Goal: Task Accomplishment & Management: Use online tool/utility

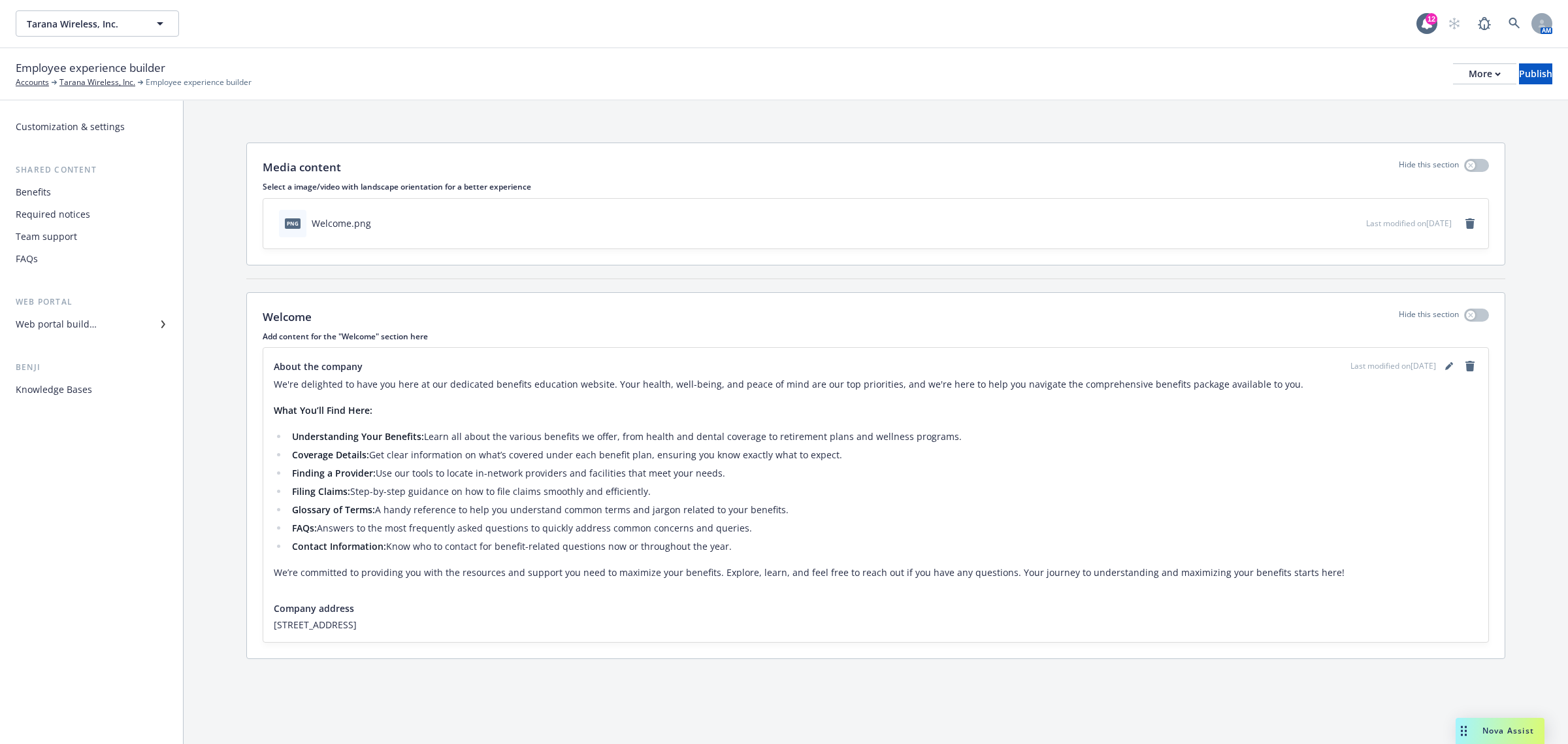
click at [81, 323] on div "Web portal builder" at bounding box center [56, 324] width 81 height 21
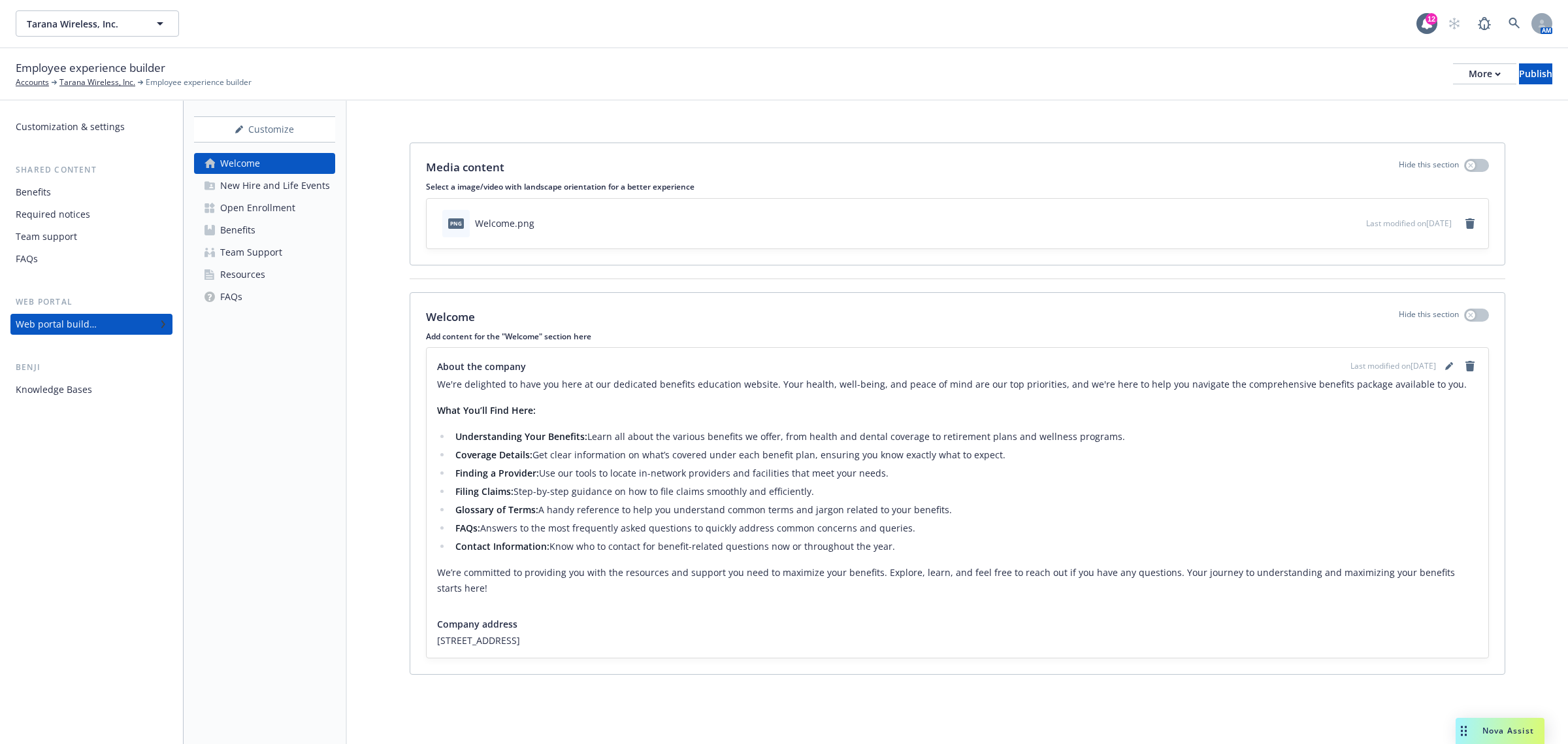
click at [272, 208] on div "Open Enrollment" at bounding box center [258, 207] width 75 height 21
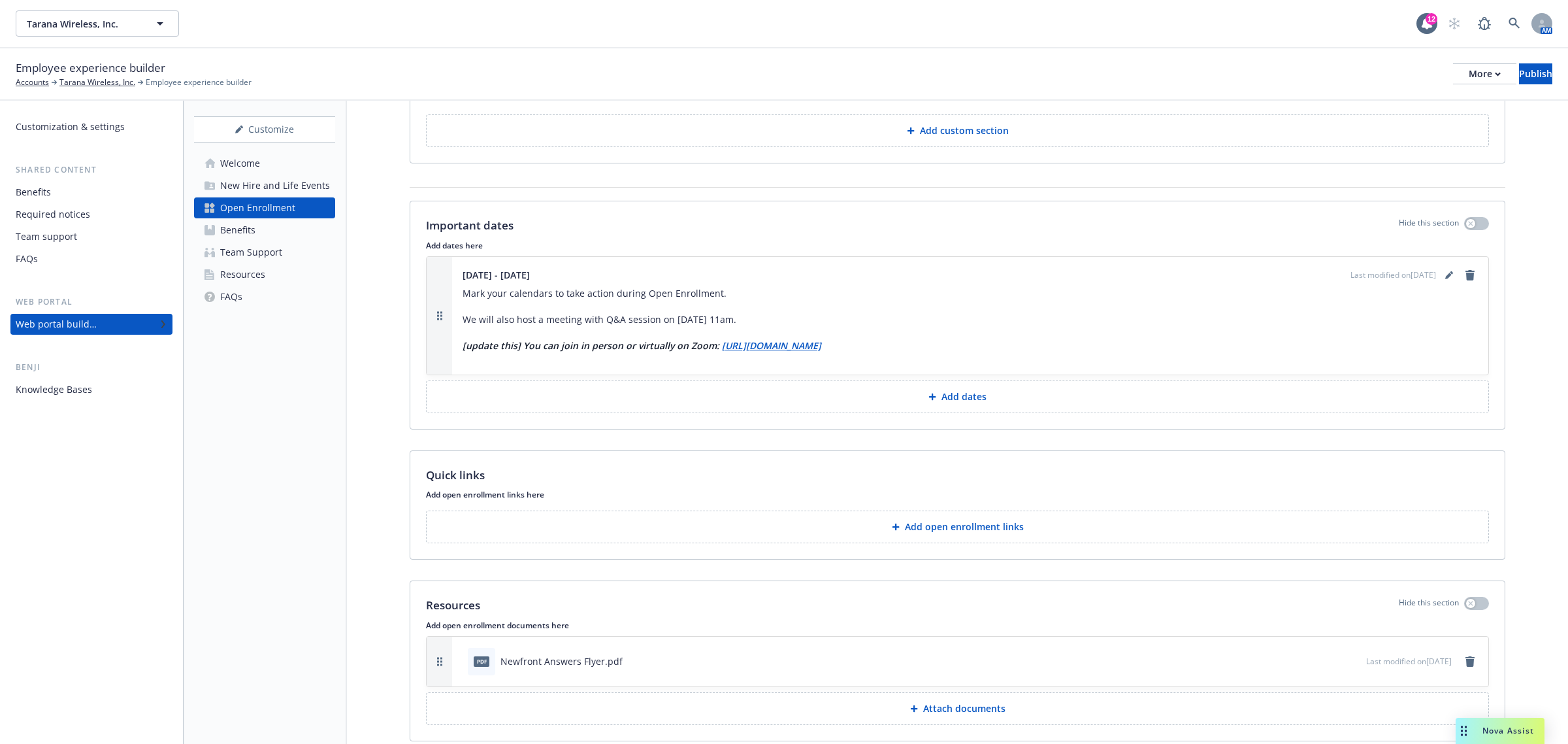
scroll to position [1142, 0]
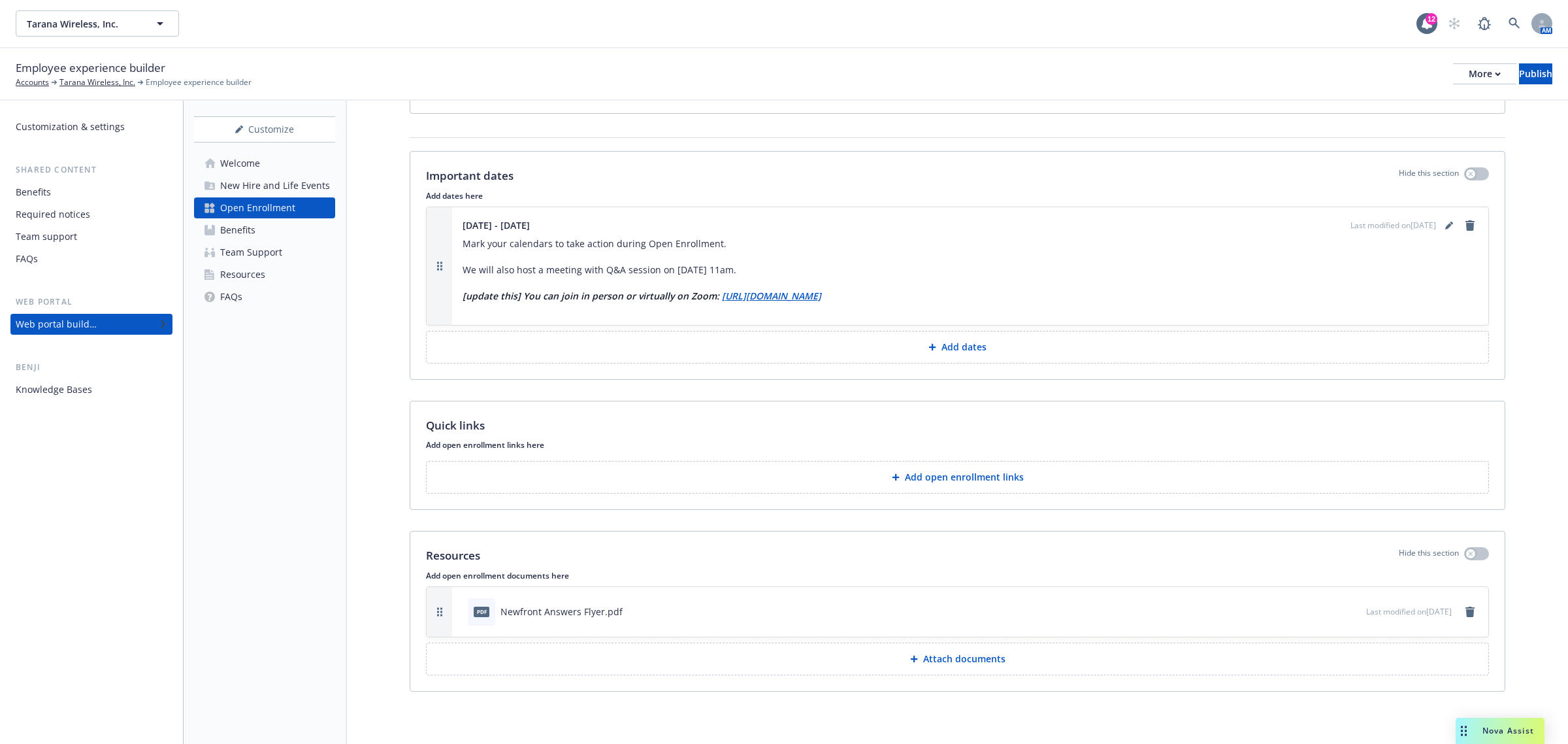
click at [929, 470] on p "Add open enrollment links" at bounding box center [964, 477] width 119 height 13
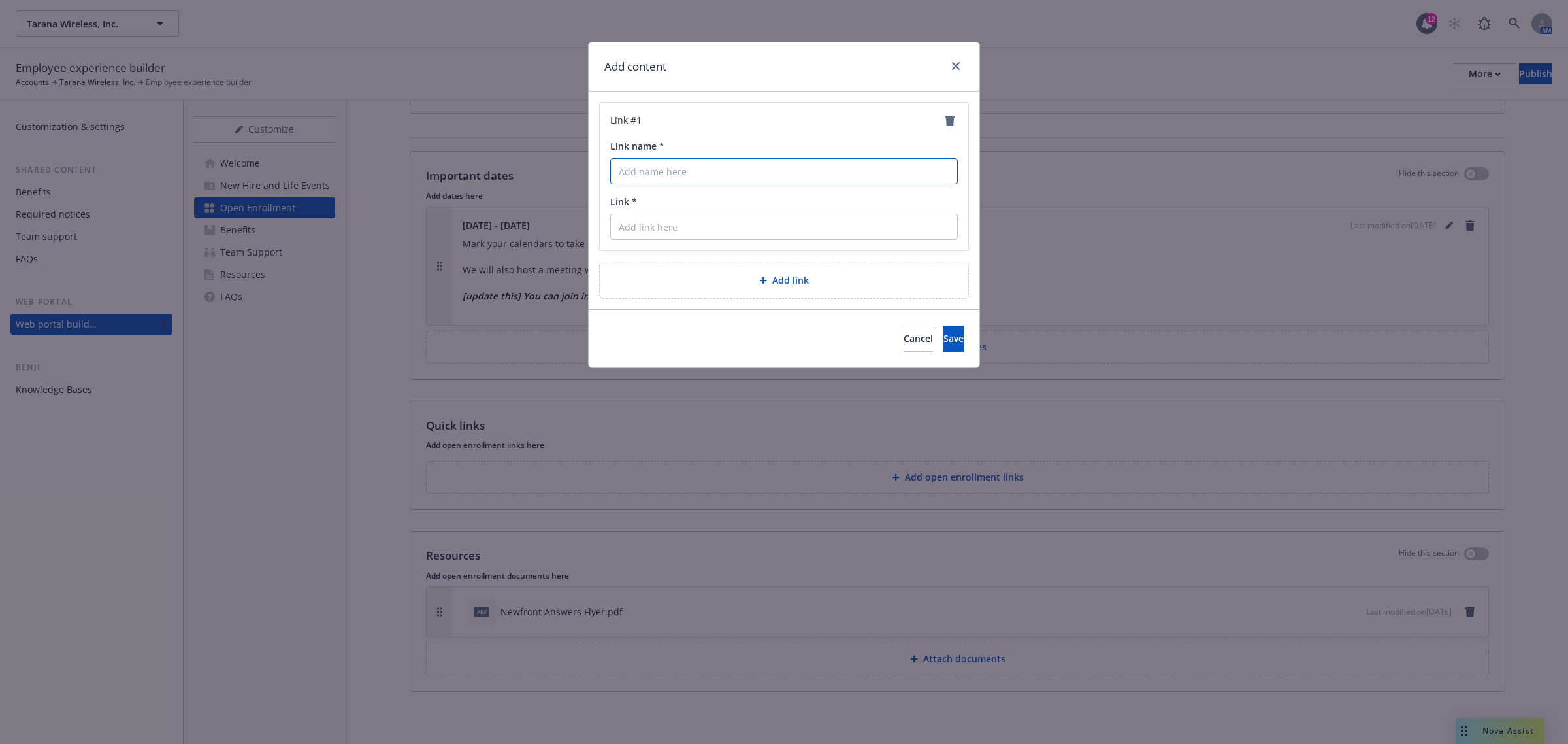
click at [761, 174] on input "Link name *" at bounding box center [784, 171] width 348 height 26
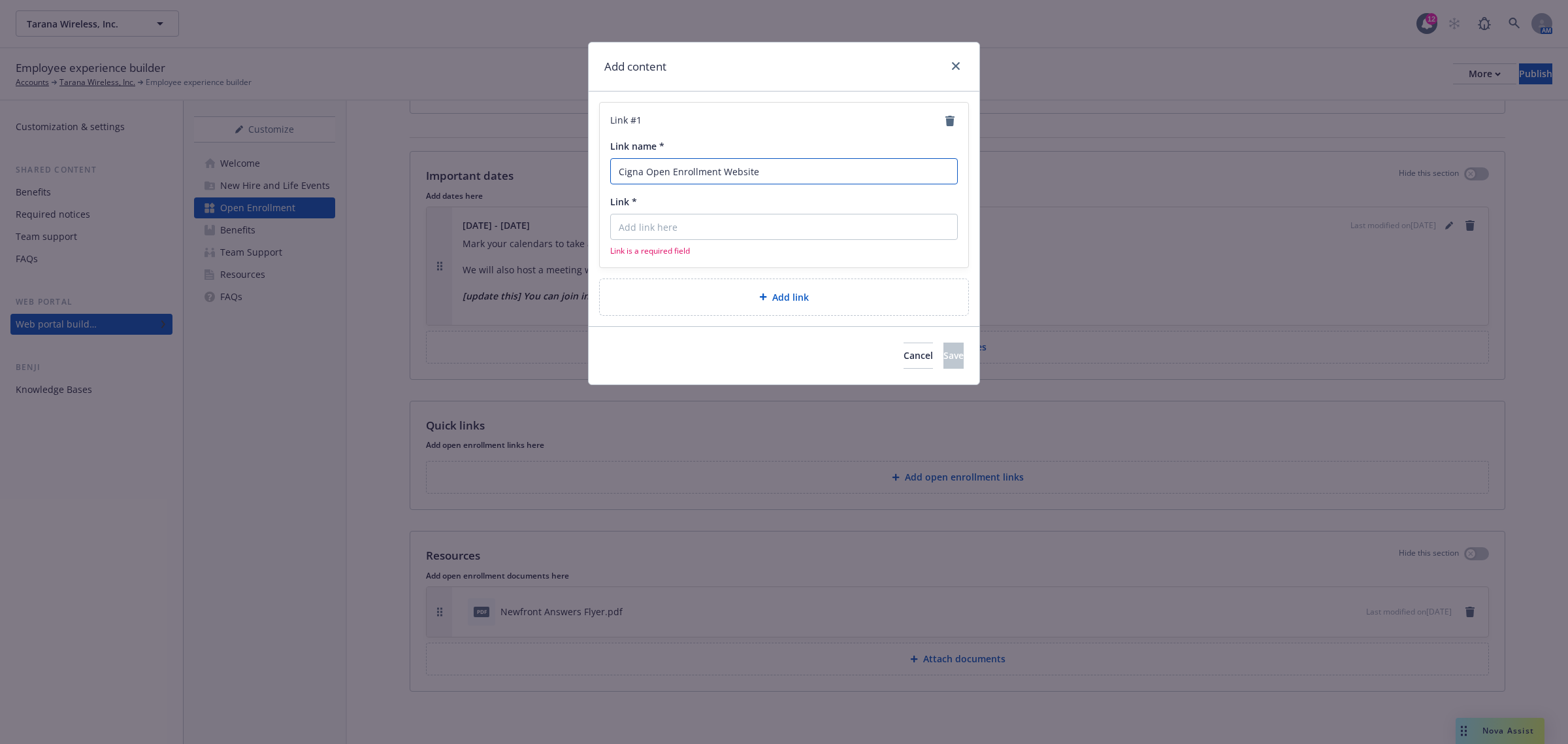
type input "Cigna Open Enrollment Website"
click at [662, 233] on input "Link *" at bounding box center [784, 227] width 348 height 26
paste input "https://www.benefitseducationcigna.com/c115d9f844f8509d9413d91523c2a177"
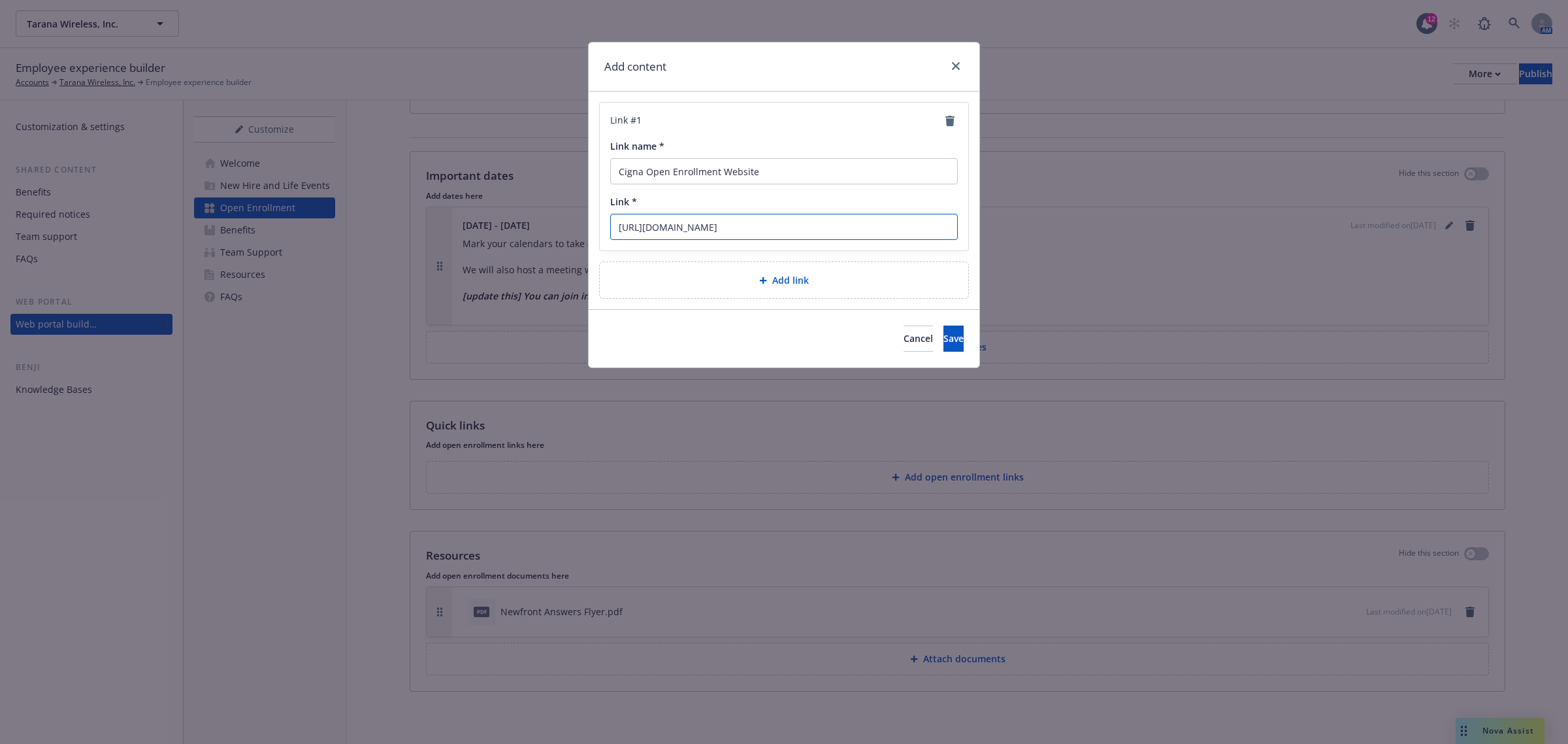
scroll to position [0, 11]
type input "https://www.benefitseducationcigna.com/c115d9f844f8509d9413d91523c2a177"
click at [943, 344] on span "Save" at bounding box center [953, 338] width 20 height 12
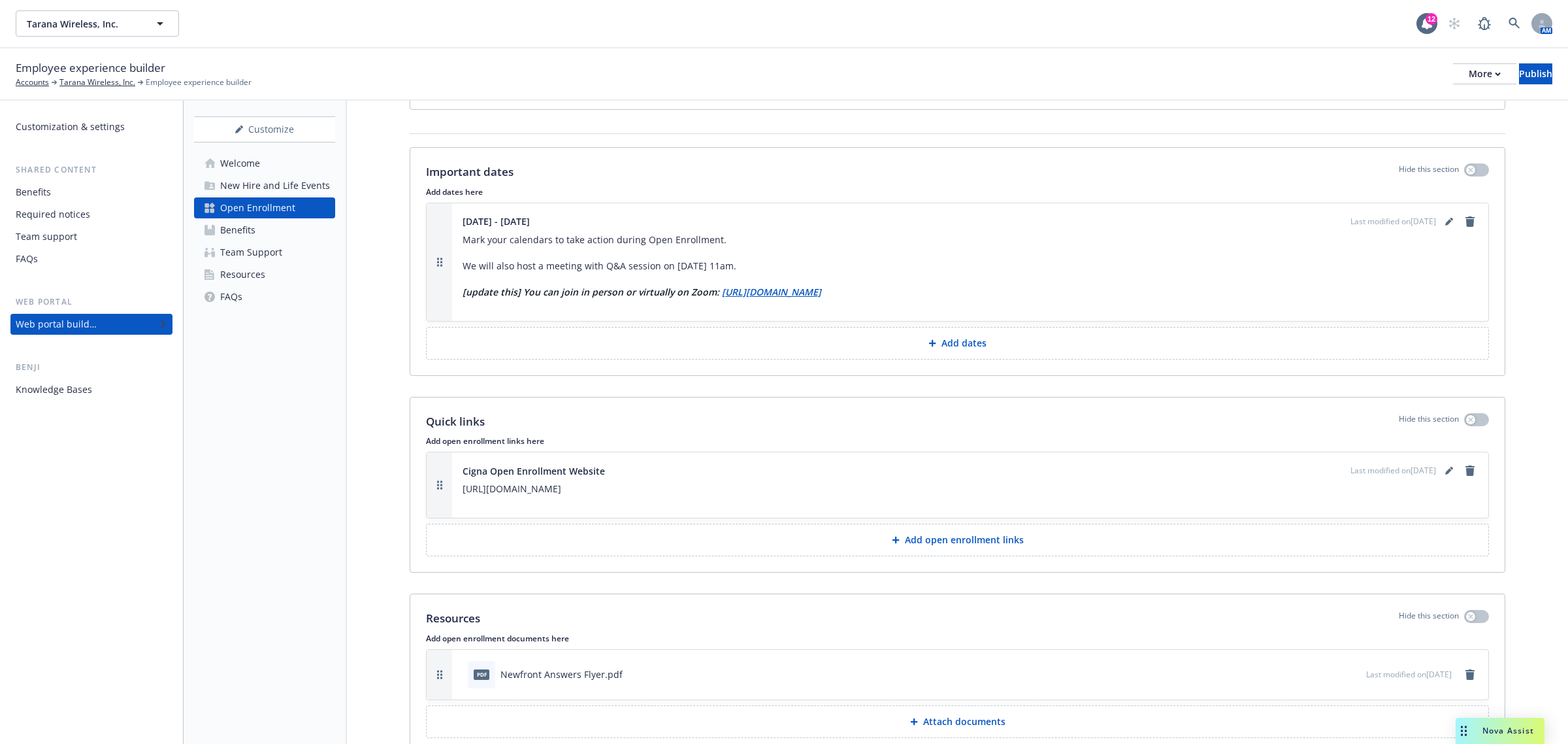
click at [1497, 727] on span "Nova Assist" at bounding box center [1508, 730] width 52 height 11
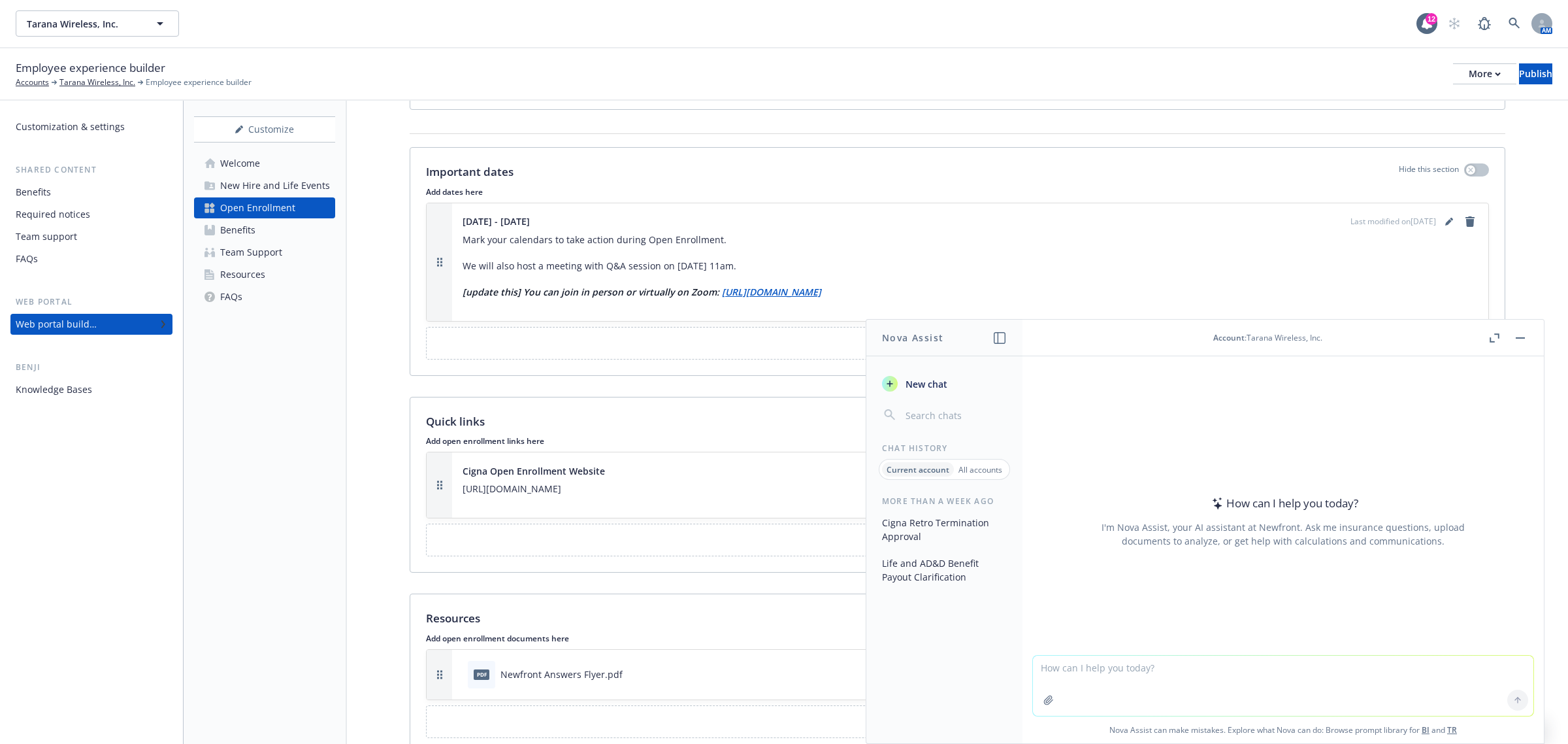
click at [1117, 678] on textarea at bounding box center [1283, 685] width 500 height 60
click at [1353, 668] on textarea "Can you create a high level table in powerpoint presentation (vertical orentati…" at bounding box center [1283, 684] width 500 height 61
click at [1395, 668] on textarea "Can you create a high level table in powerpoint presentation (vertical orientat…" at bounding box center [1283, 684] width 500 height 61
click at [1193, 668] on textarea "Can you create a high level table in powerpoint presentation (vertical orientat…" at bounding box center [1283, 684] width 500 height 61
click at [1186, 668] on textarea "Can you create a high level table in Powerpoint presentation (vertical orientat…" at bounding box center [1283, 684] width 500 height 61
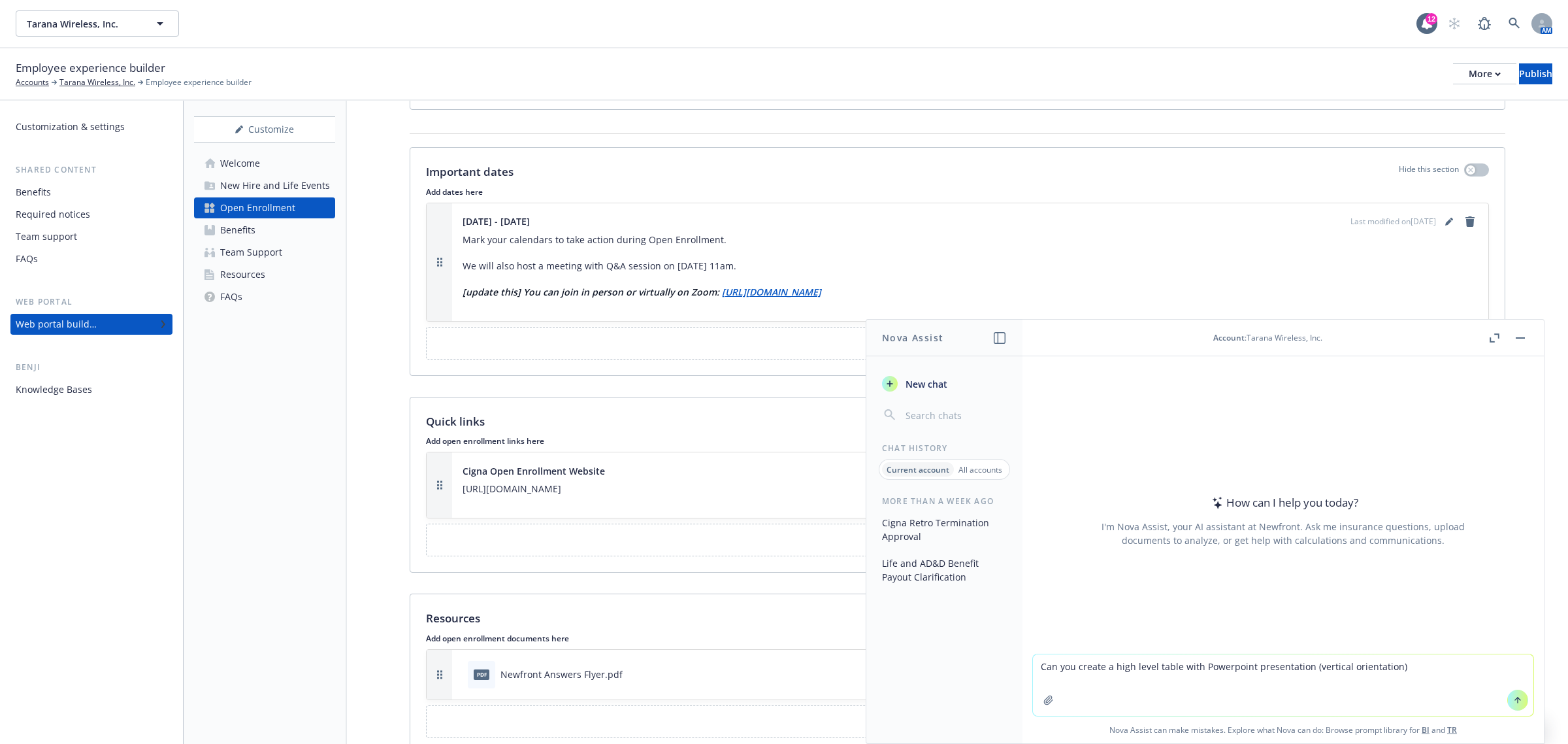
click at [1408, 663] on textarea "Can you create a high level table with Powerpoint presentation (vertical orient…" at bounding box center [1283, 684] width 500 height 61
click at [1173, 668] on textarea "Can you create a high level table with Powerpoint presentation (vertical orient…" at bounding box center [1283, 684] width 500 height 61
drag, startPoint x: 1215, startPoint y: 668, endPoint x: 1255, endPoint y: 672, distance: 40.2
click at [1255, 672] on textarea "Can you create a high level table showing last years benefit compared to t with…" at bounding box center [1283, 684] width 500 height 61
type textarea "Can you create a high level table showing 2025 benefit compared to the 2026 pla…"
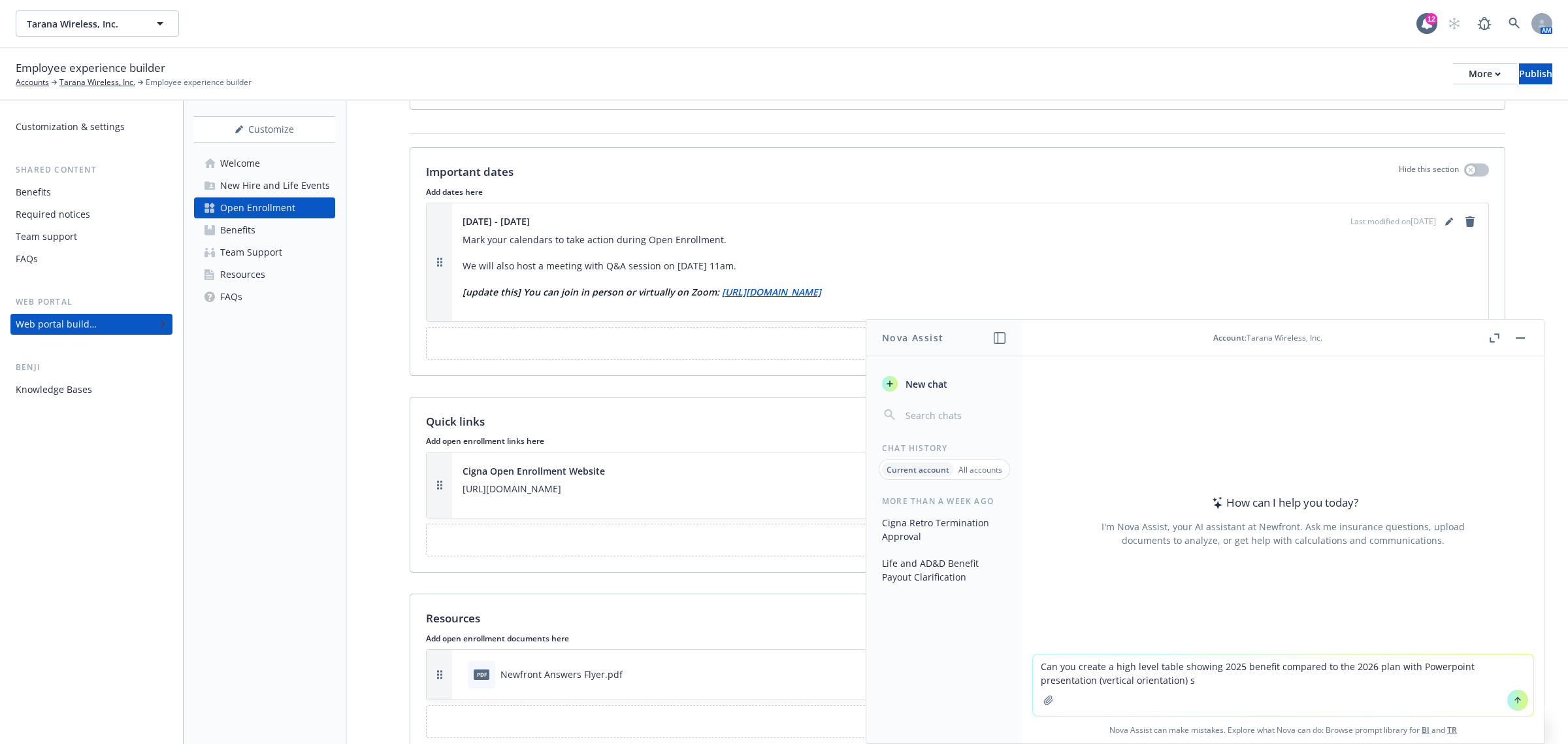
click at [1520, 339] on button "button" at bounding box center [1520, 338] width 16 height 16
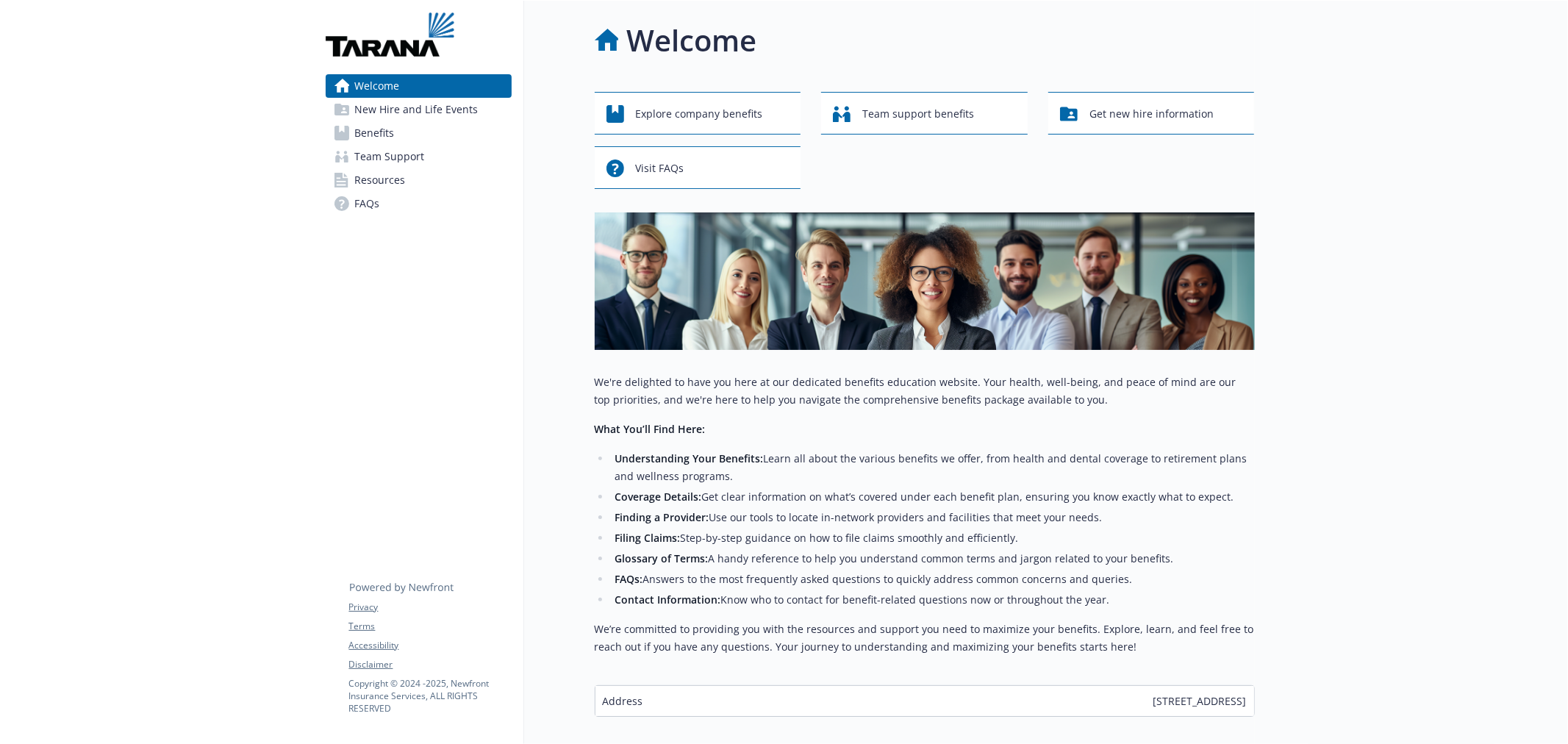
click at [372, 132] on span "Benefits" at bounding box center [374, 133] width 40 height 24
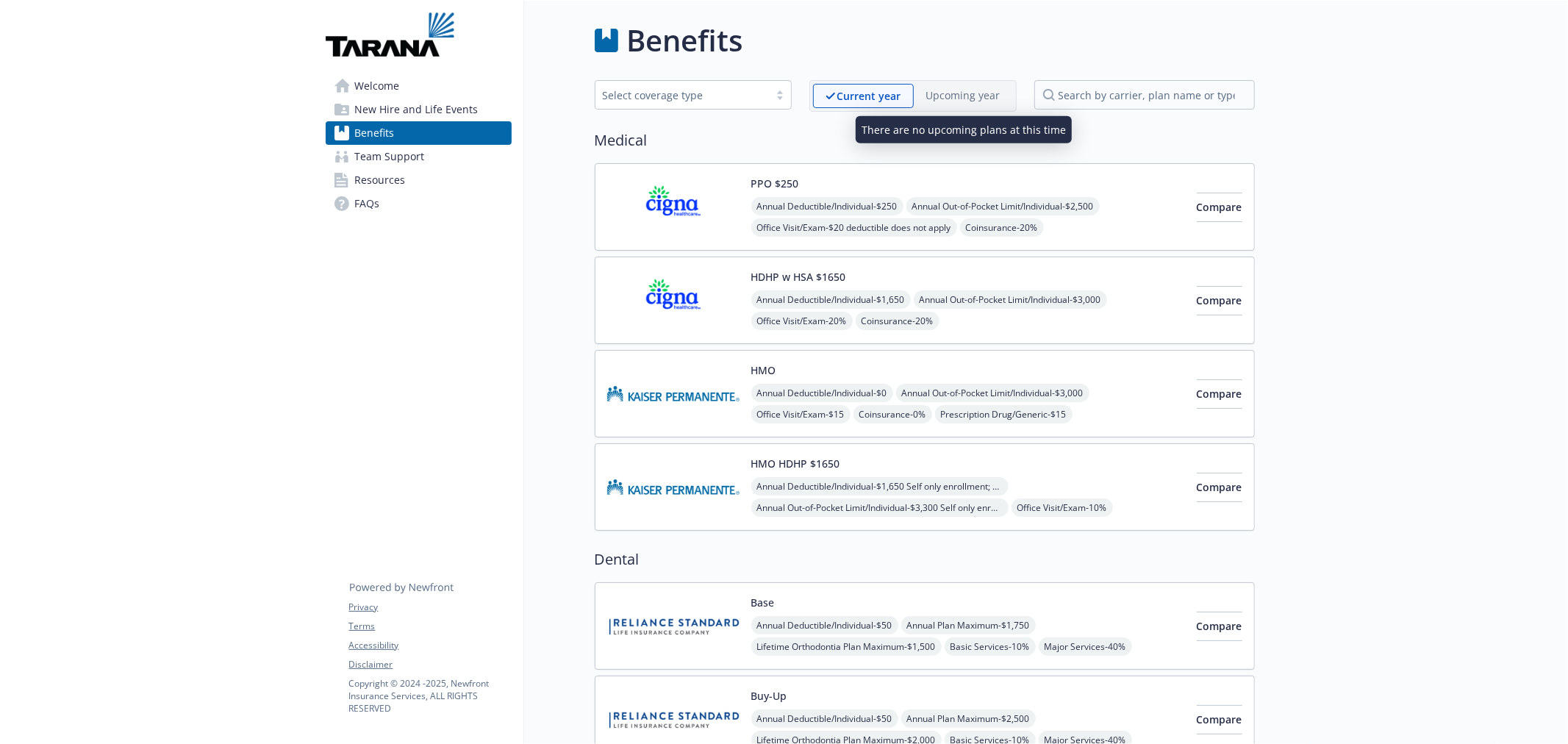
click at [948, 97] on p "Upcoming year" at bounding box center [963, 95] width 75 height 15
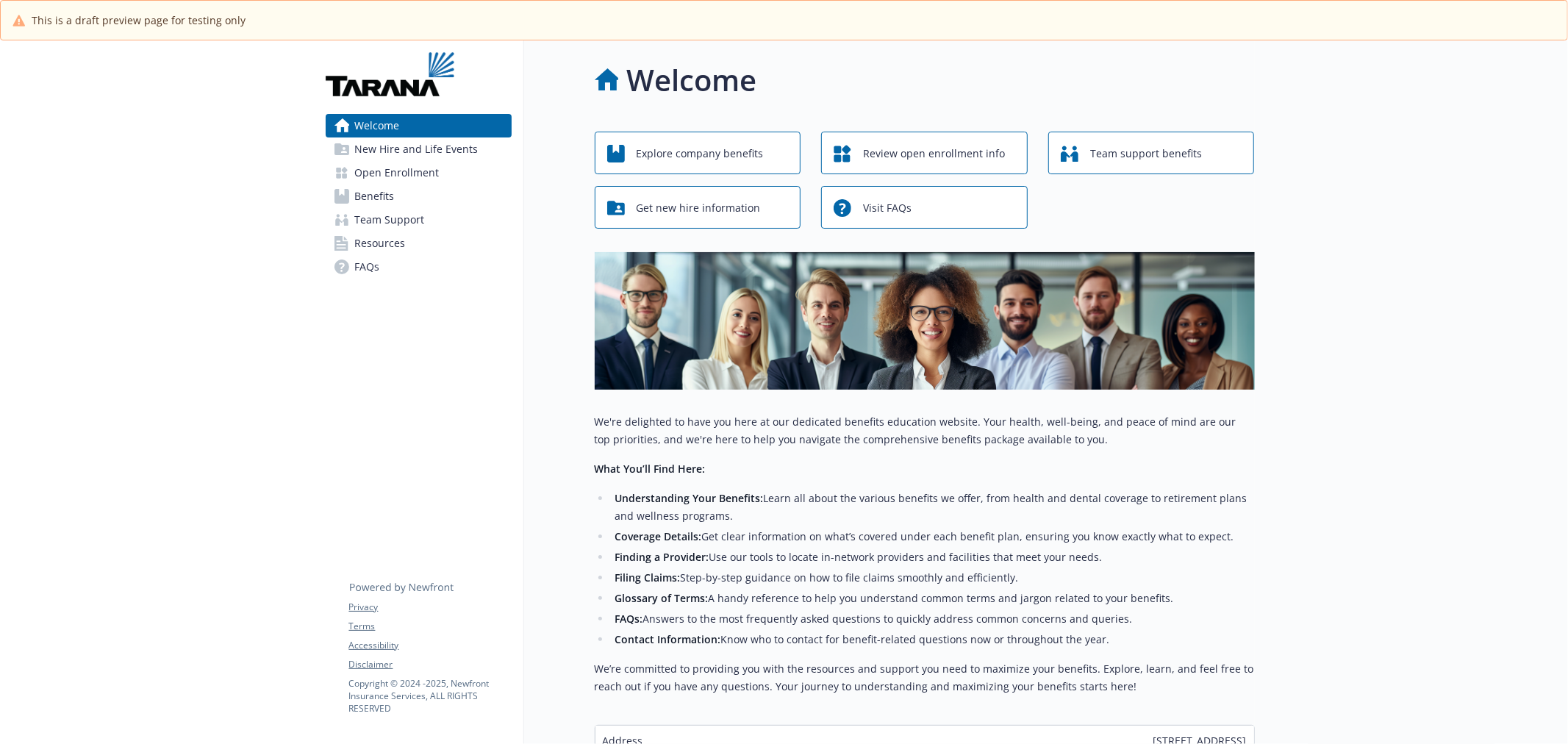
click at [411, 171] on span "Open Enrollment" at bounding box center [397, 173] width 84 height 24
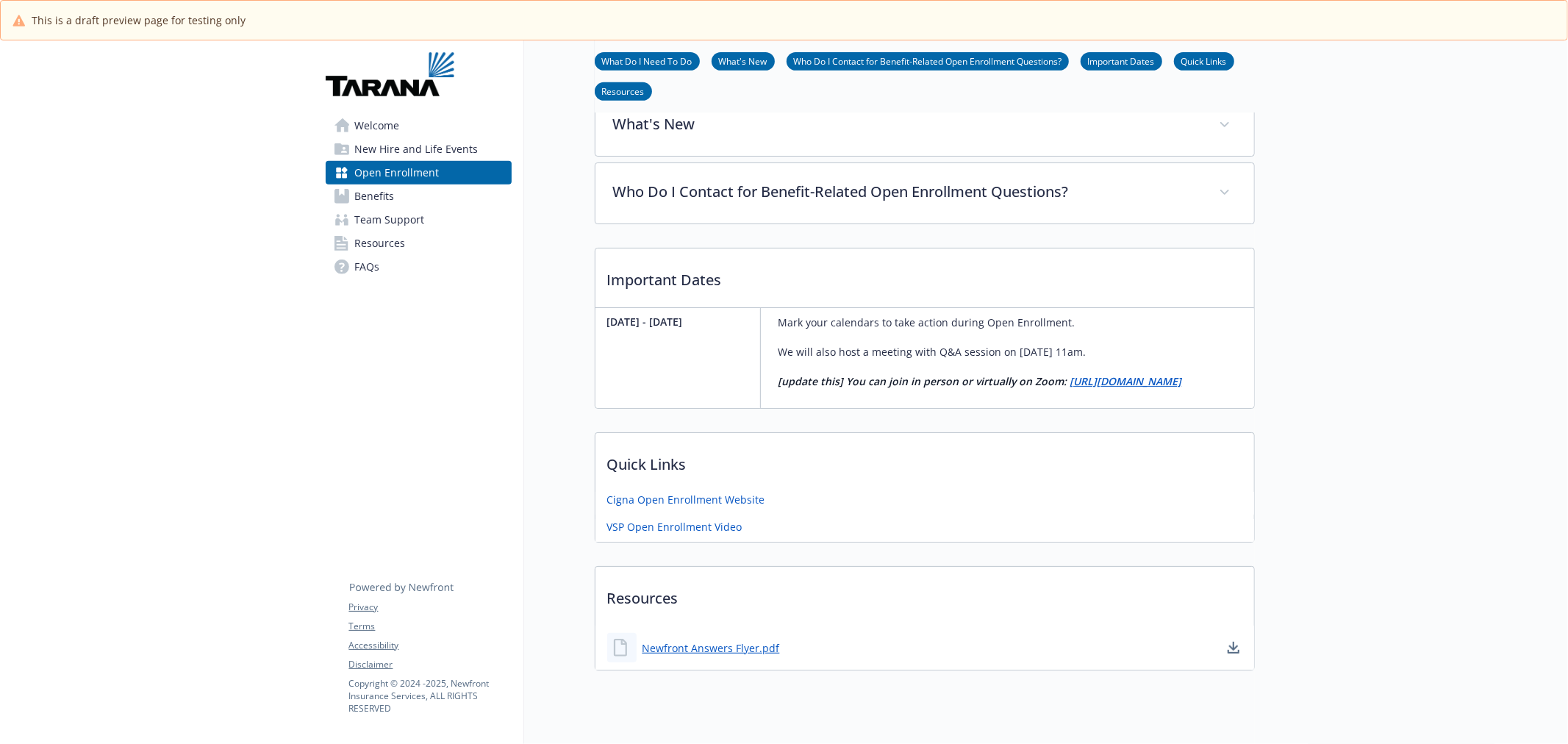
scroll to position [622, 0]
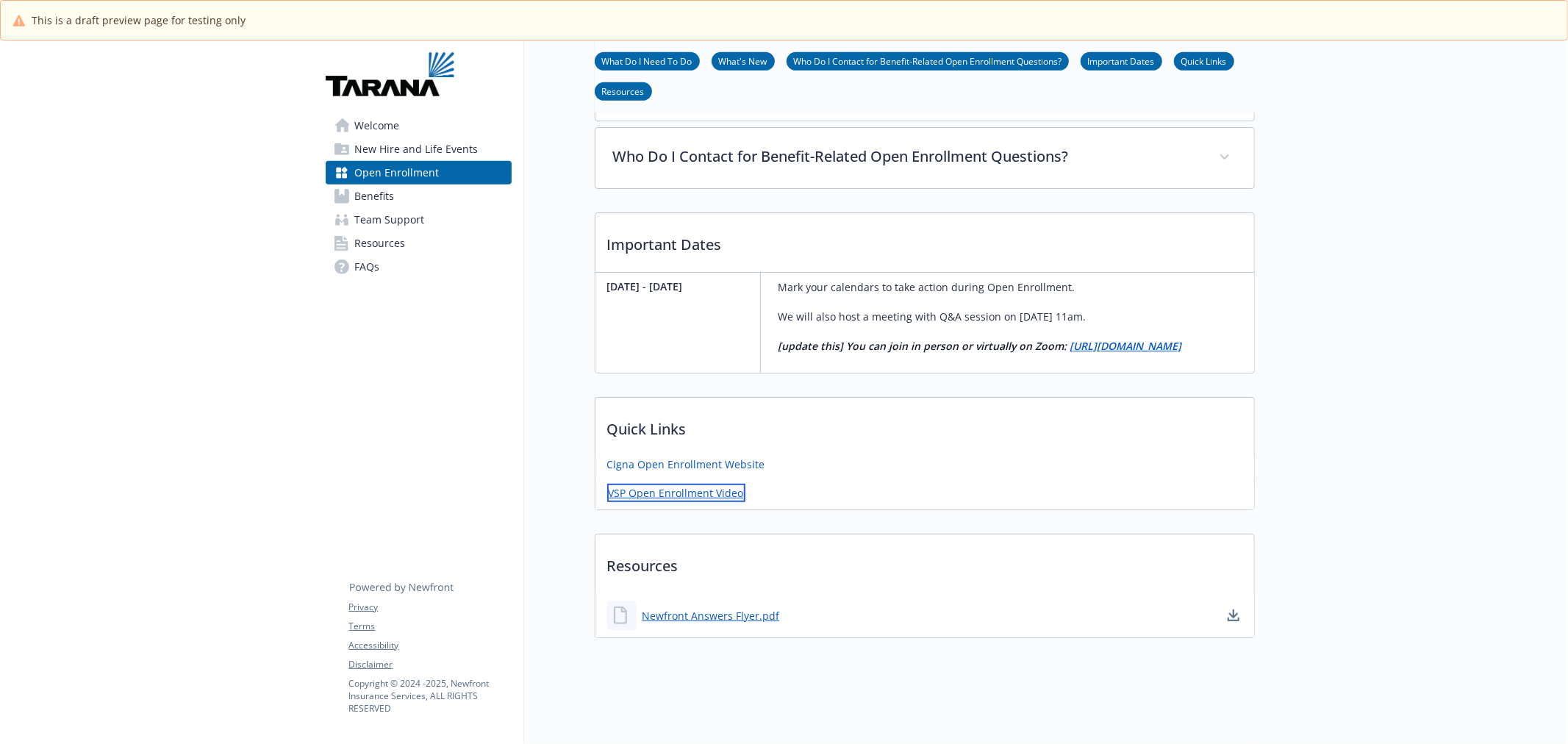
click at [689, 484] on link "VSP Open Enrollment Video" at bounding box center [676, 493] width 138 height 19
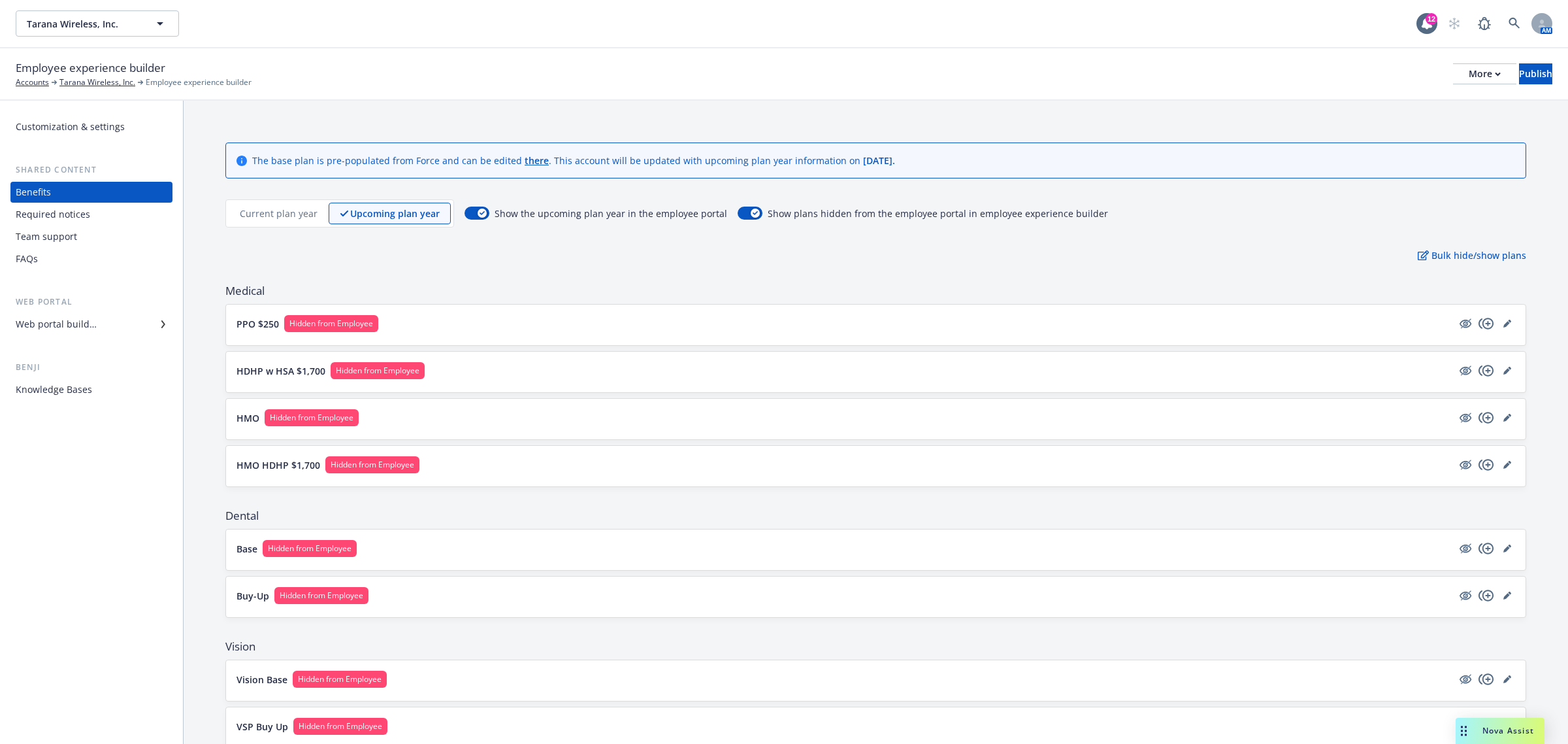
scroll to position [435, 0]
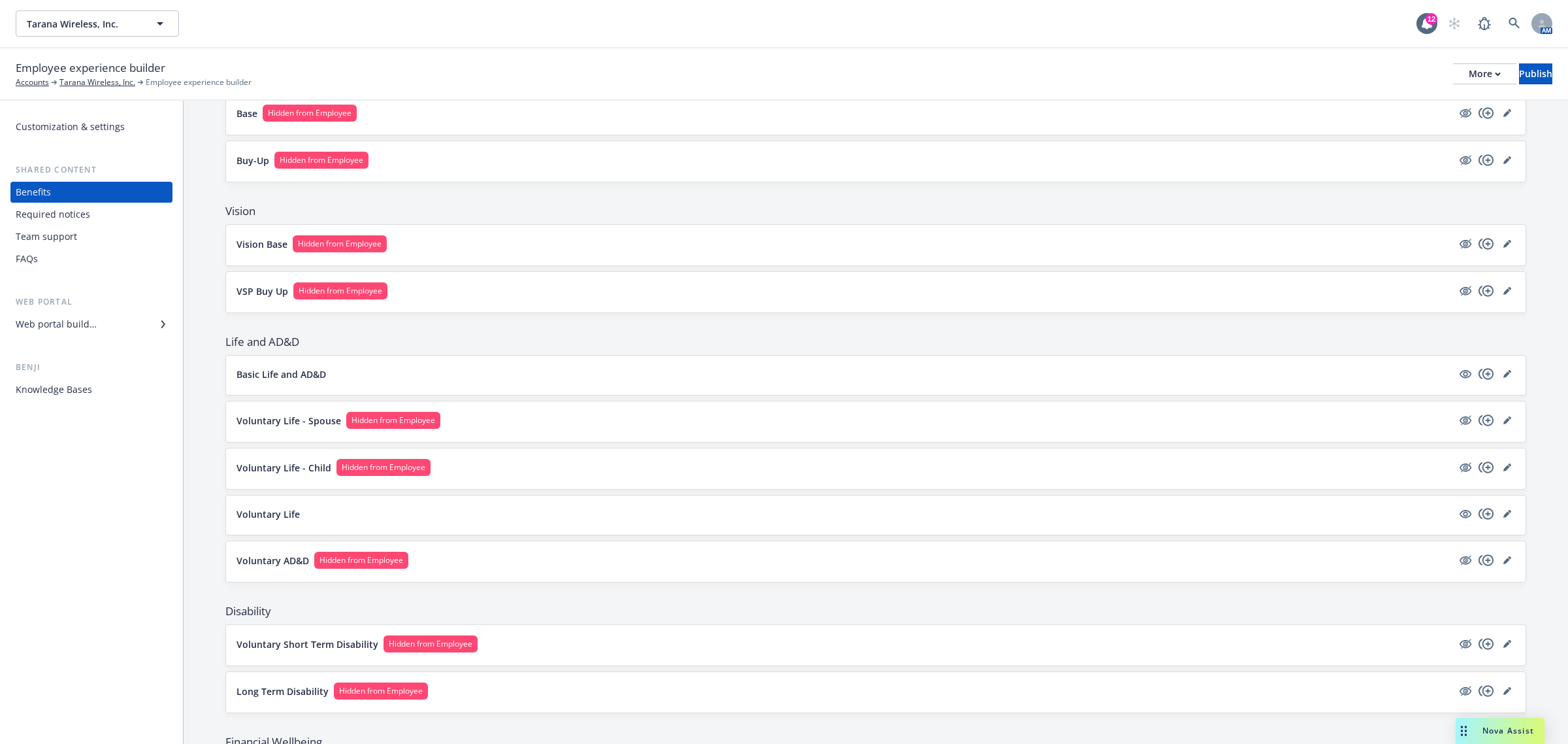
click at [68, 327] on div "Web portal builder" at bounding box center [56, 324] width 81 height 21
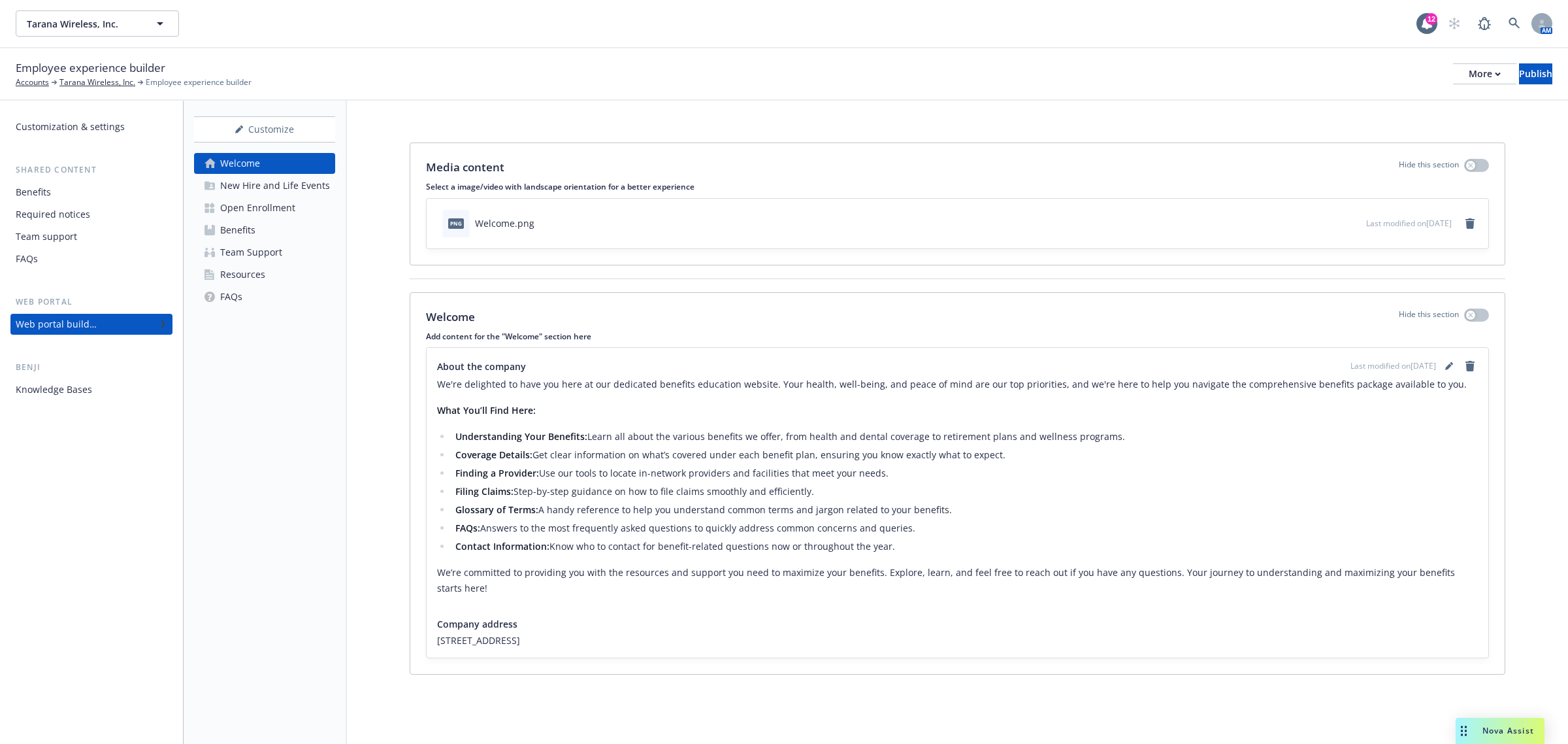
click at [260, 204] on div "Open Enrollment" at bounding box center [258, 207] width 75 height 21
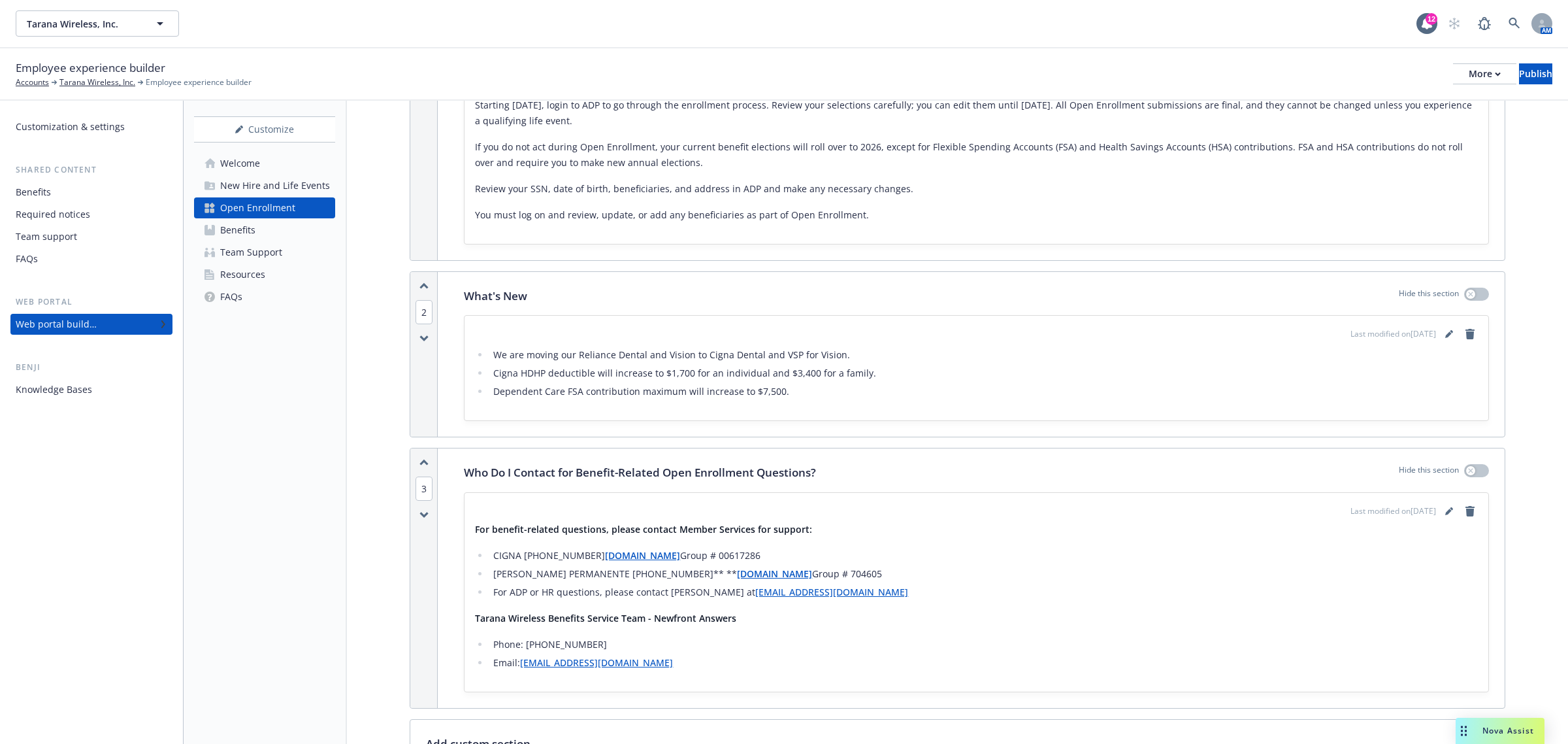
scroll to position [653, 0]
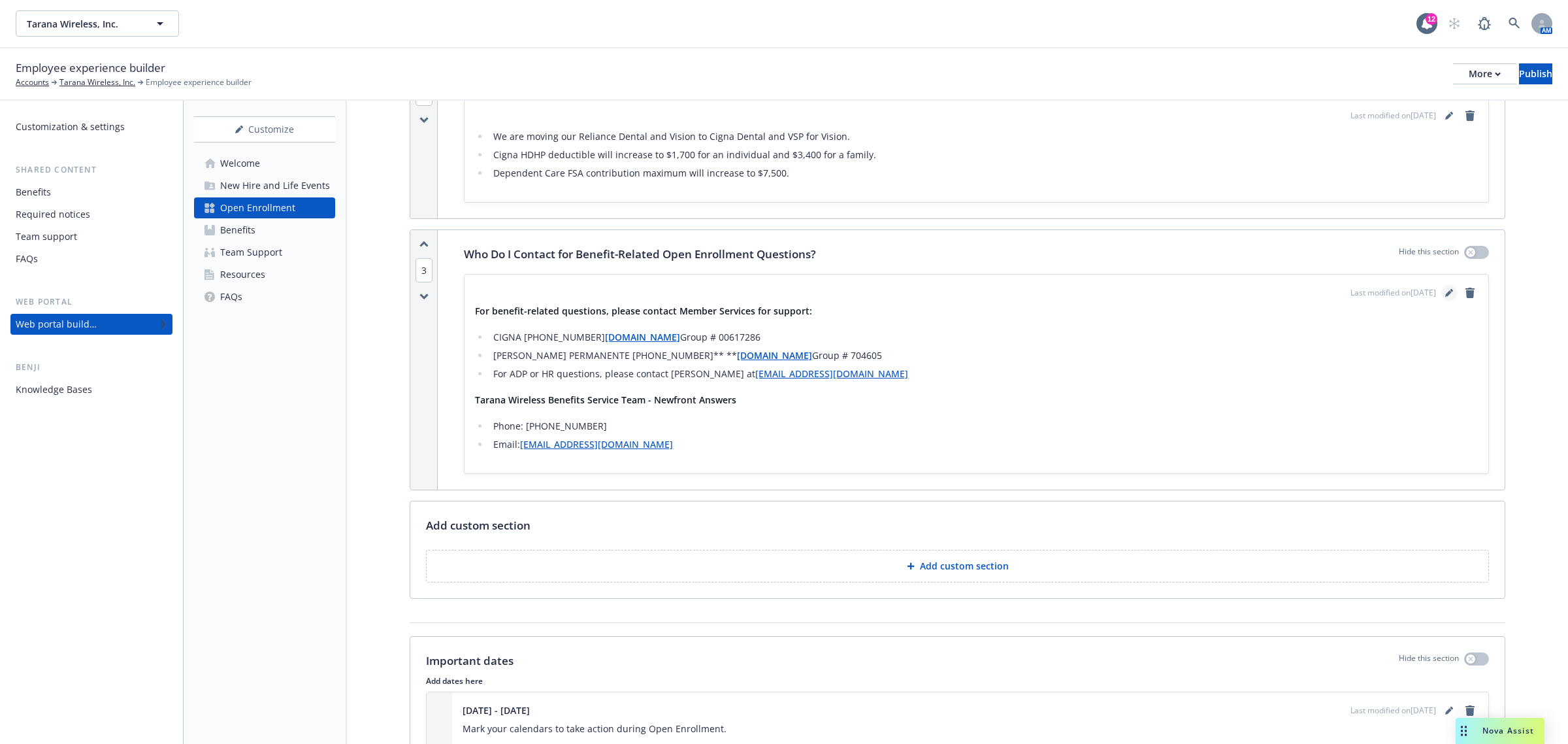
click at [1445, 293] on icon "editPencil" at bounding box center [1448, 293] width 6 height 6
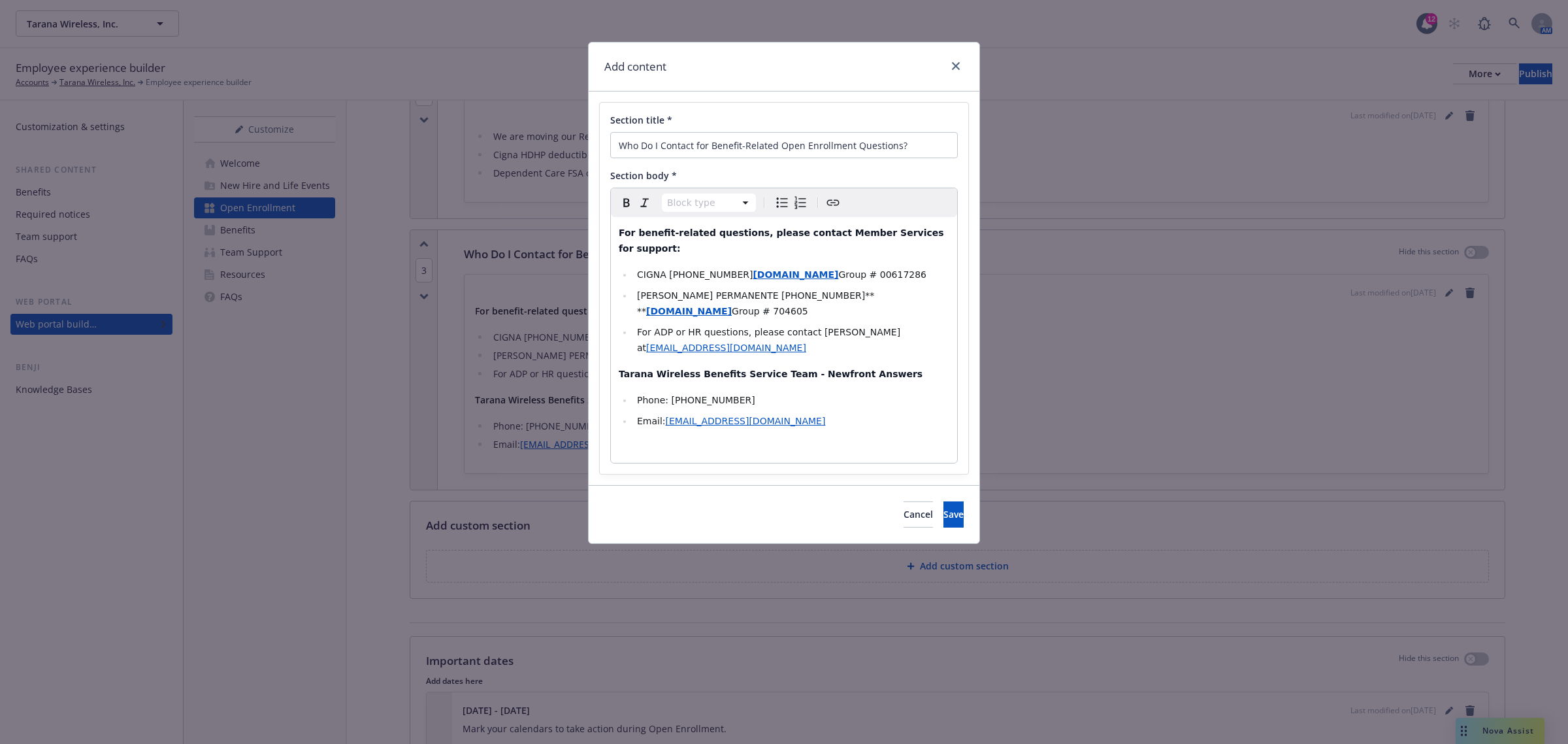
select select
click at [886, 266] on li "CIGNA (800) 997-1654 www.cigna.com Group # 00617286" at bounding box center [790, 274] width 316 height 16
click at [665, 269] on span "CIGNA (800) 997-1654" at bounding box center [695, 274] width 116 height 11
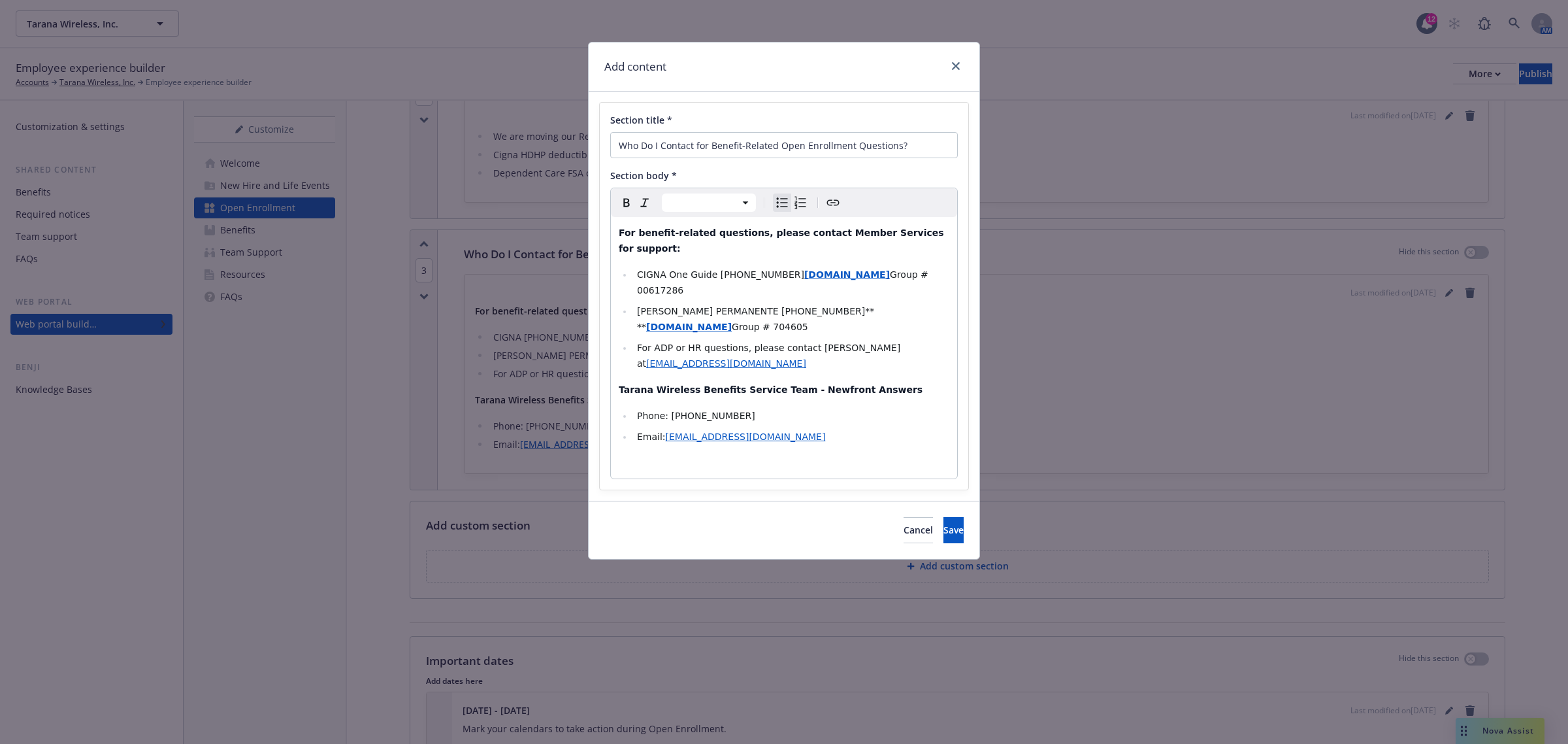
select select "paragraph"
drag, startPoint x: 949, startPoint y: 236, endPoint x: 582, endPoint y: 239, distance: 367.0
click at [582, 239] on div "Add content Section title * Who Do I Contact for Benefit-Related Open Enrollmen…" at bounding box center [784, 372] width 1568 height 744
select select
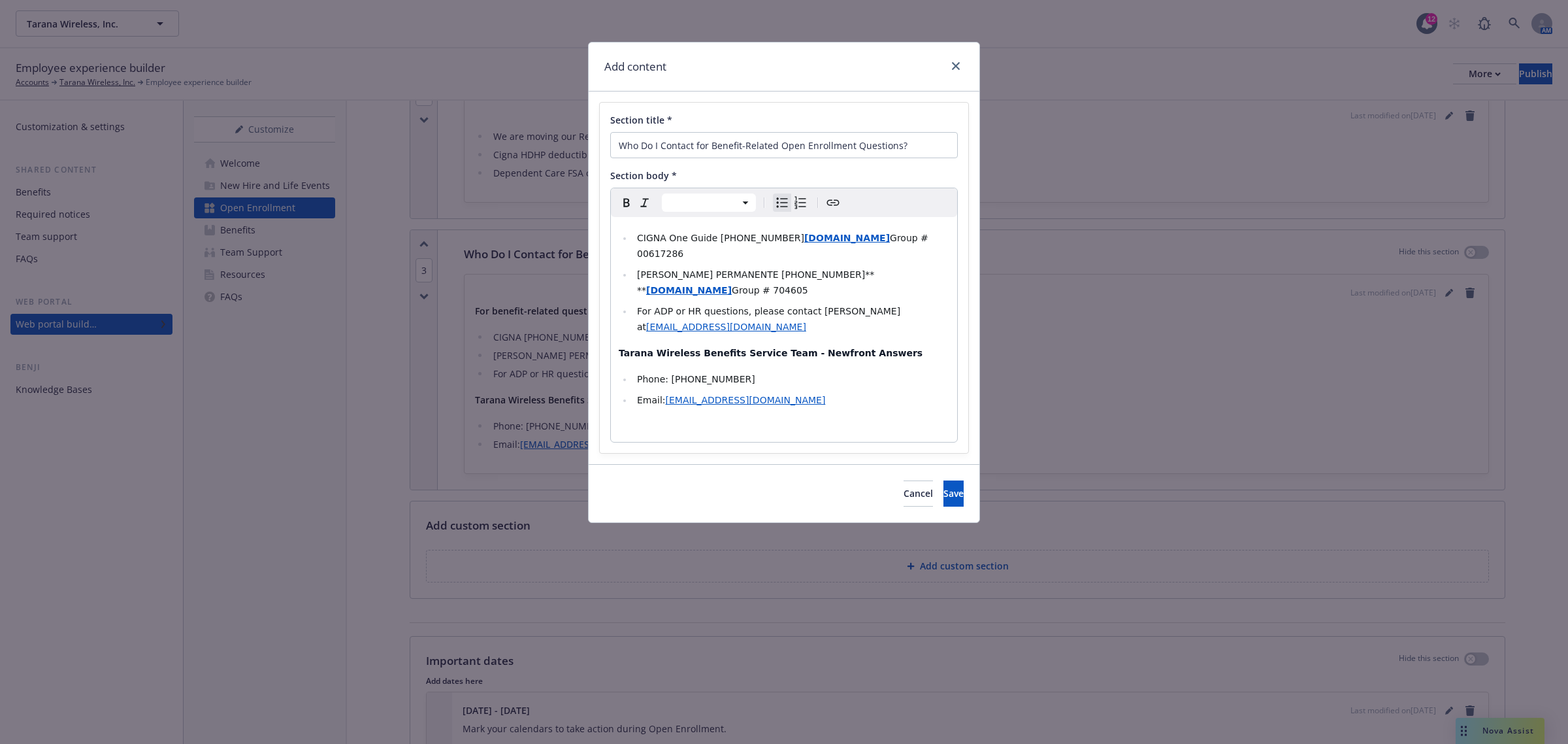
click at [724, 237] on span "CIGNA One Guide (800) 997-1654" at bounding box center [721, 238] width 167 height 11
click at [943, 480] on button "Save" at bounding box center [953, 493] width 20 height 26
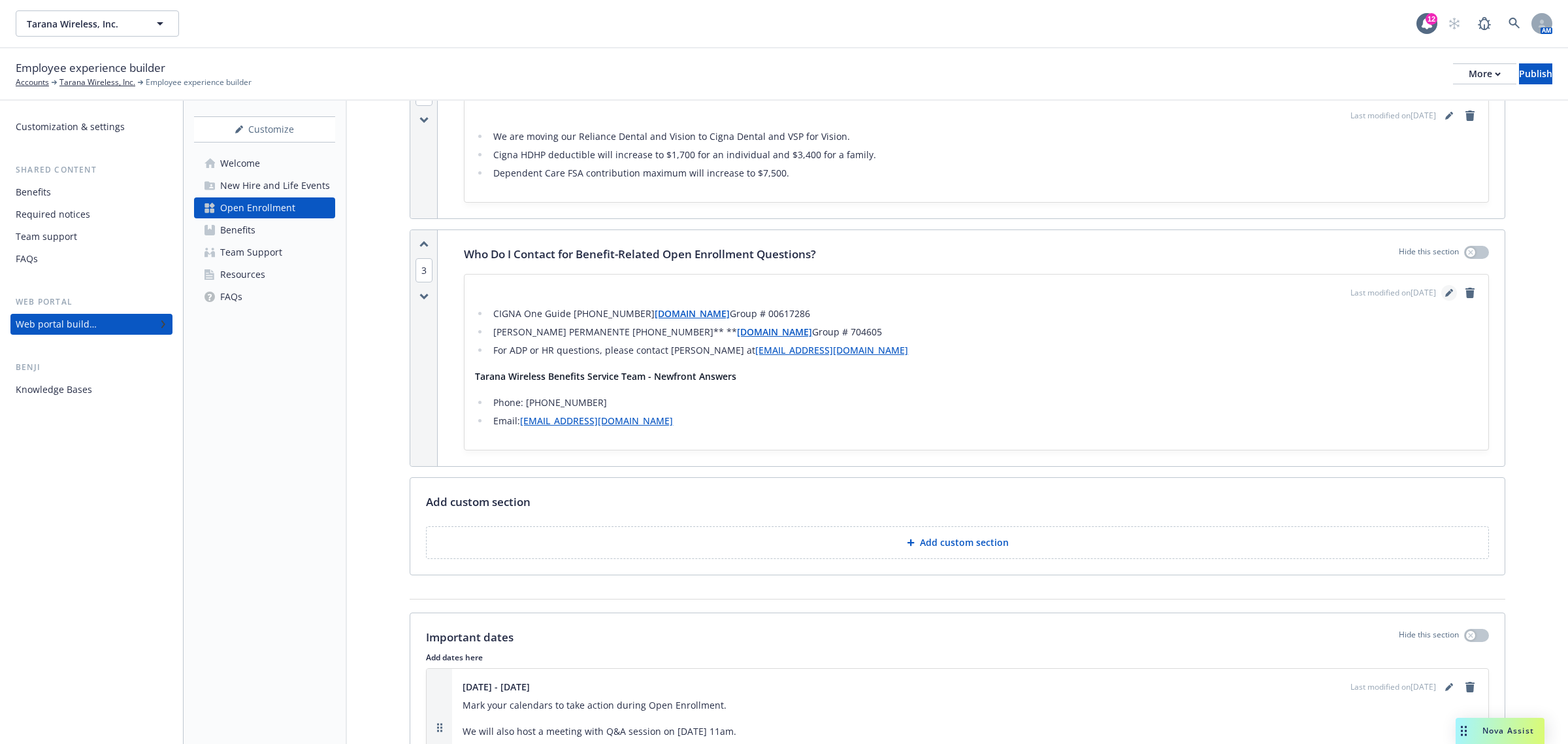
click at [1441, 295] on link "editPencil" at bounding box center [1449, 293] width 16 height 16
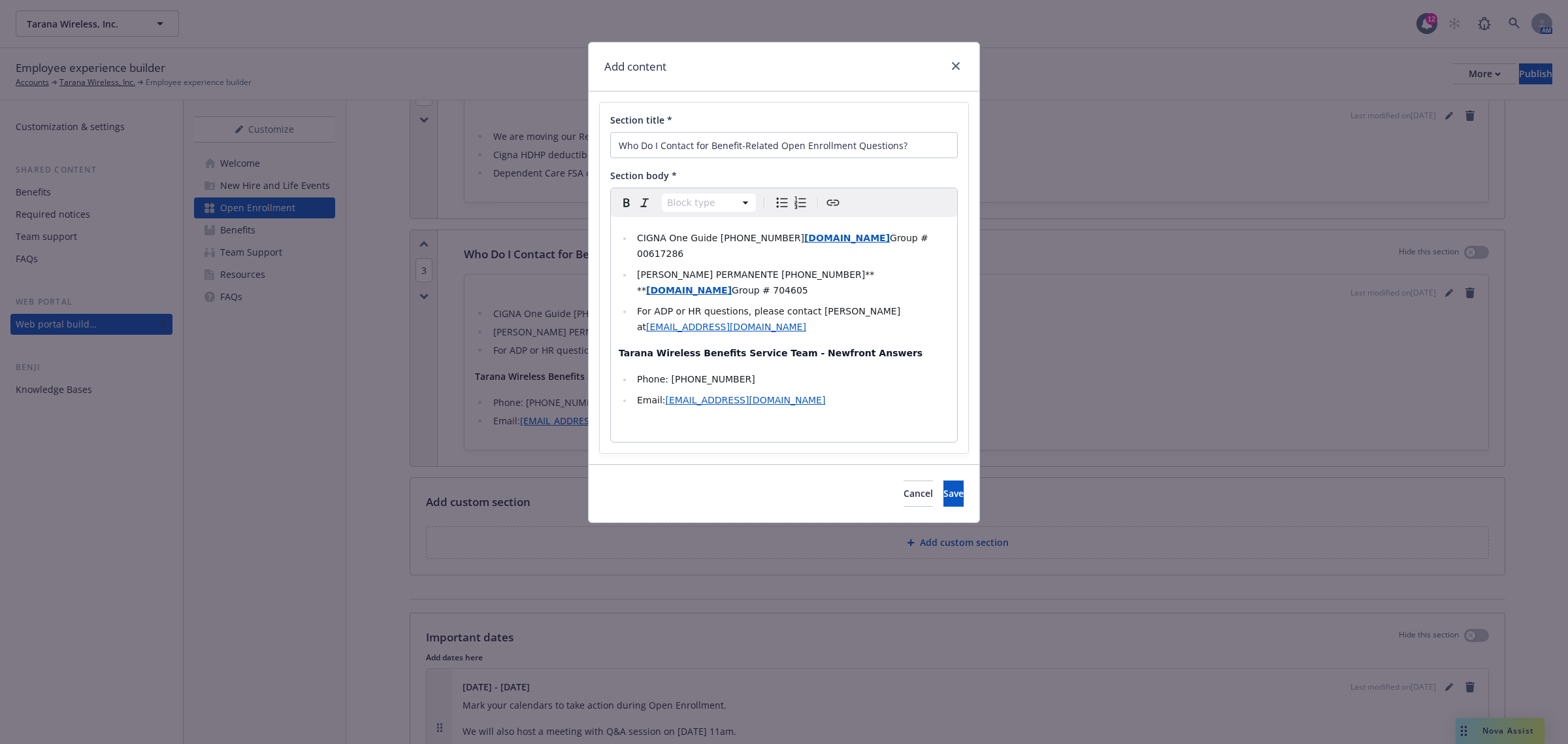
select select
click at [675, 237] on span "CIGNA One Guide (888) 806-5094" at bounding box center [721, 238] width 167 height 11
click at [943, 487] on span "Save" at bounding box center [953, 493] width 20 height 12
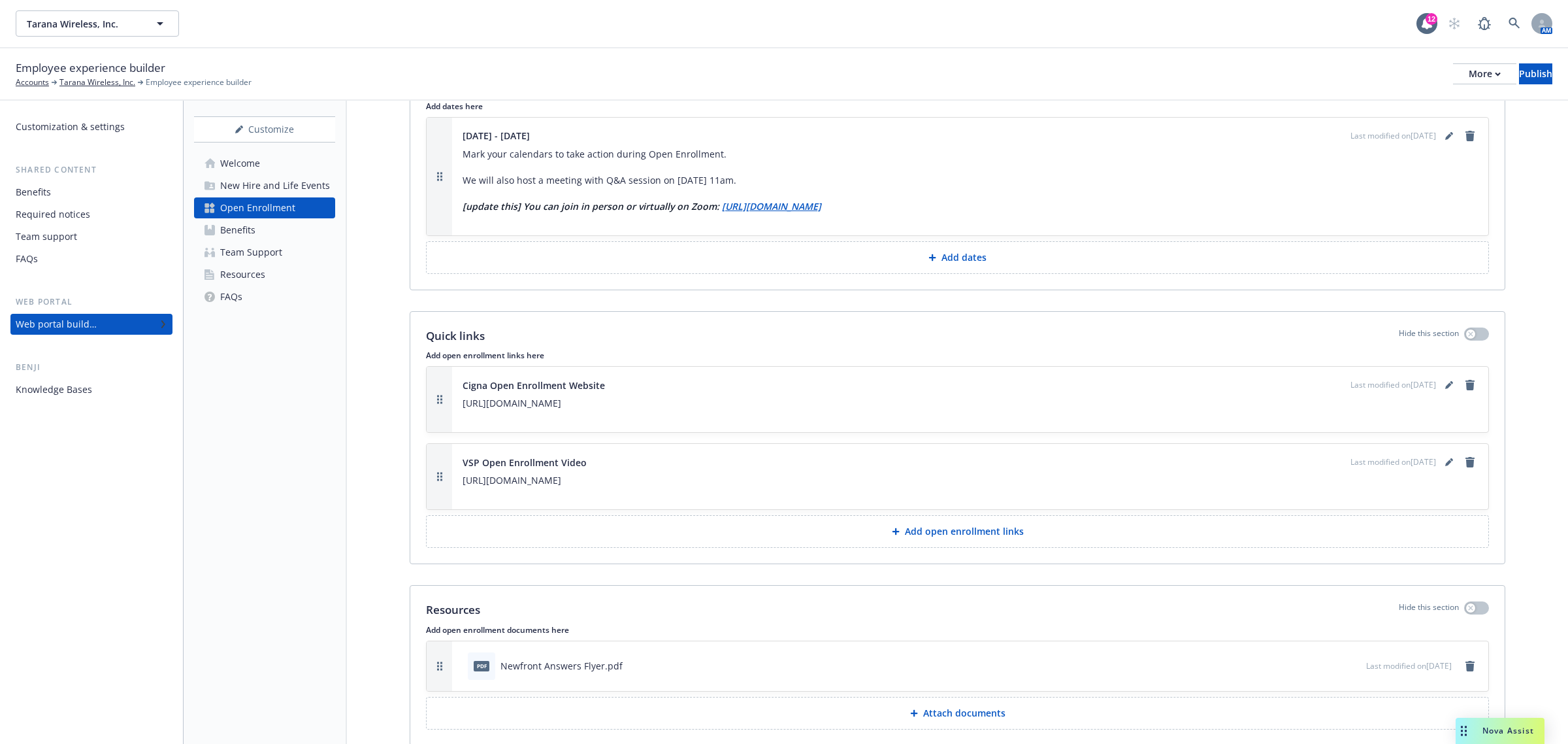
scroll to position [1263, 0]
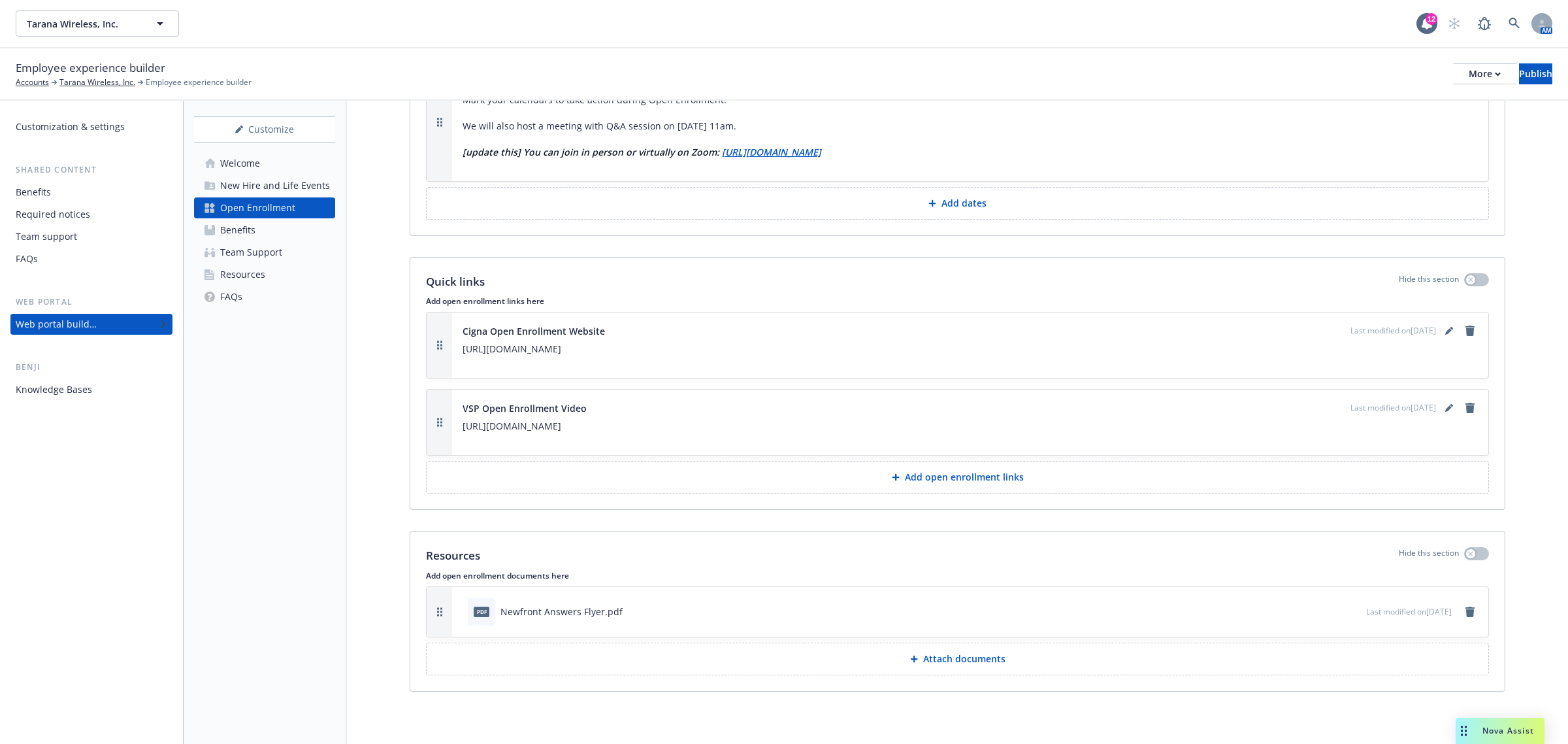
click at [974, 660] on p "Attach documents" at bounding box center [964, 659] width 82 height 13
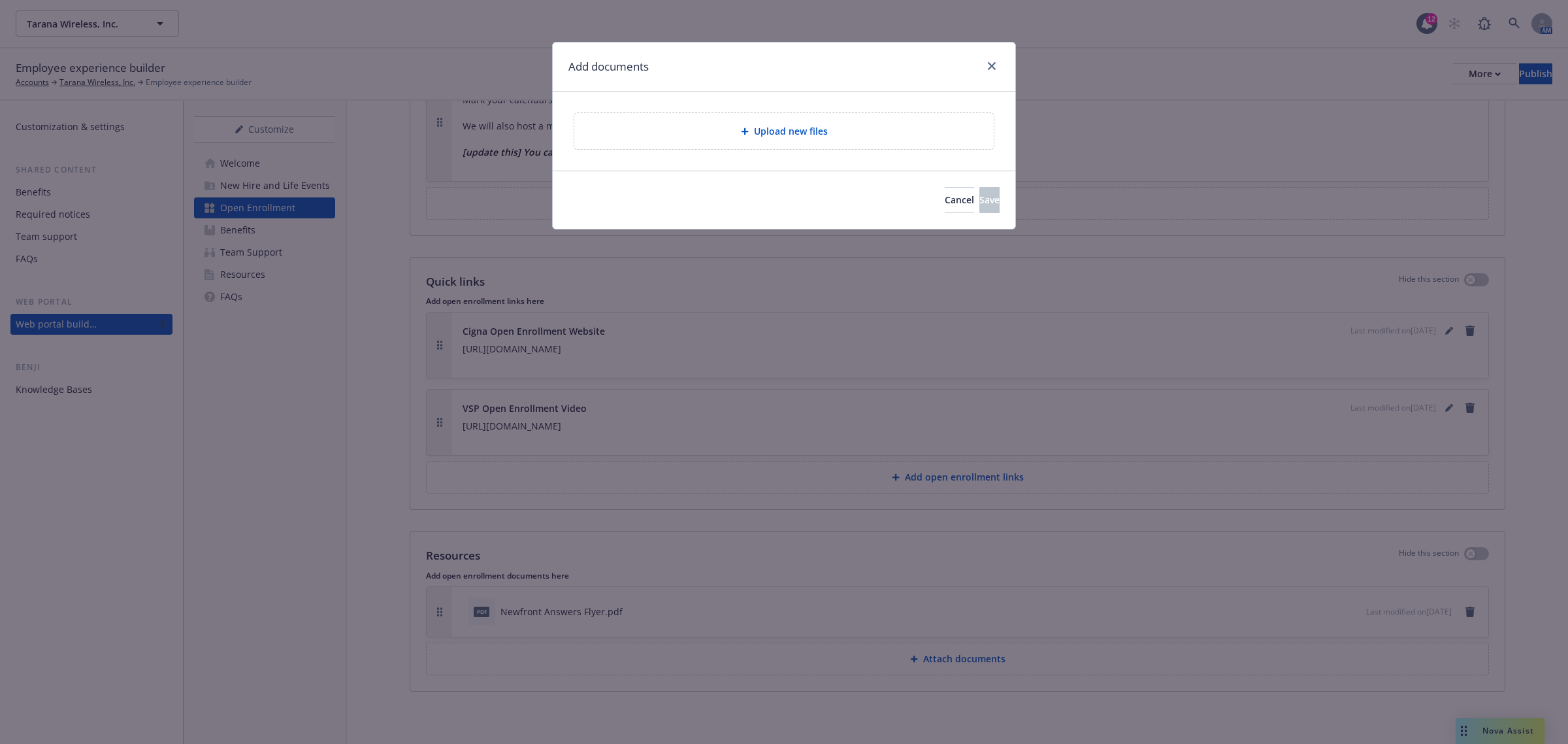
click at [788, 129] on span "Upload new files" at bounding box center [790, 130] width 74 height 14
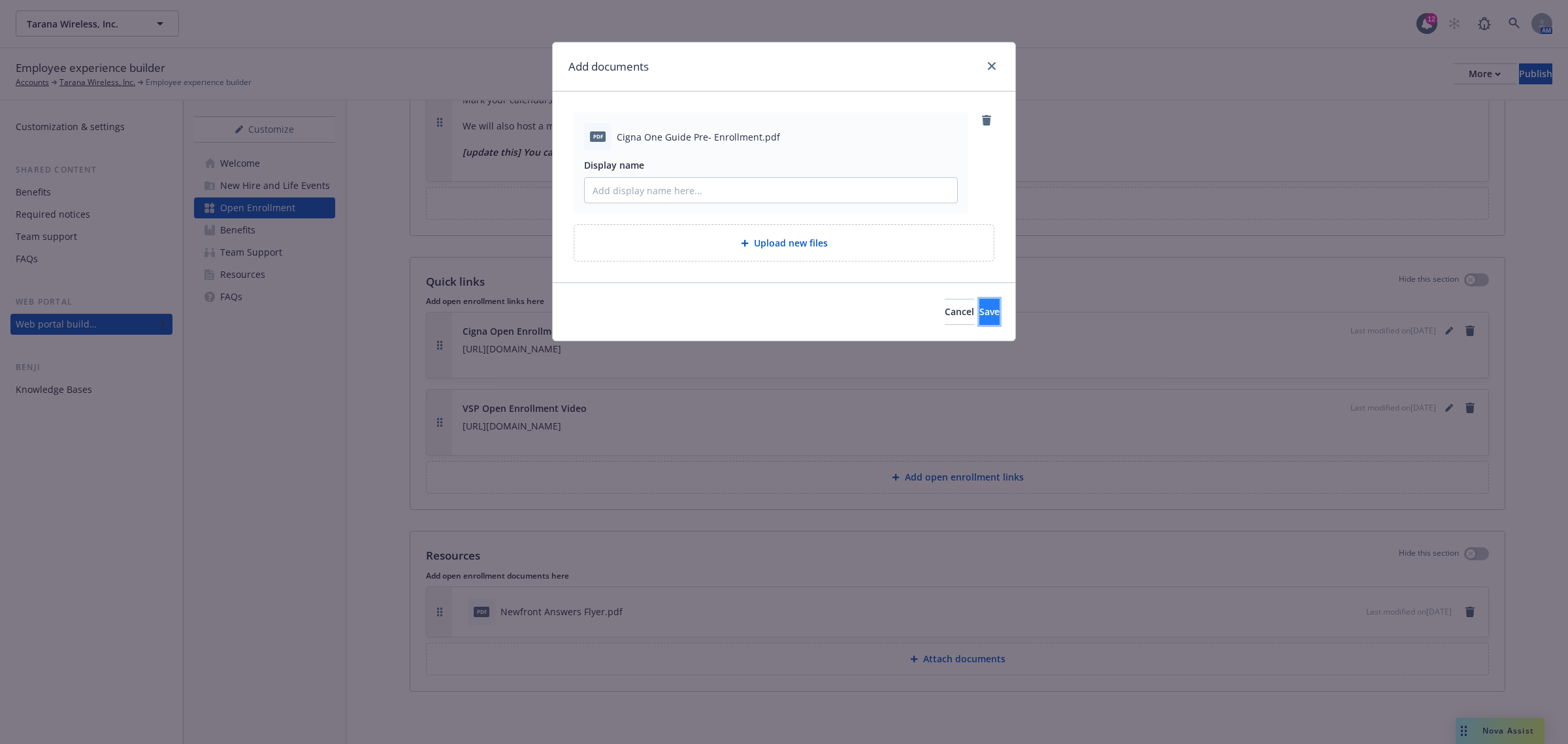
click at [979, 313] on span "Save" at bounding box center [989, 311] width 20 height 12
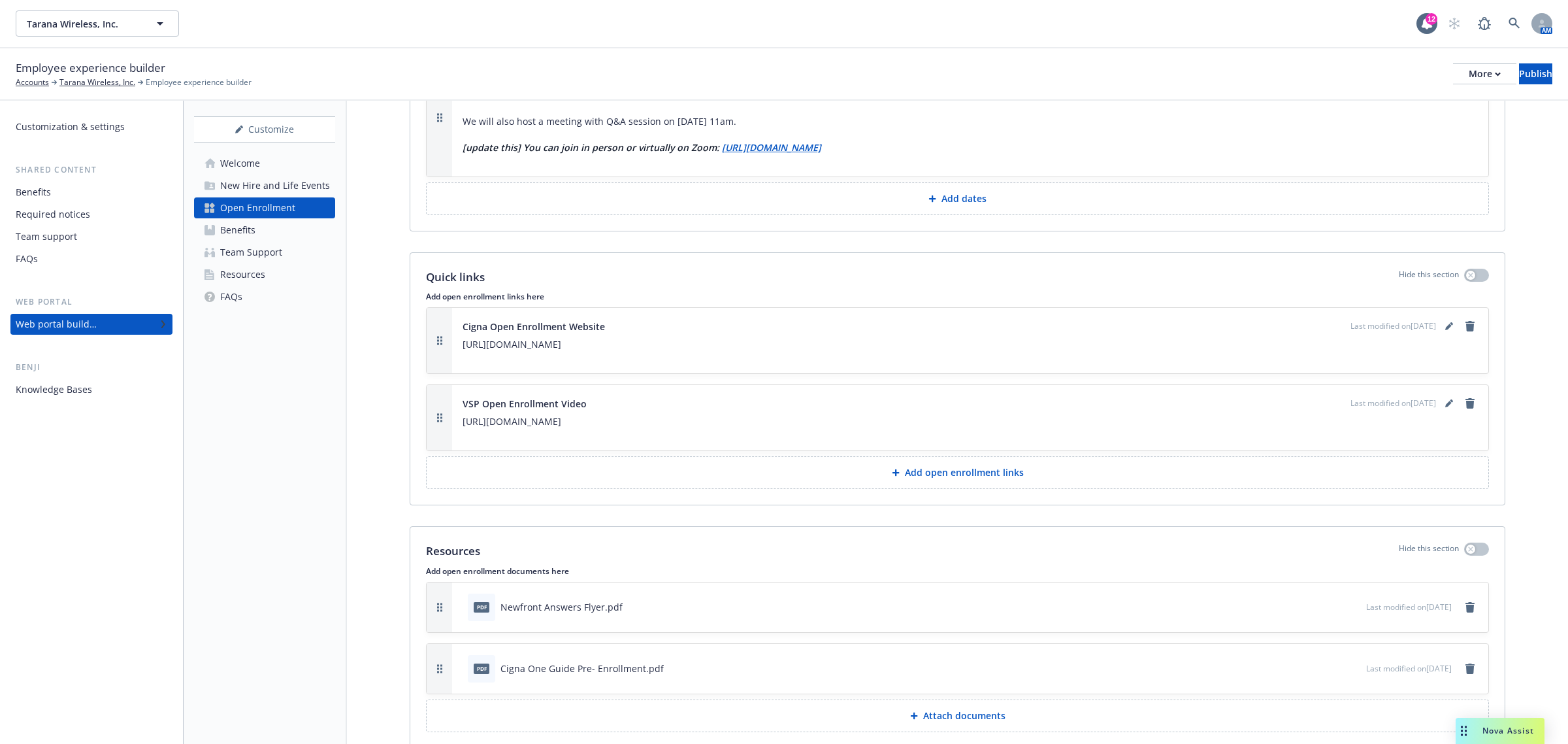
click at [245, 230] on div "Benefits" at bounding box center [238, 230] width 35 height 21
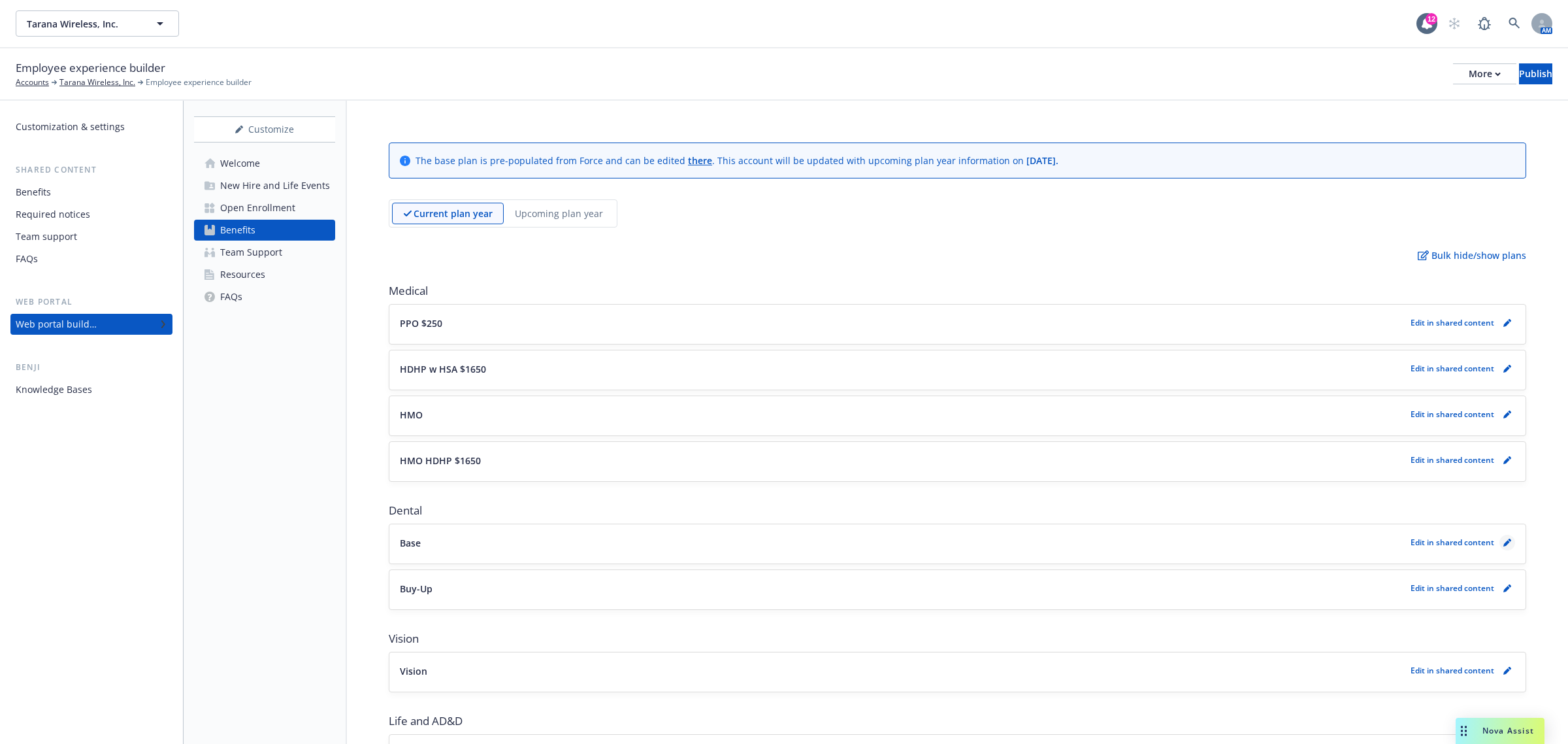
click at [1503, 544] on icon "pencil" at bounding box center [1507, 542] width 8 height 8
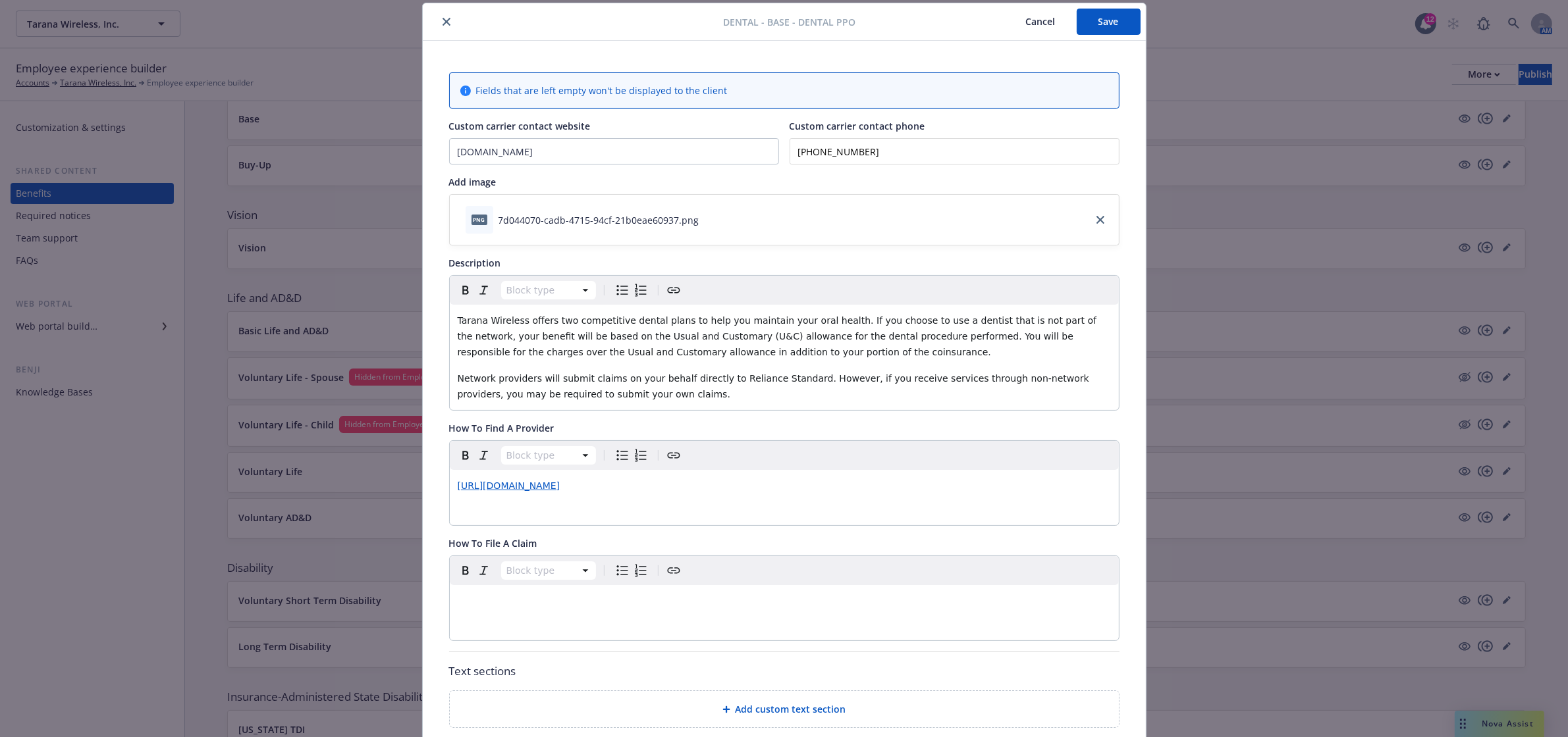
scroll to position [259, 0]
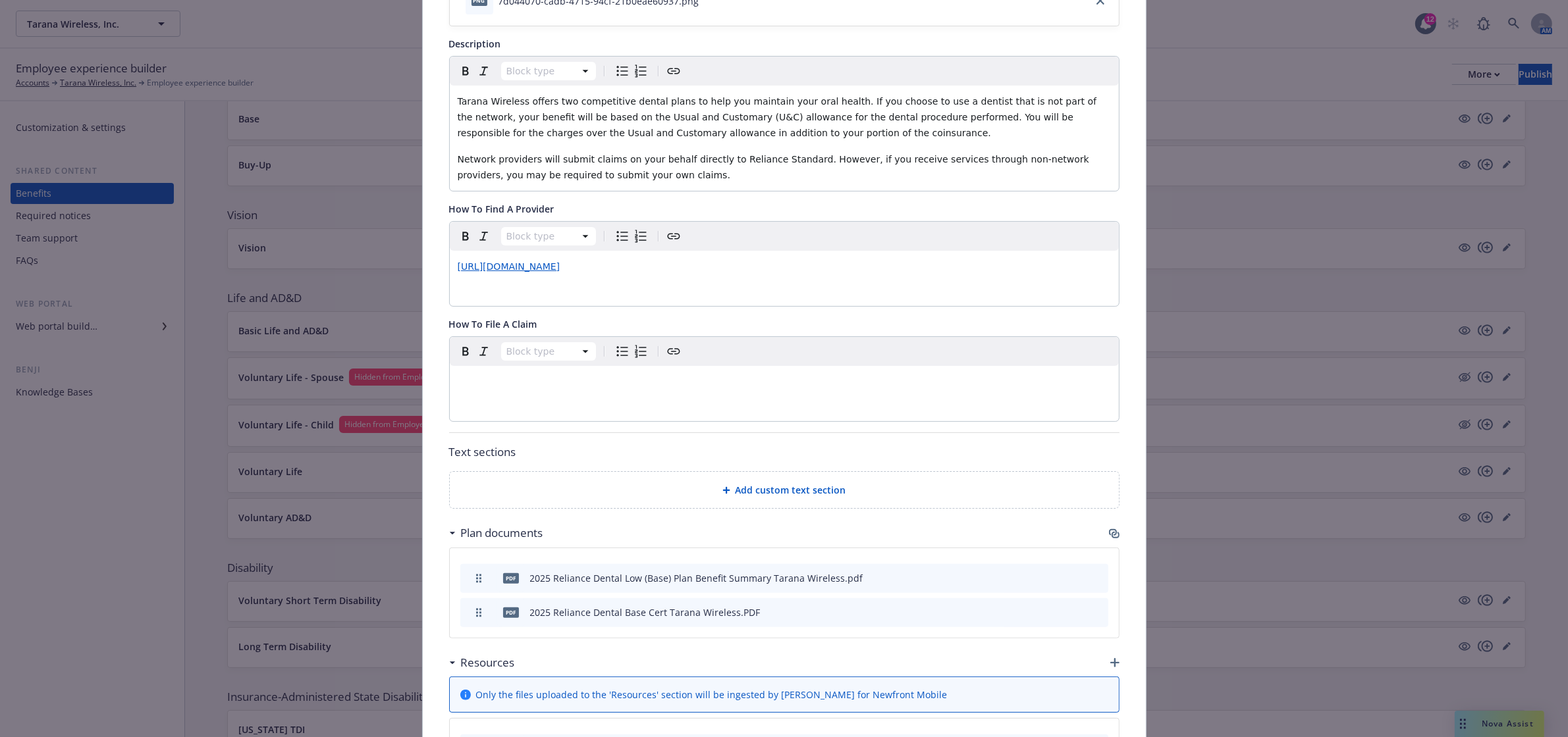
click at [1069, 580] on icon "preview file" at bounding box center [1075, 577] width 12 height 9
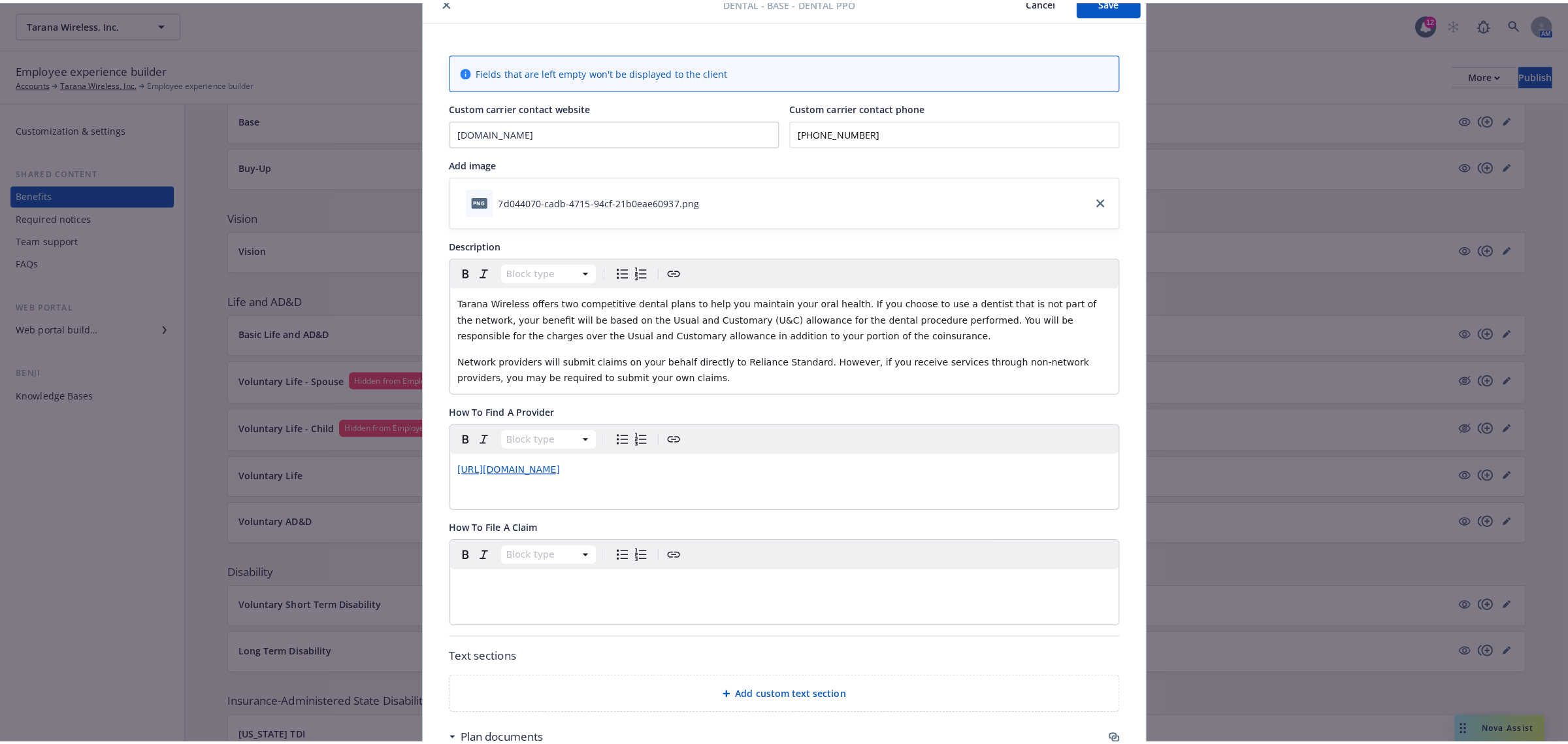
scroll to position [0, 0]
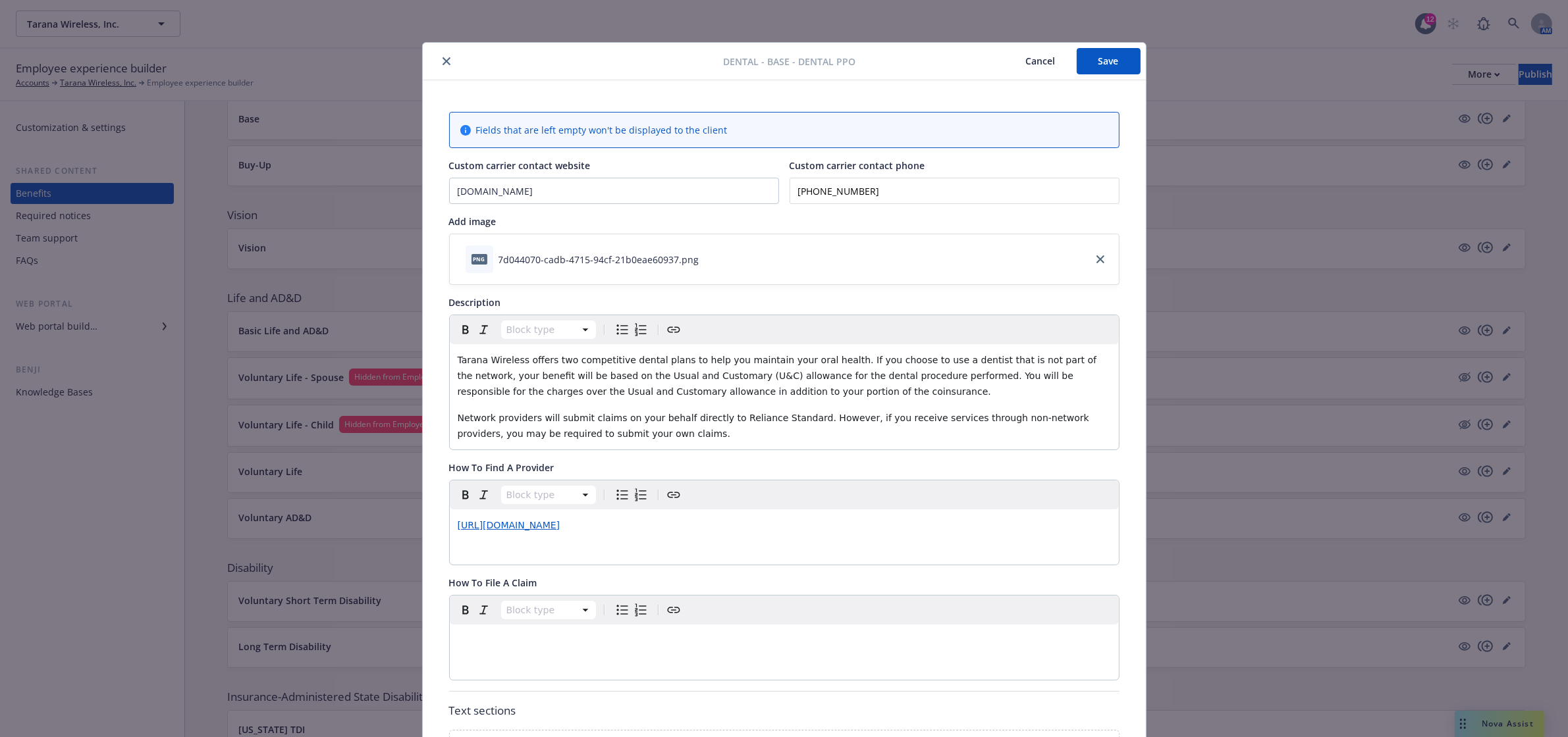
click at [443, 60] on icon "close" at bounding box center [446, 61] width 8 height 8
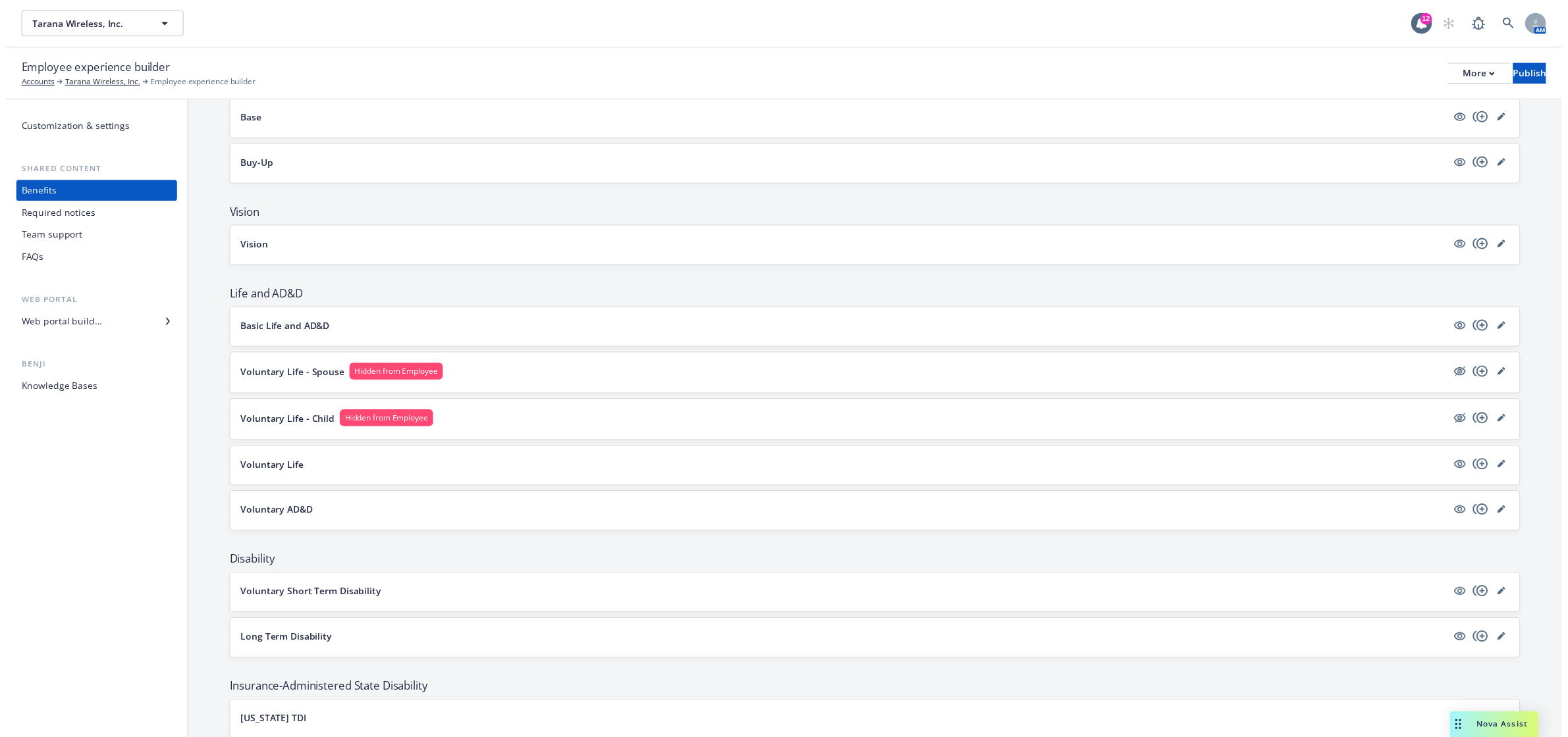
scroll to position [208, 0]
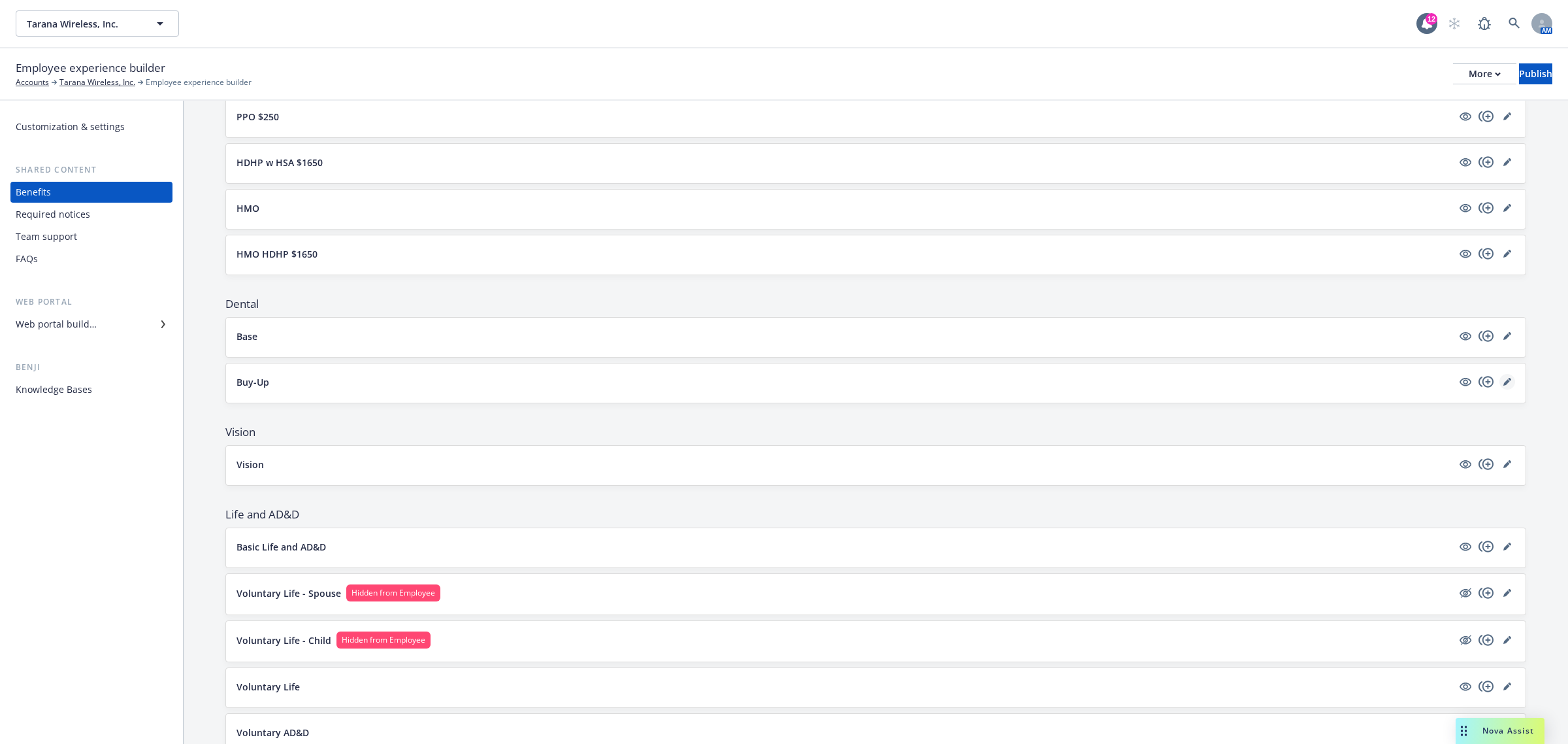
click at [1503, 385] on icon "editPencil" at bounding box center [1507, 382] width 8 height 8
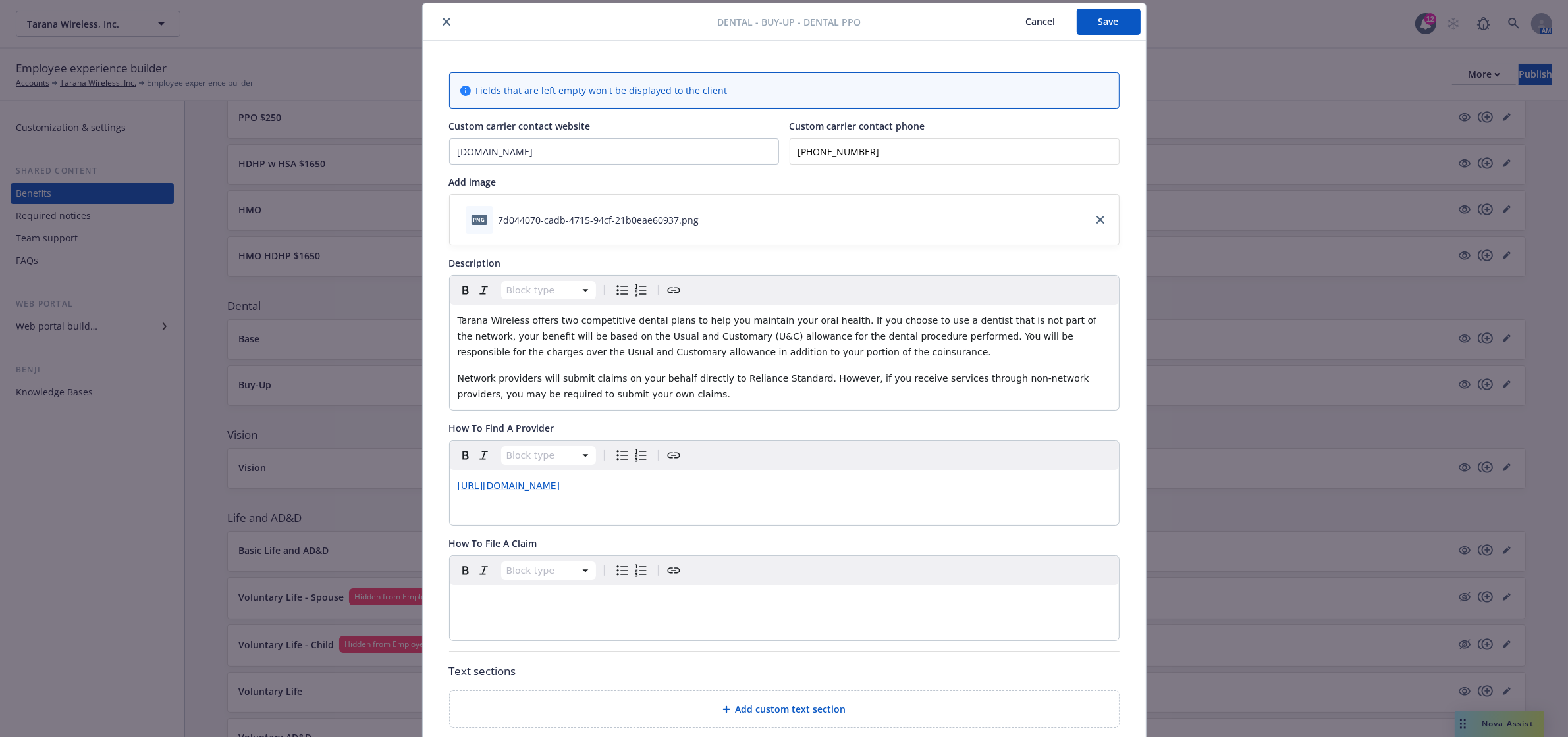
scroll to position [422, 0]
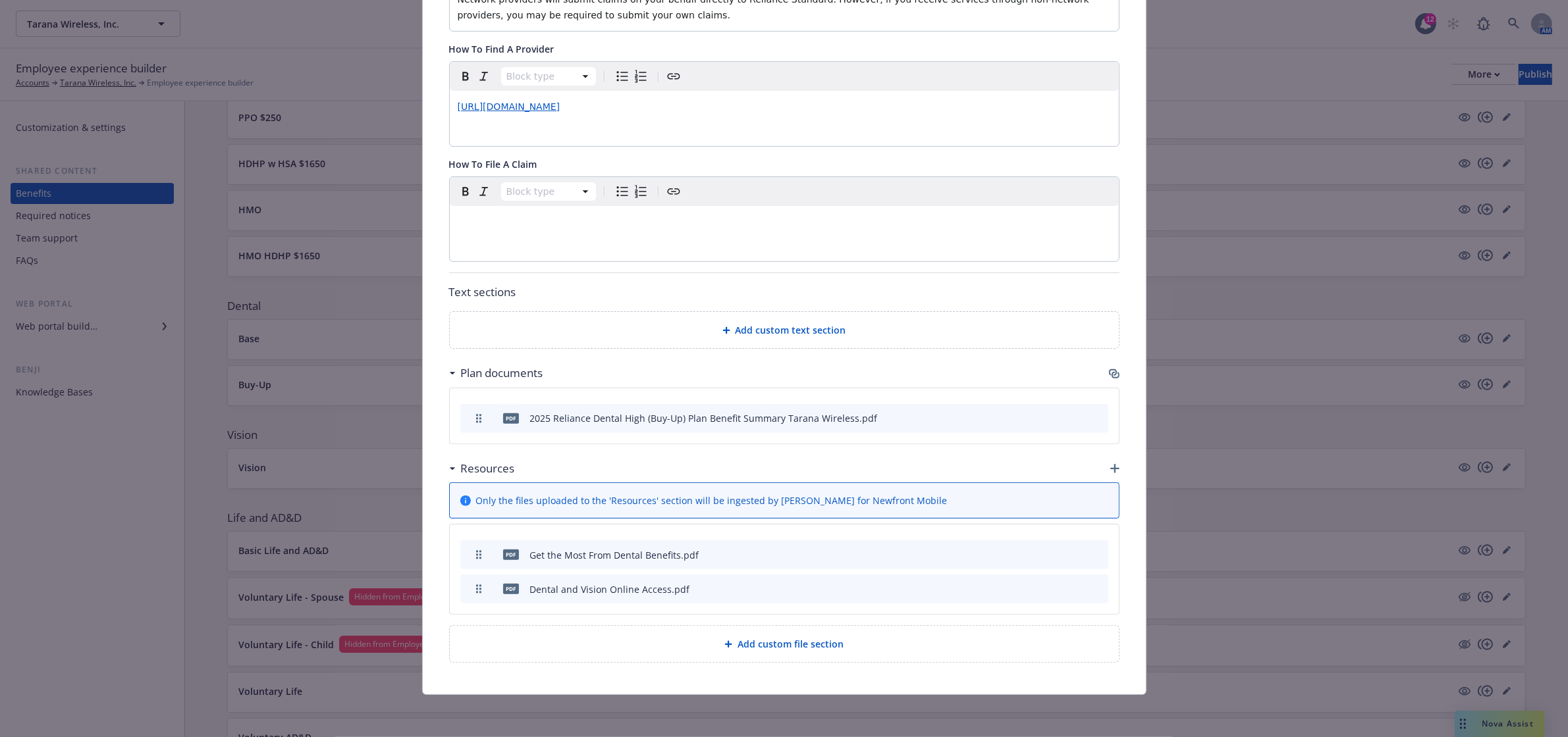
click at [1069, 418] on icon "preview file" at bounding box center [1075, 417] width 12 height 9
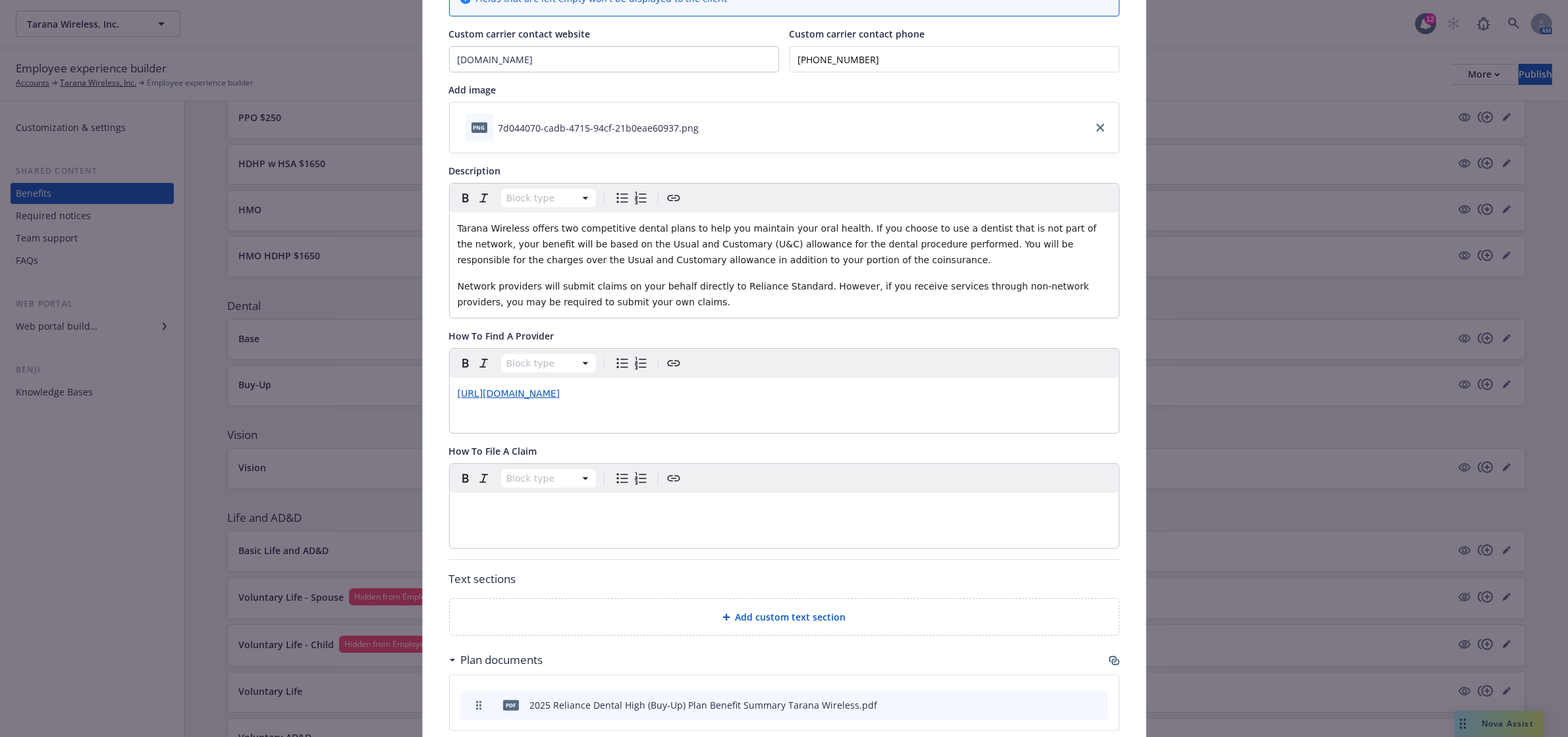
scroll to position [0, 0]
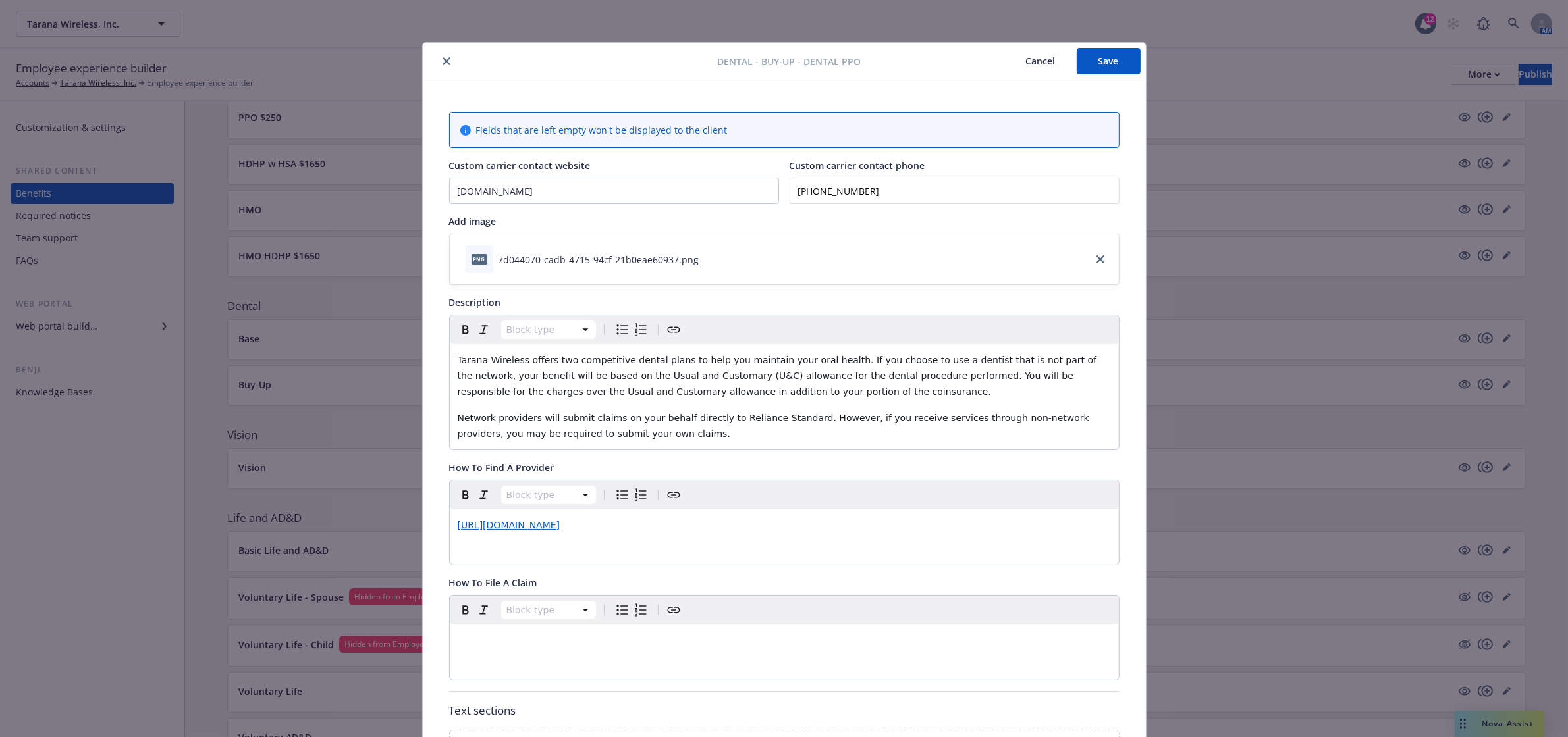
click at [1111, 62] on button "Save" at bounding box center [1109, 61] width 64 height 26
click at [443, 62] on icon "close" at bounding box center [446, 61] width 8 height 8
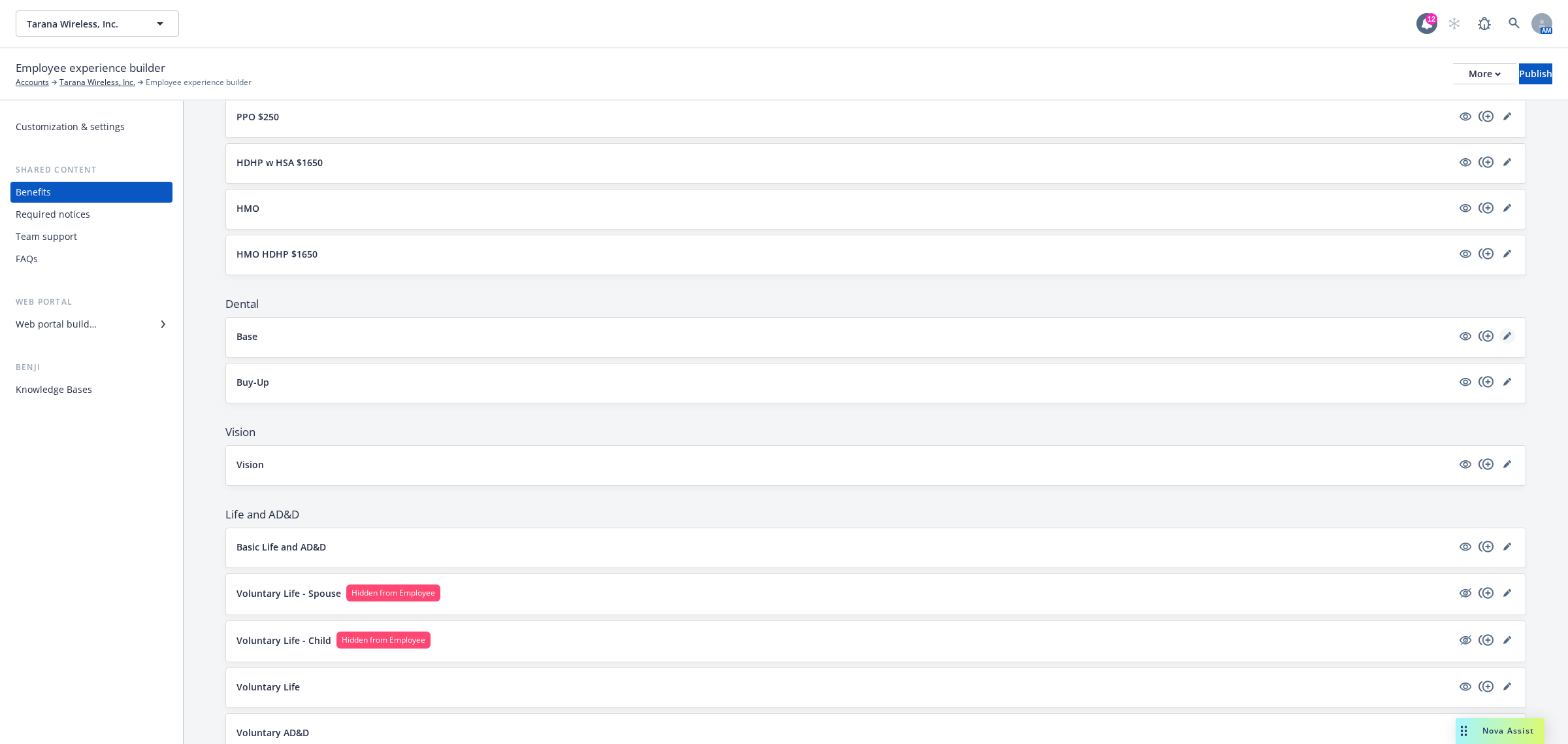
click at [1503, 336] on icon "editPencil" at bounding box center [1506, 336] width 6 height 6
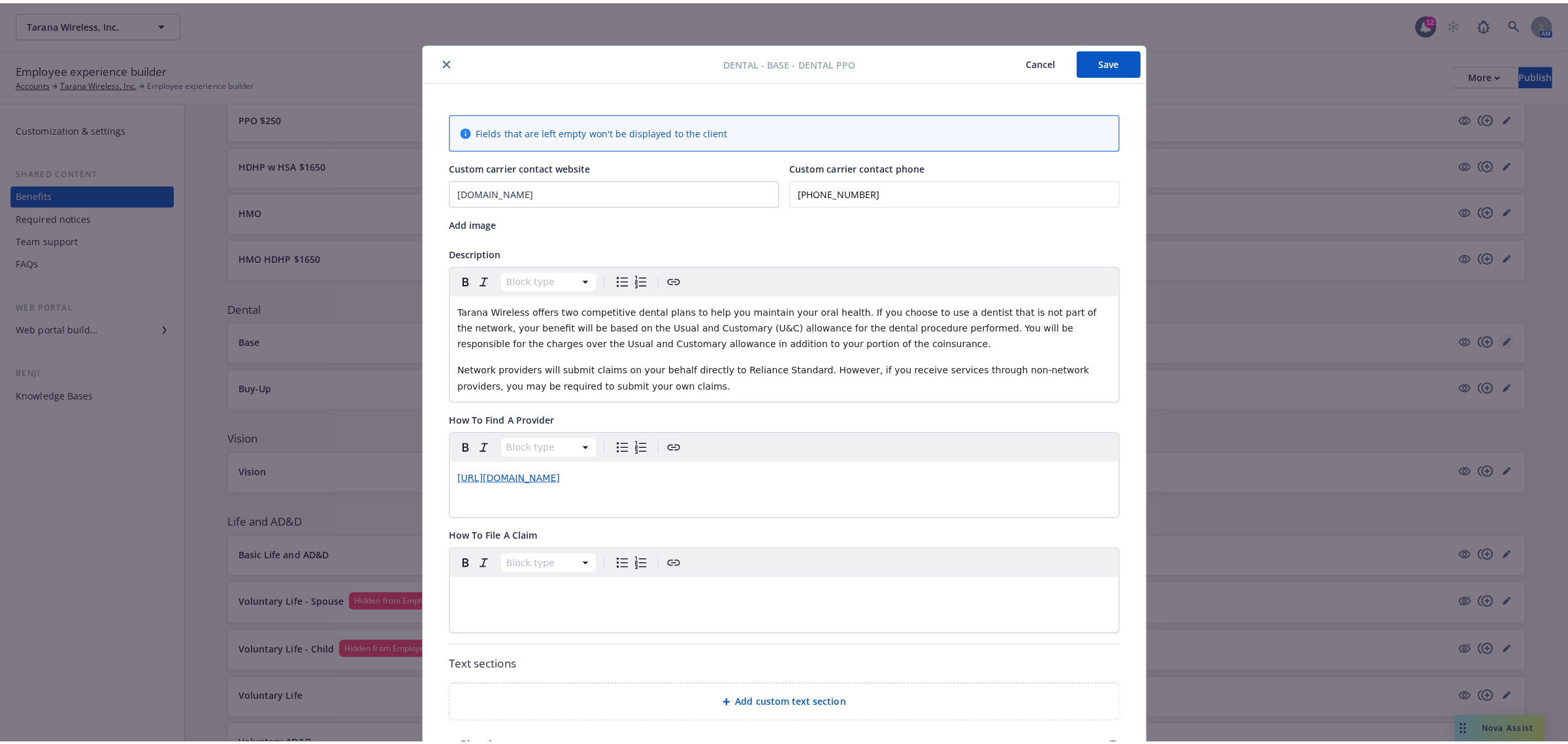
scroll to position [39, 0]
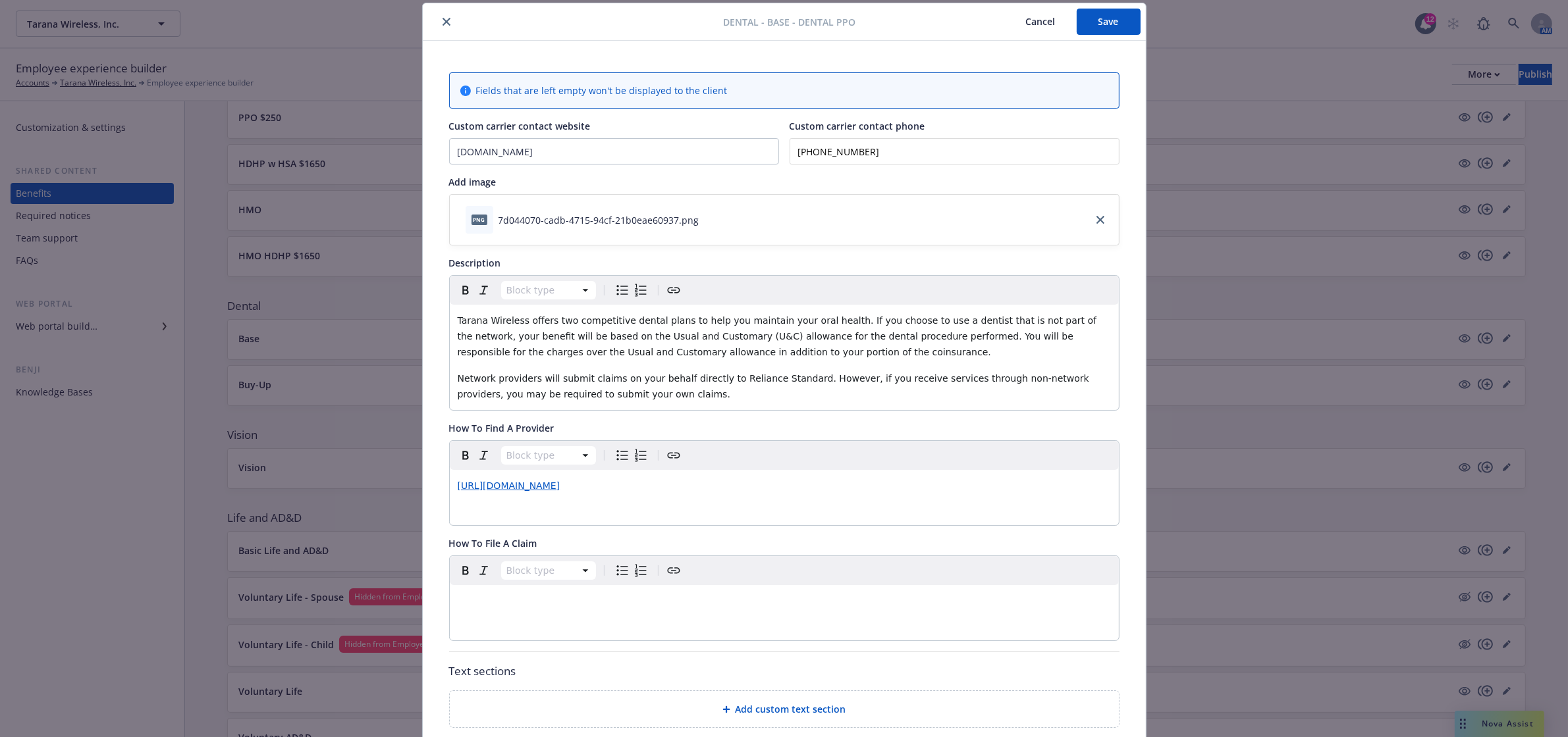
click at [438, 20] on button "close" at bounding box center [446, 22] width 16 height 16
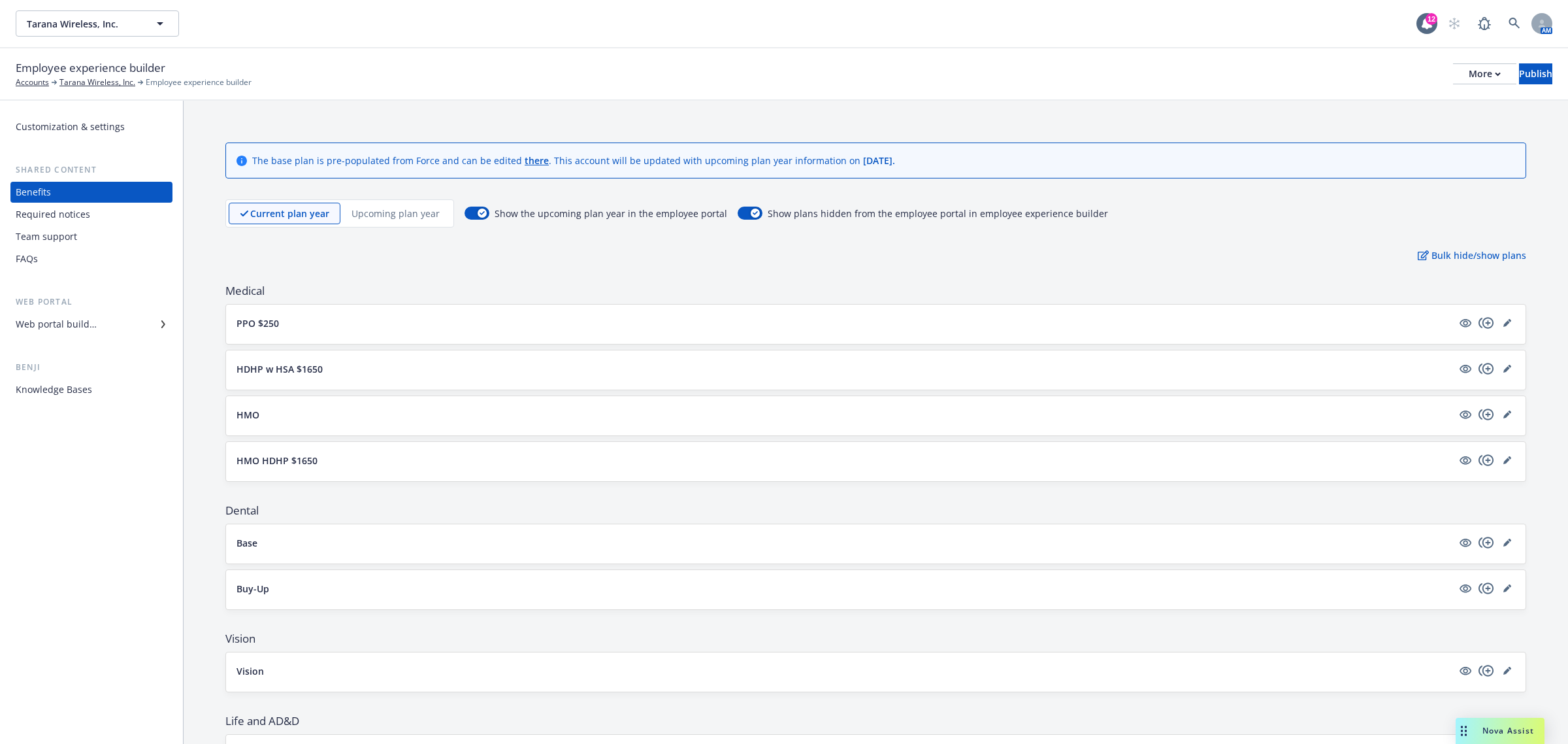
click at [391, 210] on p "Upcoming plan year" at bounding box center [395, 213] width 89 height 14
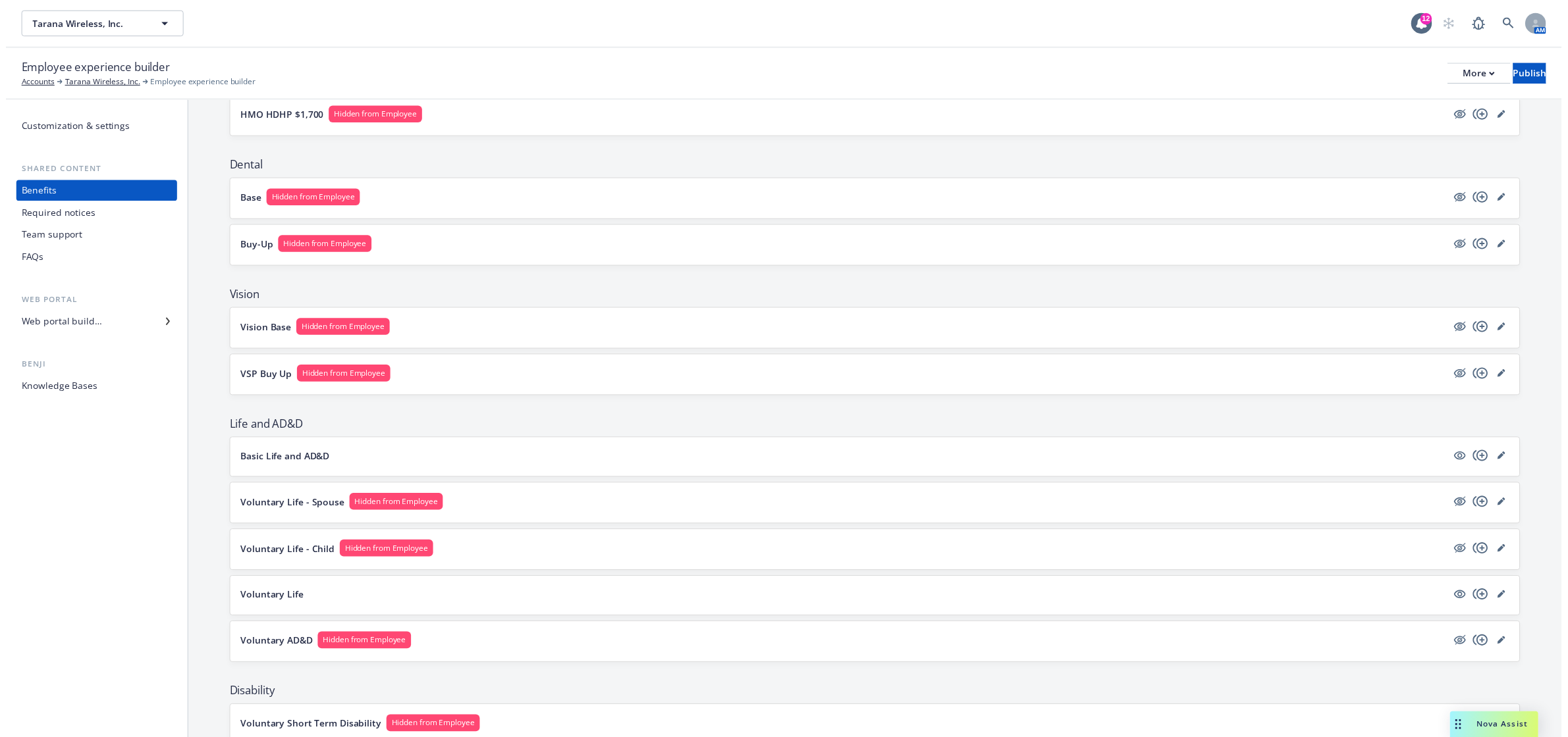
scroll to position [219, 0]
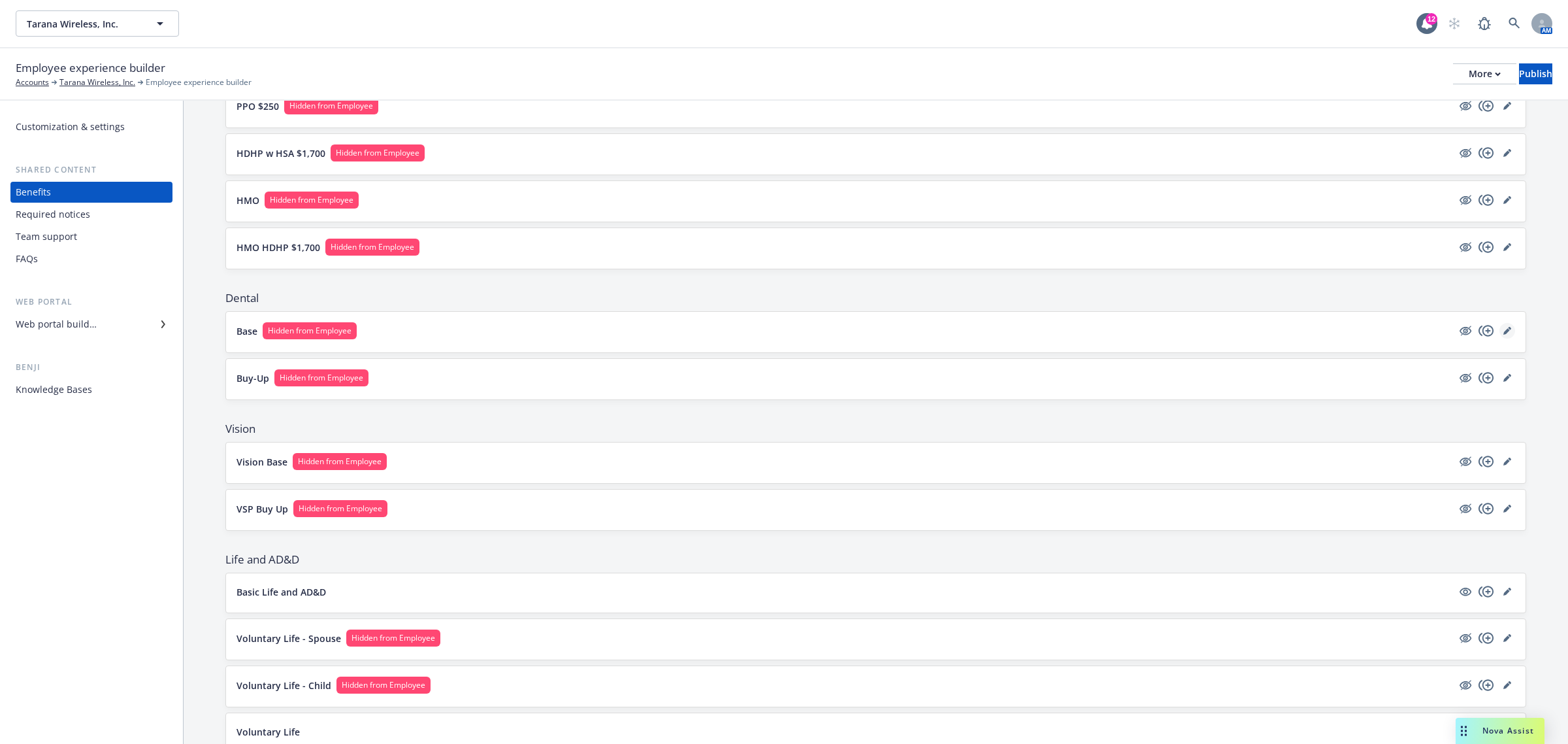
click at [1503, 333] on icon "editPencil" at bounding box center [1506, 331] width 6 height 6
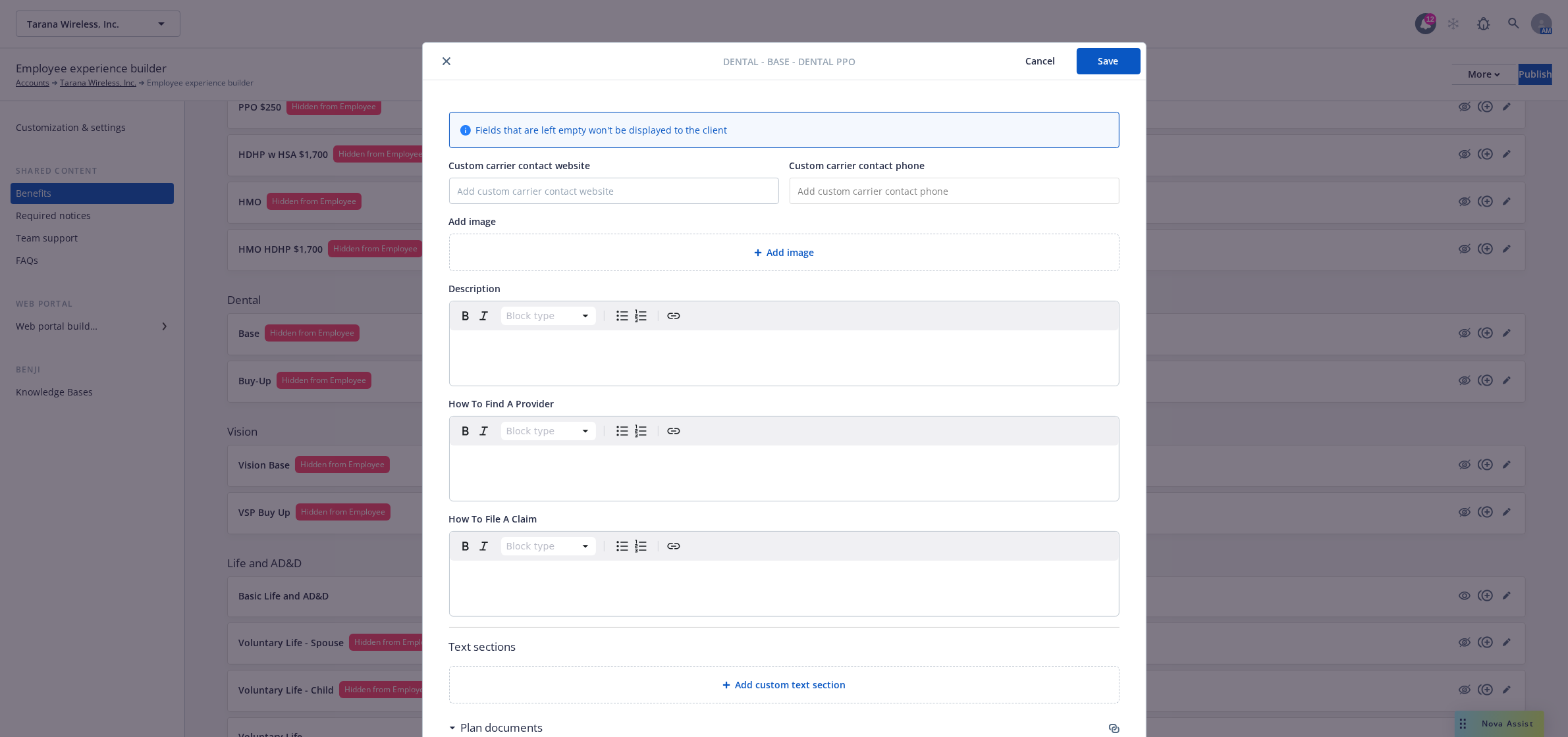
click at [879, 189] on input "tel" at bounding box center [954, 191] width 330 height 26
paste input "(800) 244-6224"
type input "(800) 244-6224"
click at [492, 192] on input "Custom carrier contact website" at bounding box center [614, 191] width 329 height 25
type input "www.mycigna.com"
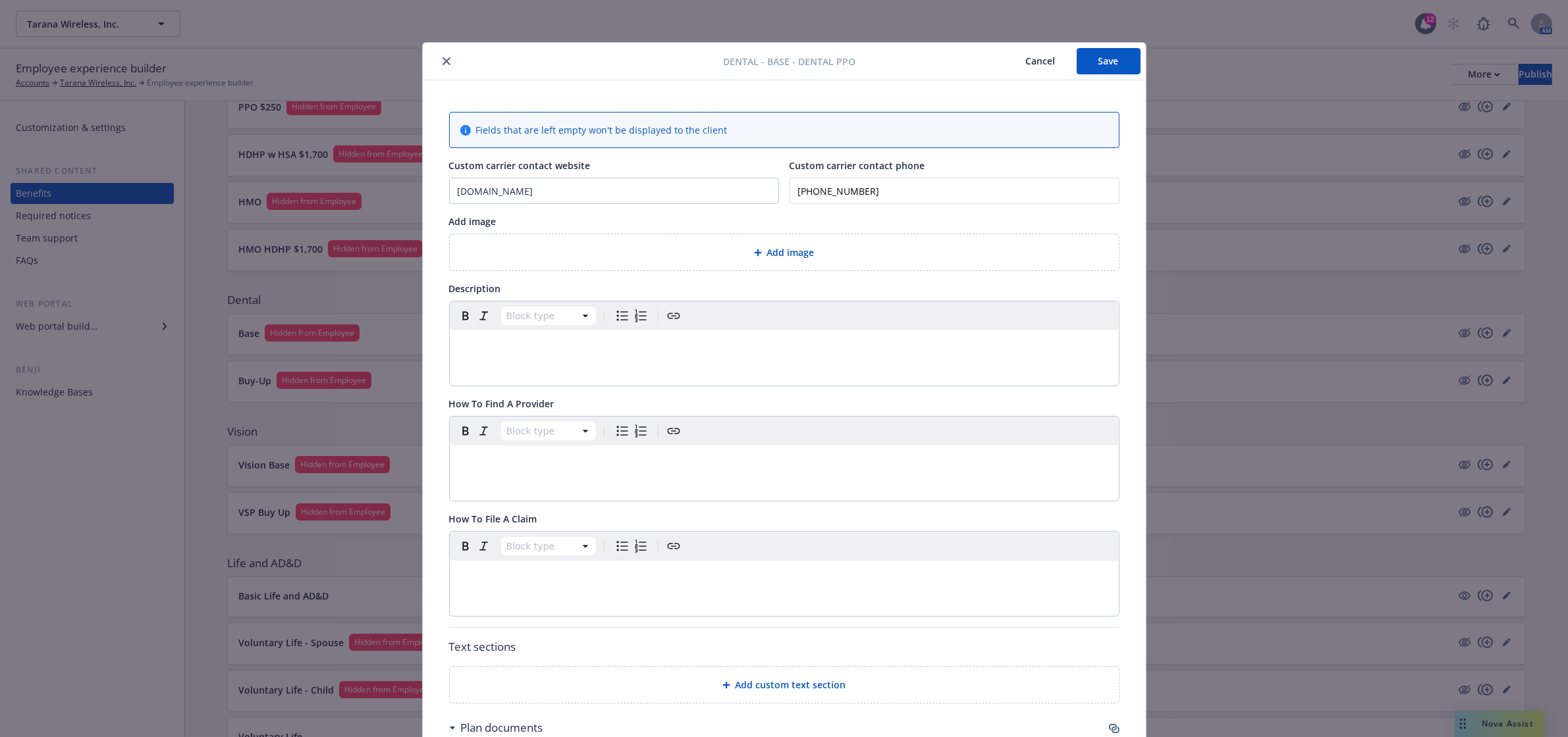
click at [1104, 63] on button "Save" at bounding box center [1109, 61] width 64 height 26
click at [443, 60] on icon "close" at bounding box center [446, 61] width 8 height 8
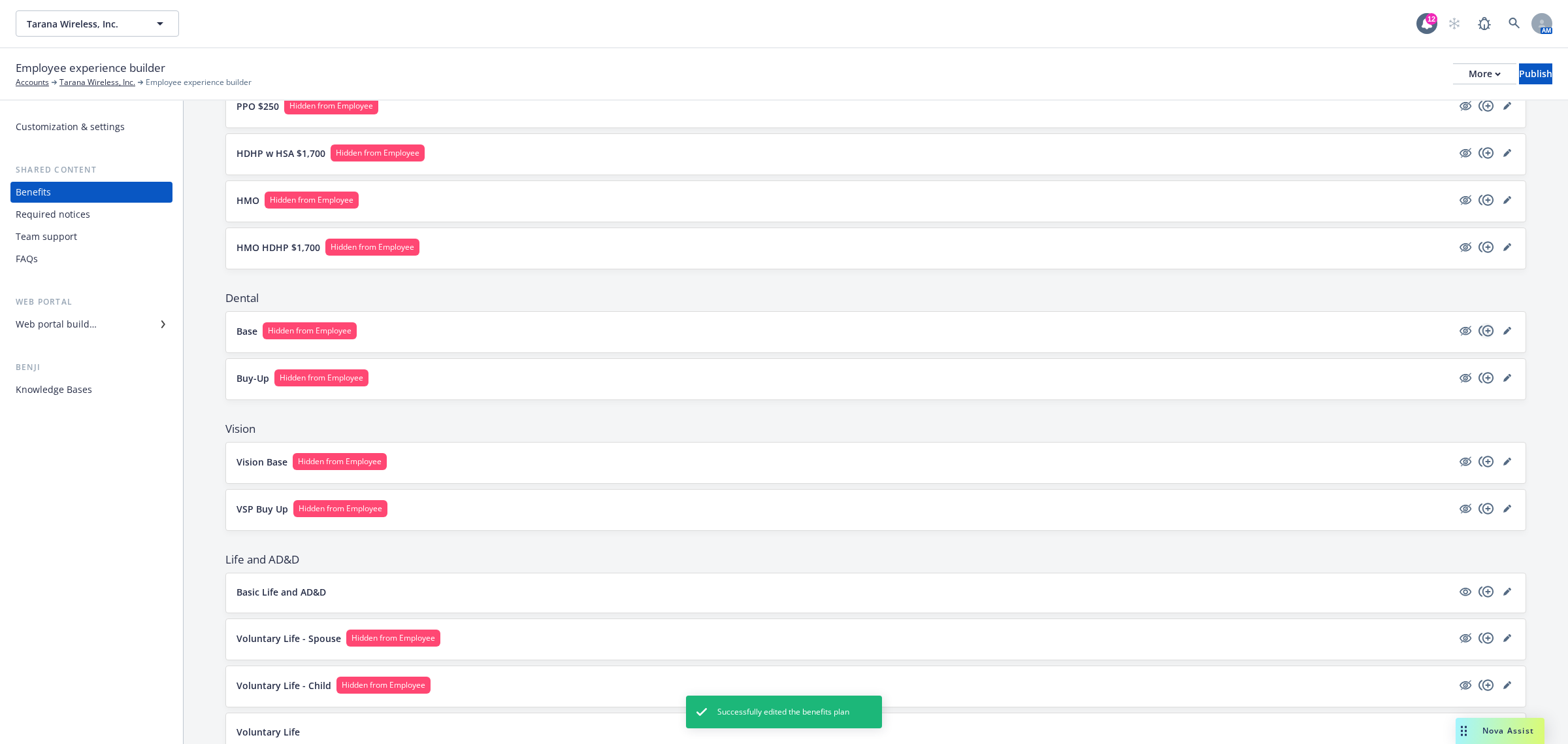
click at [1479, 332] on icon "copyPlus" at bounding box center [1487, 331] width 16 height 16
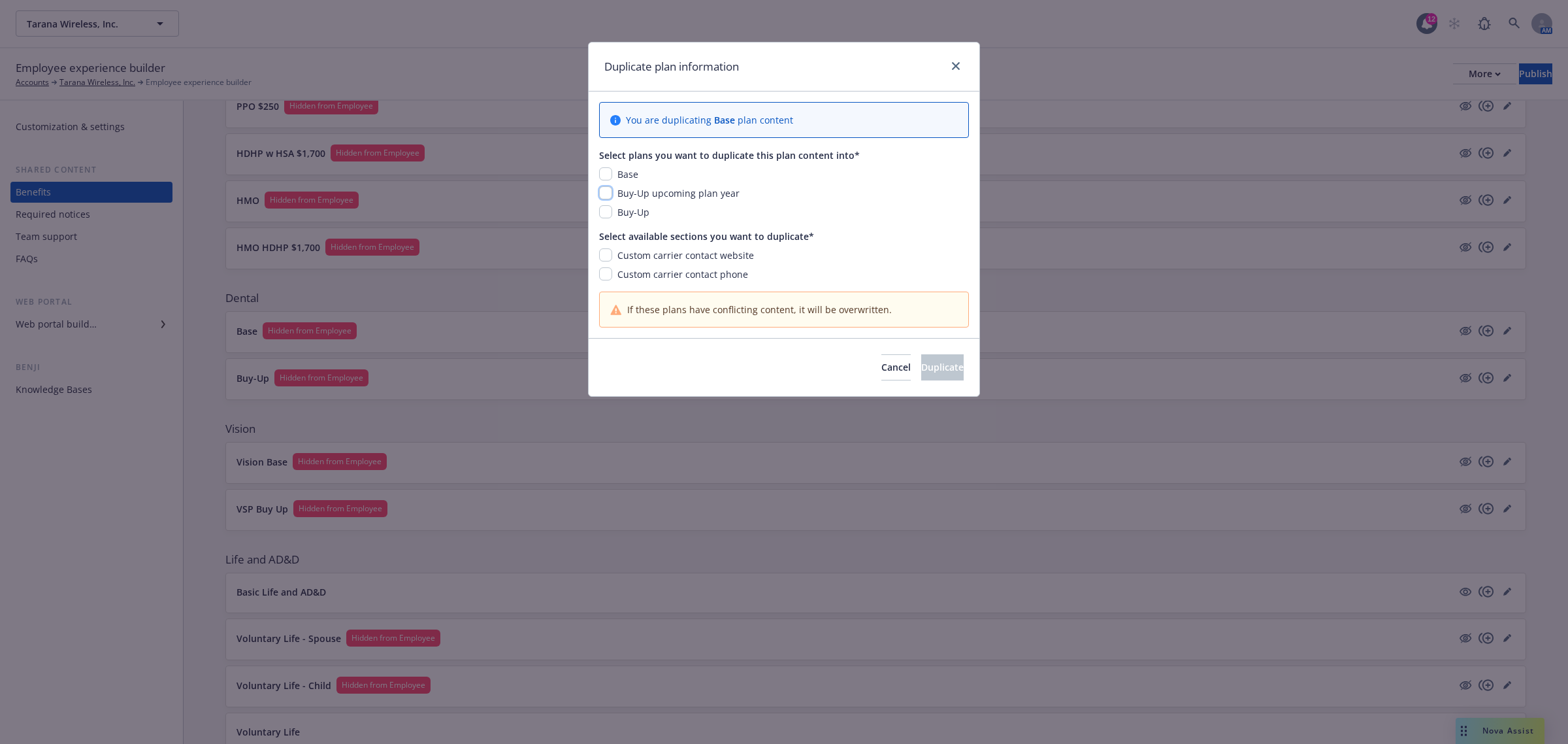
click at [606, 197] on input "checkbox" at bounding box center [605, 193] width 13 height 13
checkbox input "true"
click at [605, 256] on input "checkbox" at bounding box center [605, 255] width 13 height 13
checkbox input "true"
click at [610, 275] on input "checkbox" at bounding box center [605, 274] width 13 height 13
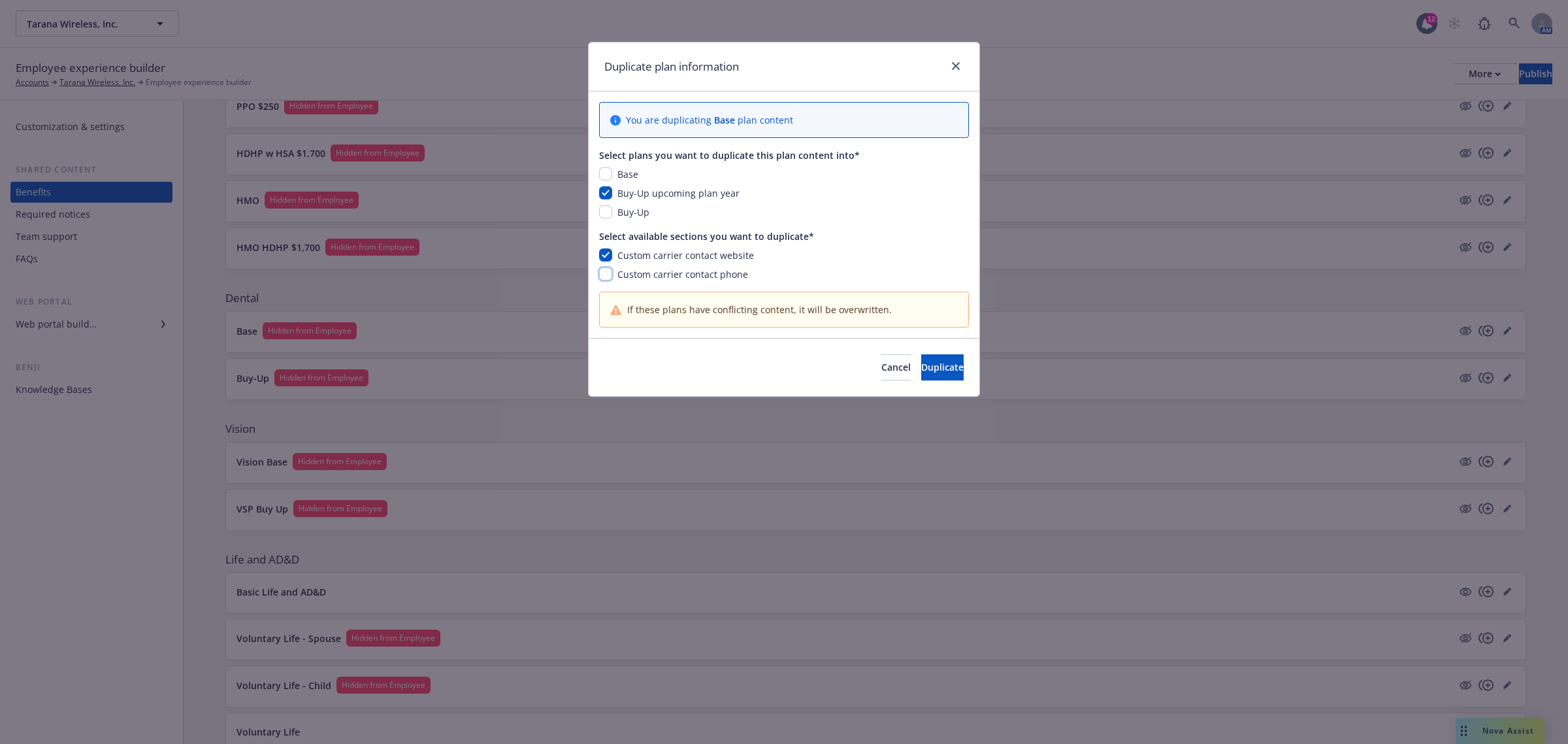
checkbox input "true"
click at [922, 375] on button "Duplicate" at bounding box center [942, 367] width 42 height 26
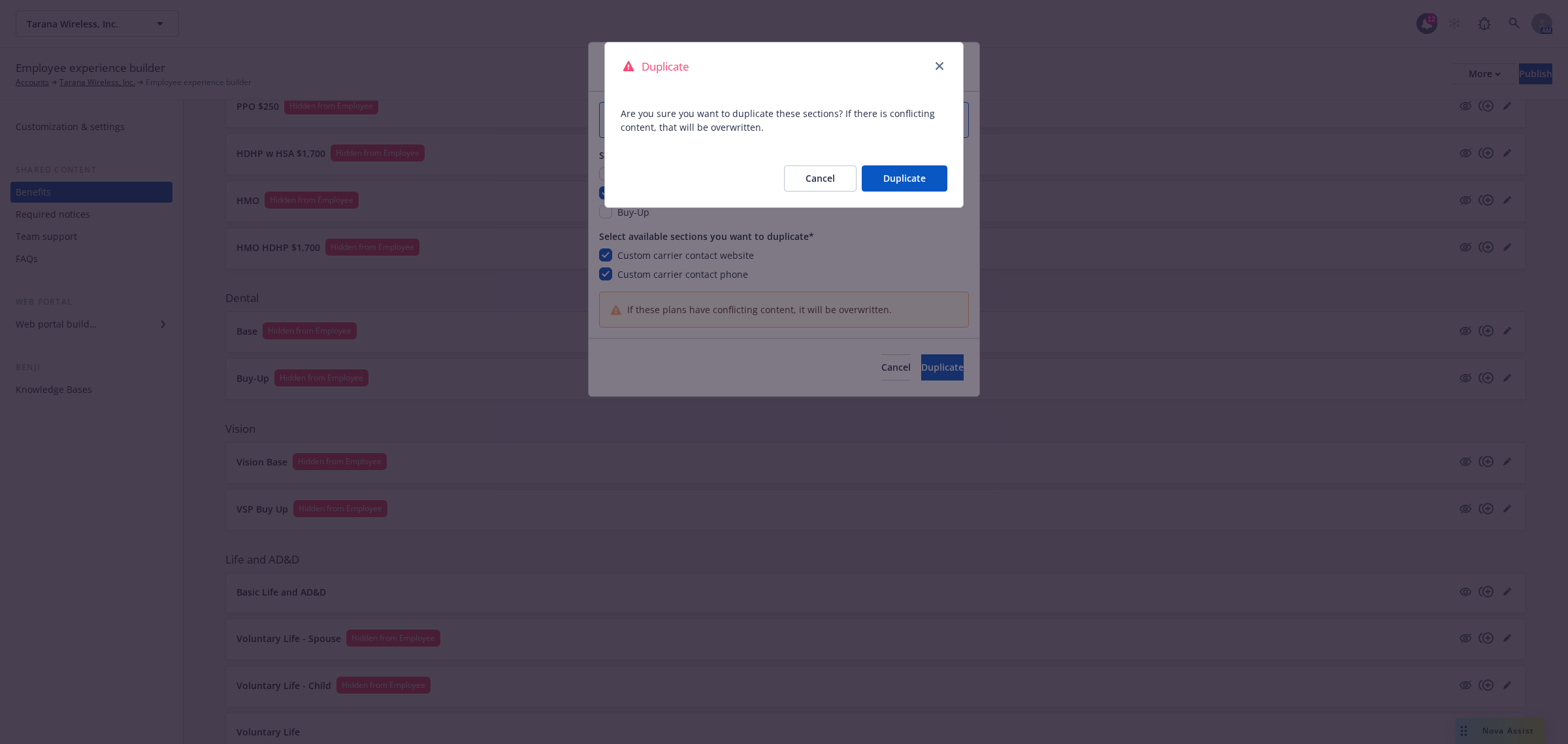
click at [887, 178] on button "Duplicate" at bounding box center [904, 179] width 86 height 26
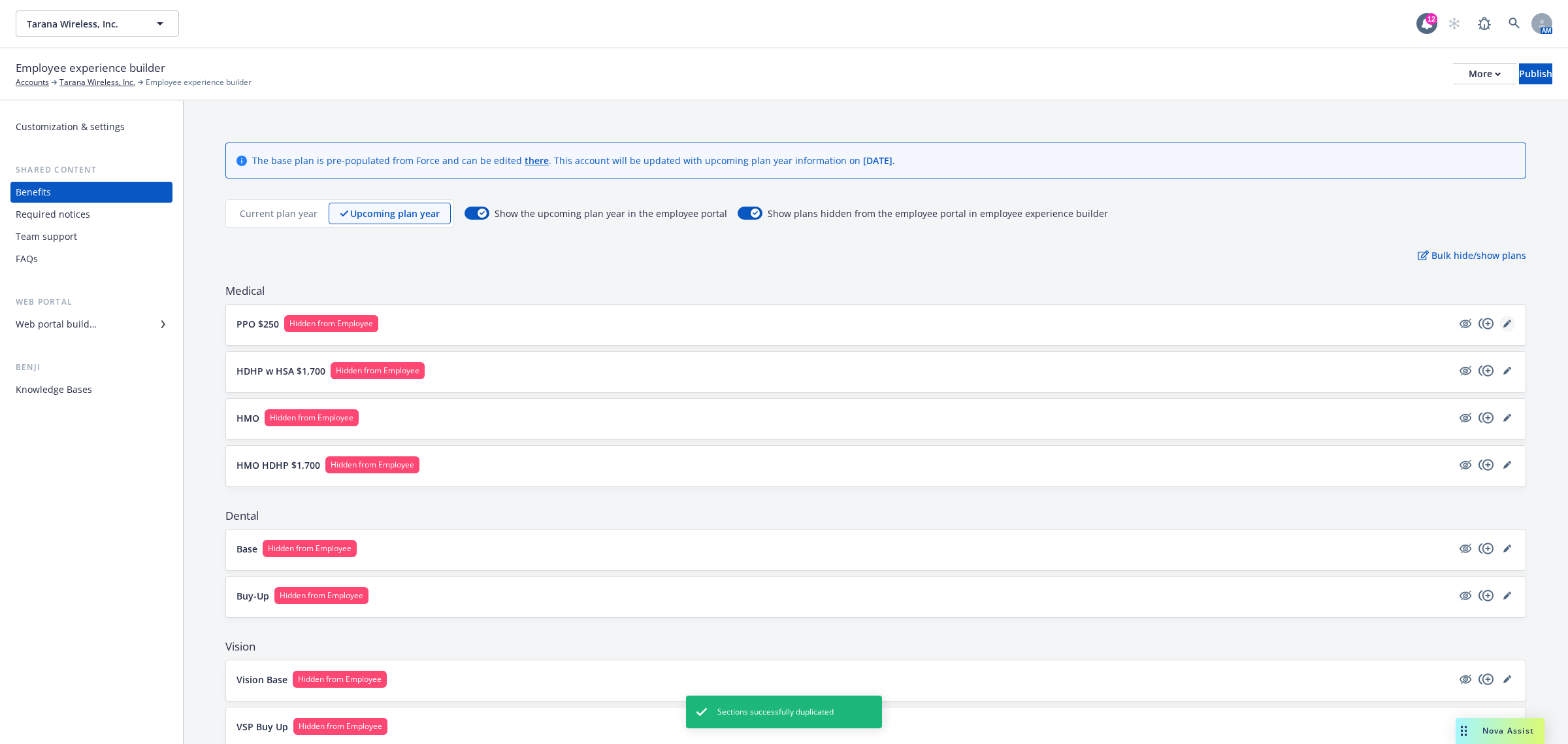
click at [1503, 324] on icon "editPencil" at bounding box center [1506, 324] width 6 height 6
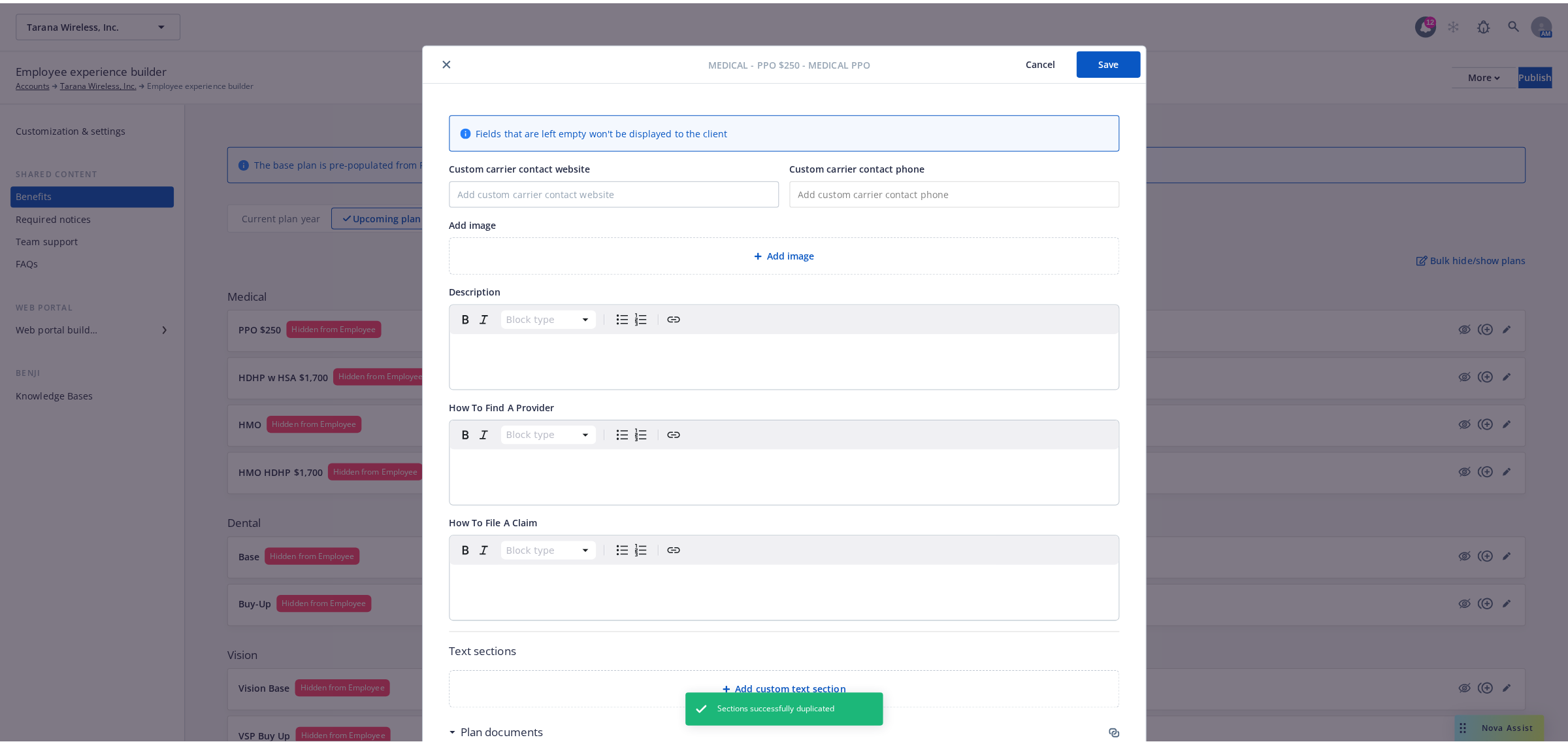
scroll to position [39, 0]
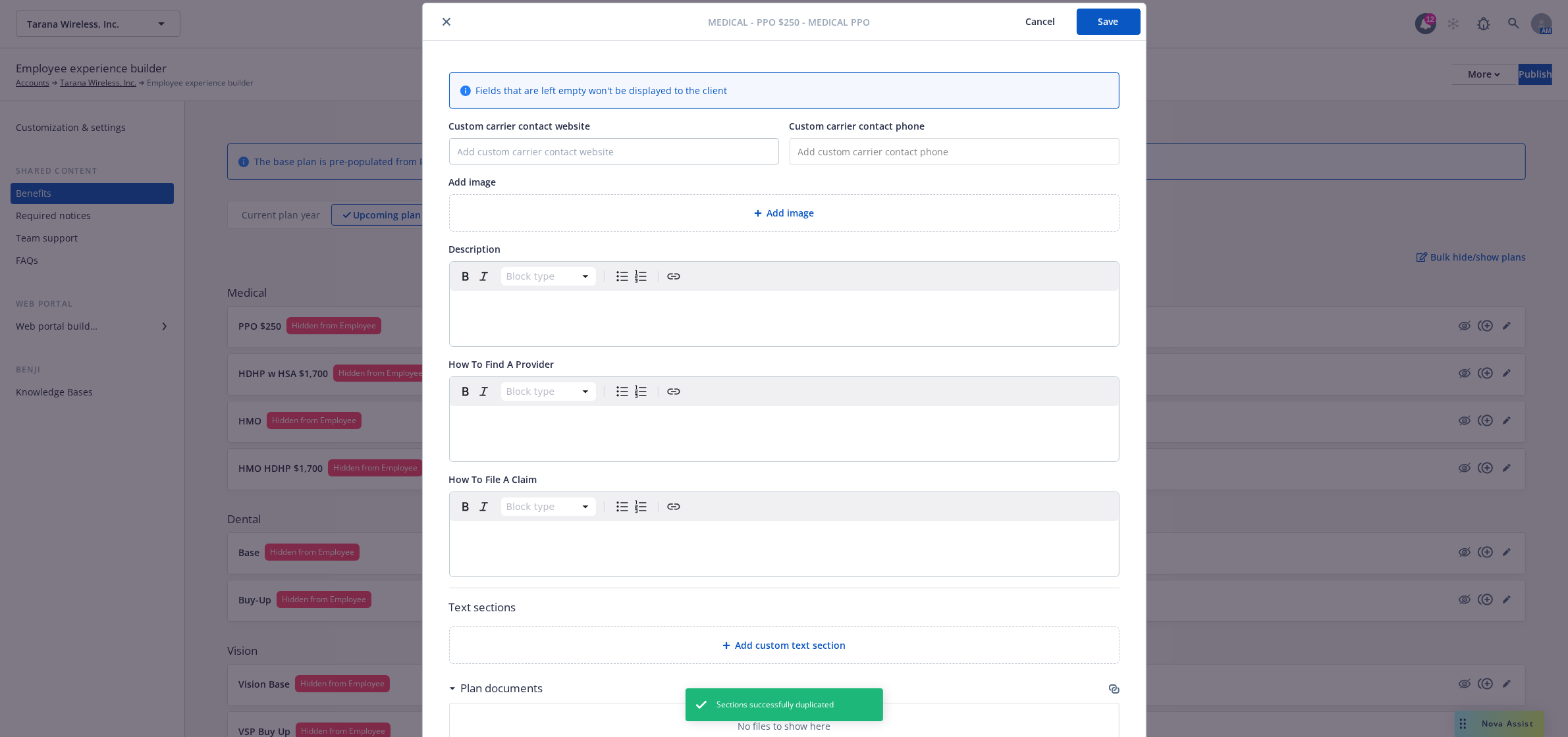
click at [438, 26] on button "close" at bounding box center [446, 22] width 16 height 16
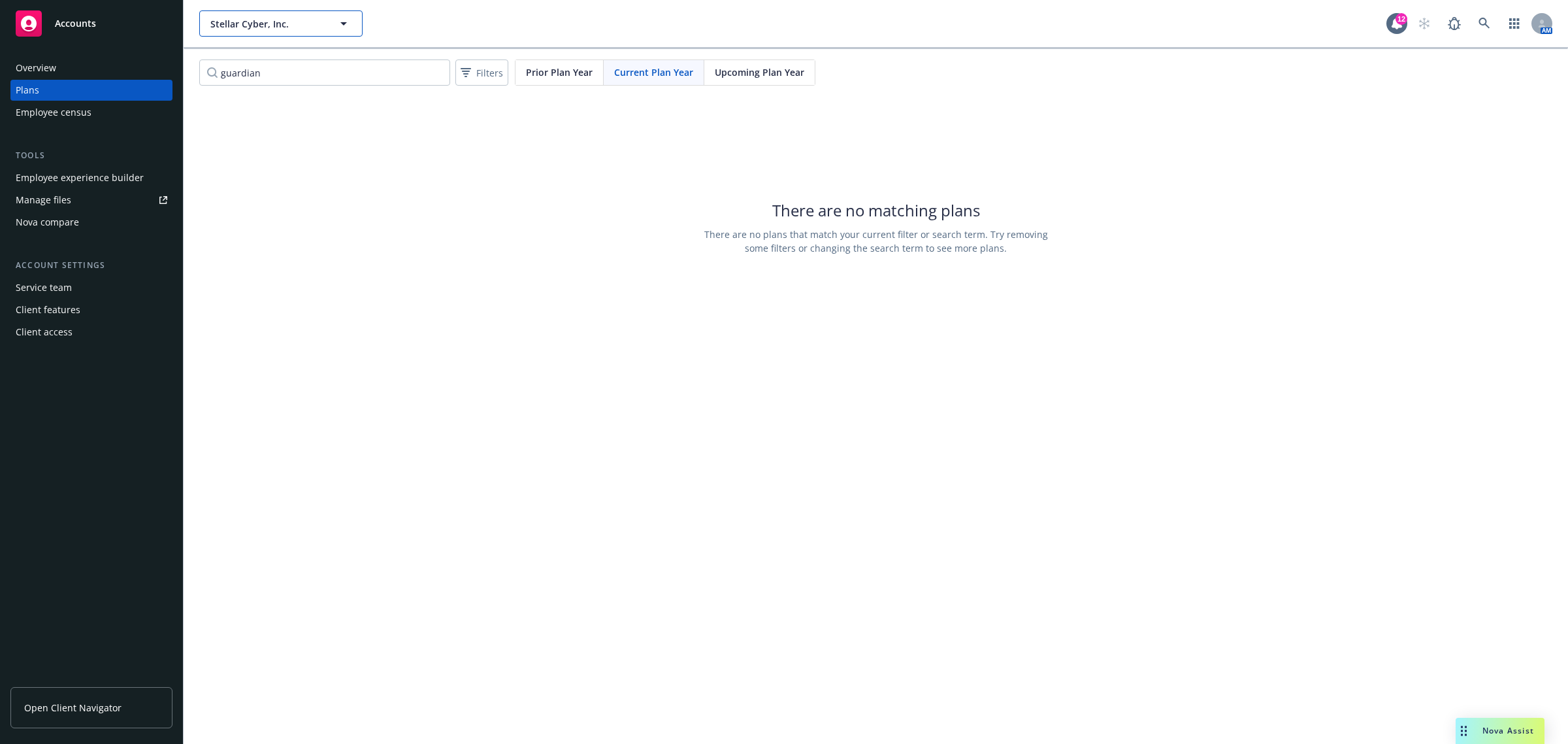
click at [251, 17] on span "Stellar Cyber, Inc." at bounding box center [266, 24] width 113 height 14
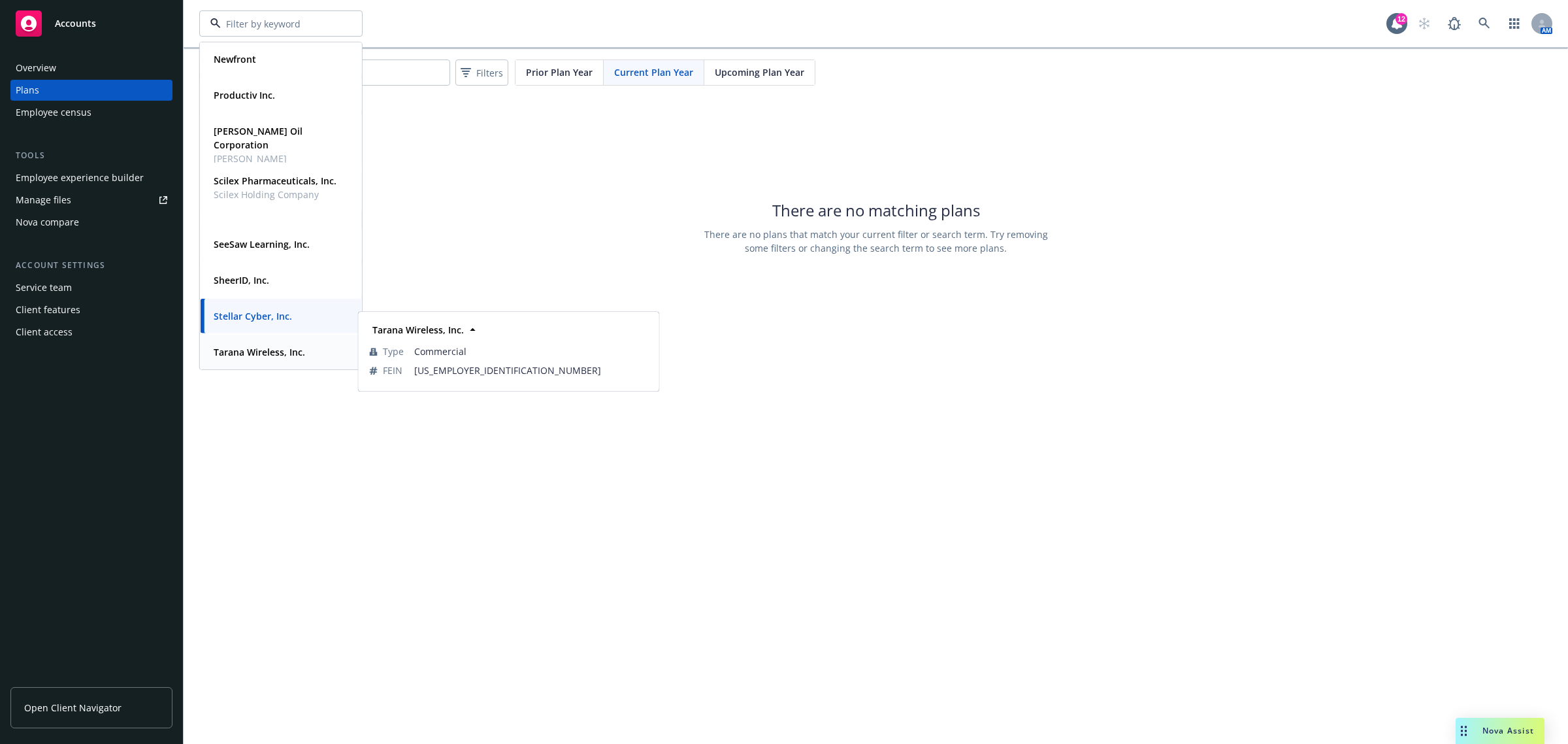
click at [253, 349] on strong "Tarana Wireless, Inc." at bounding box center [259, 351] width 91 height 12
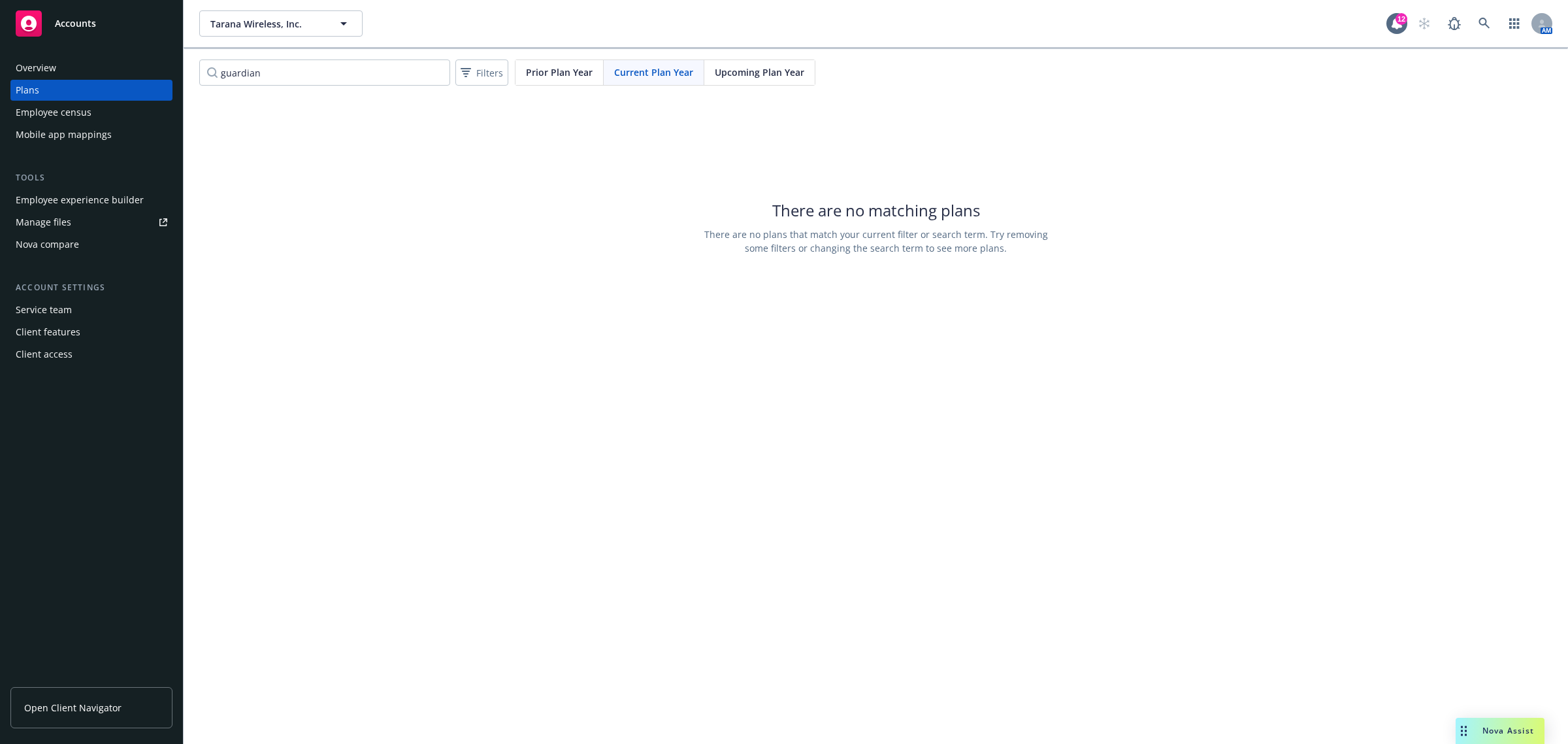
click at [58, 89] on div "Plans" at bounding box center [91, 90] width 152 height 21
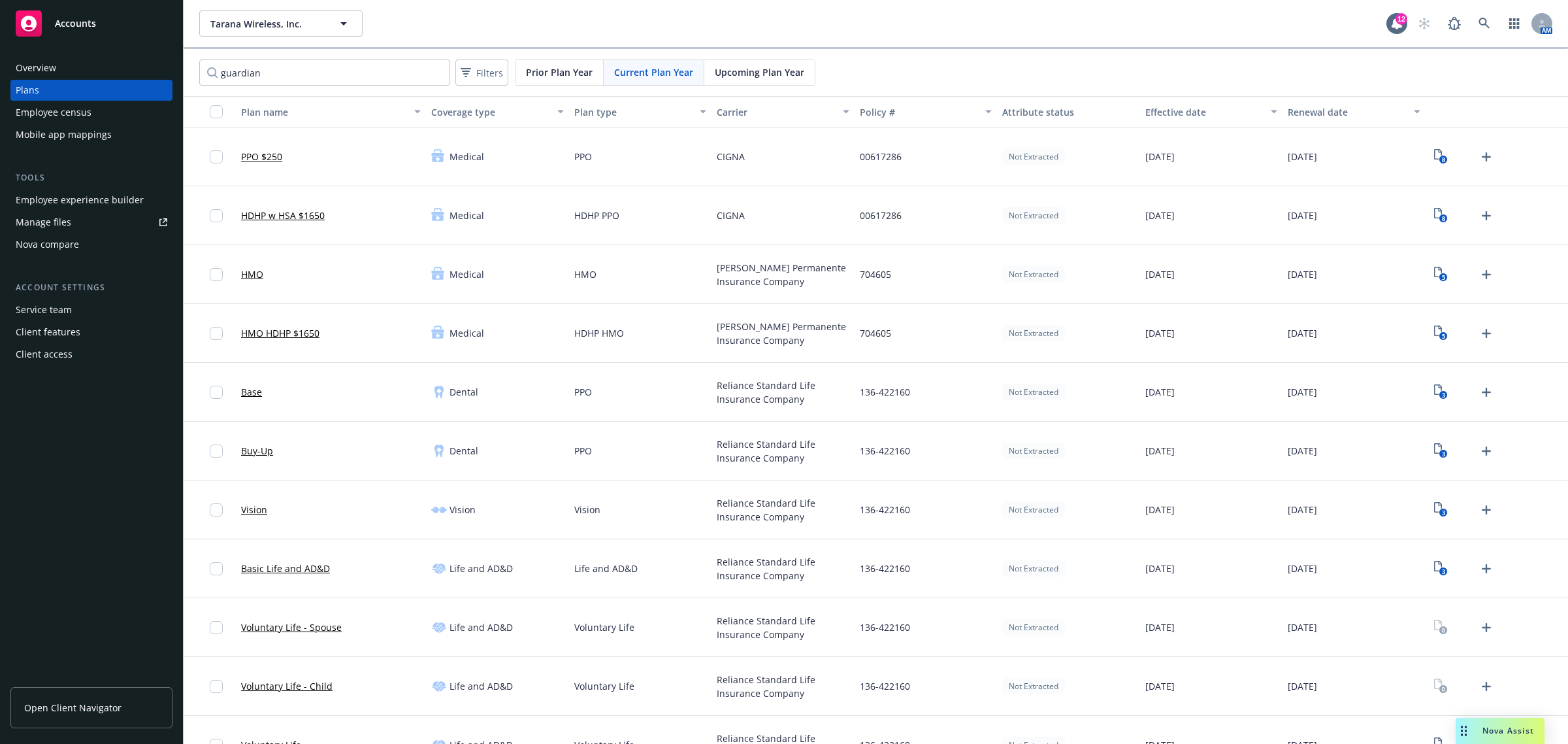
click at [740, 76] on span "Upcoming Plan Year" at bounding box center [760, 72] width 89 height 14
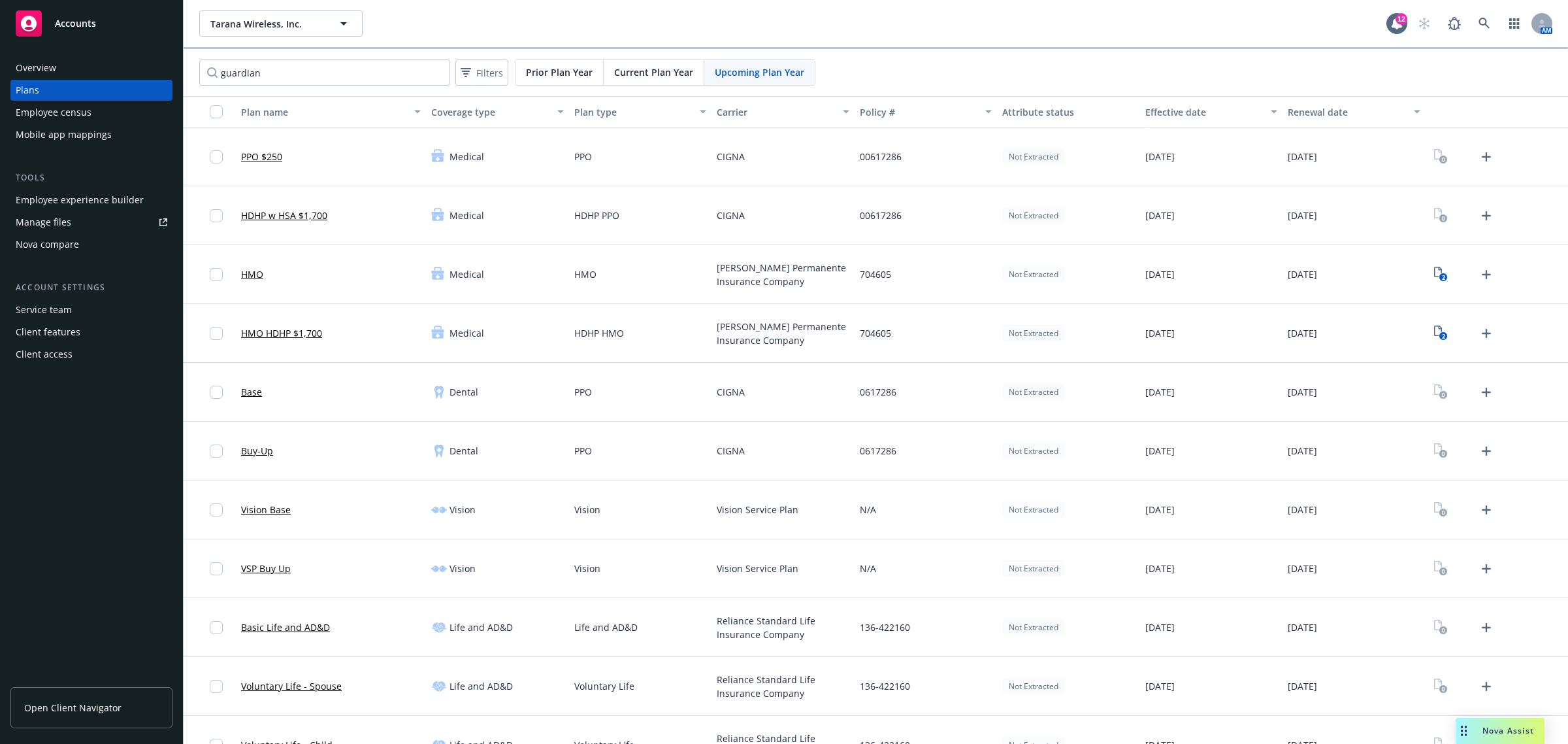
click at [664, 72] on span "Current Plan Year" at bounding box center [654, 72] width 79 height 14
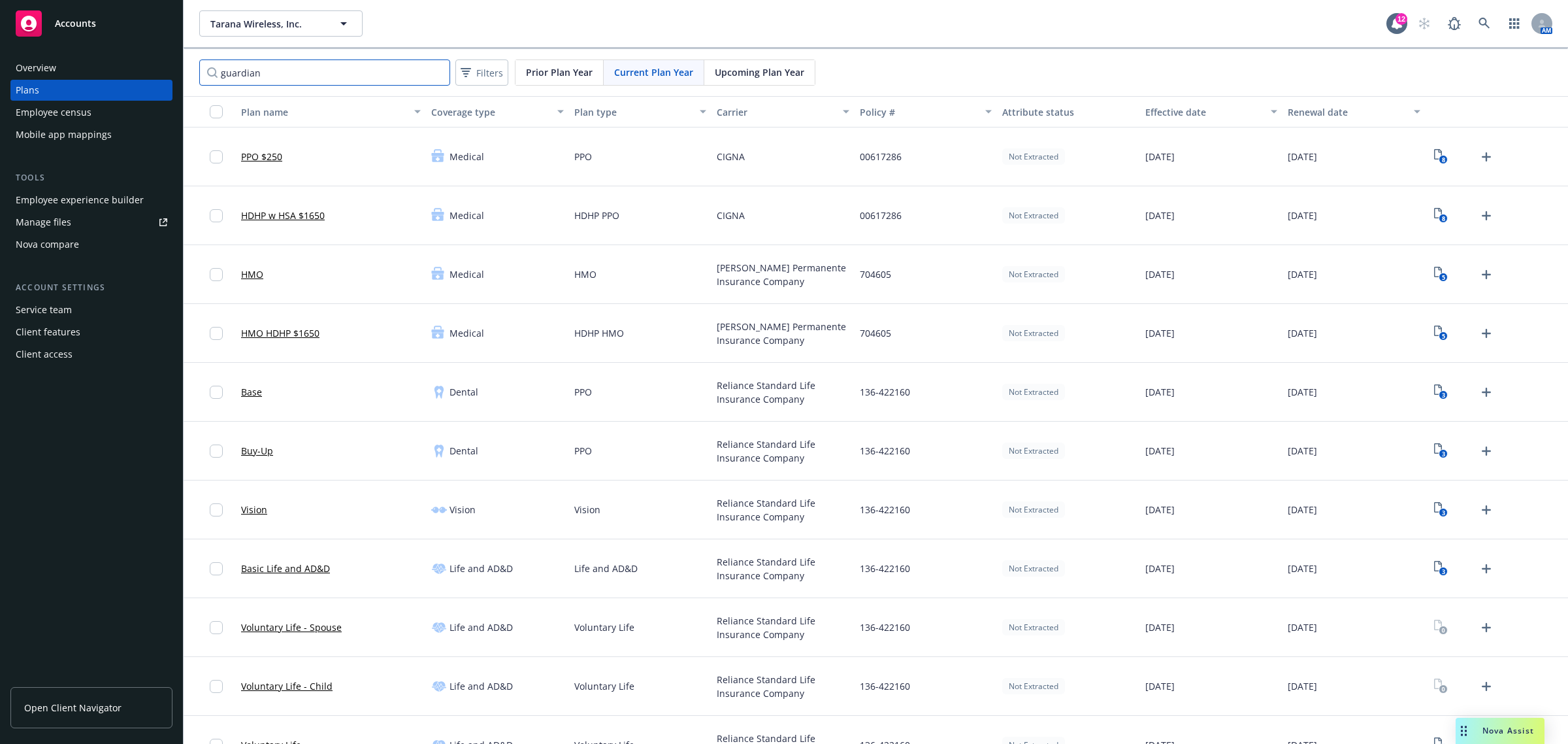
click at [305, 64] on input "guardian" at bounding box center [325, 73] width 251 height 26
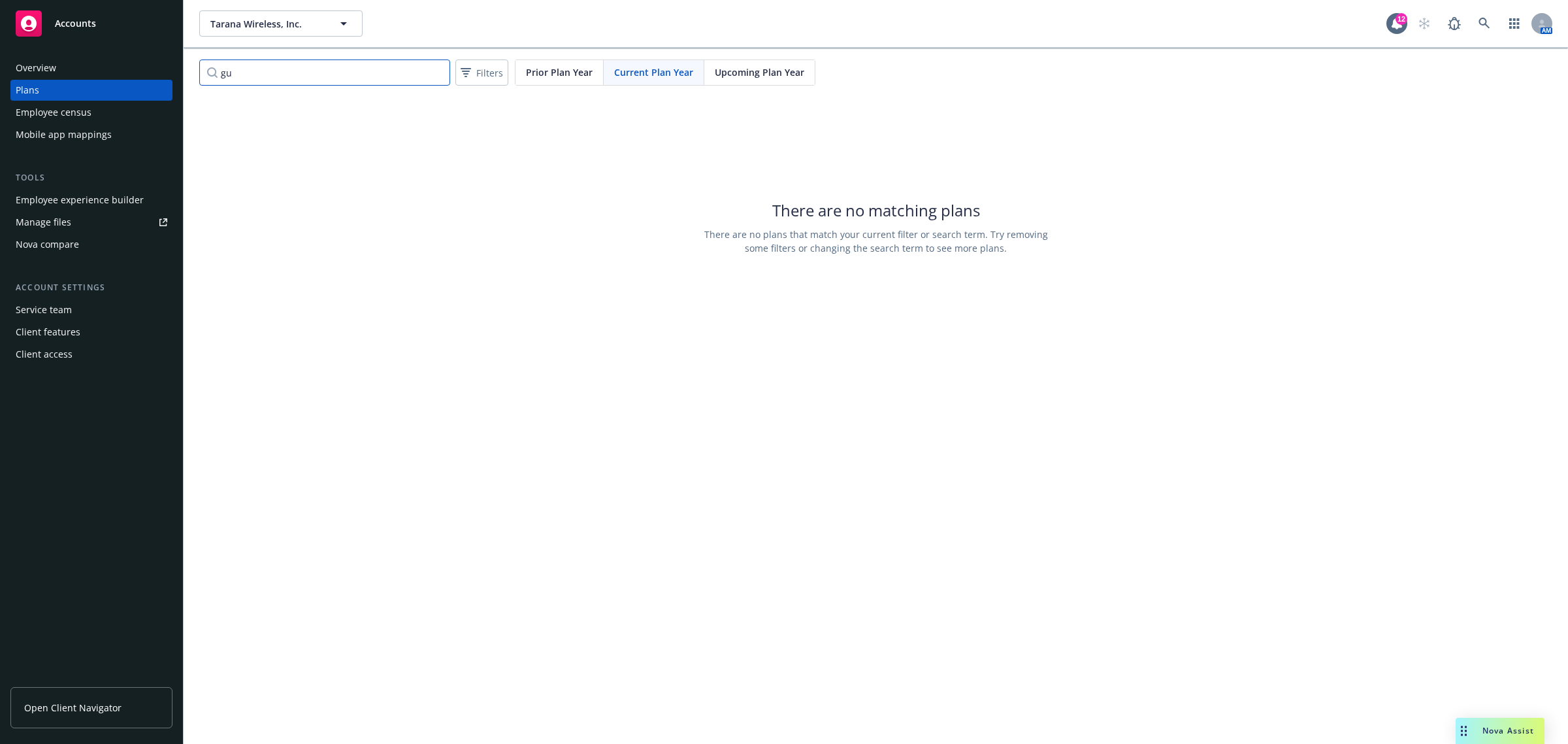
type input "g"
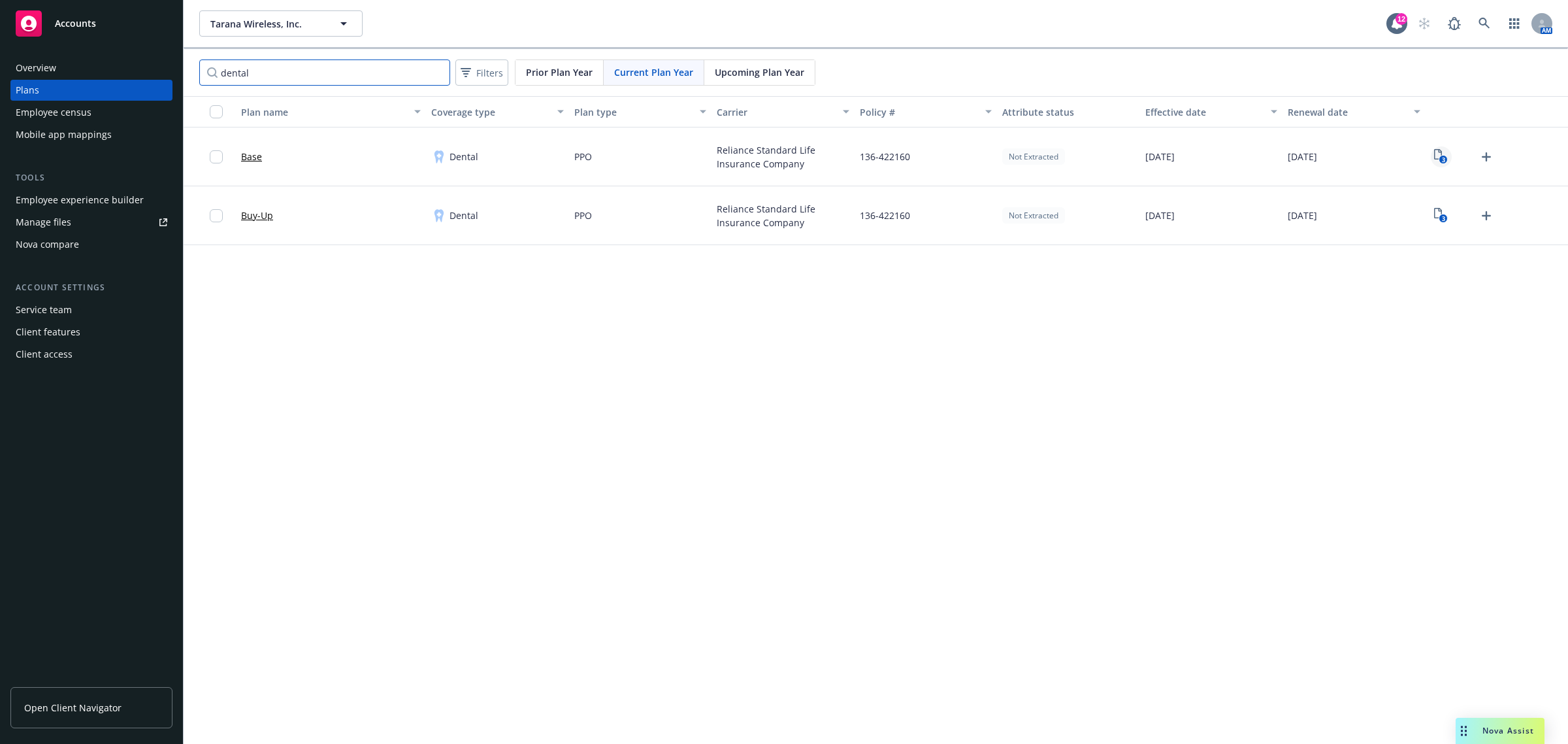
type input "dental"
click at [1436, 155] on icon "3" at bounding box center [1441, 156] width 14 height 15
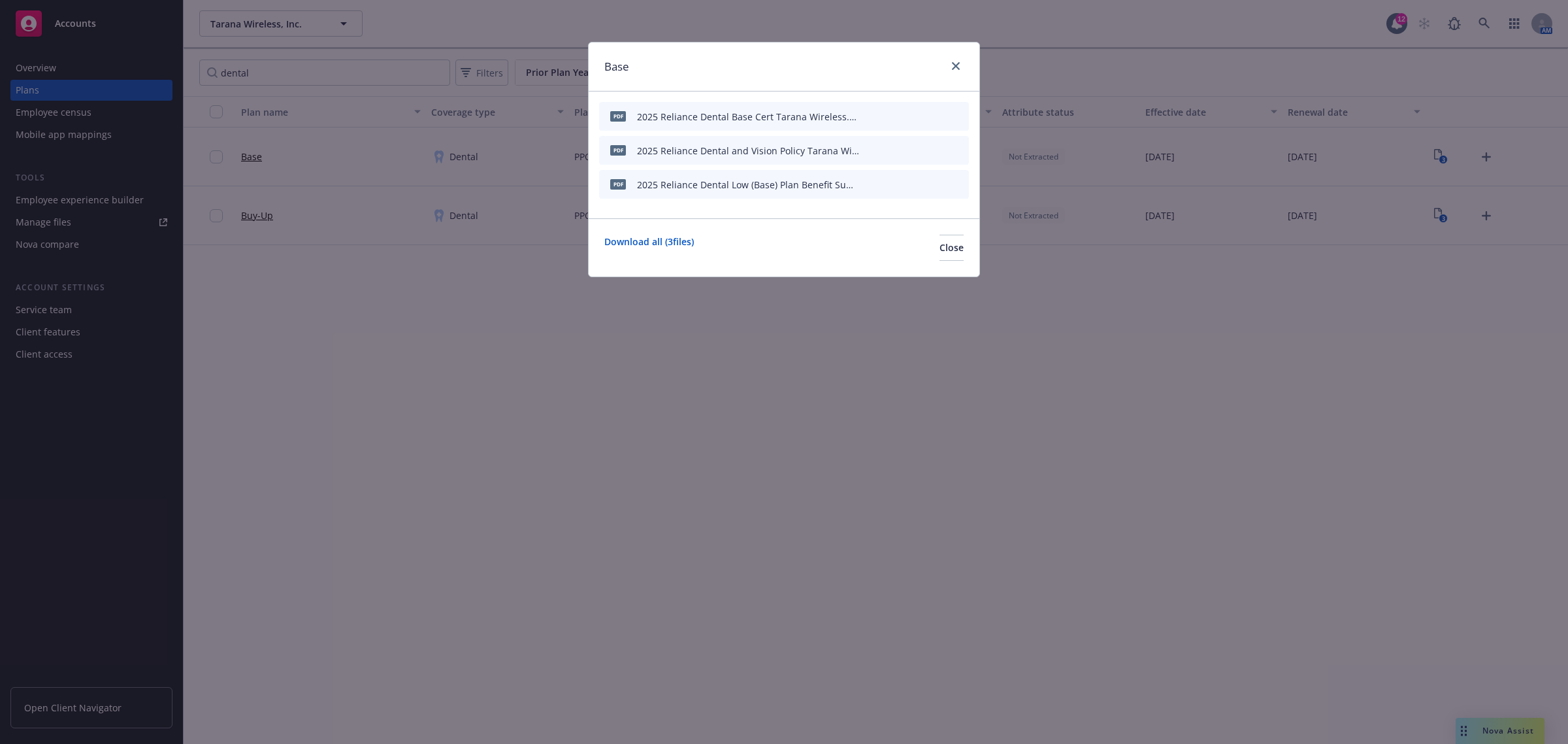
click at [936, 184] on icon "preview file" at bounding box center [935, 184] width 12 height 9
click at [940, 243] on button "Close" at bounding box center [952, 248] width 24 height 26
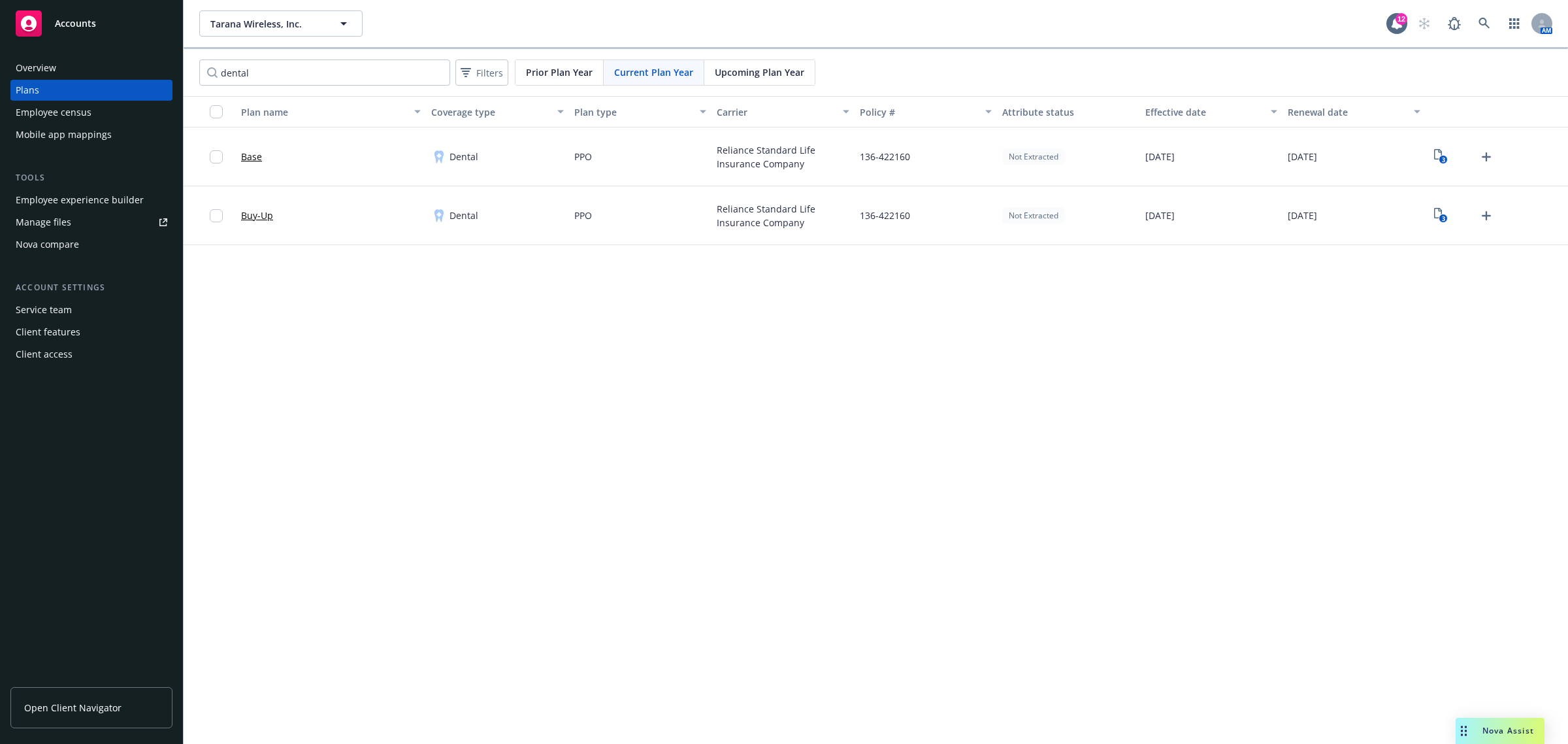
click at [778, 72] on span "Upcoming Plan Year" at bounding box center [760, 72] width 89 height 14
click at [479, 11] on div "Tarana Wireless, Inc. Tarana Wireless, Inc." at bounding box center [793, 24] width 1187 height 26
click at [1484, 157] on icon "Upload Plan Documents" at bounding box center [1486, 156] width 9 height 9
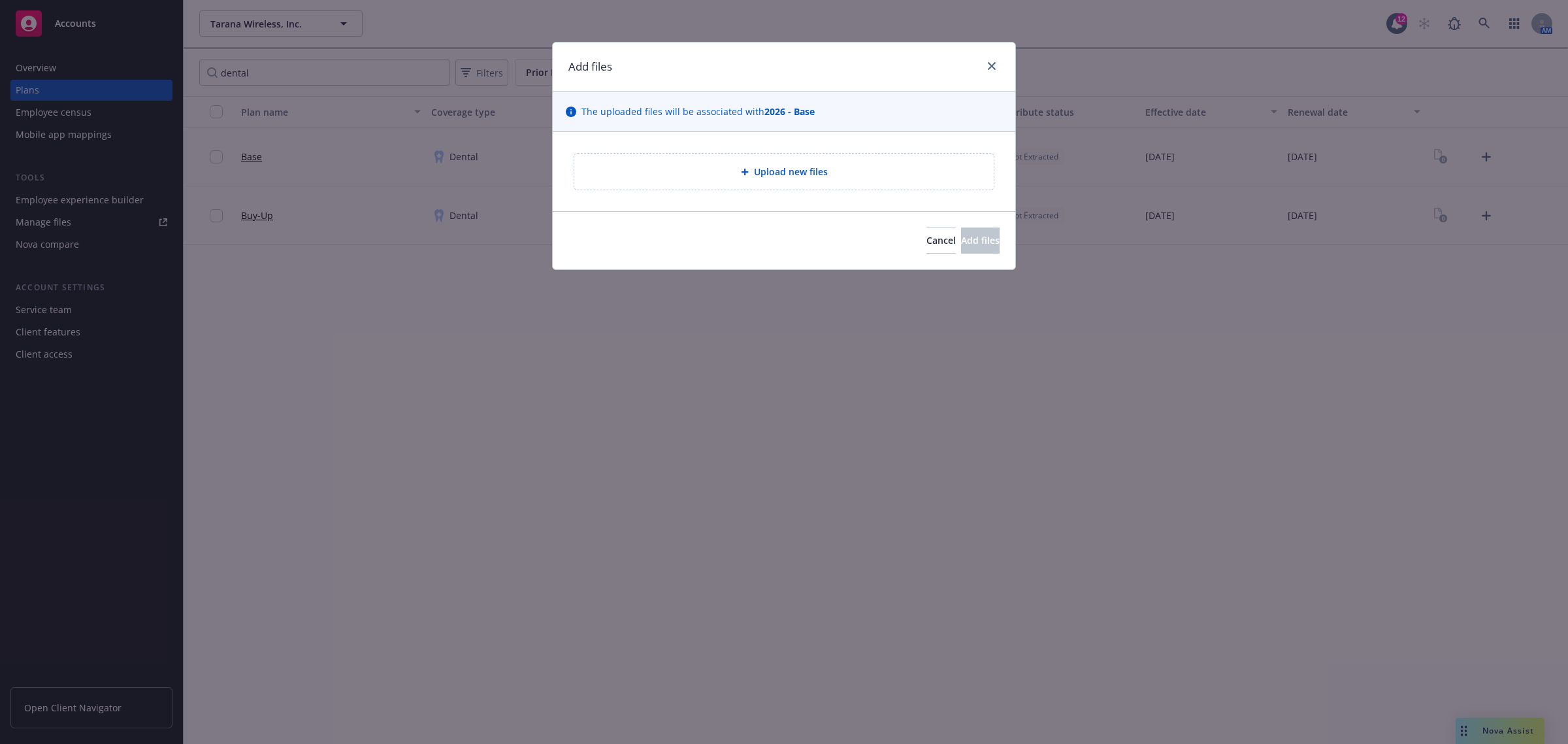
click at [747, 175] on icon at bounding box center [744, 171] width 8 height 8
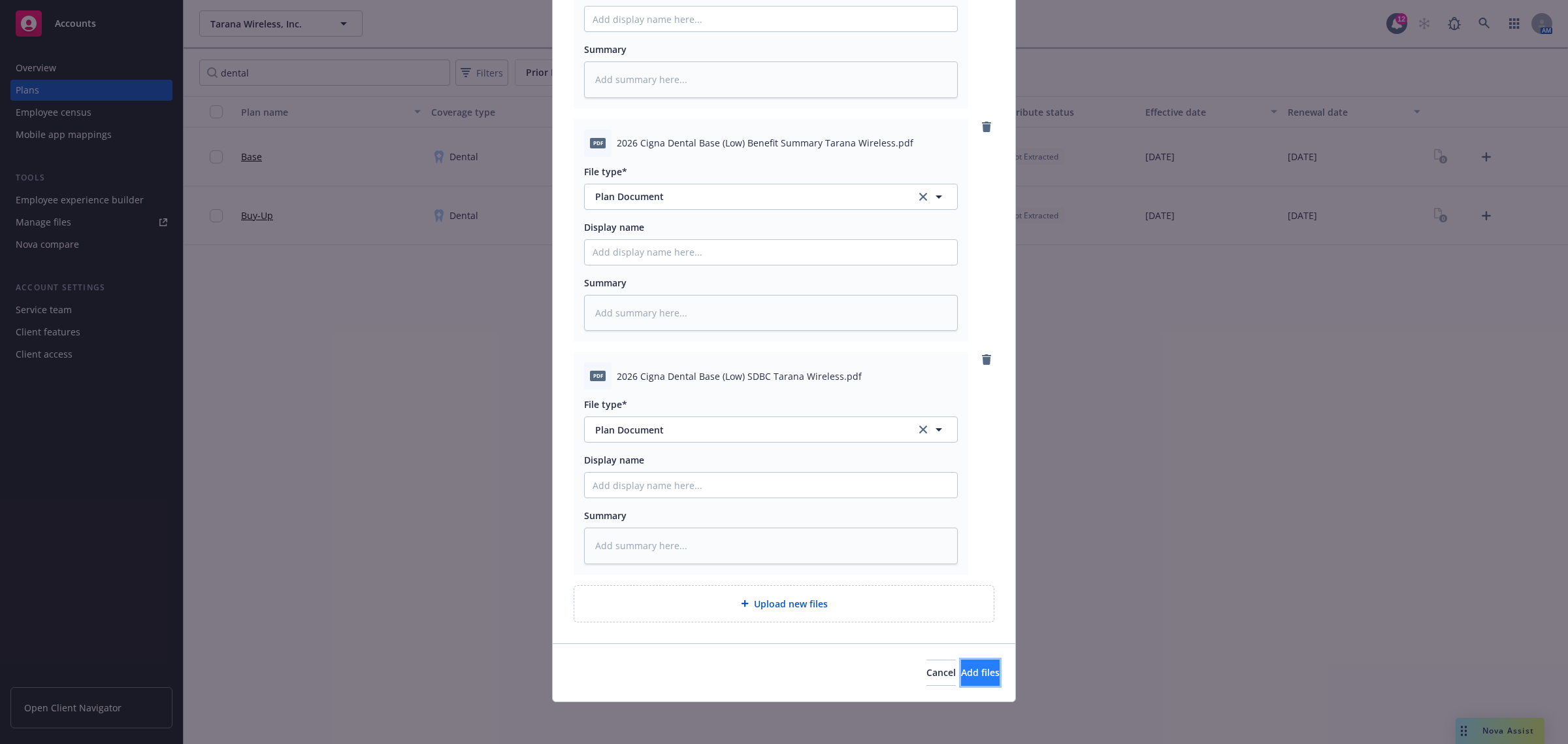
click at [961, 670] on button "Add files" at bounding box center [981, 673] width 39 height 26
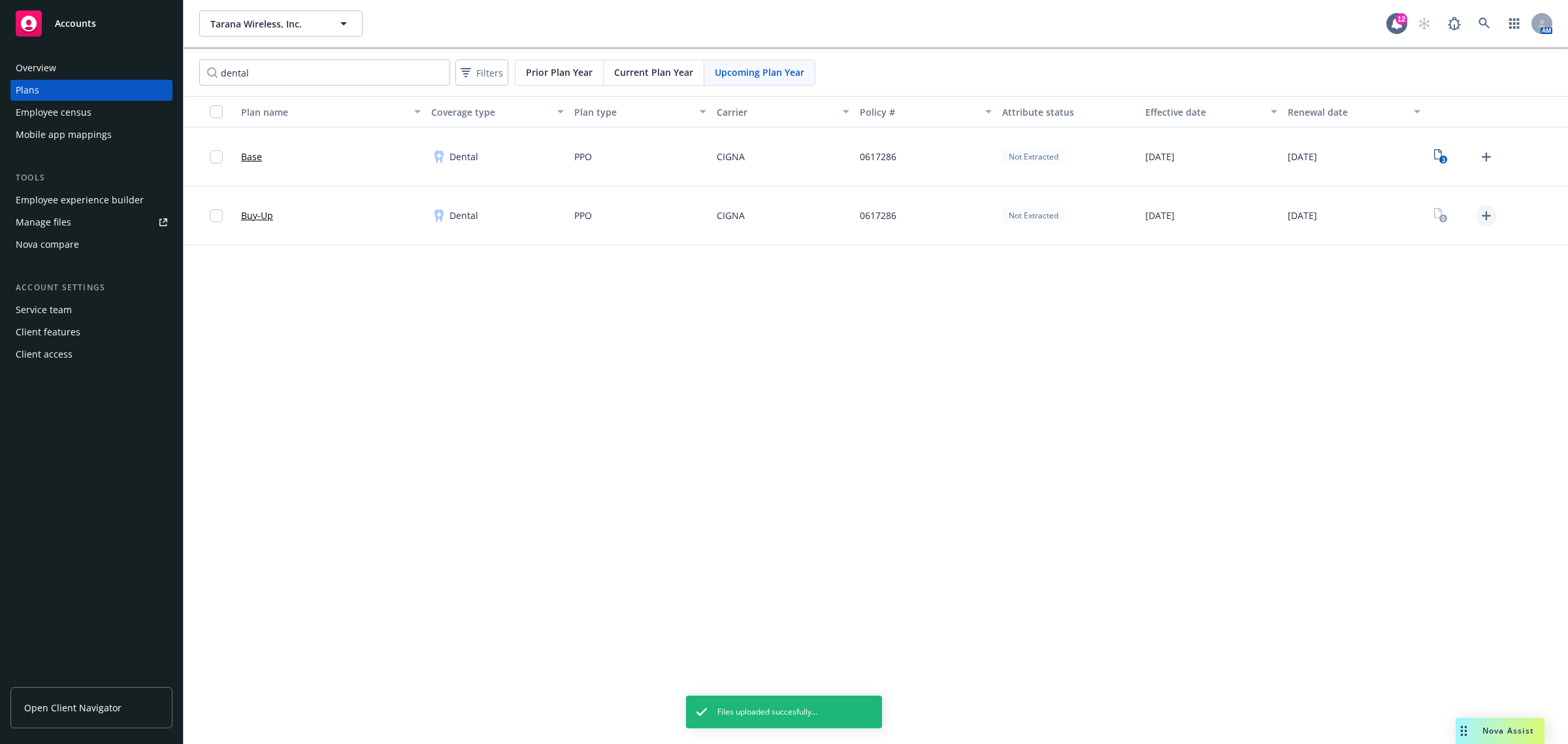
click at [1480, 220] on icon "Upload Plan Documents" at bounding box center [1487, 216] width 16 height 16
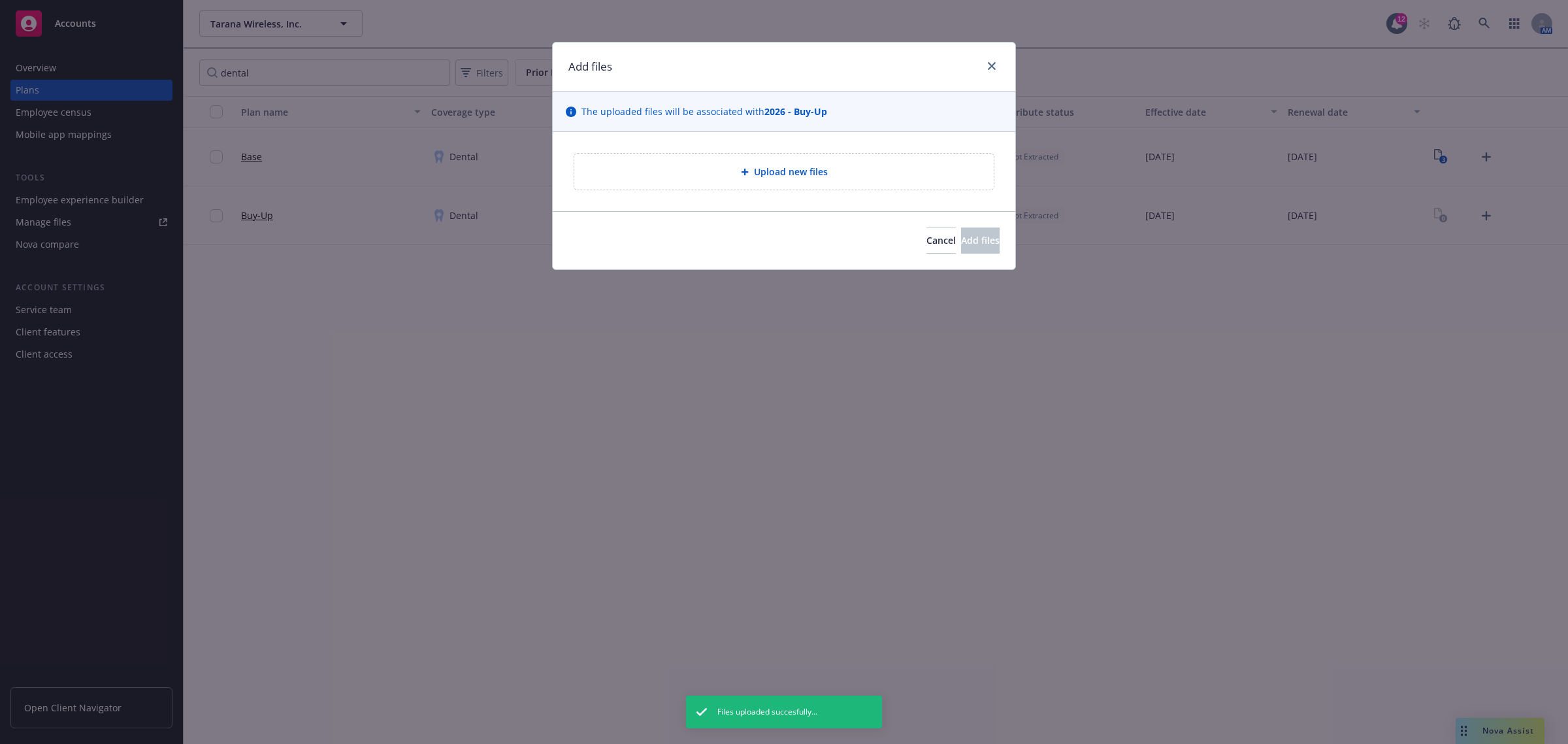
click at [731, 179] on div "Upload new files" at bounding box center [784, 171] width 399 height 15
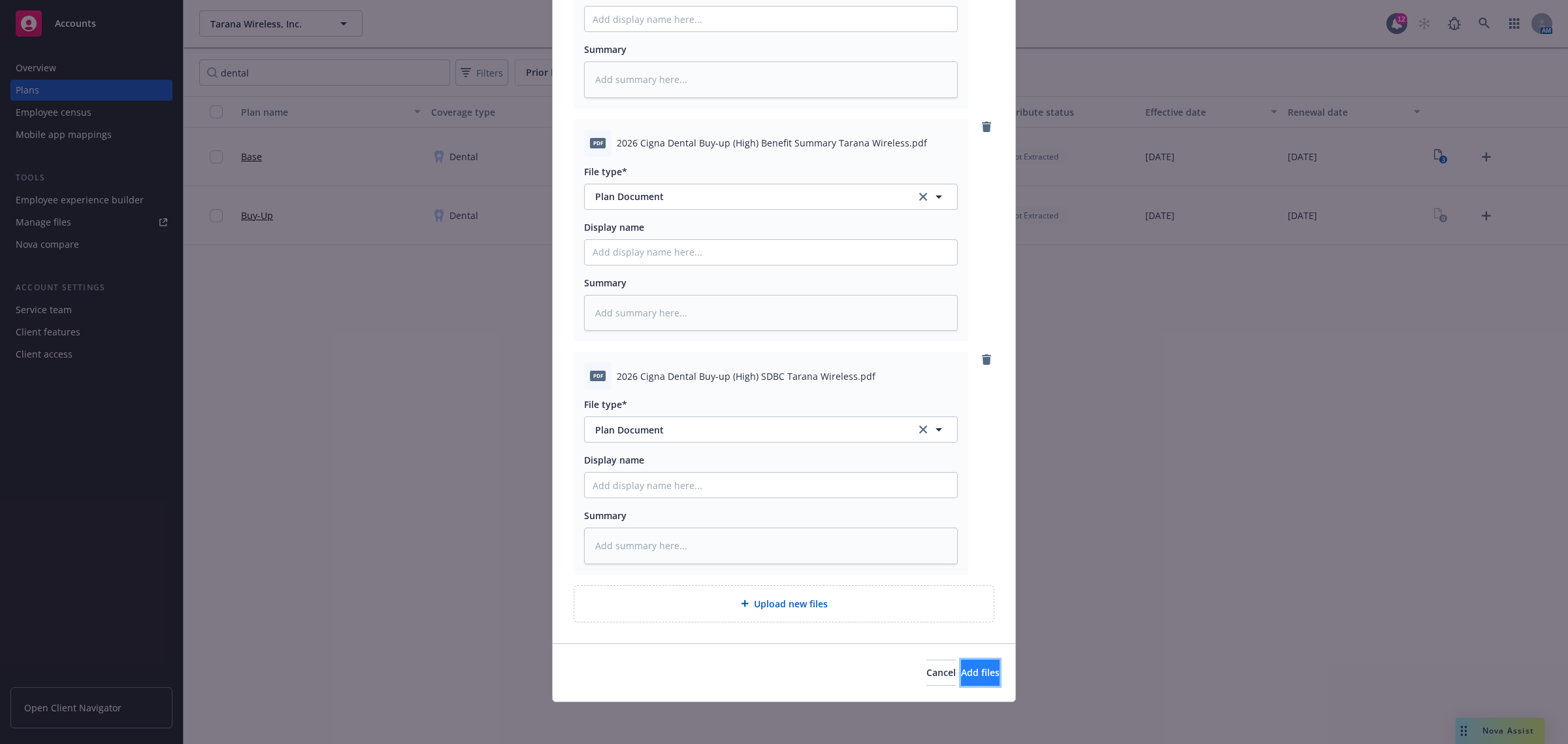
click at [961, 662] on button "Add files" at bounding box center [981, 673] width 39 height 26
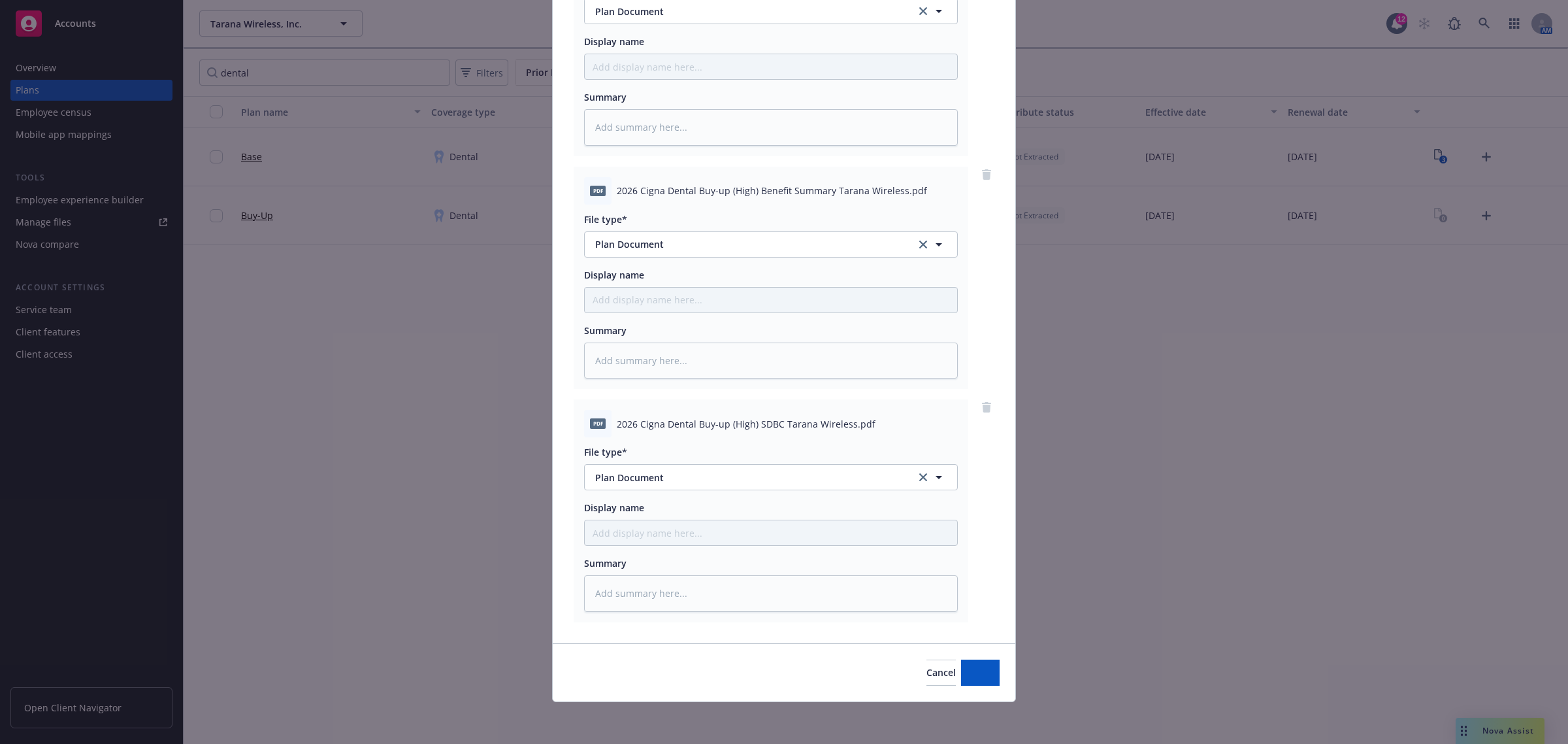
scroll to position [220, 0]
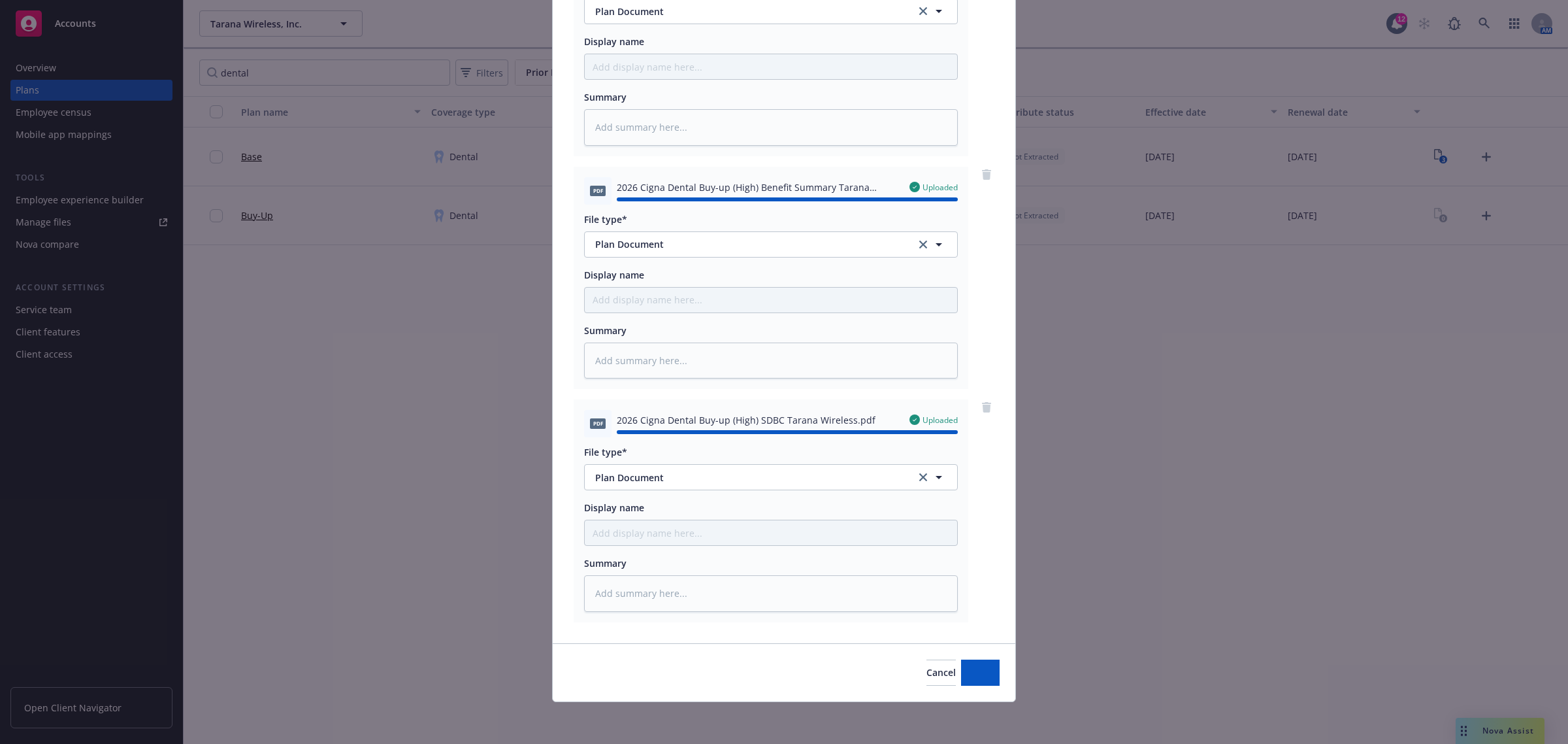
type textarea "x"
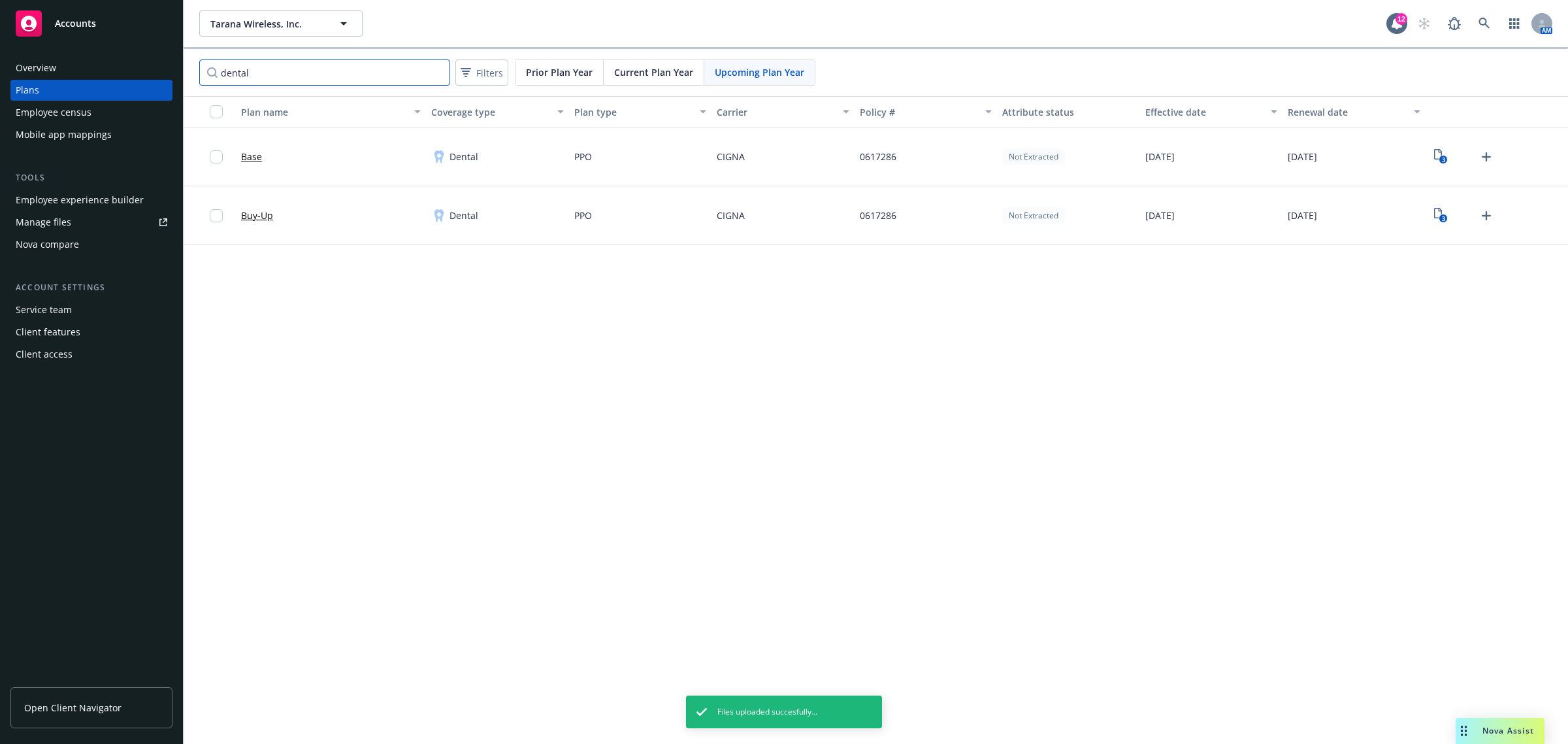
click at [315, 72] on input "dental" at bounding box center [325, 73] width 251 height 26
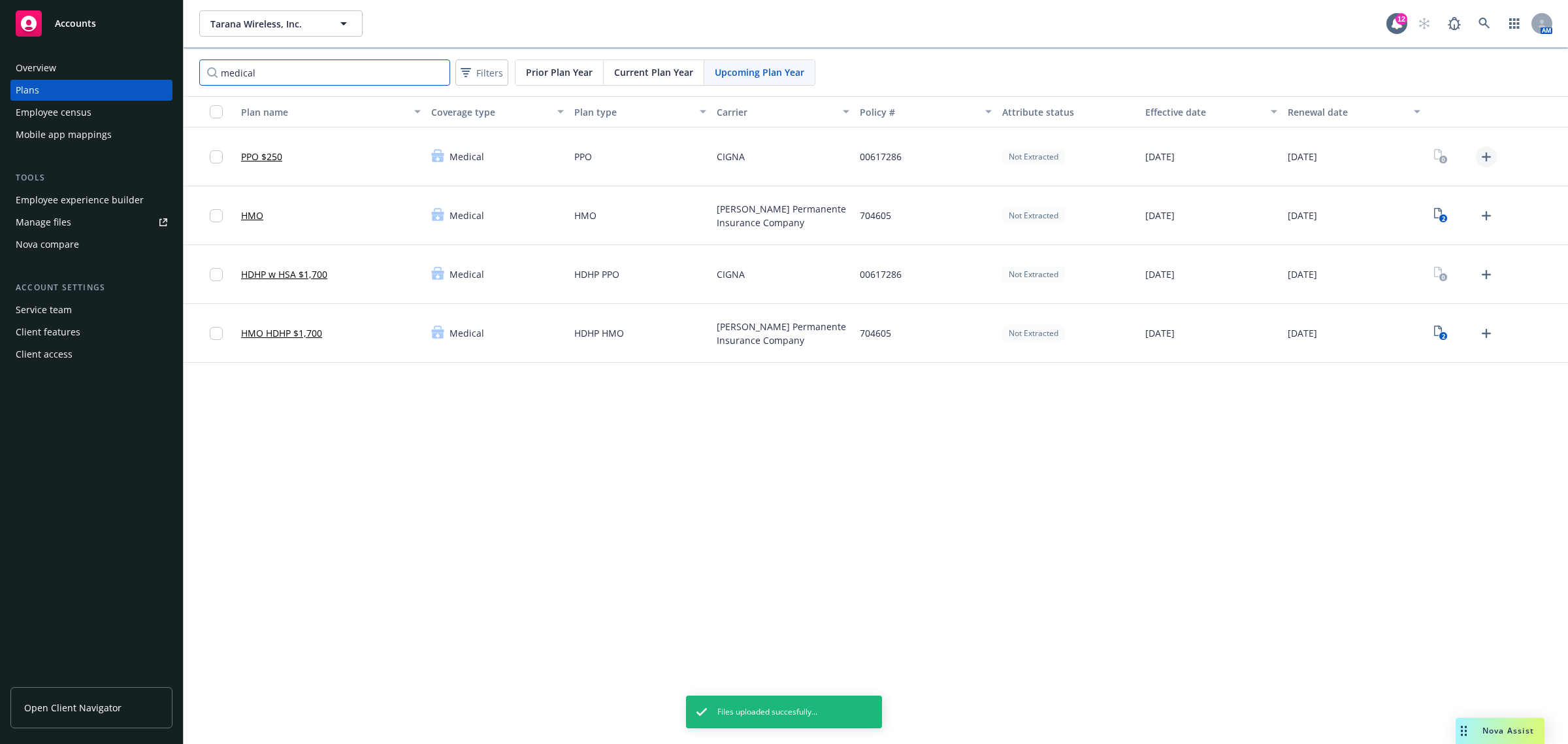
type input "medical"
click at [1483, 158] on icon "Upload Plan Documents" at bounding box center [1486, 156] width 9 height 9
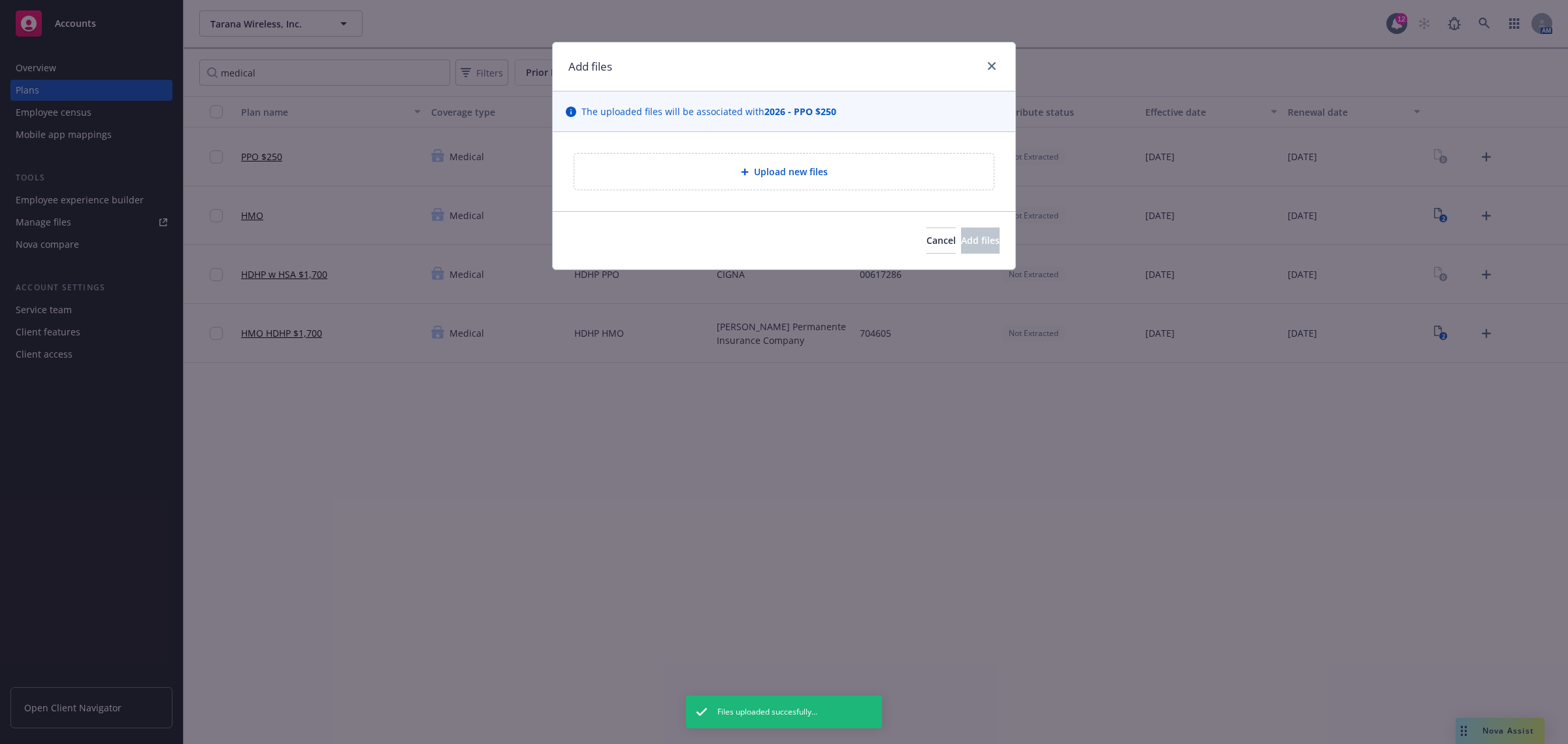
click at [798, 174] on span "Upload new files" at bounding box center [790, 171] width 74 height 14
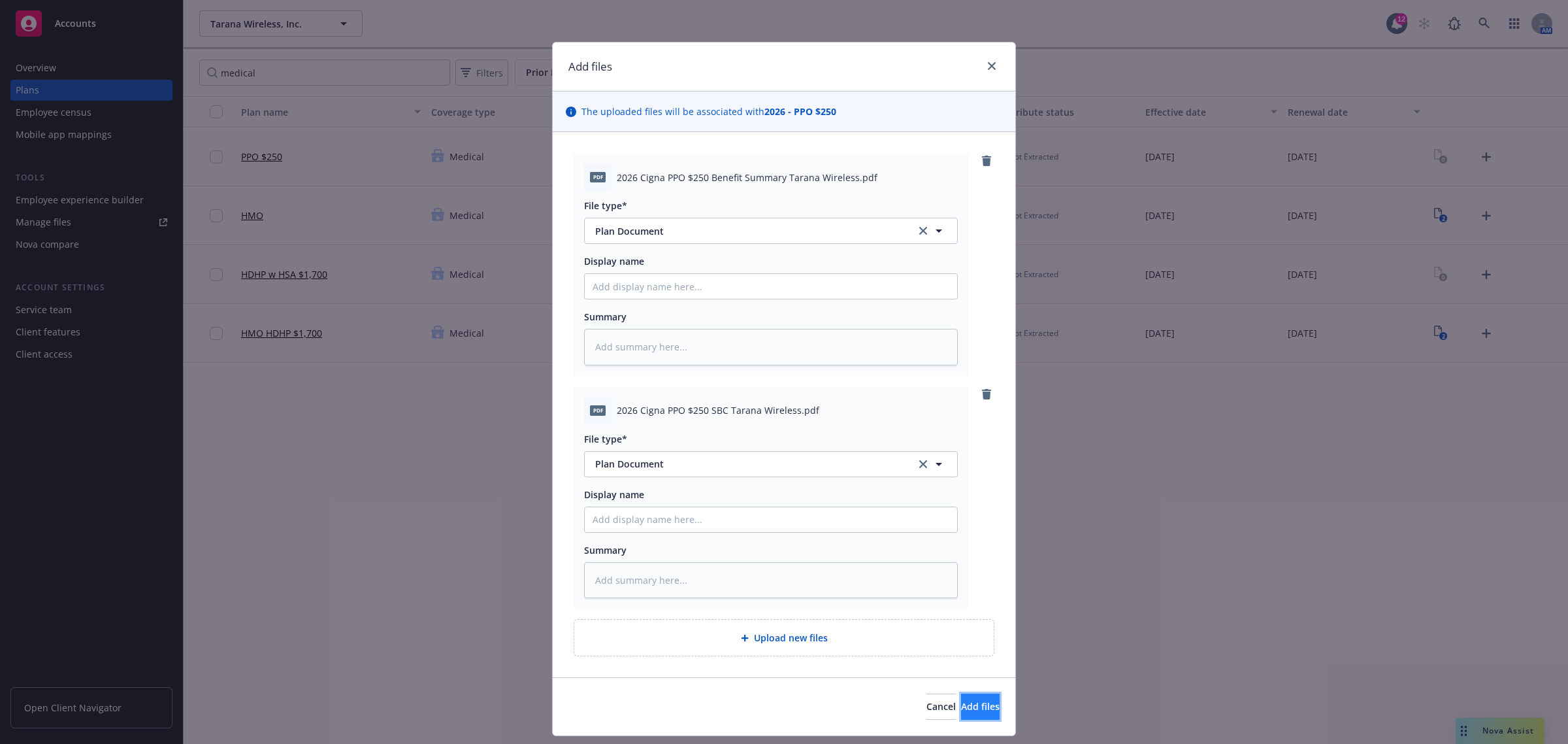
click at [985, 708] on button "Add files" at bounding box center [981, 707] width 39 height 26
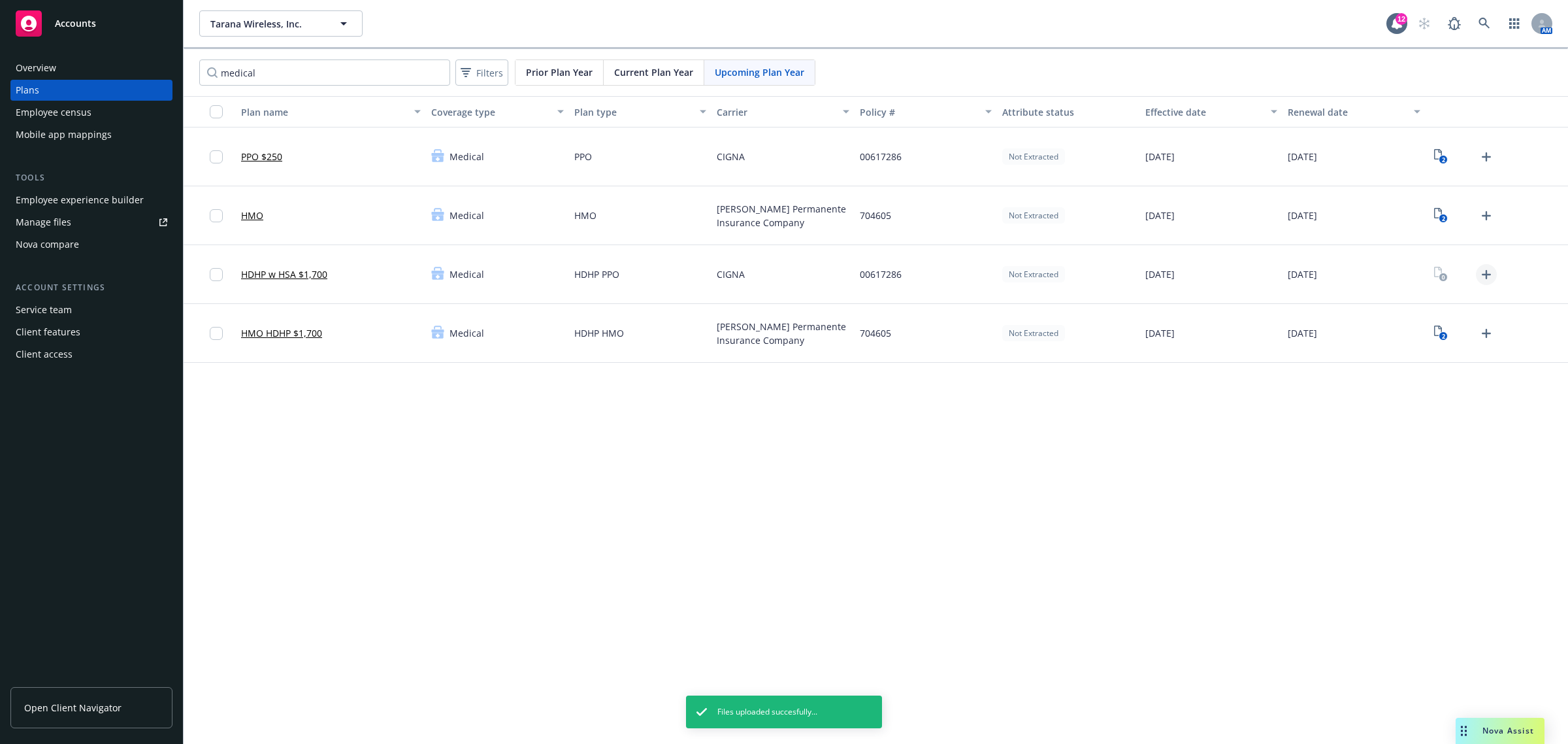
click at [1490, 272] on icon "Upload Plan Documents" at bounding box center [1487, 274] width 16 height 16
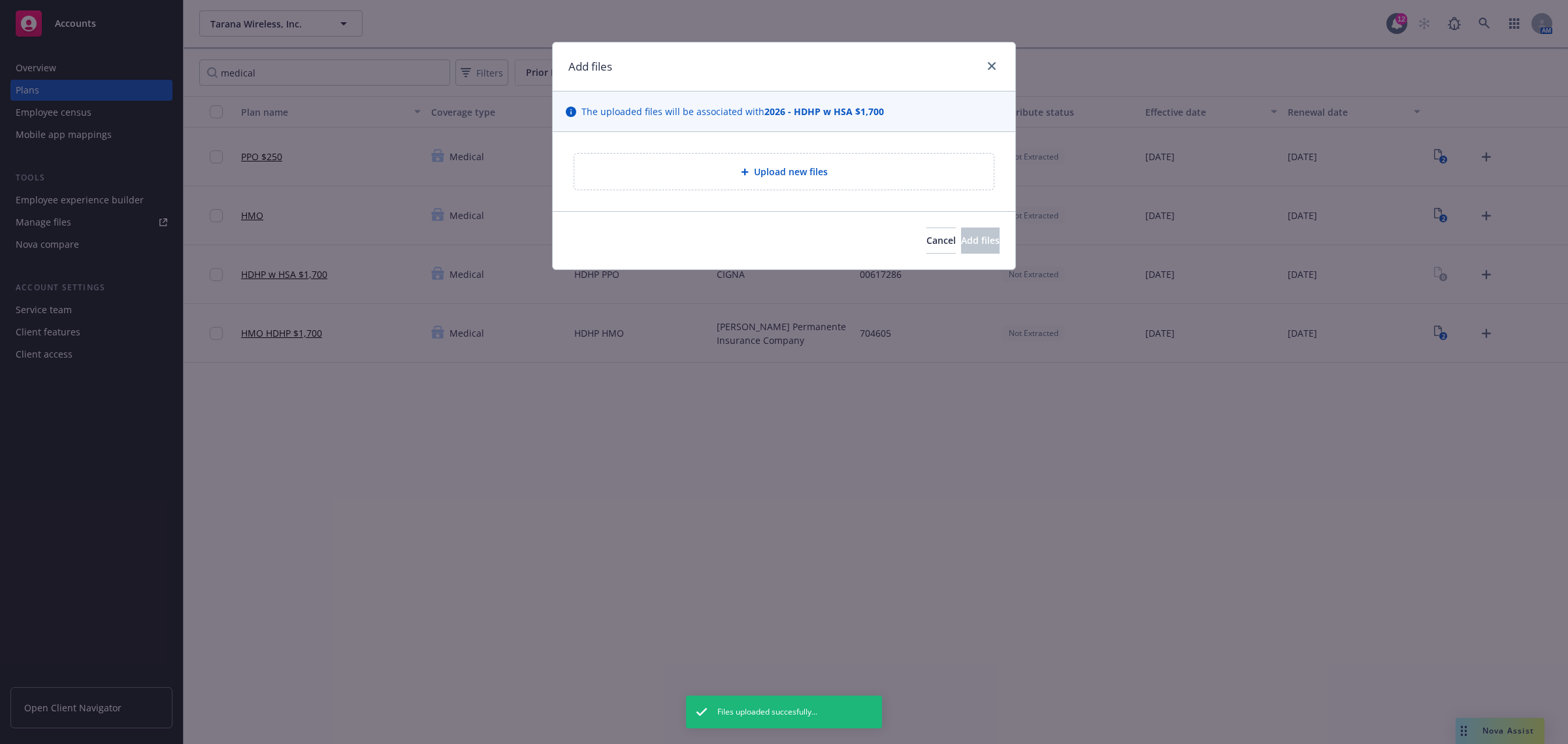
click at [761, 166] on span "Upload new files" at bounding box center [790, 171] width 74 height 14
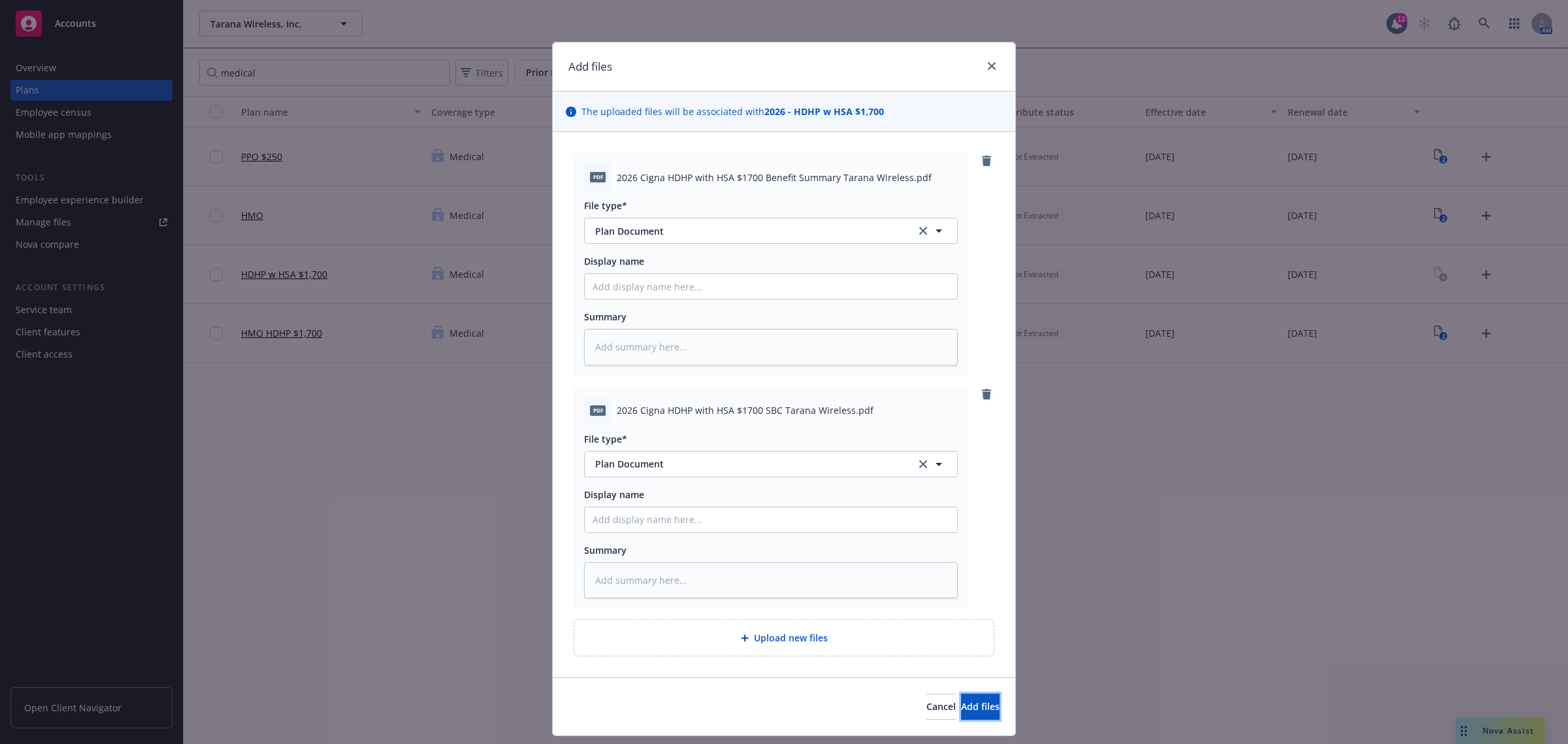
click at [961, 709] on span "Add files" at bounding box center [981, 706] width 39 height 12
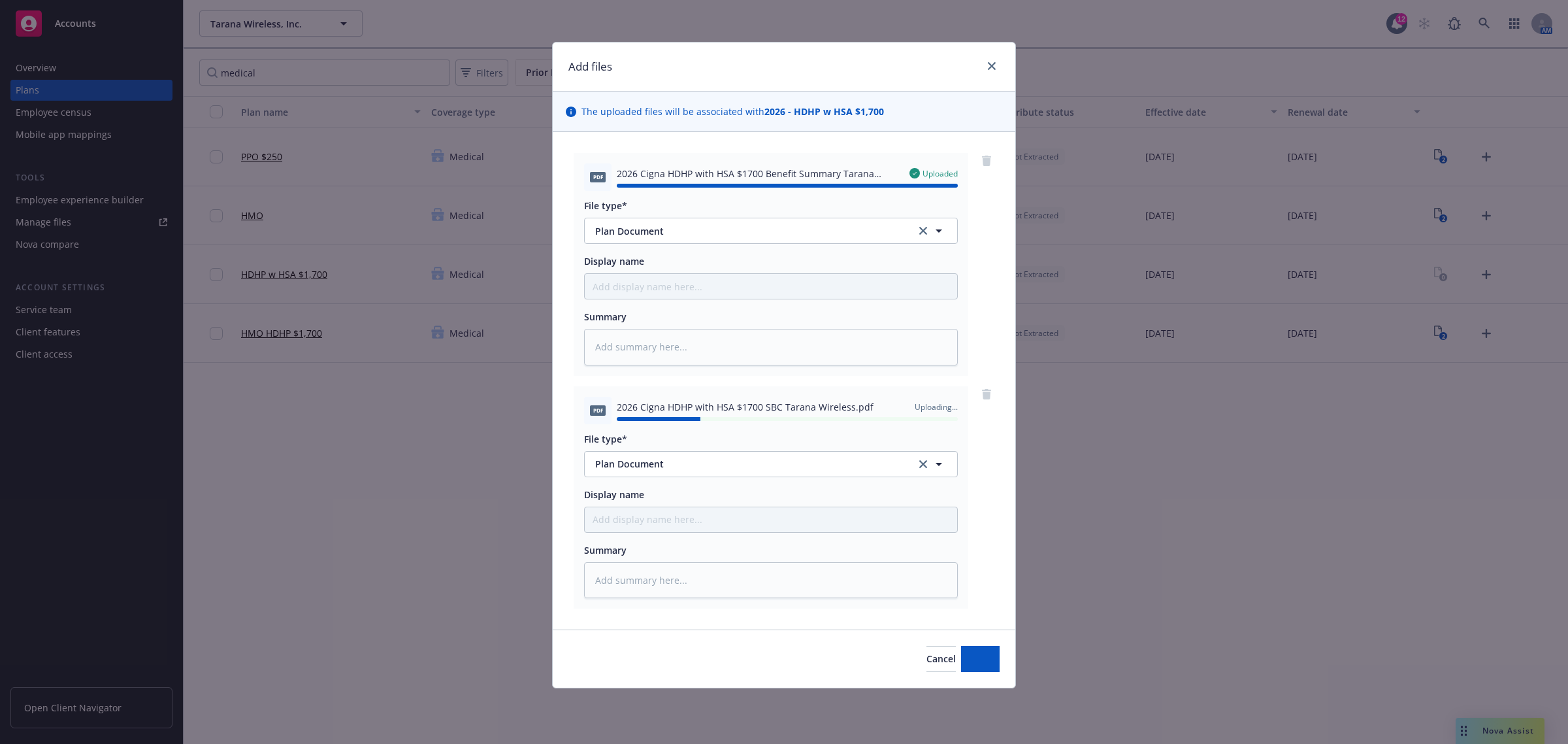
type textarea "x"
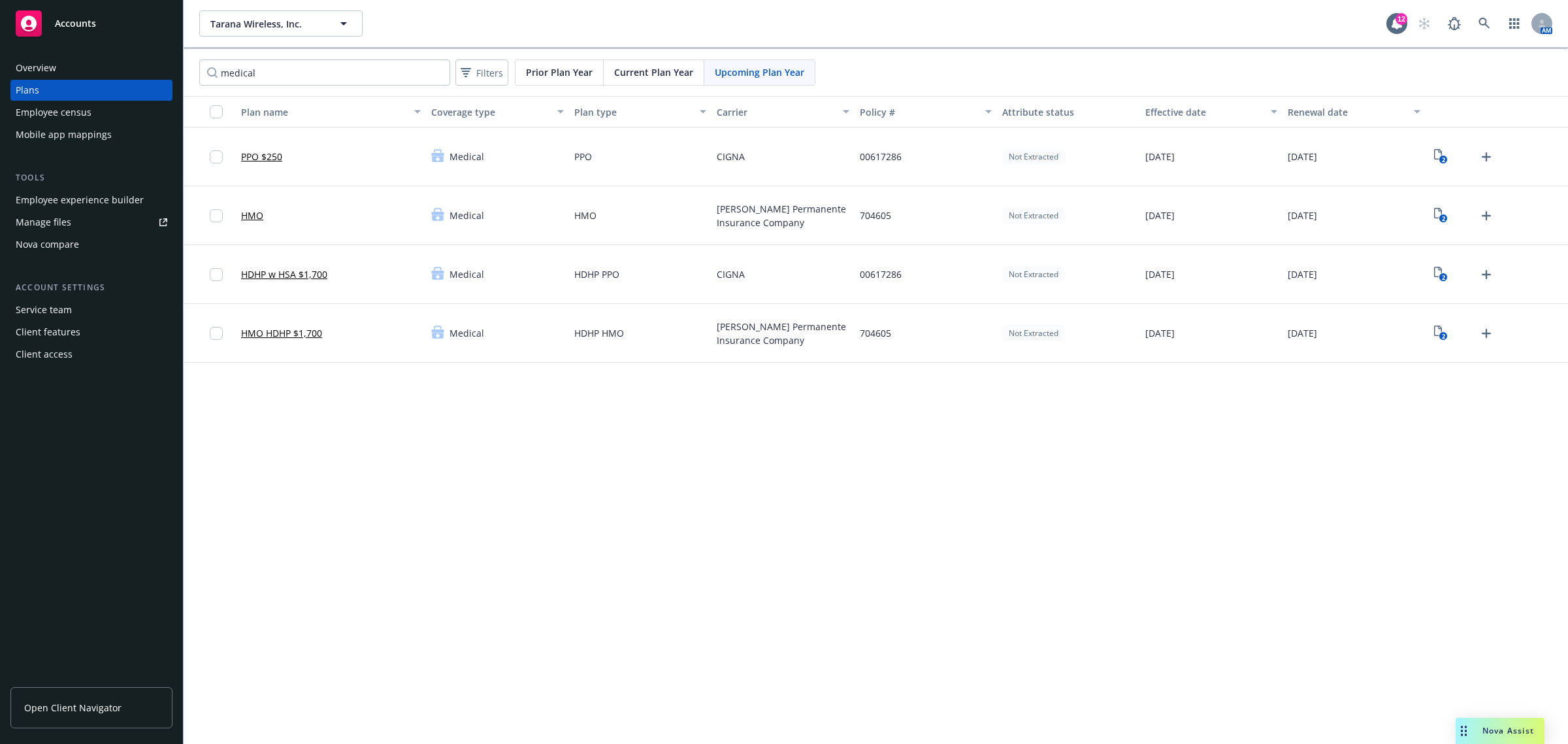
click at [59, 240] on div "Nova compare" at bounding box center [48, 244] width 63 height 21
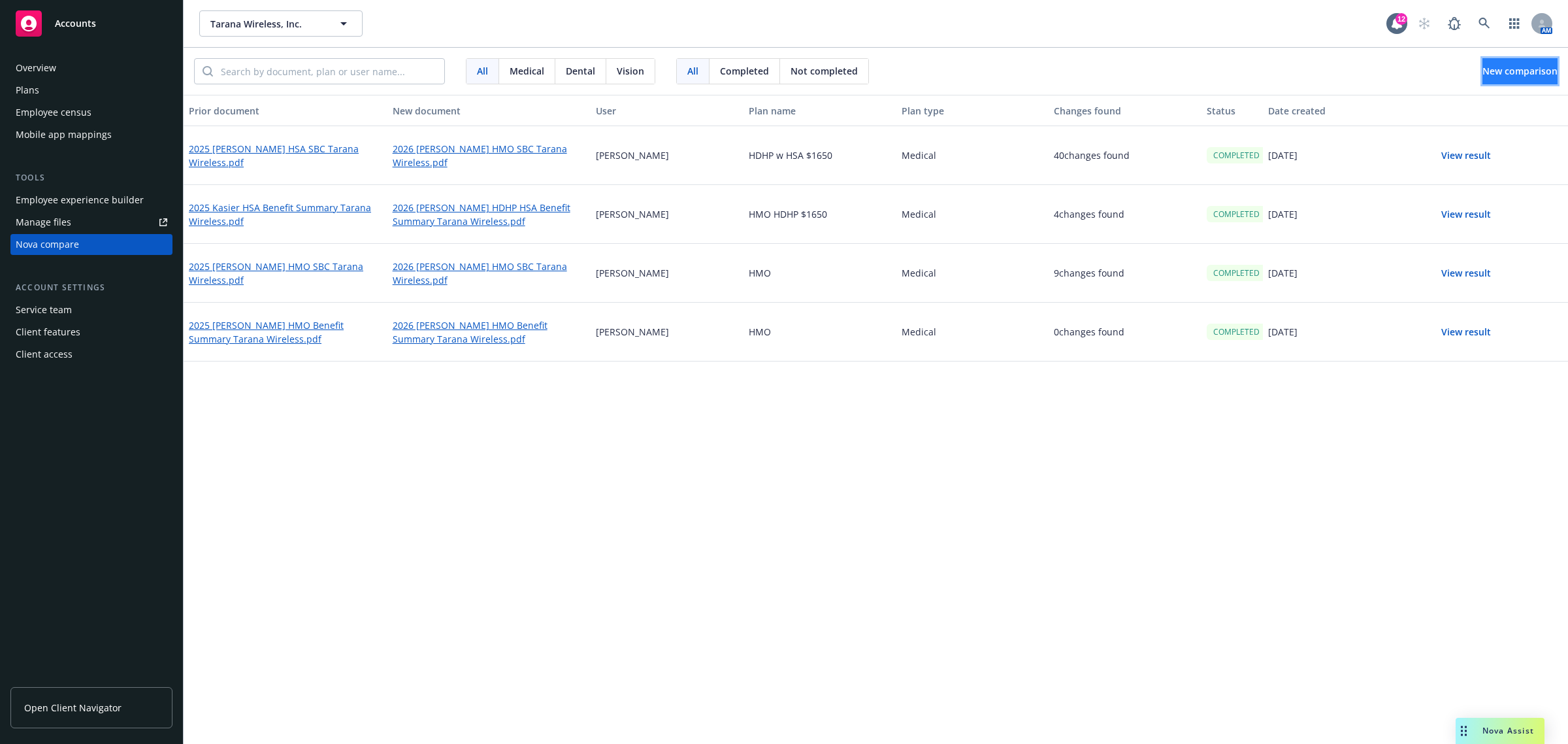
click at [1482, 73] on span "New comparison" at bounding box center [1520, 71] width 75 height 12
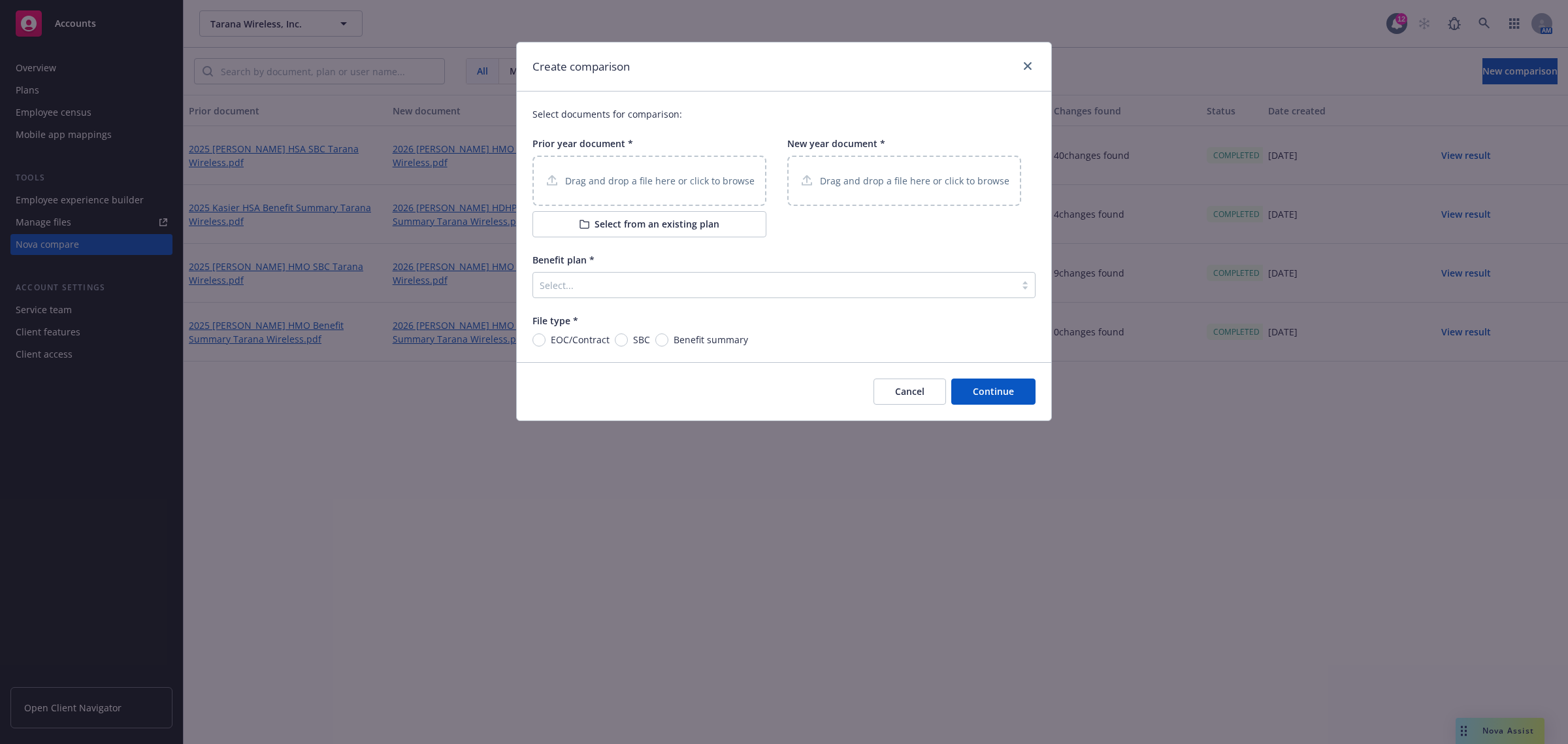
click at [599, 215] on button "Select from an existing plan" at bounding box center [649, 224] width 234 height 26
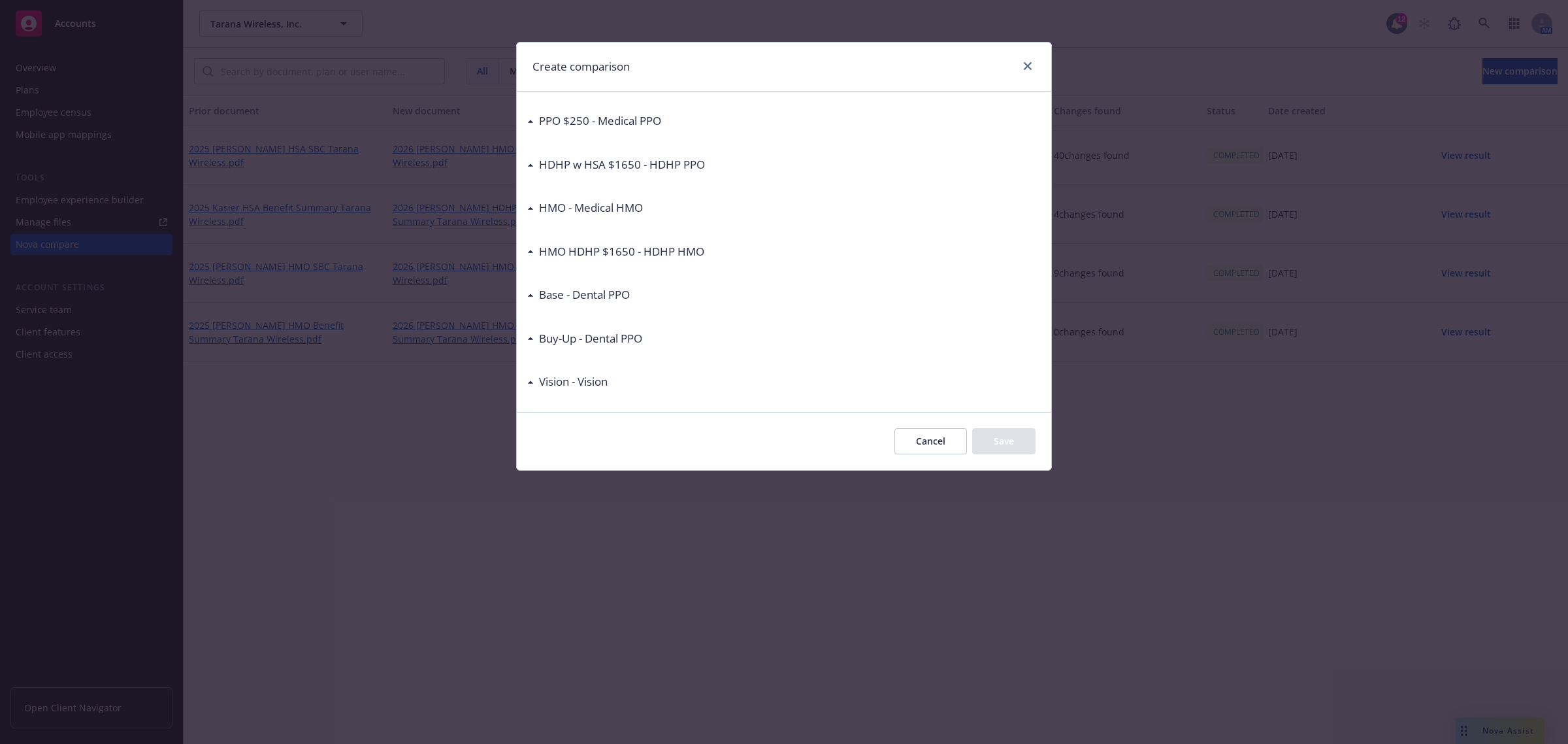
click at [534, 296] on div "Base - Dental PPO" at bounding box center [581, 295] width 96 height 17
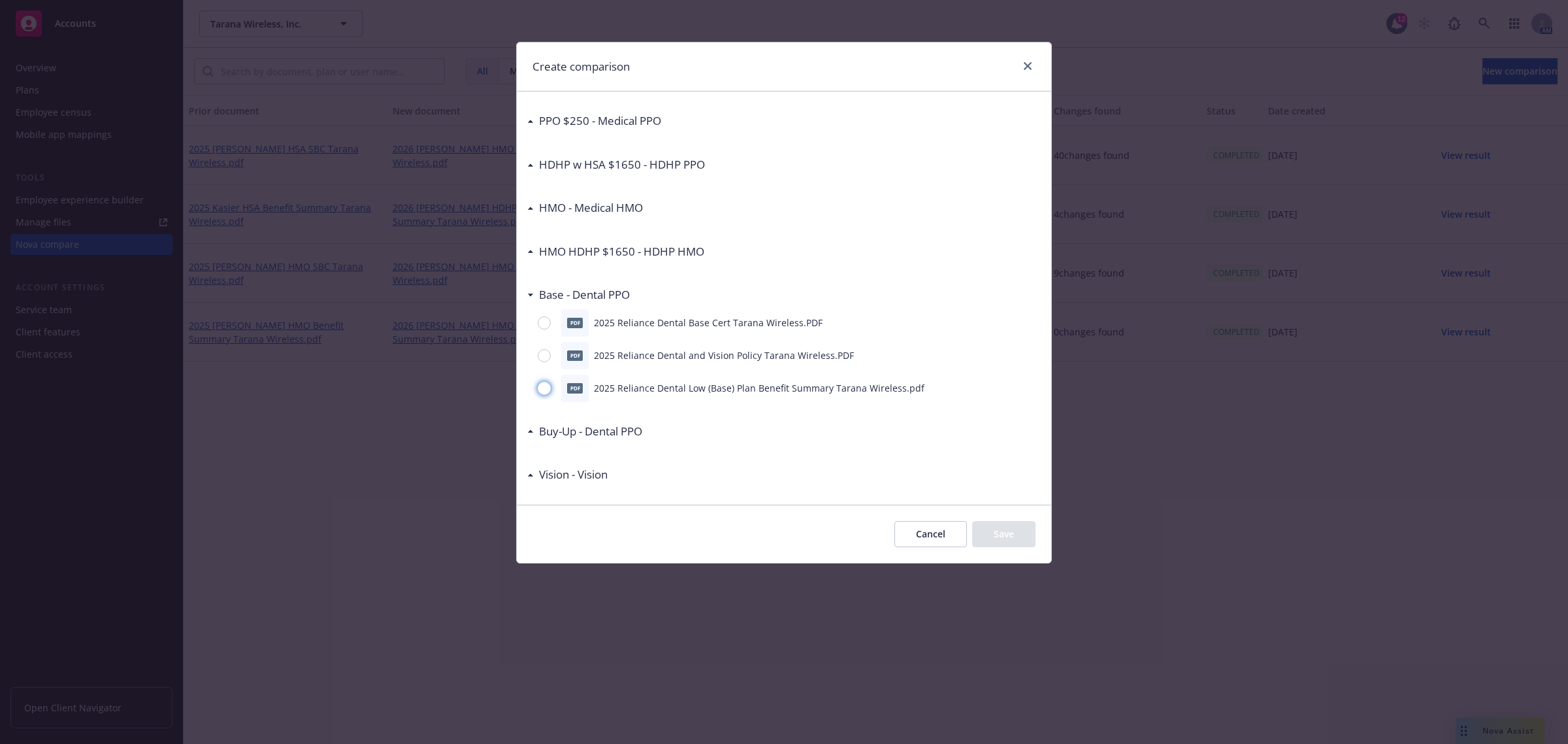
click at [544, 390] on input "radio" at bounding box center [544, 388] width 13 height 13
radio input "true"
click at [1024, 540] on button "Save" at bounding box center [1004, 534] width 63 height 26
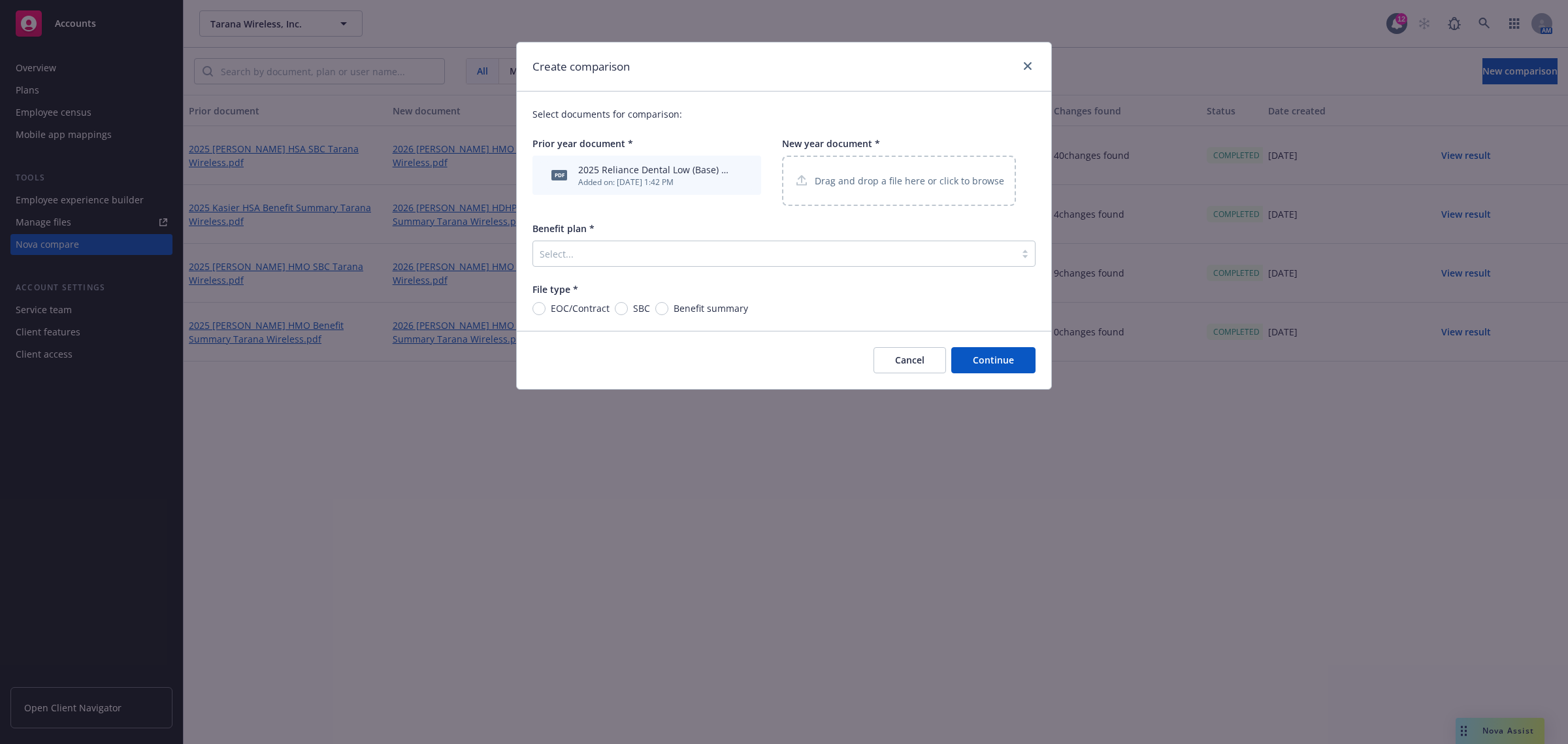
click at [899, 187] on div "Drag and drop a file here or click to browse" at bounding box center [899, 181] width 210 height 17
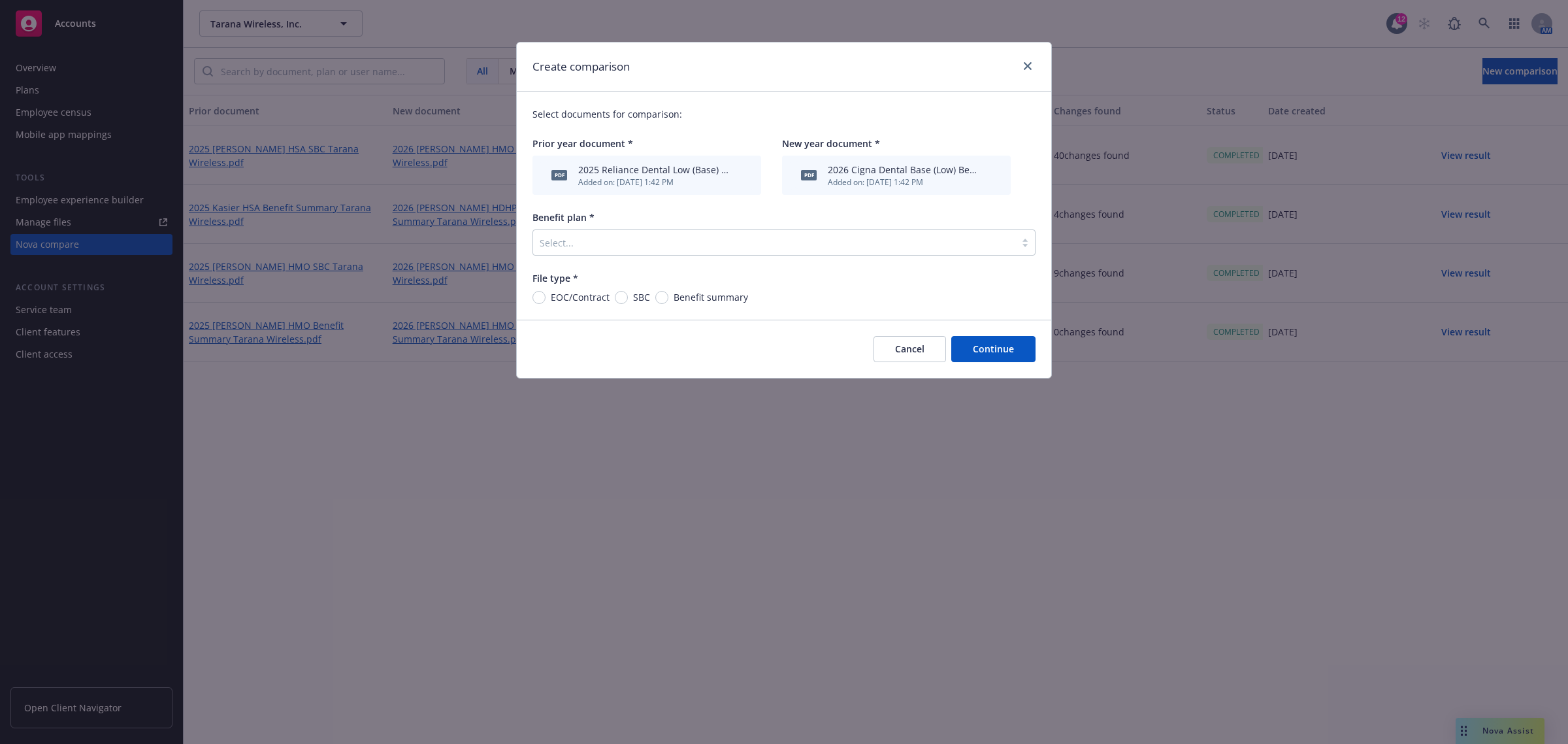
click at [703, 308] on div "Select documents for comparison: Prior year document * pdf 2025 Reliance Dental…" at bounding box center [784, 205] width 534 height 228
click at [699, 299] on span "Benefit summary" at bounding box center [711, 297] width 74 height 14
click at [668, 299] on input "Benefit summary" at bounding box center [662, 297] width 13 height 13
radio input "true"
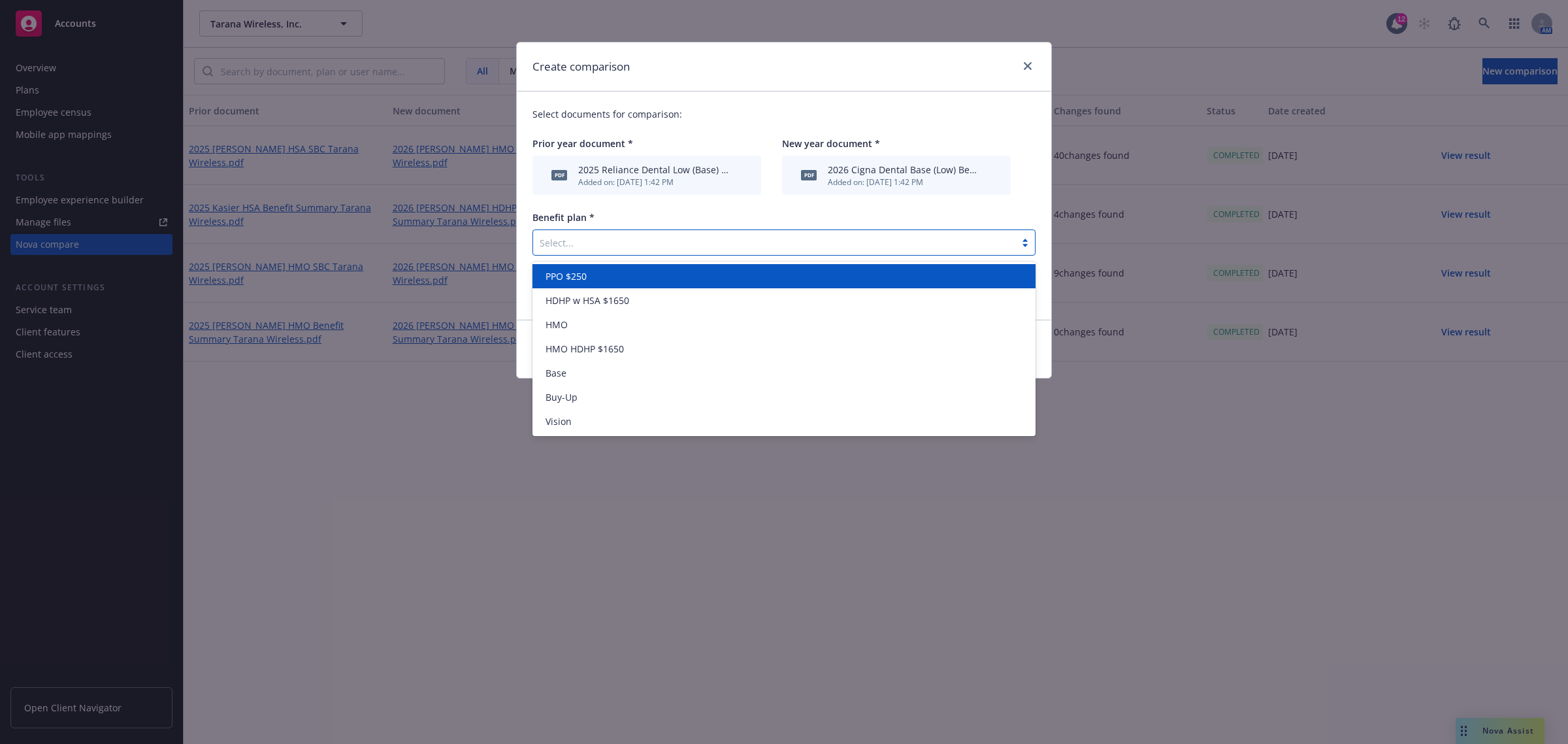
click at [681, 243] on div at bounding box center [775, 243] width 469 height 16
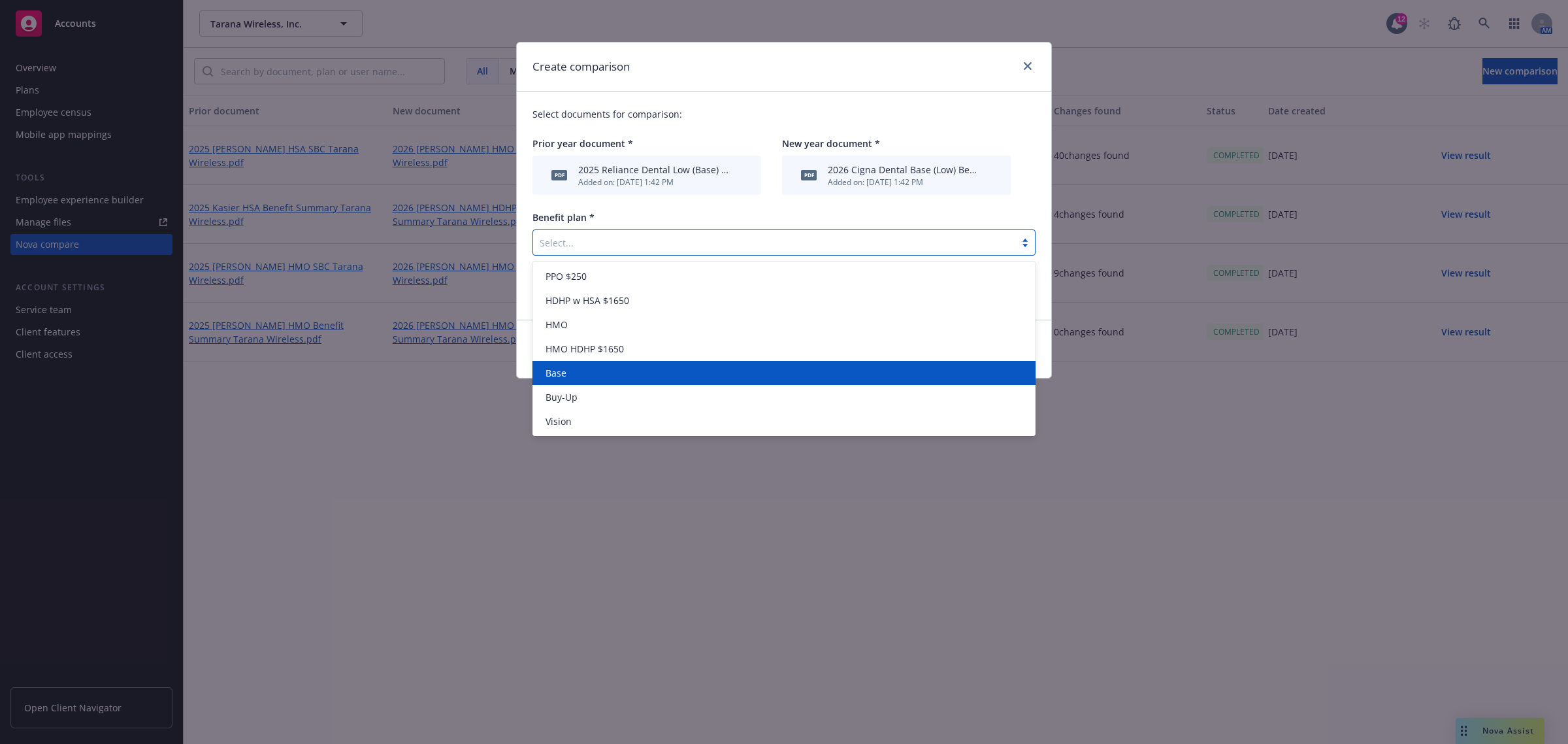
click at [665, 370] on div "Base" at bounding box center [783, 372] width 487 height 14
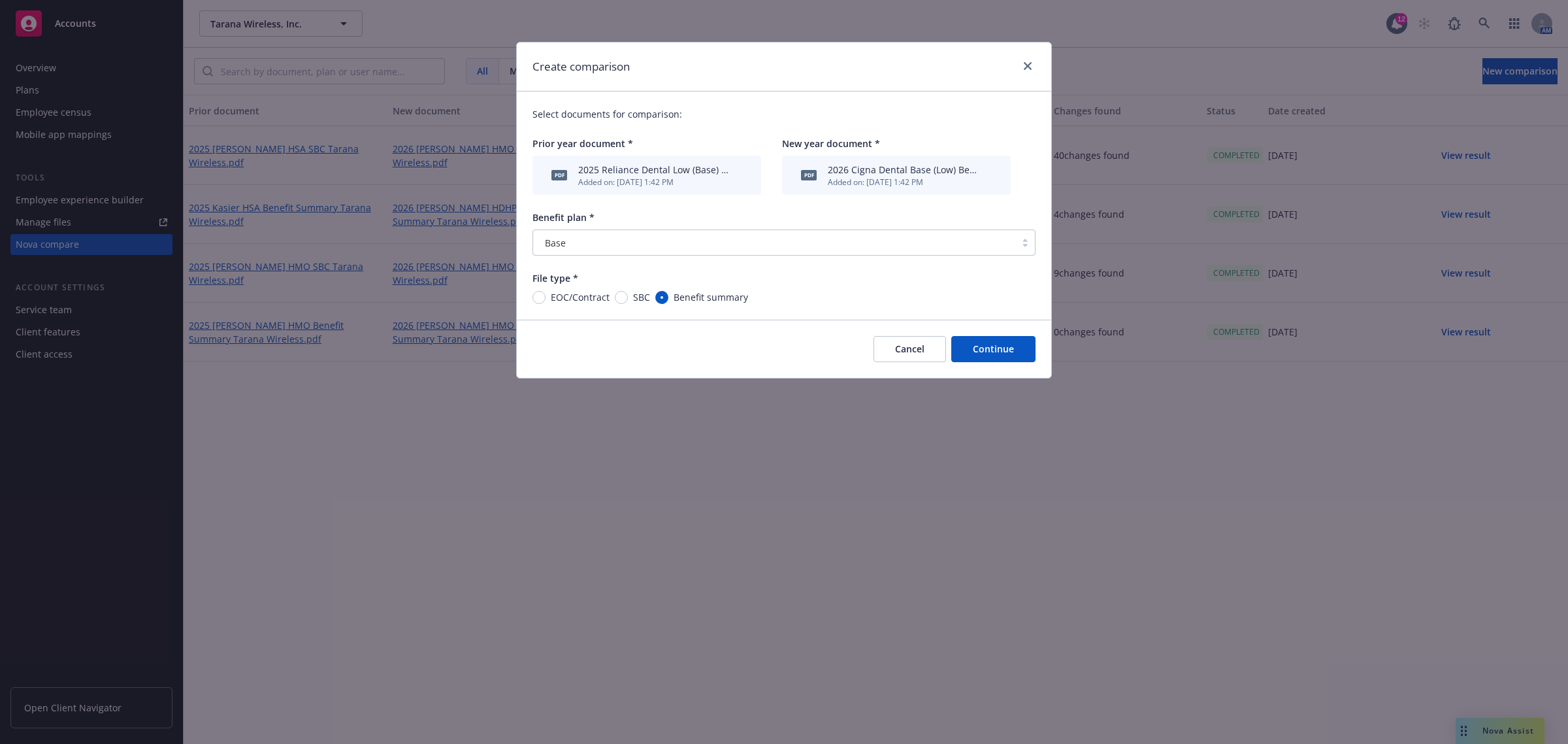
click at [995, 343] on button "Continue" at bounding box center [993, 349] width 84 height 26
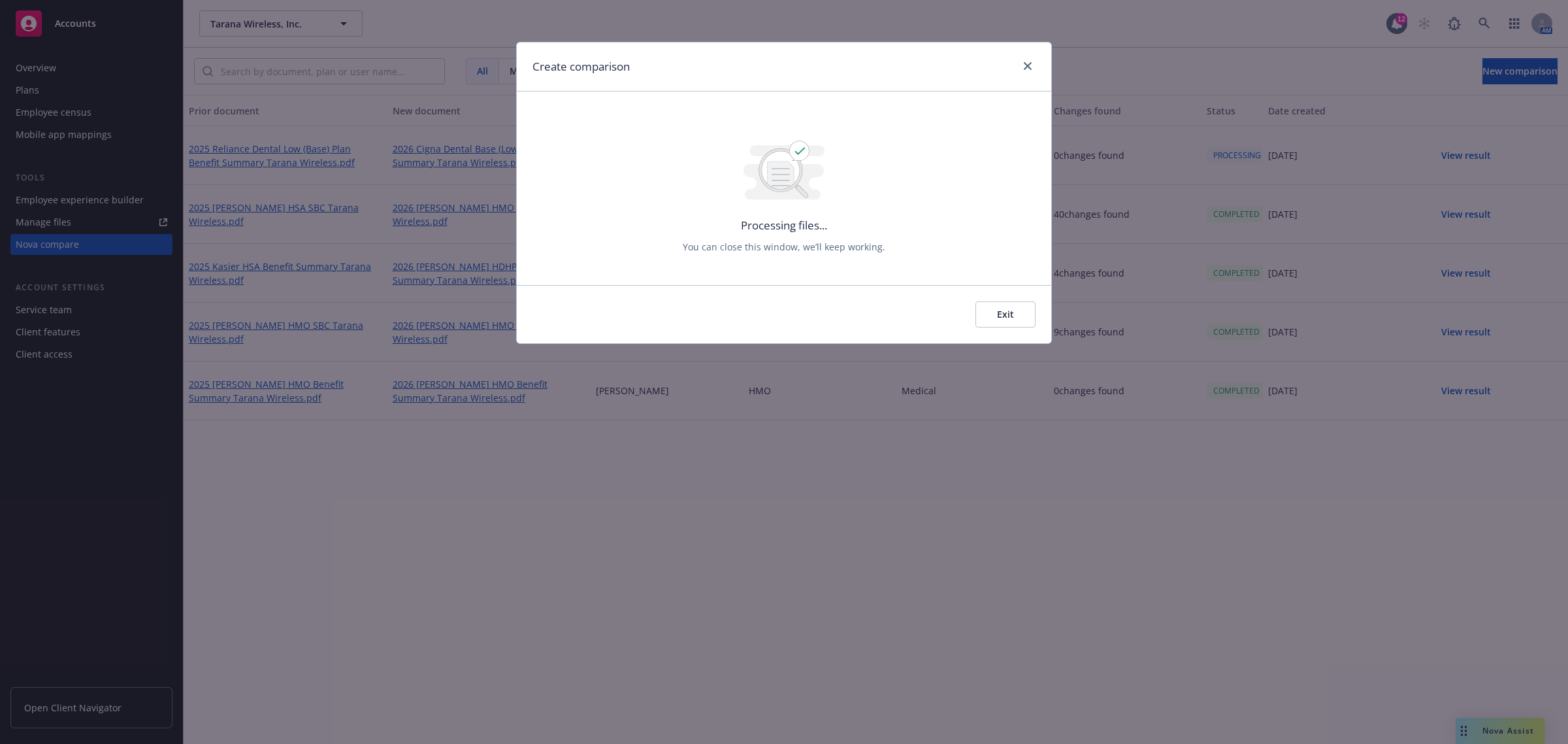
click at [1006, 311] on button "Exit" at bounding box center [1005, 314] width 60 height 26
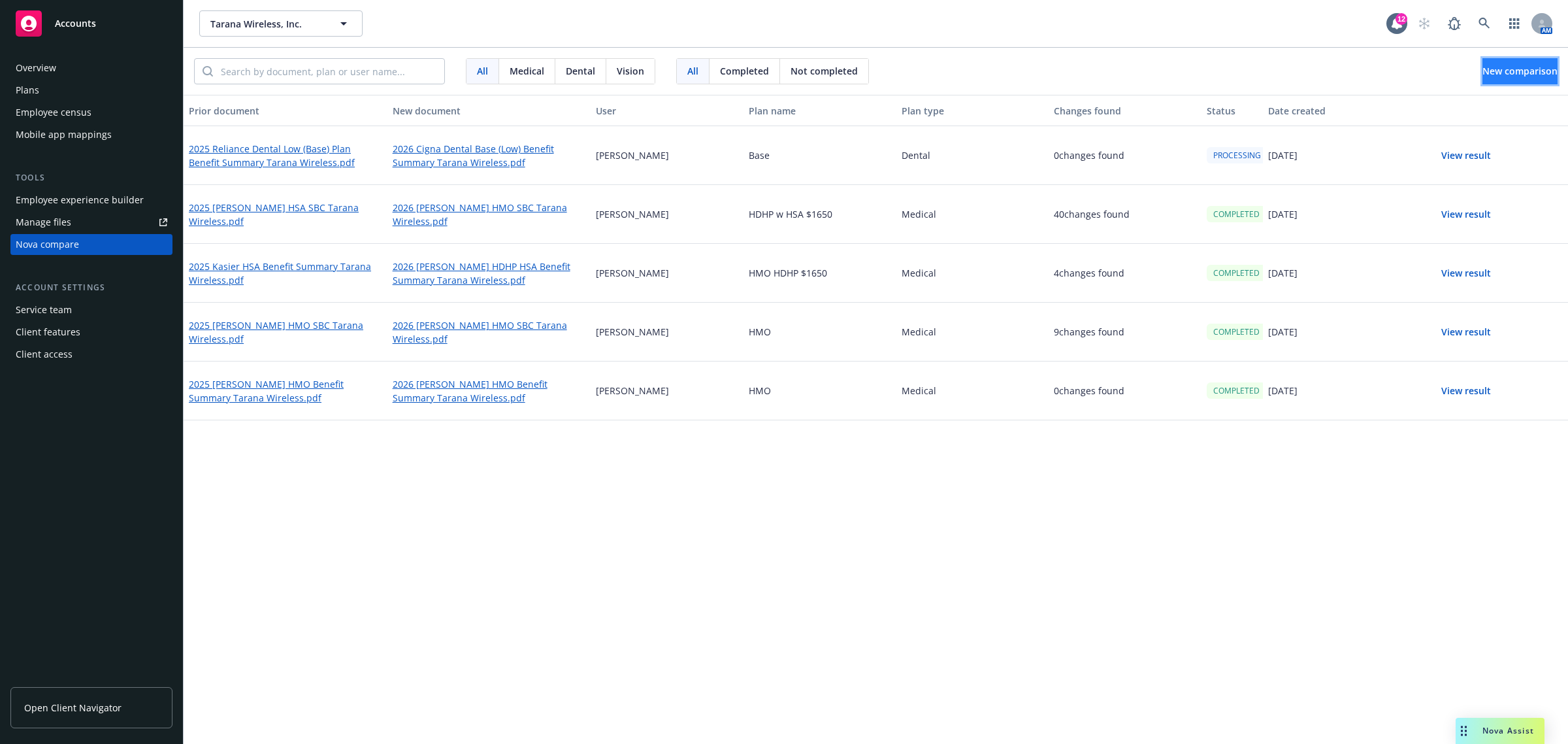
click at [1527, 68] on span "New comparison" at bounding box center [1520, 71] width 75 height 12
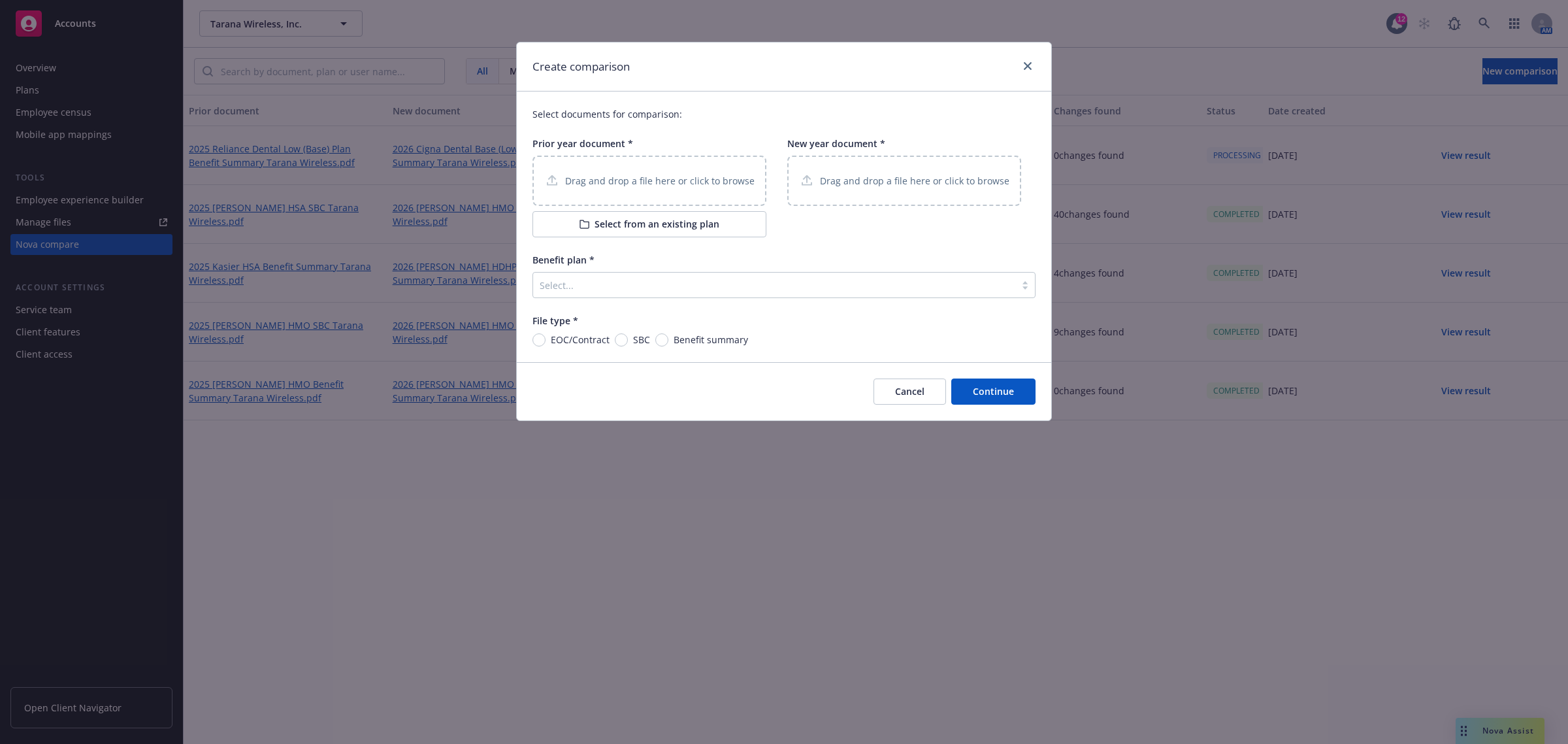
click at [668, 184] on p "Drag and drop a file here or click to browse" at bounding box center [659, 180] width 189 height 14
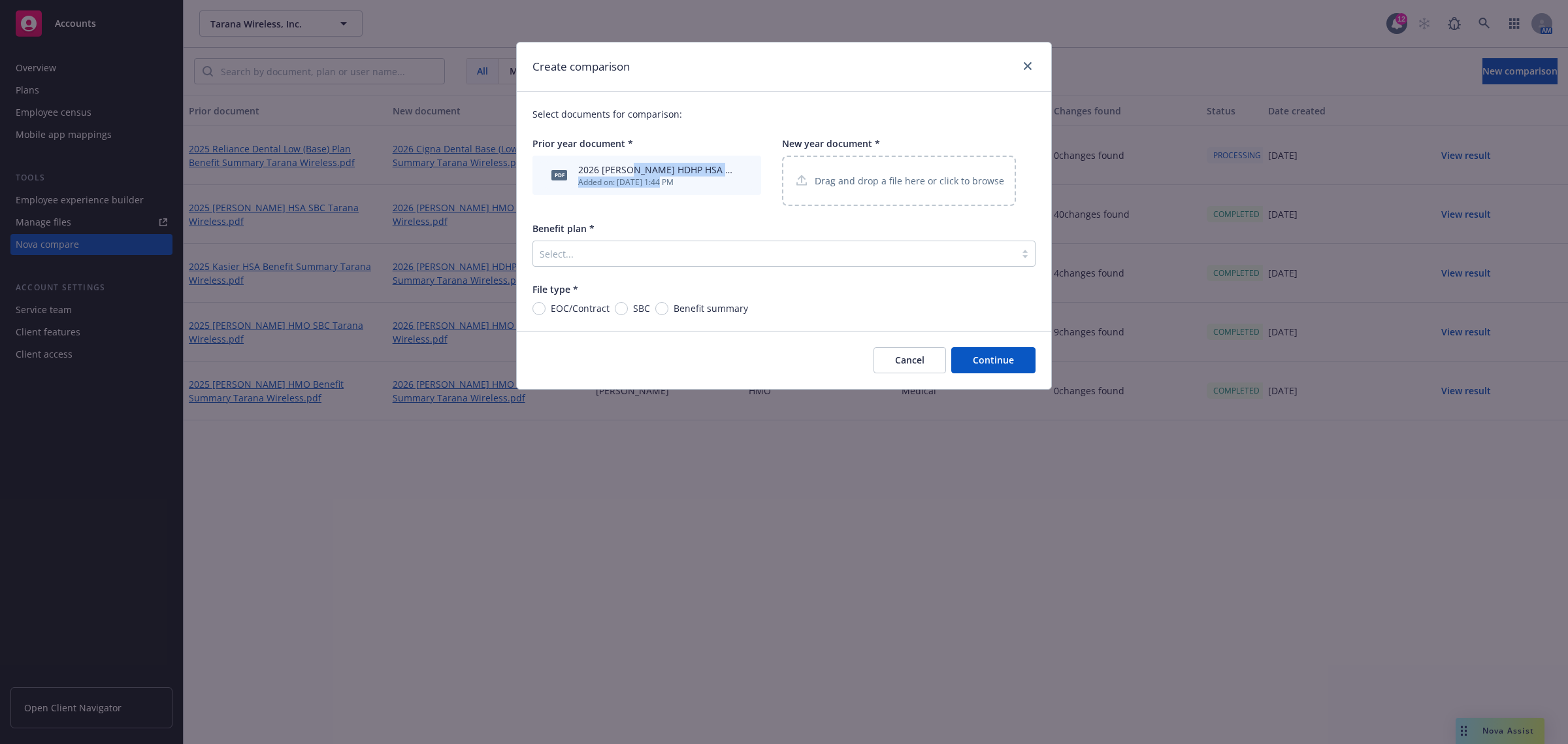
drag, startPoint x: 628, startPoint y: 171, endPoint x: 662, endPoint y: 176, distance: 34.4
click at [662, 176] on div "2026 Kaiser HDHP HSA SBC Tarana Wireless.pdf Added on: 10/15/2025, 1:44 PM" at bounding box center [655, 175] width 154 height 24
click at [740, 174] on icon "archive file" at bounding box center [742, 174] width 9 height 11
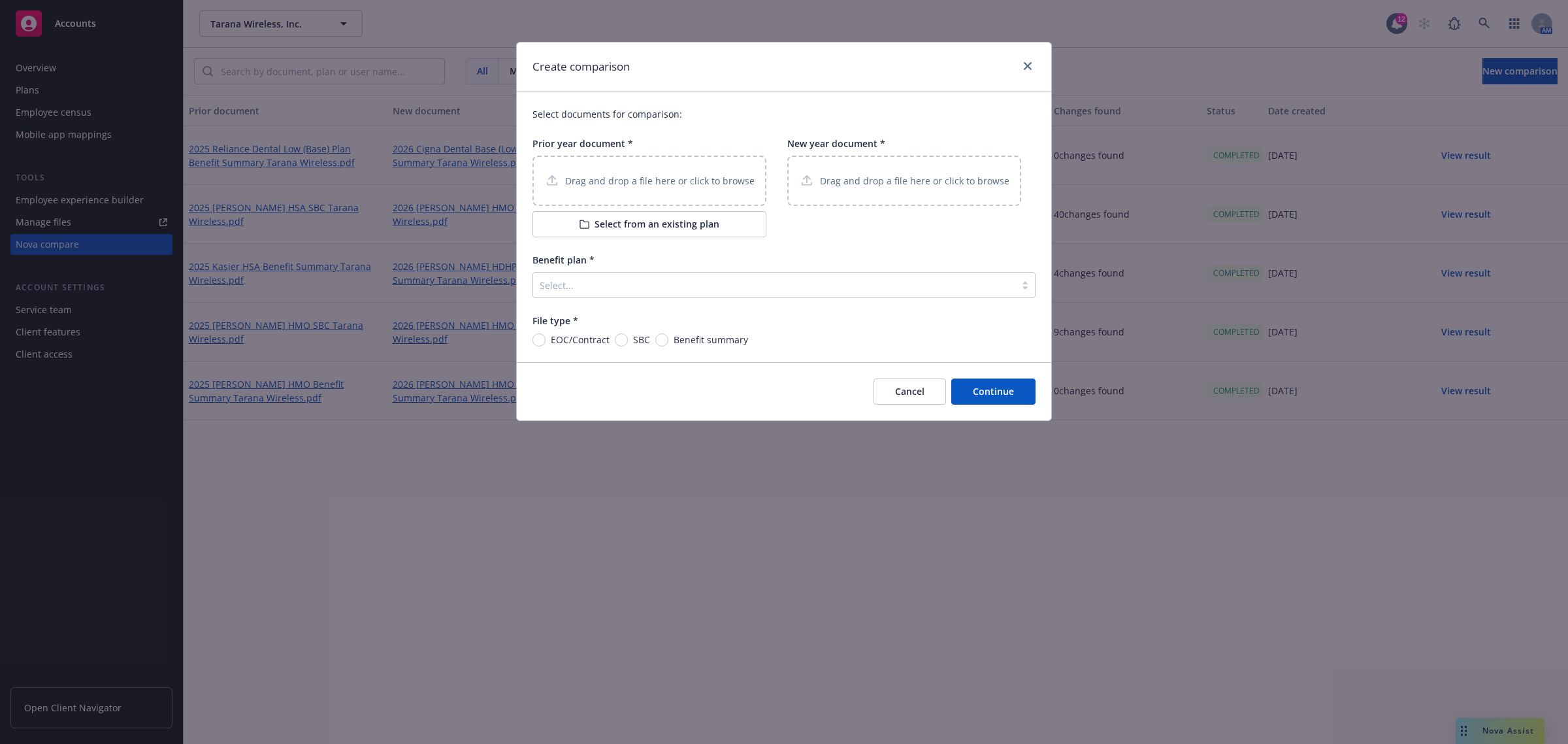
click at [846, 166] on div "Drag and drop a file here or click to browse" at bounding box center [904, 181] width 234 height 50
click at [682, 184] on p "Drag and drop a file here or click to browse" at bounding box center [659, 180] width 189 height 14
click at [565, 217] on button "Select from an existing plan" at bounding box center [649, 224] width 234 height 26
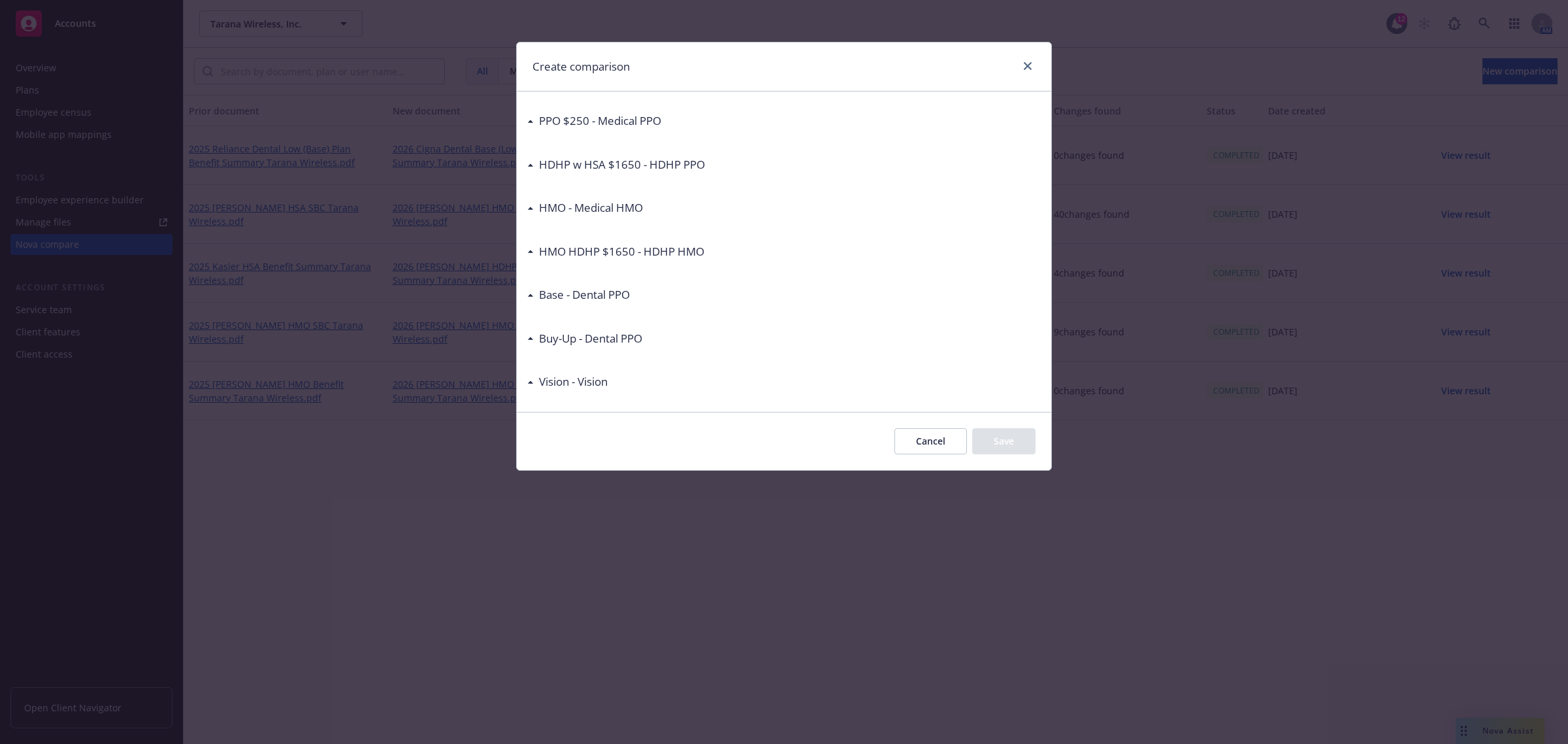
click at [530, 161] on div "HDHP w HSA $1650 - HDHP PPO" at bounding box center [616, 165] width 178 height 17
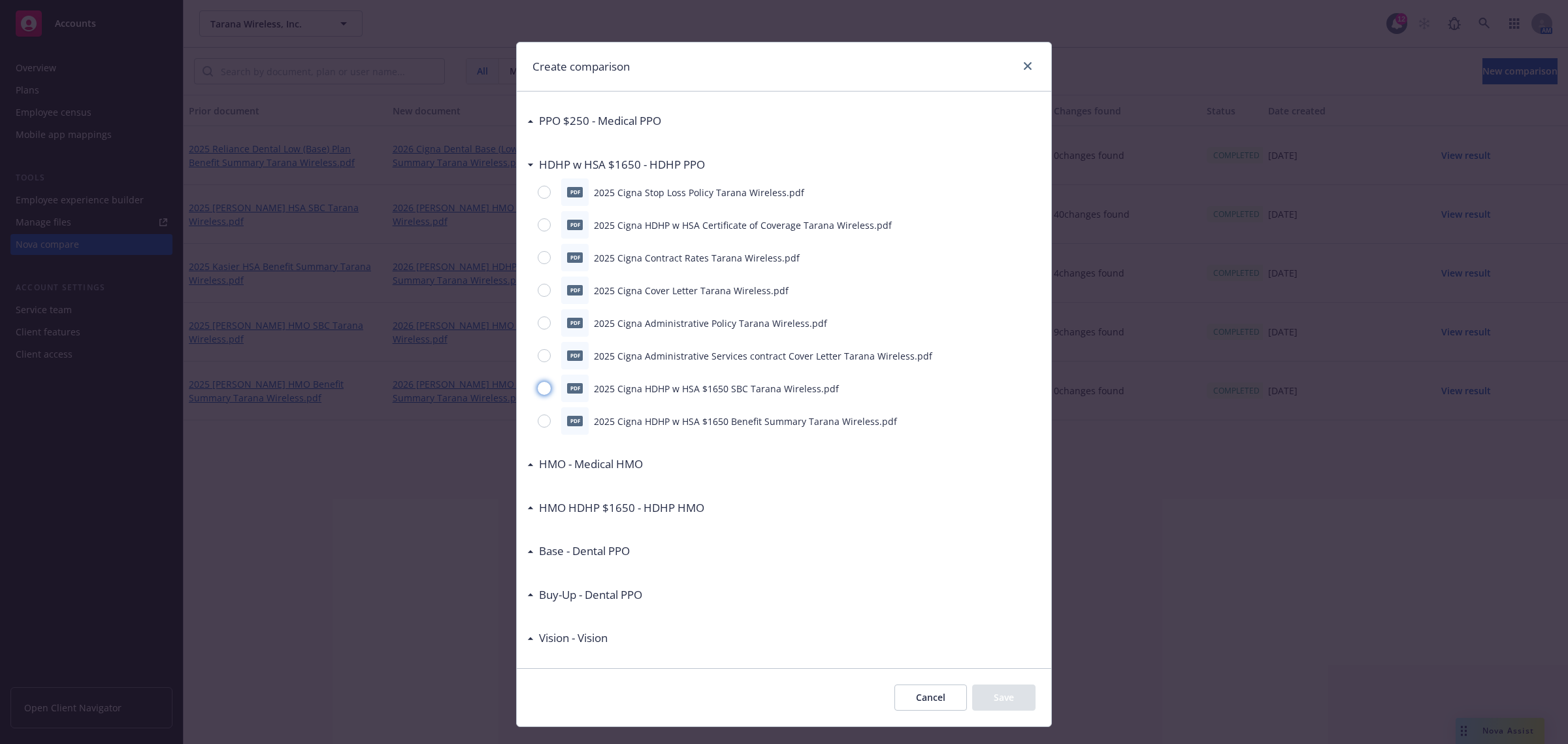
click at [538, 390] on input "radio" at bounding box center [544, 388] width 13 height 13
radio input "true"
click at [988, 697] on button "Save" at bounding box center [1004, 697] width 63 height 26
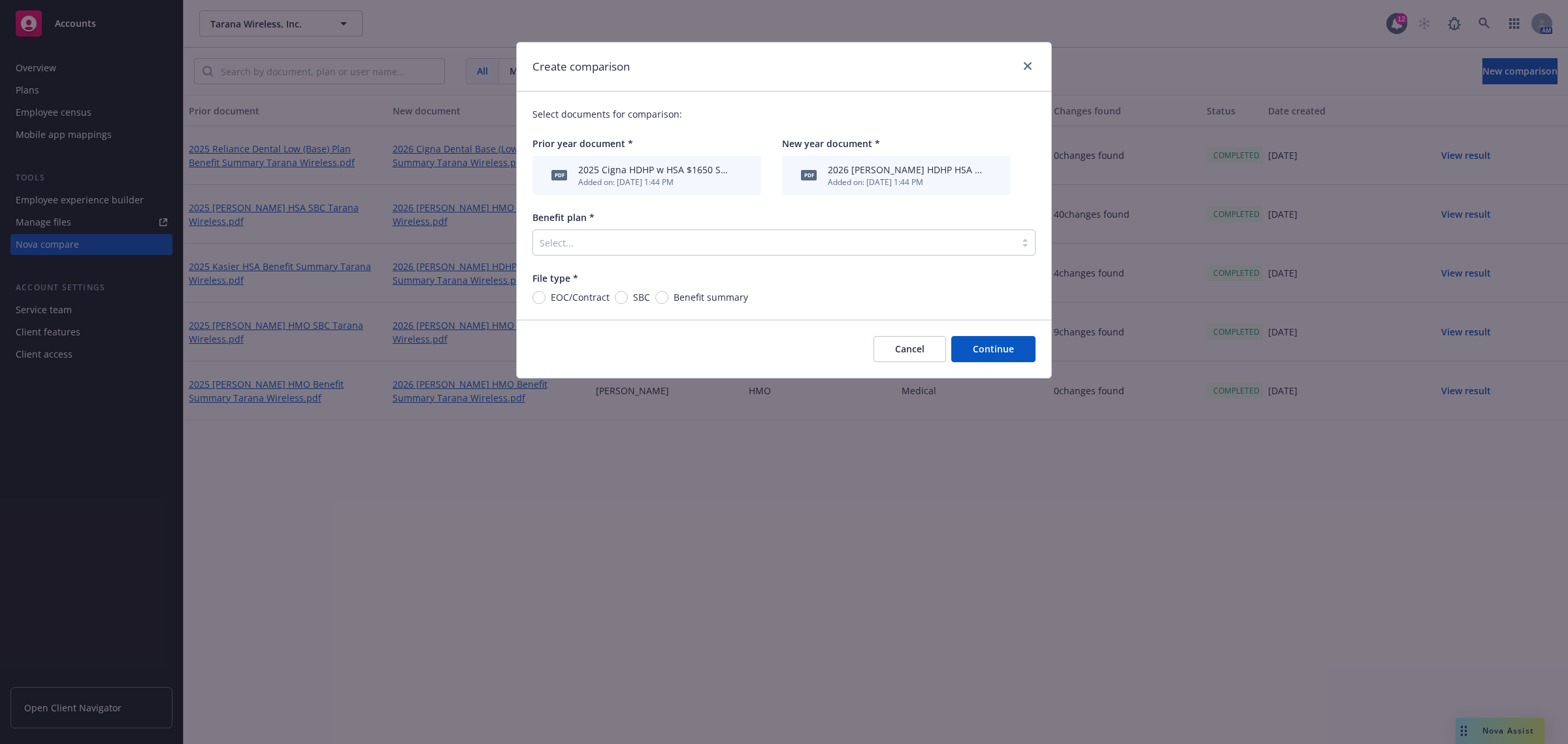
click at [967, 335] on div "Cancel Continue" at bounding box center [784, 349] width 534 height 58
click at [754, 218] on div "Benefit plan *" at bounding box center [784, 217] width 503 height 14
click at [759, 237] on div at bounding box center [775, 243] width 469 height 16
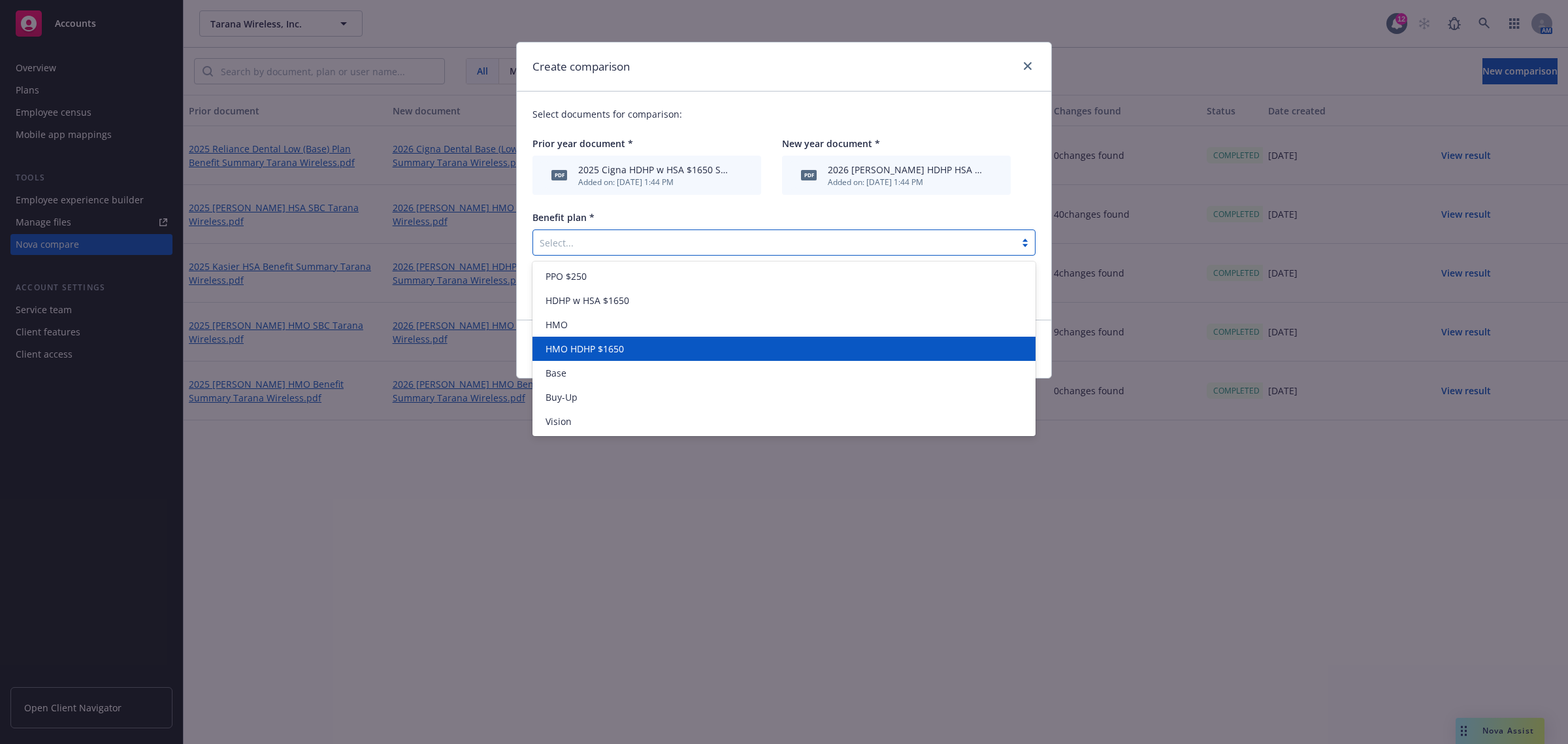
click at [639, 354] on div "HMO HDHP $1650" at bounding box center [783, 349] width 487 height 14
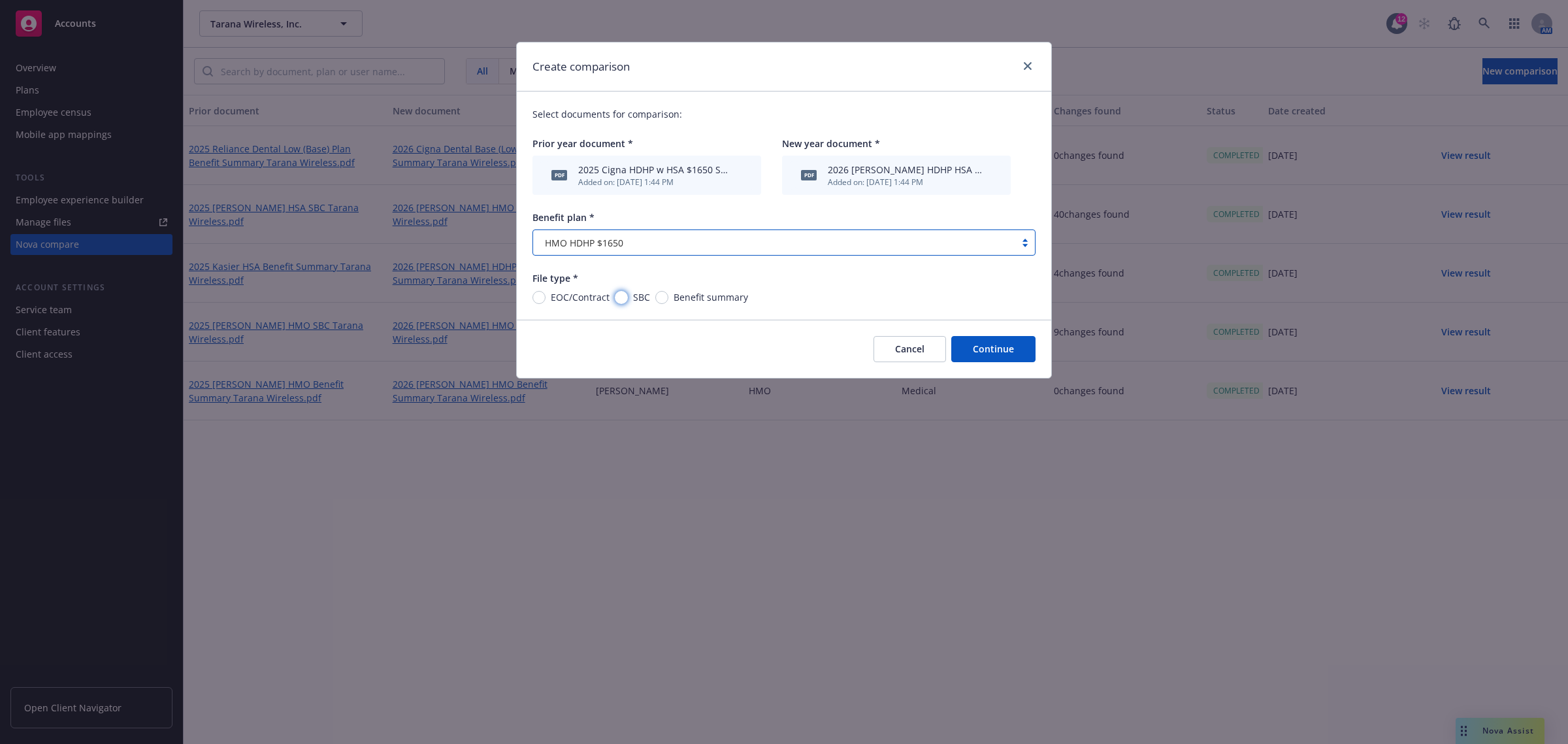
click at [625, 295] on input "SBC" at bounding box center [621, 297] width 13 height 13
radio input "true"
click at [744, 174] on icon "archive file" at bounding box center [742, 174] width 9 height 11
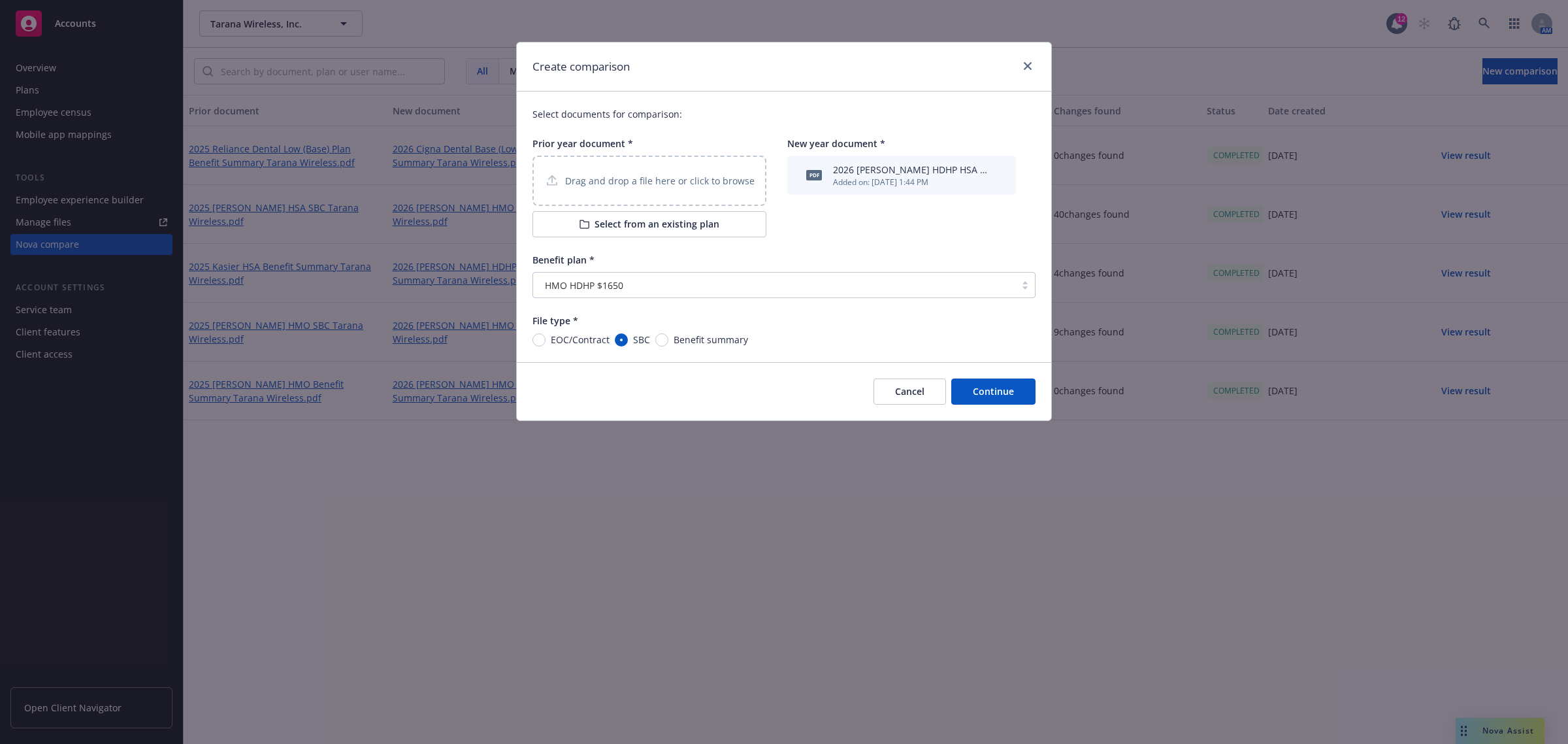
click at [655, 225] on button "Select from an existing plan" at bounding box center [649, 224] width 234 height 26
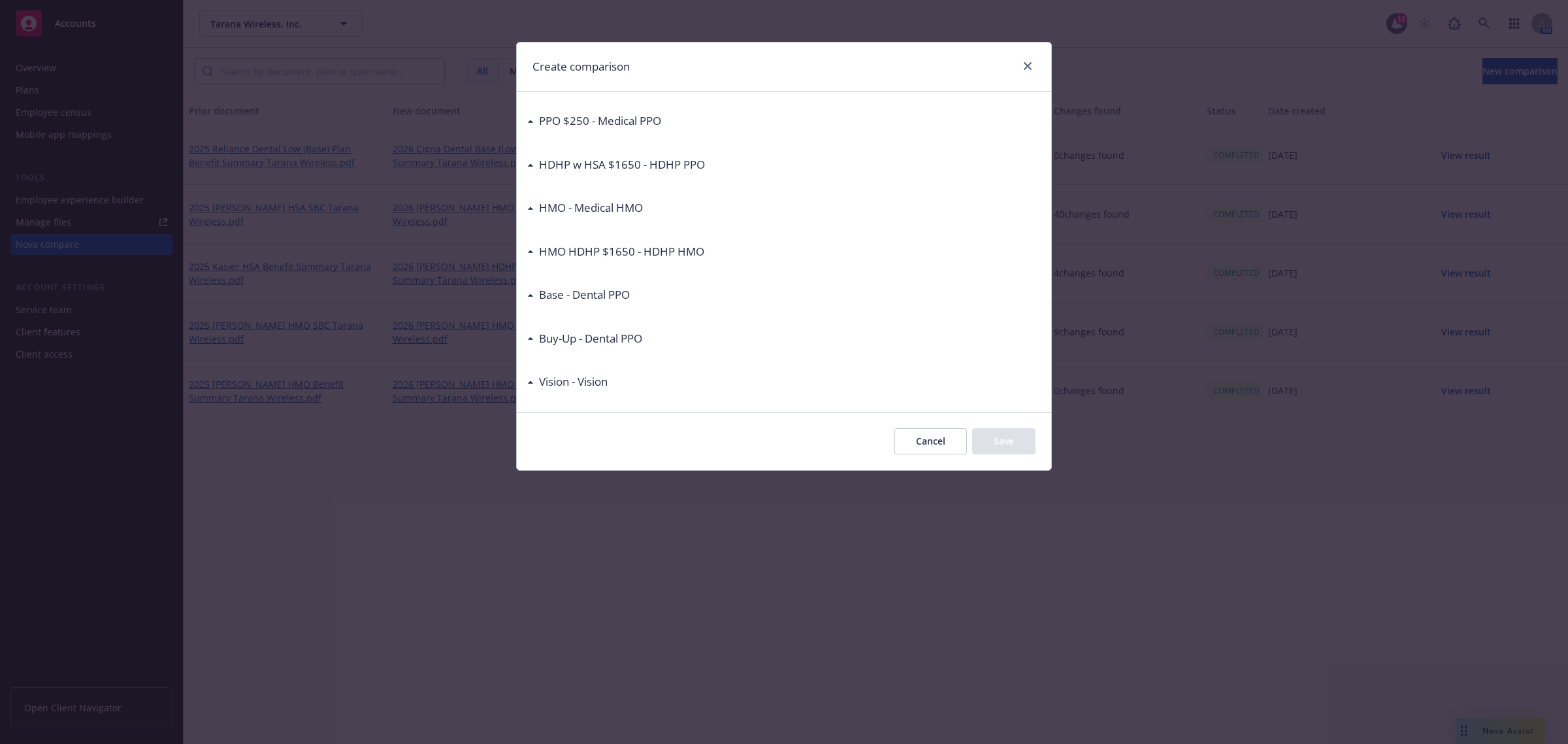
click at [544, 251] on h3 "HMO HDHP $1650 - HDHP HMO" at bounding box center [622, 252] width 166 height 17
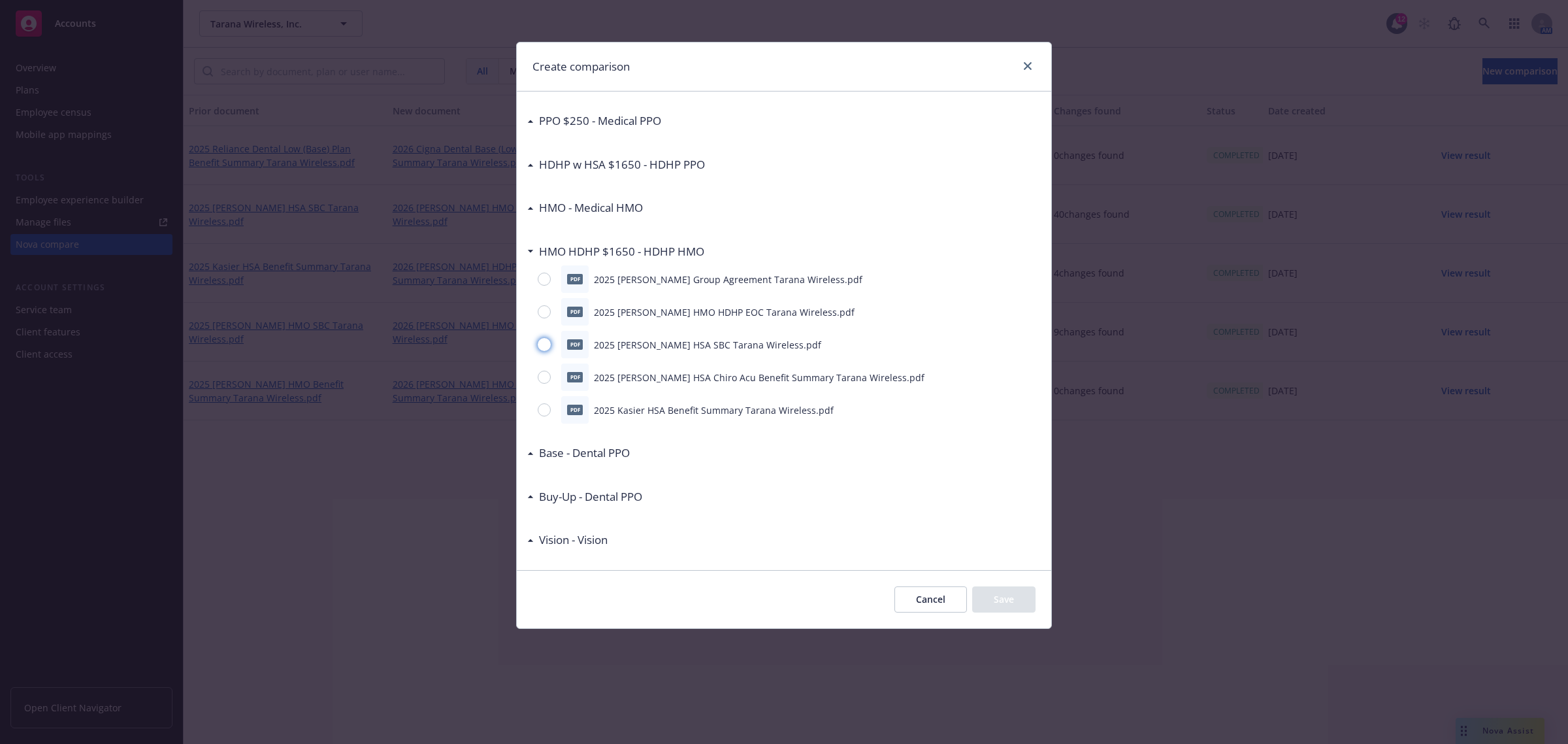
click at [540, 344] on input "radio" at bounding box center [544, 344] width 13 height 13
radio input "true"
click at [978, 595] on button "Save" at bounding box center [1004, 599] width 63 height 26
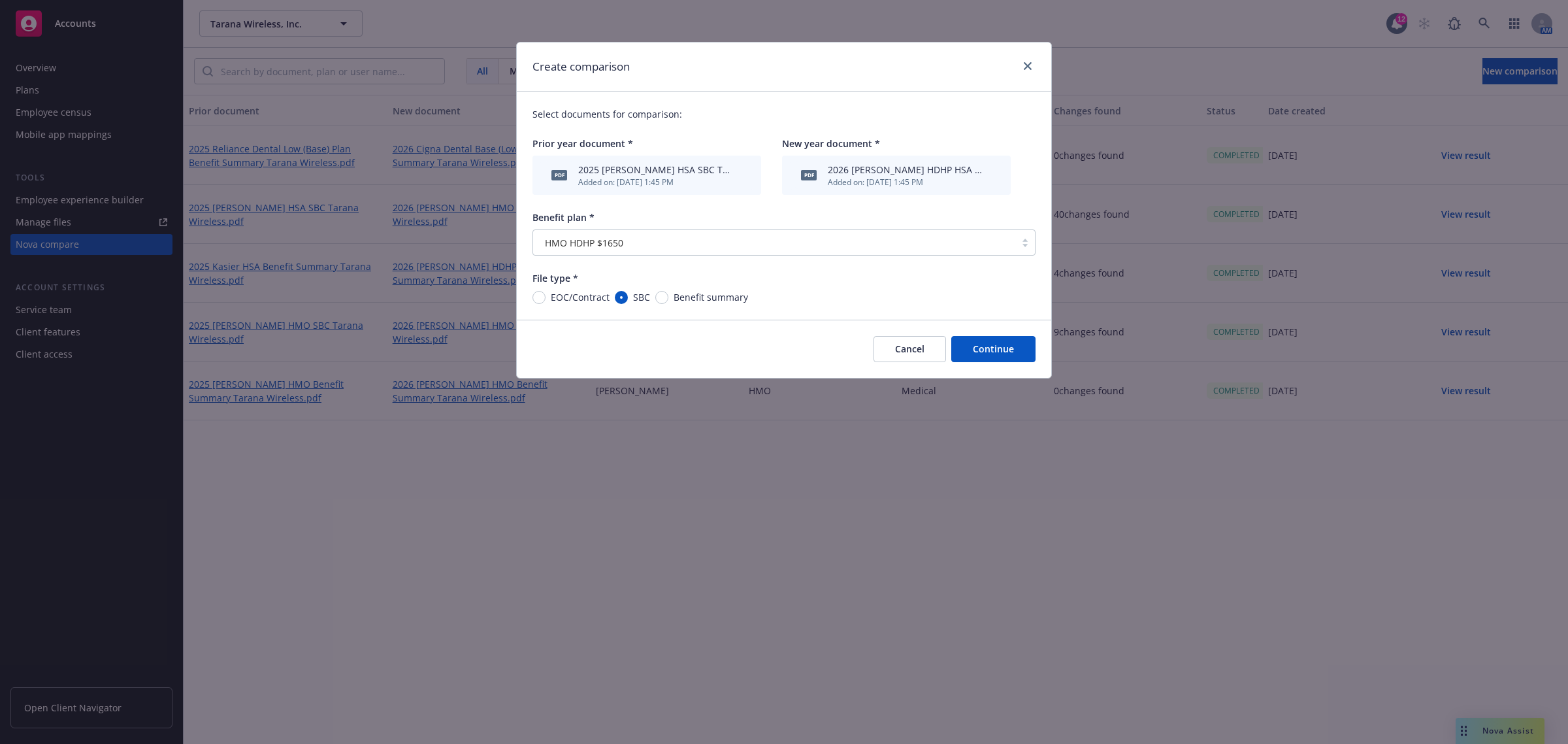
click at [969, 350] on button "Continue" at bounding box center [993, 349] width 84 height 26
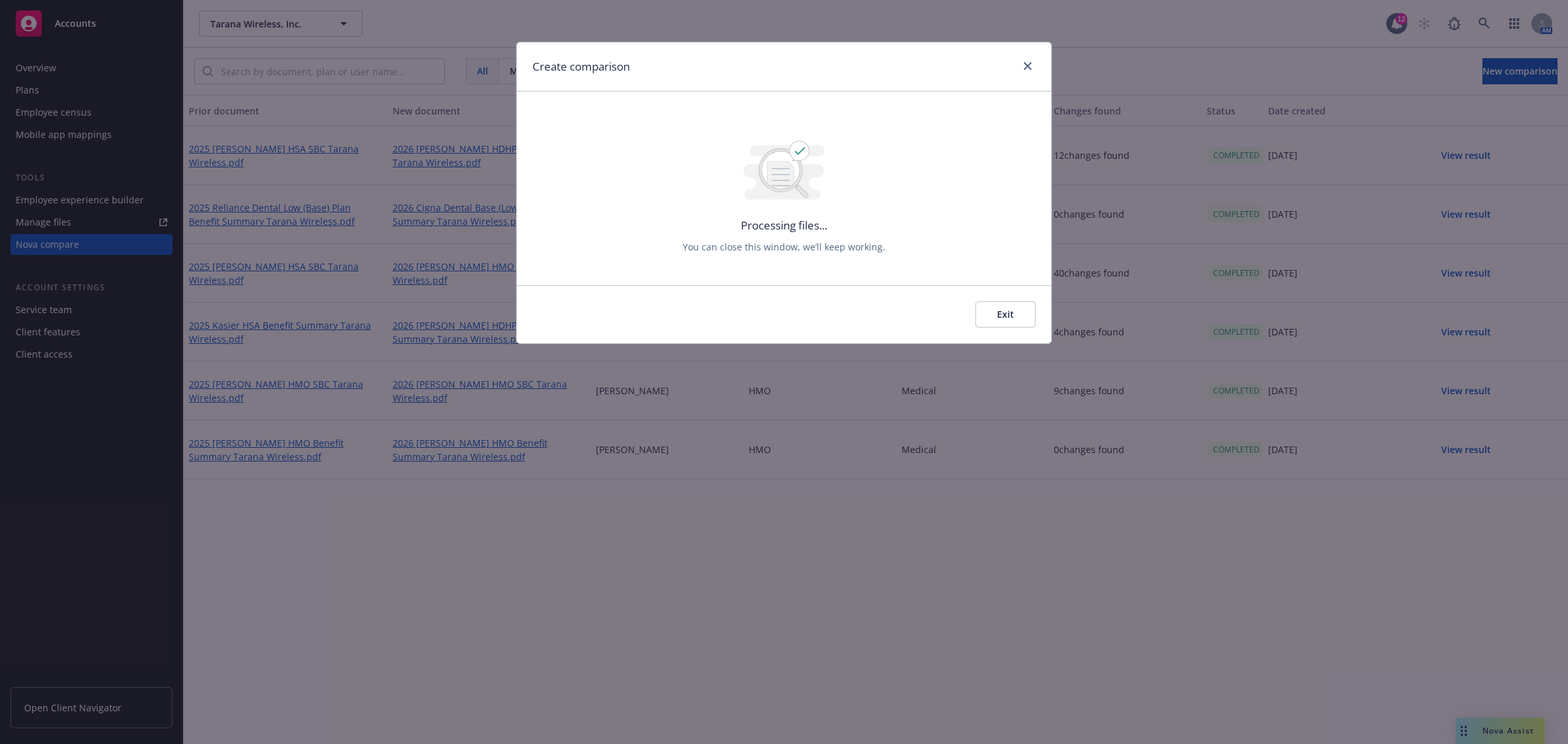
click at [1013, 317] on button "Exit" at bounding box center [1005, 314] width 60 height 26
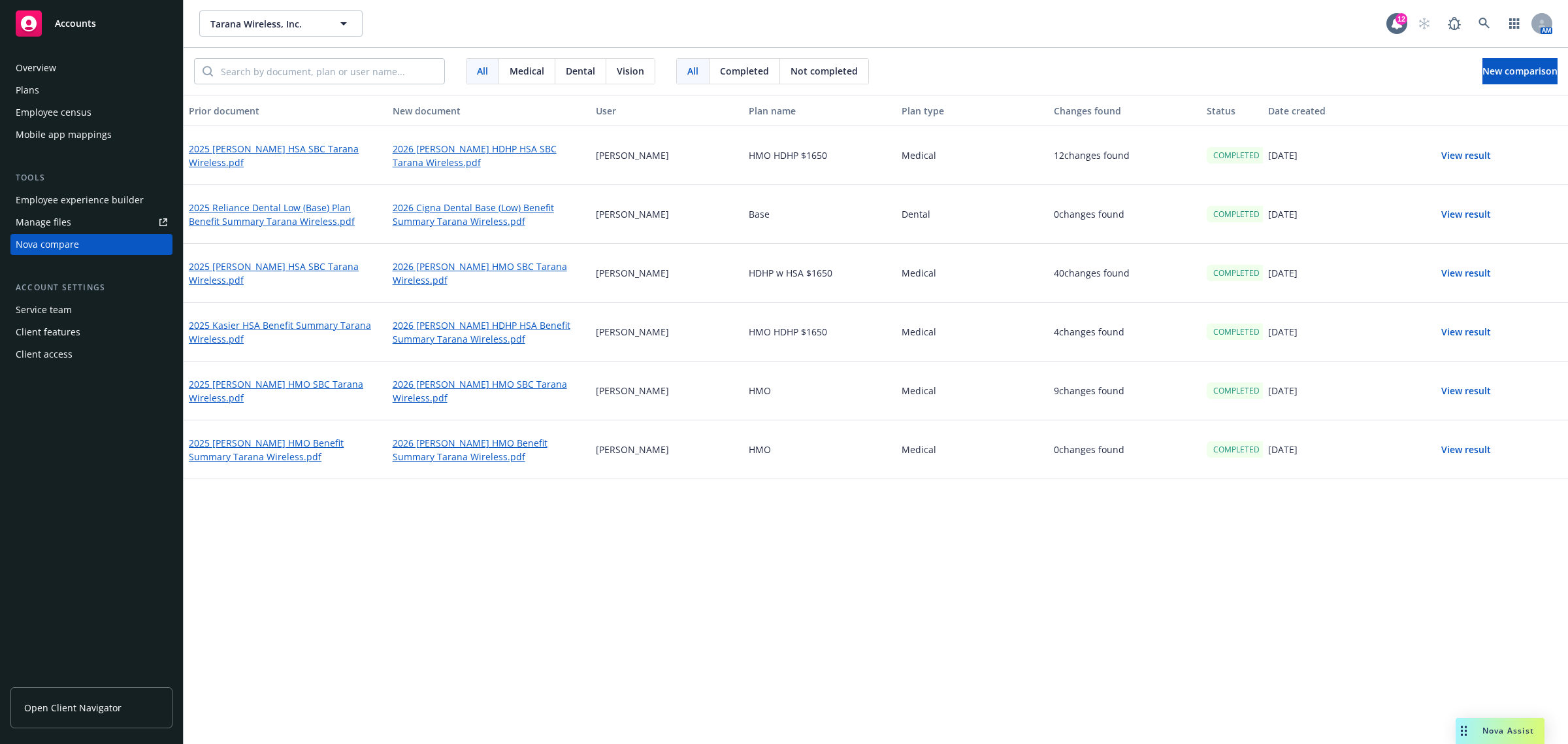
click at [1467, 155] on button "View result" at bounding box center [1466, 156] width 91 height 26
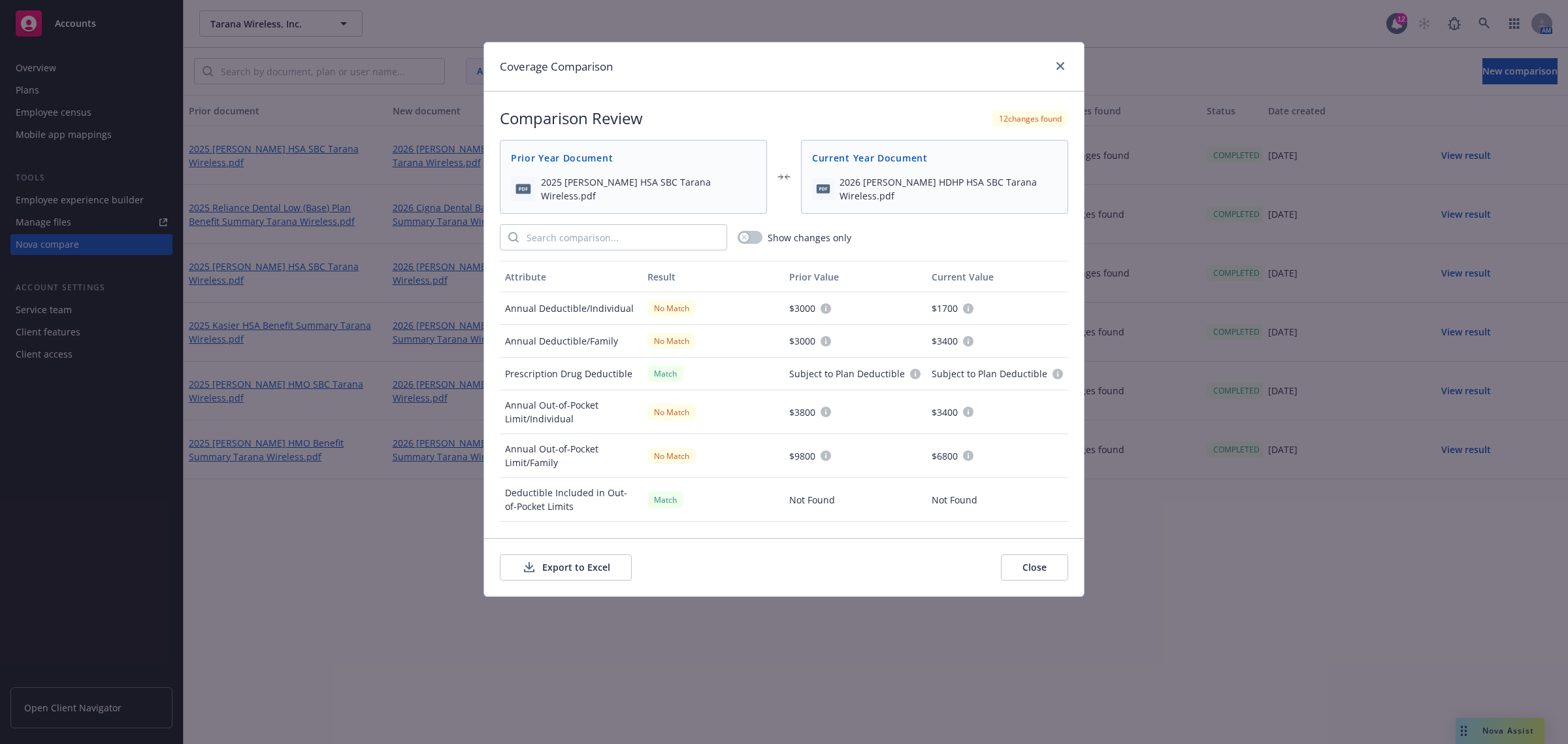
click at [1045, 566] on button "Close" at bounding box center [1034, 568] width 67 height 26
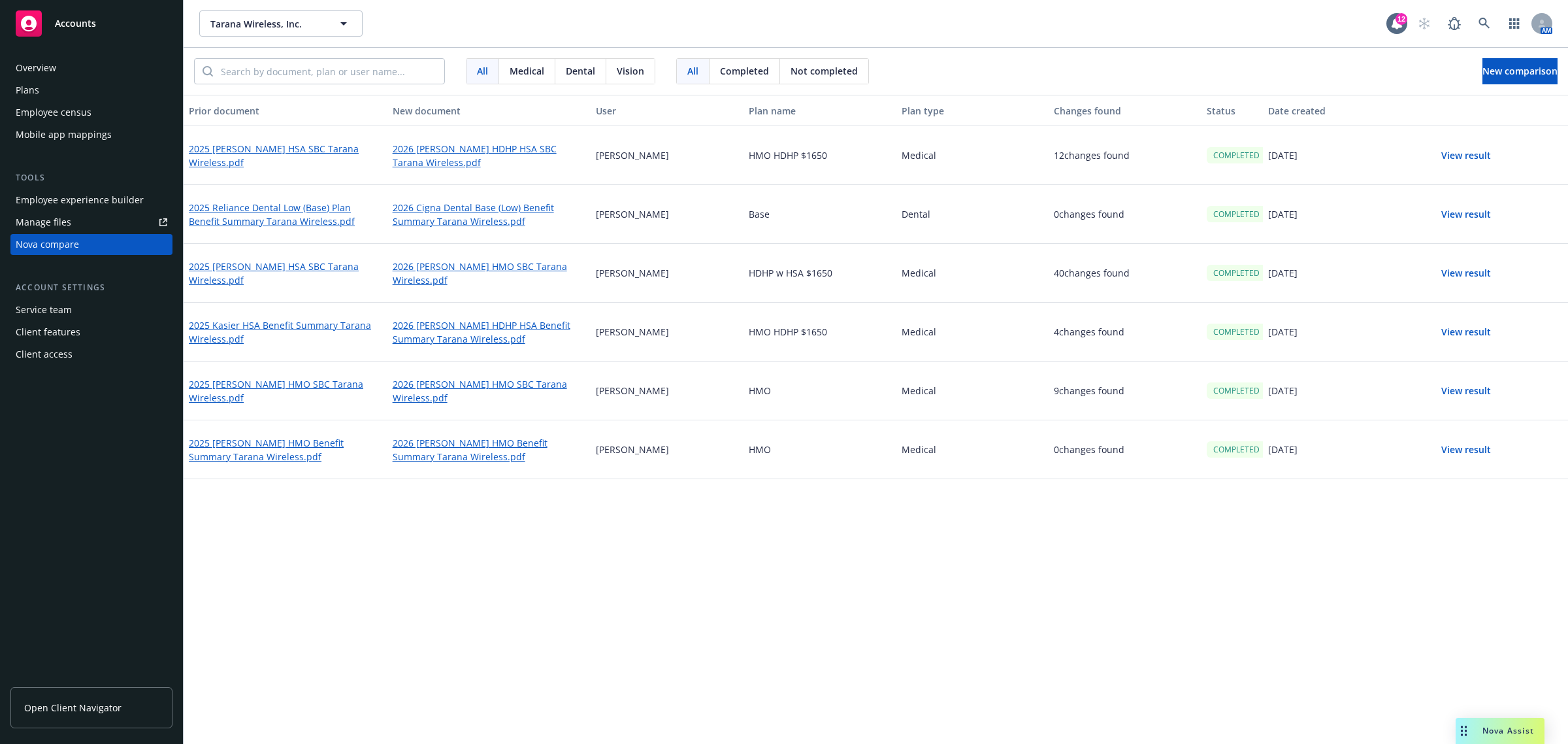
click at [1464, 392] on button "View result" at bounding box center [1466, 391] width 91 height 26
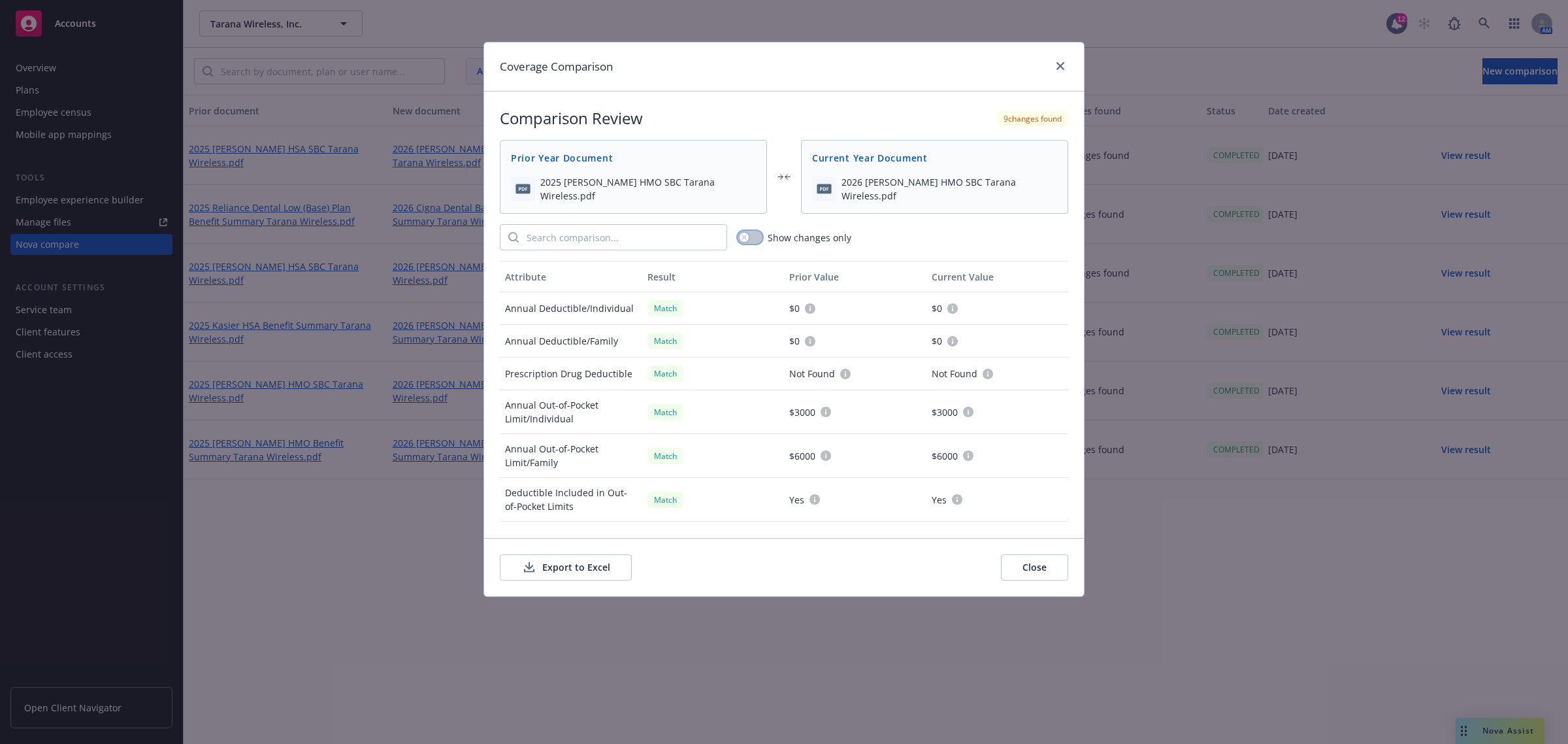
click at [742, 236] on icon "button" at bounding box center [744, 237] width 4 height 4
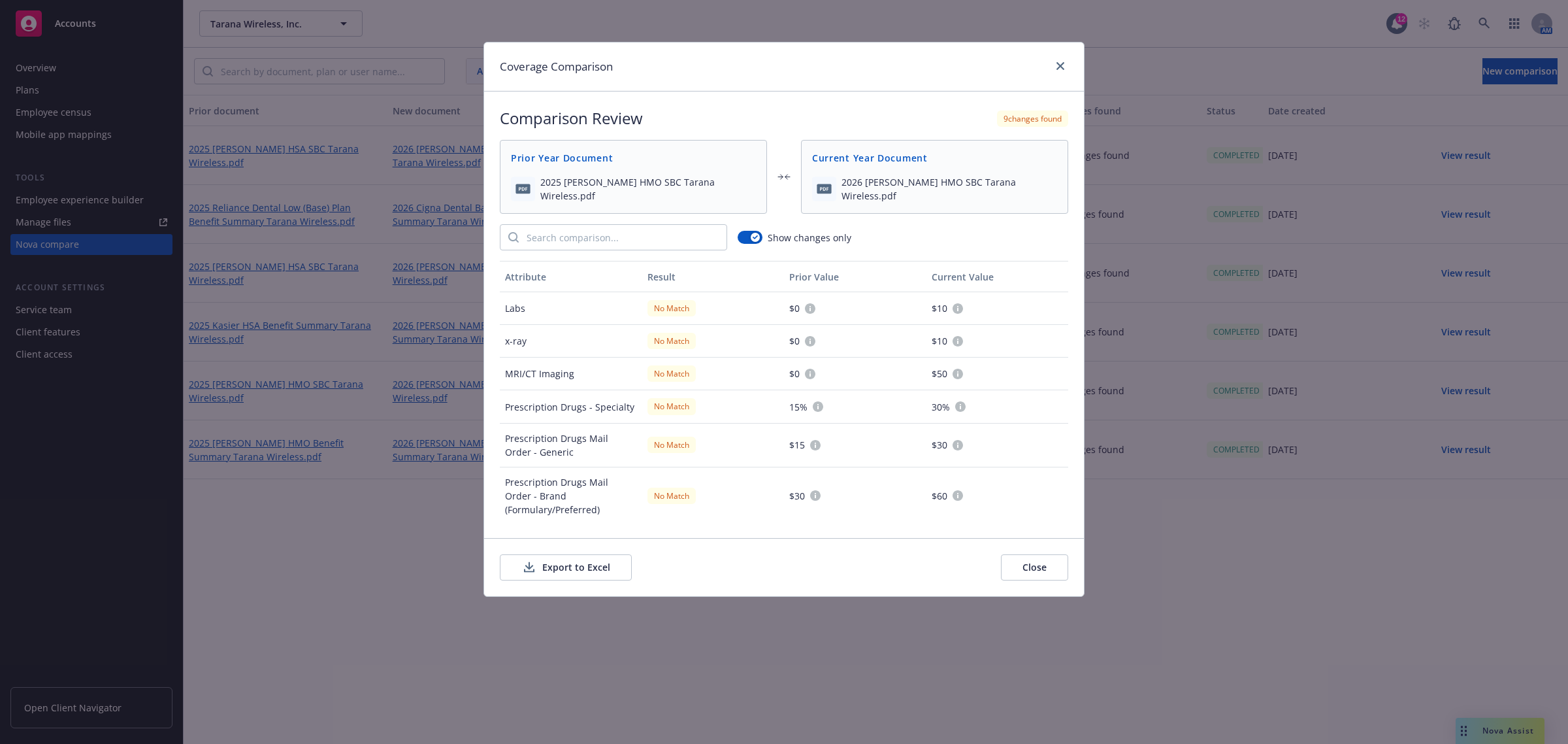
click at [1036, 565] on button "Close" at bounding box center [1034, 568] width 67 height 26
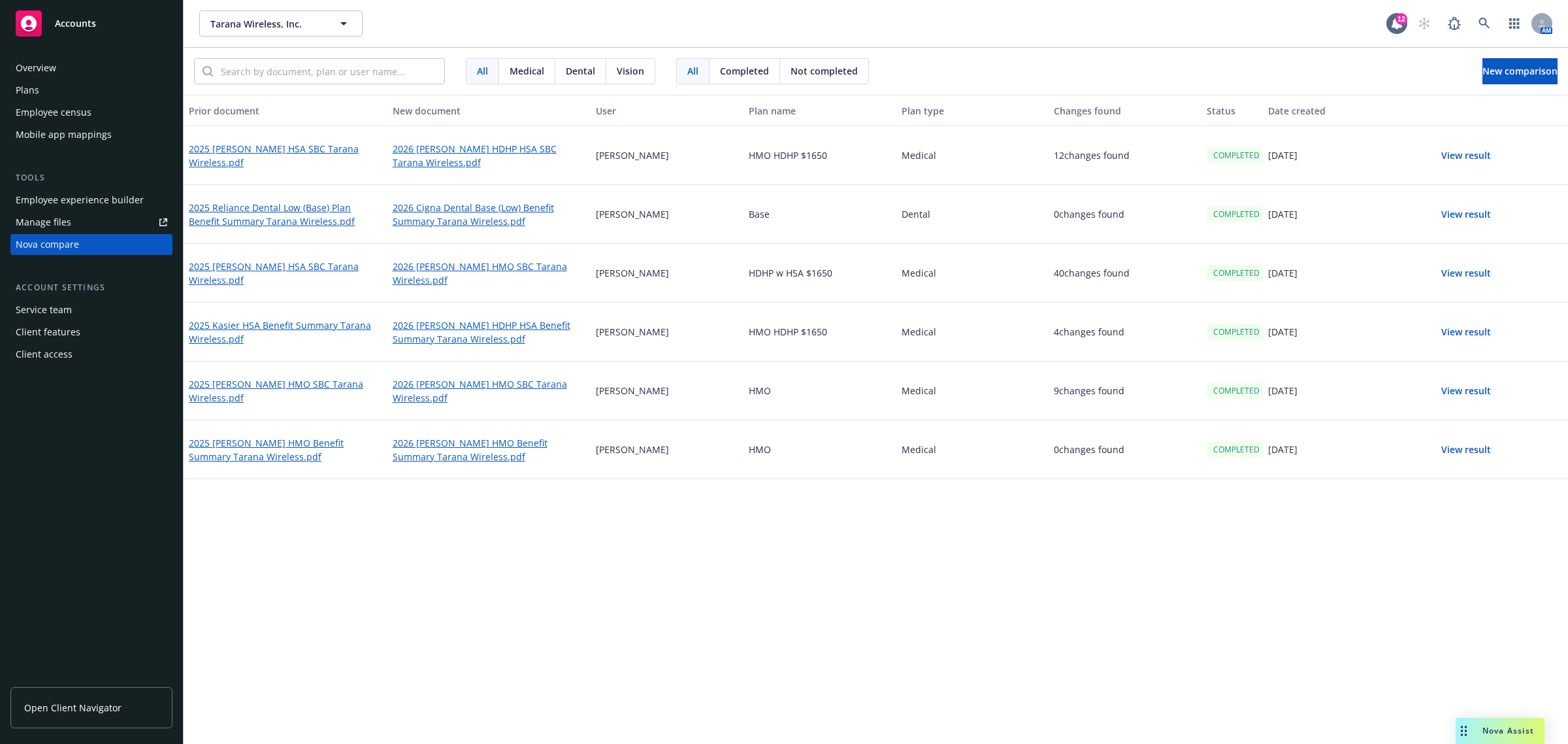
click at [1448, 158] on button "View result" at bounding box center [1466, 156] width 91 height 26
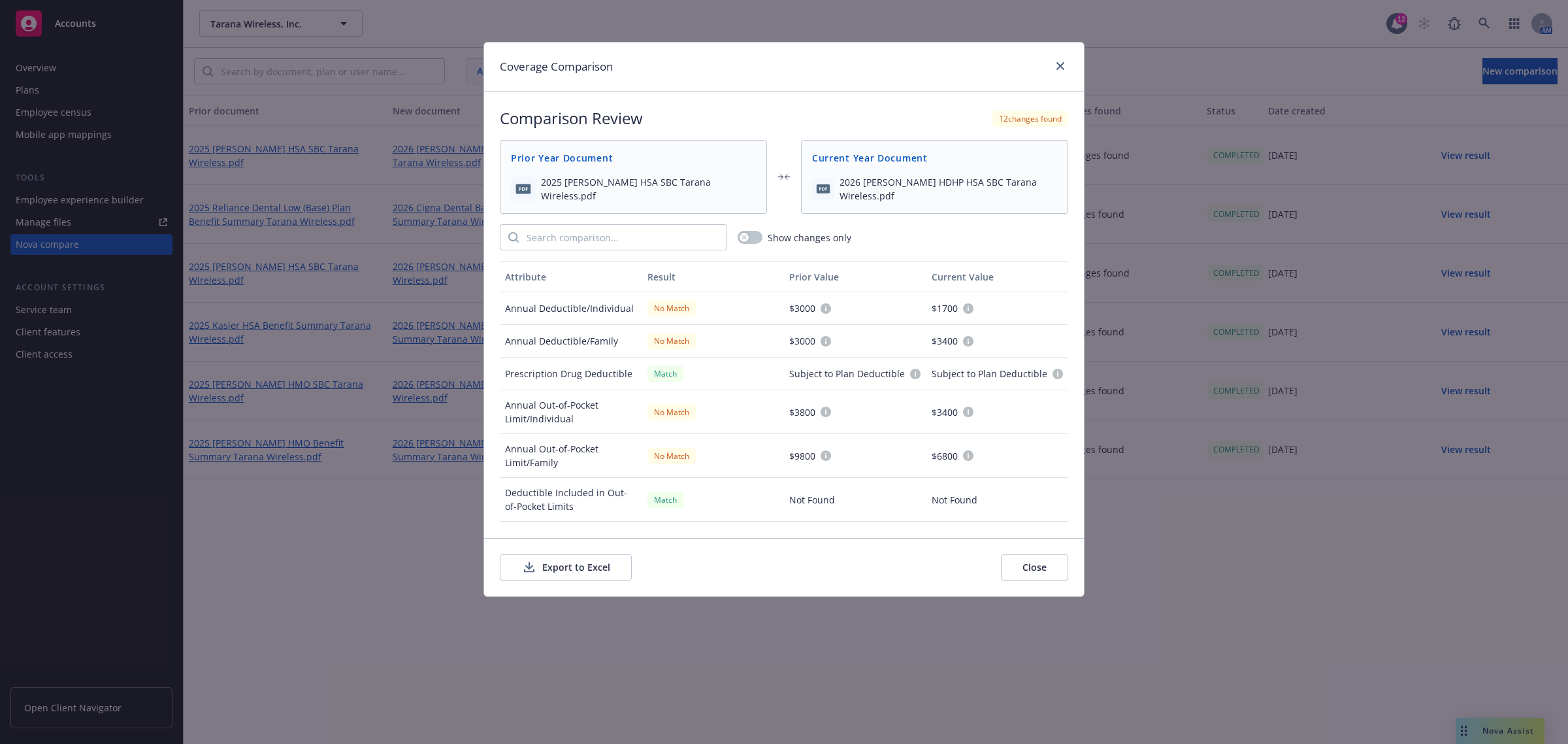
click at [1014, 564] on button "Close" at bounding box center [1034, 568] width 67 height 26
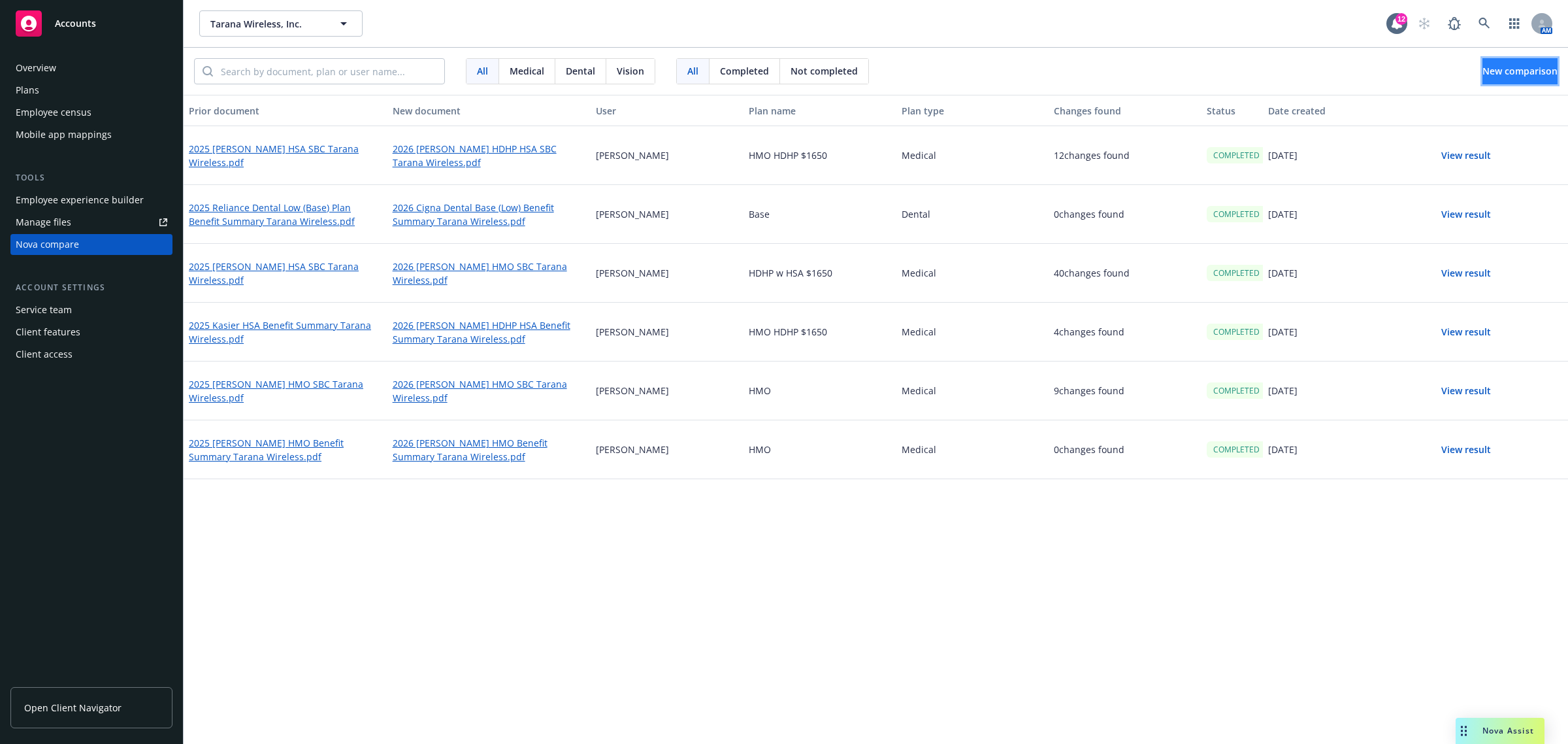
click at [1502, 67] on span "New comparison" at bounding box center [1520, 71] width 75 height 12
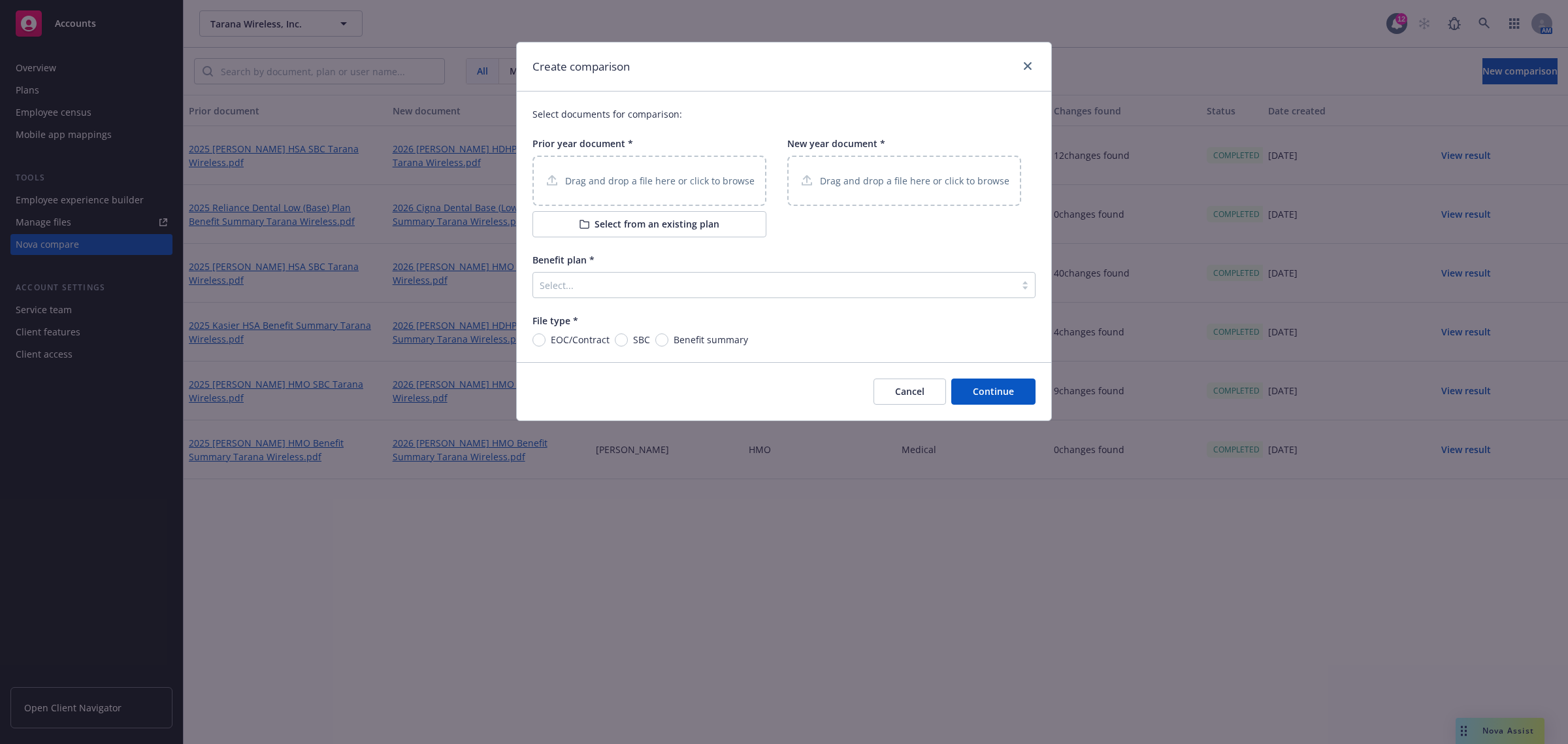
click at [647, 228] on button "Select from an existing plan" at bounding box center [649, 224] width 234 height 26
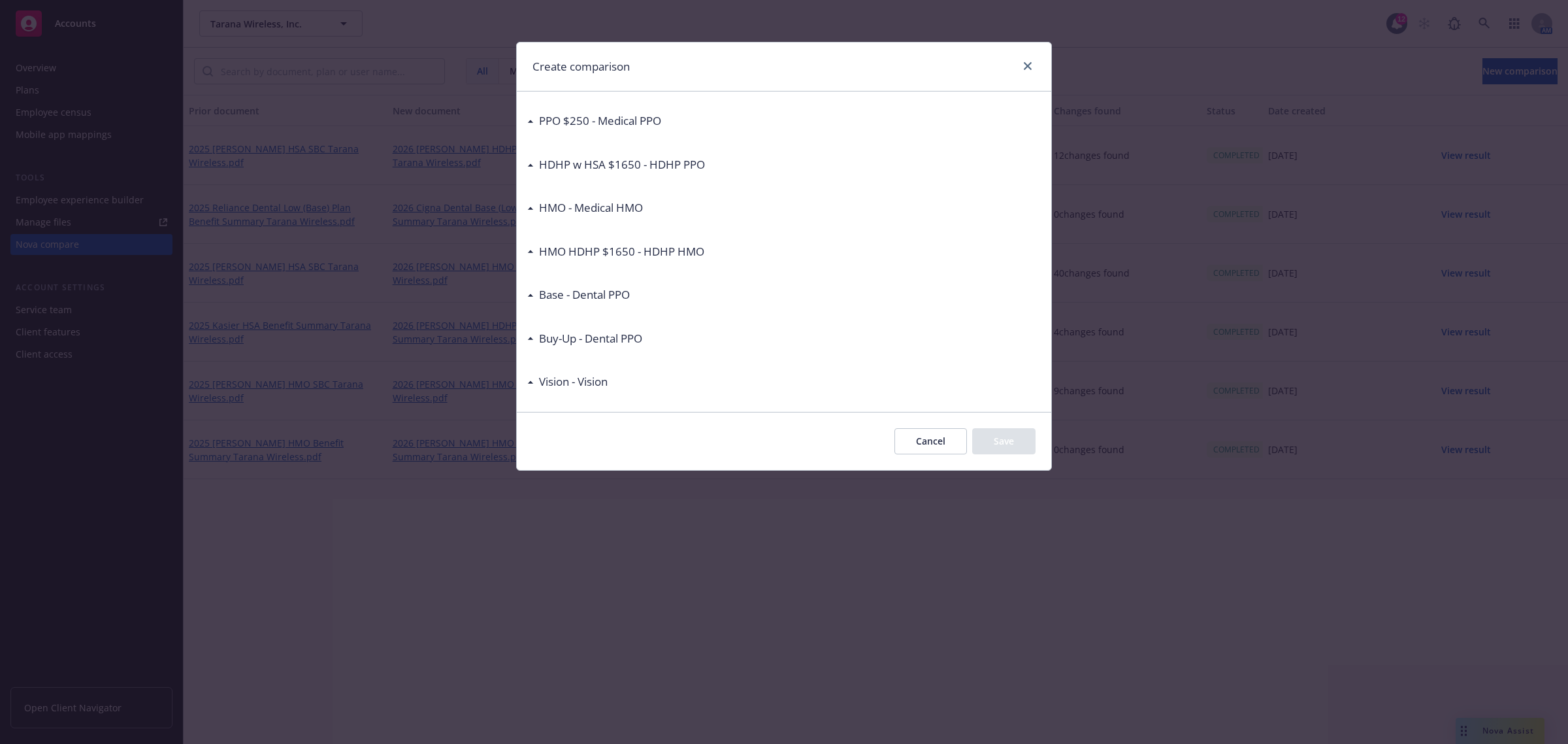
click at [536, 337] on div "Buy-Up - Dental PPO" at bounding box center [587, 339] width 109 height 17
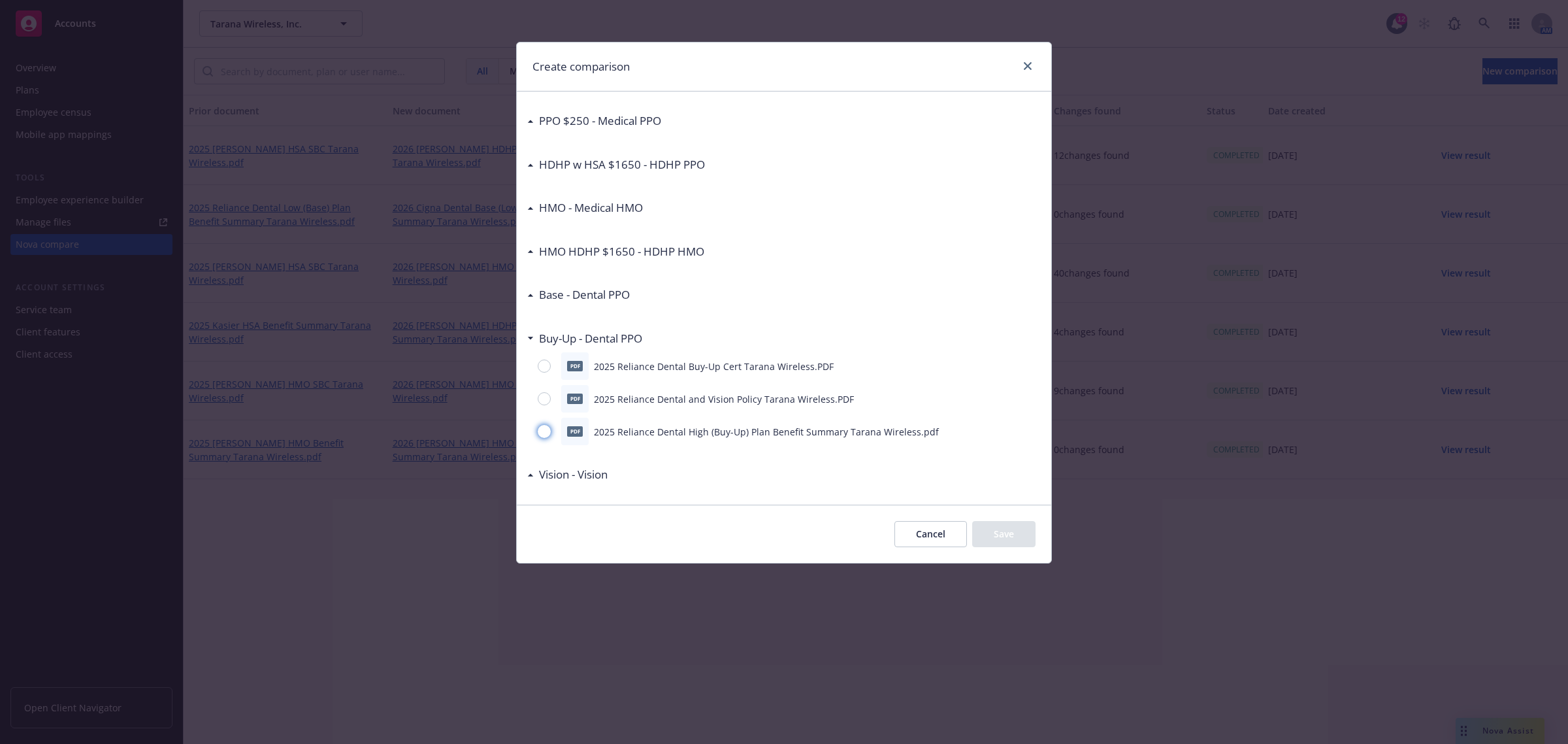
click at [544, 435] on input "radio" at bounding box center [544, 431] width 13 height 13
radio input "true"
click at [985, 533] on button "Save" at bounding box center [1004, 534] width 63 height 26
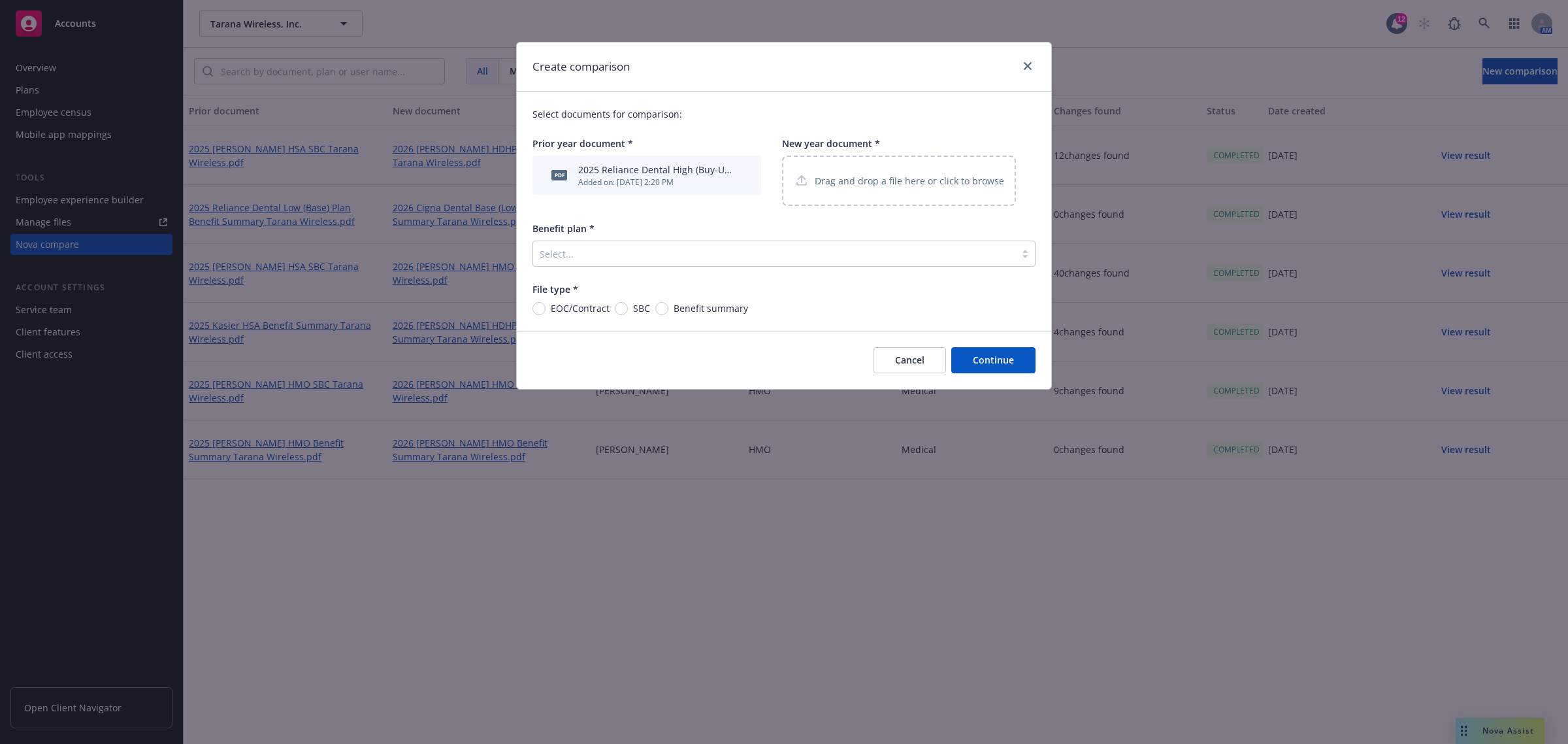
click at [880, 180] on p "Drag and drop a file here or click to browse" at bounding box center [909, 180] width 189 height 14
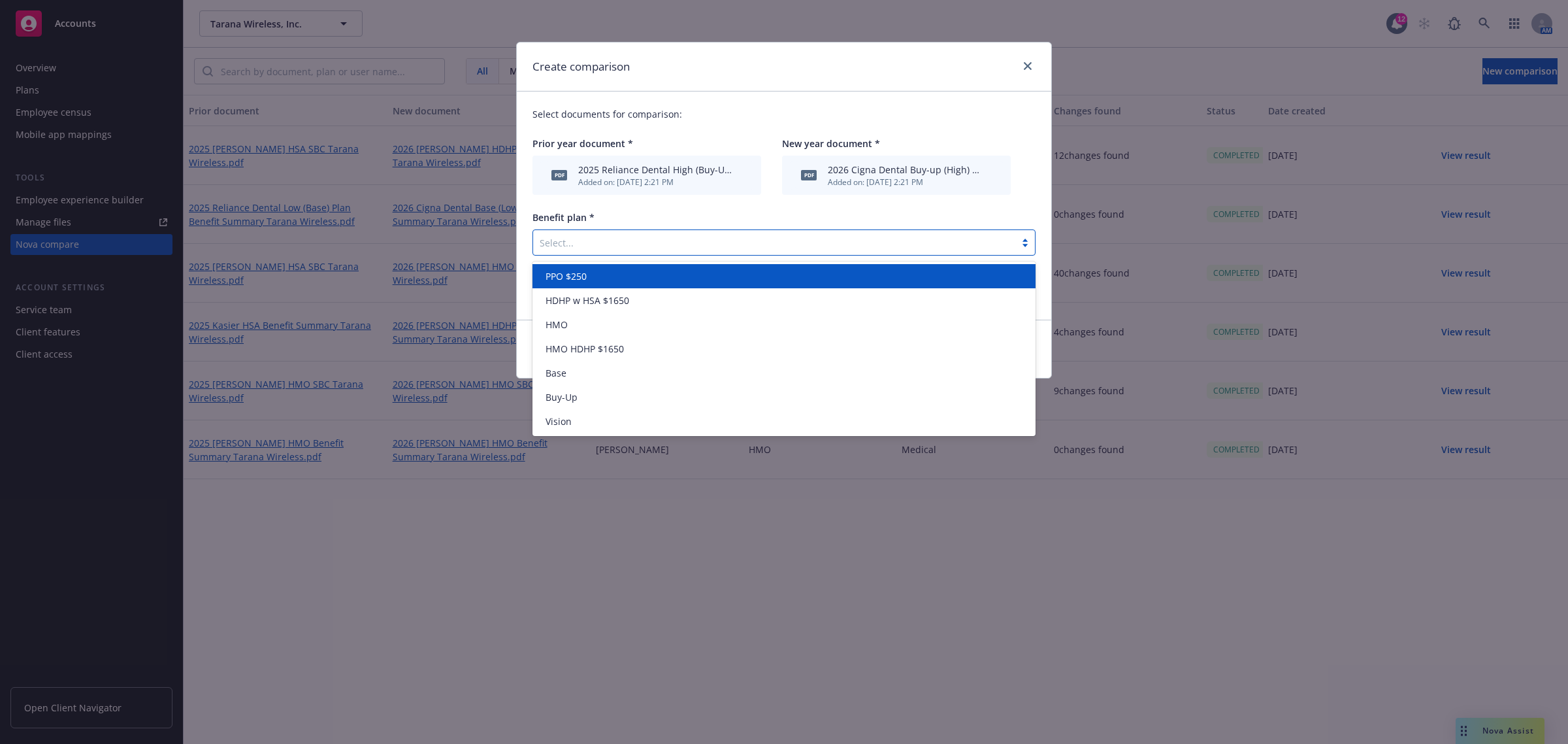
click at [665, 248] on div at bounding box center [775, 243] width 469 height 16
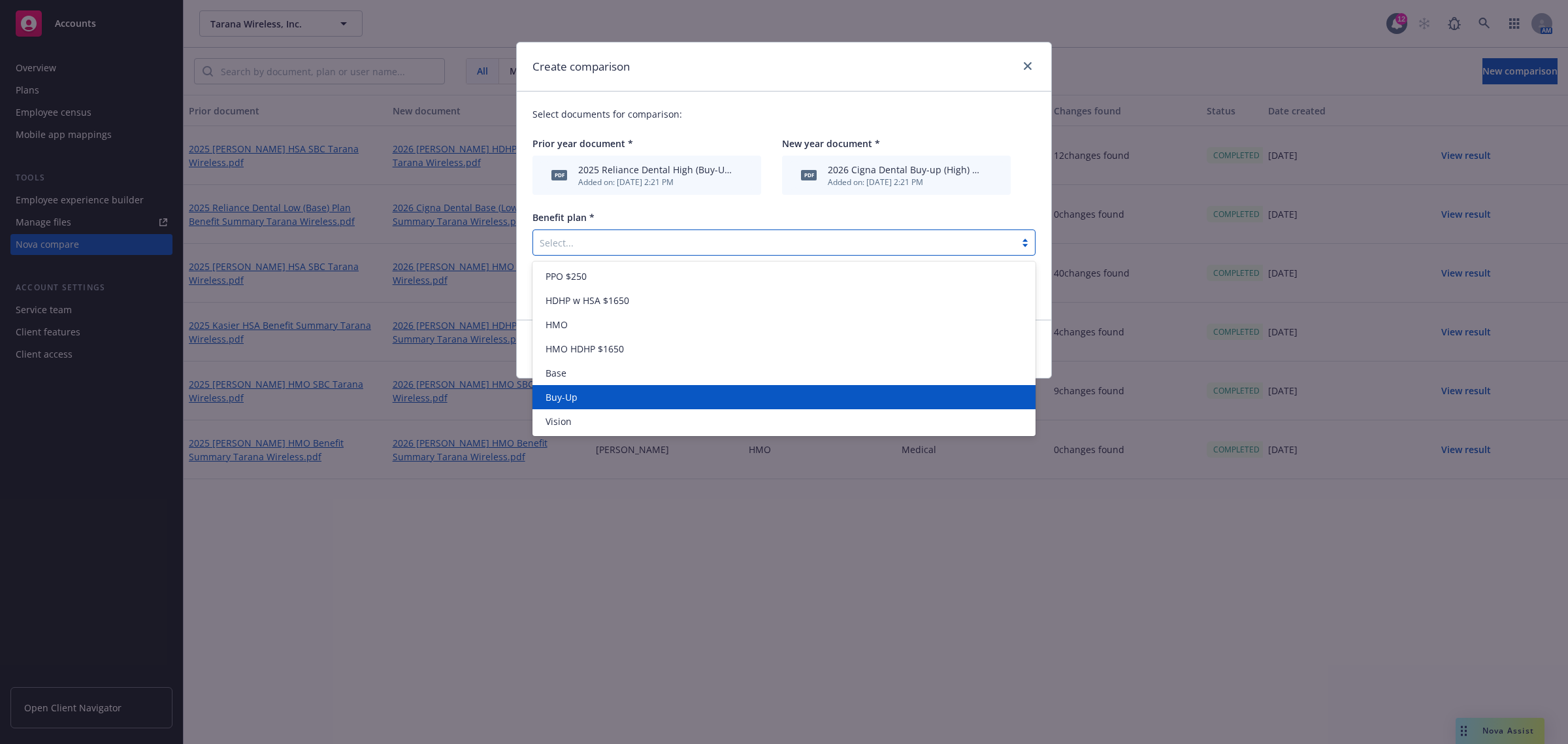
click at [644, 398] on div "Buy-Up" at bounding box center [783, 397] width 487 height 14
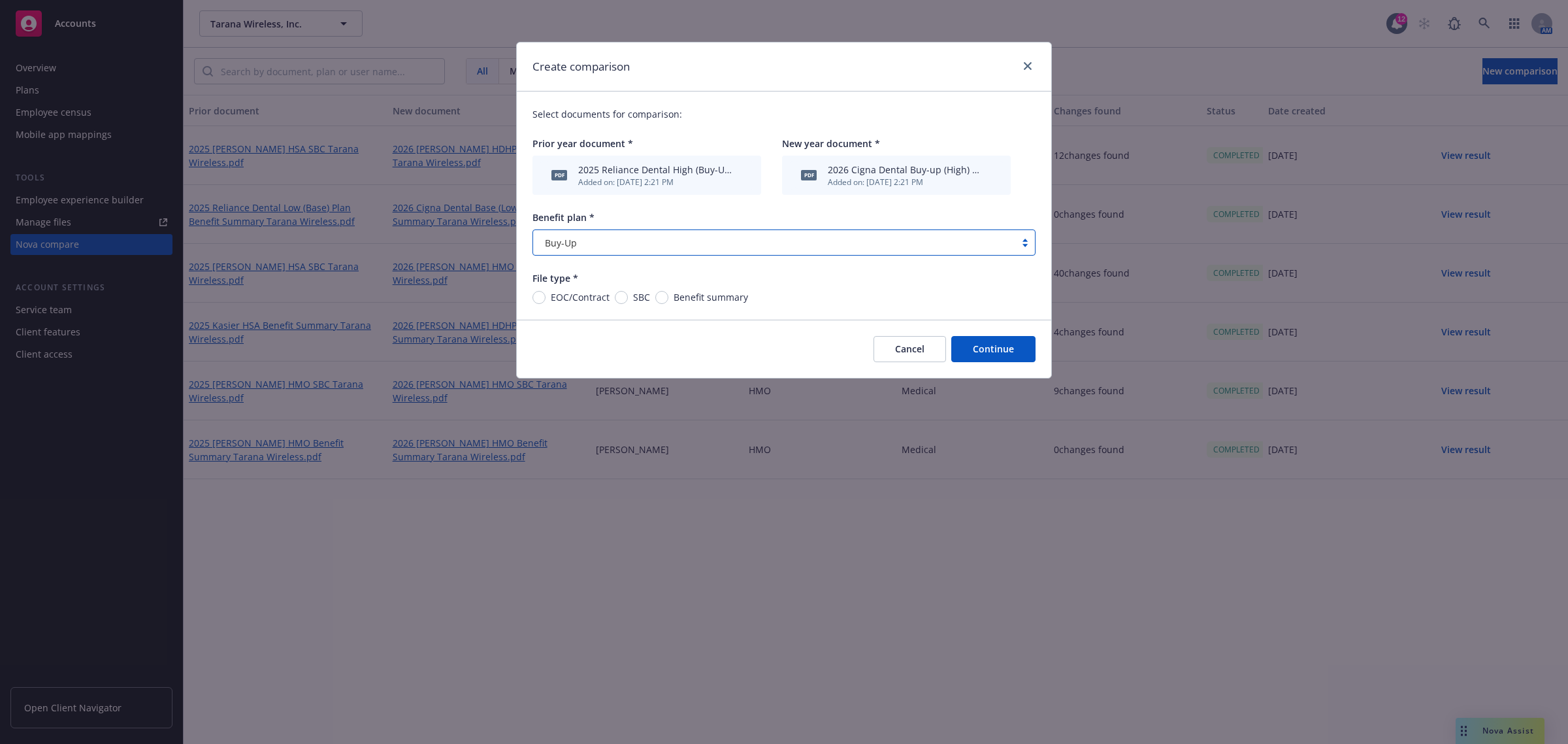
click at [674, 298] on span "Benefit summary" at bounding box center [711, 297] width 74 height 14
click at [668, 298] on input "Benefit summary" at bounding box center [662, 297] width 13 height 13
radio input "true"
click at [999, 351] on button "Continue" at bounding box center [993, 349] width 84 height 26
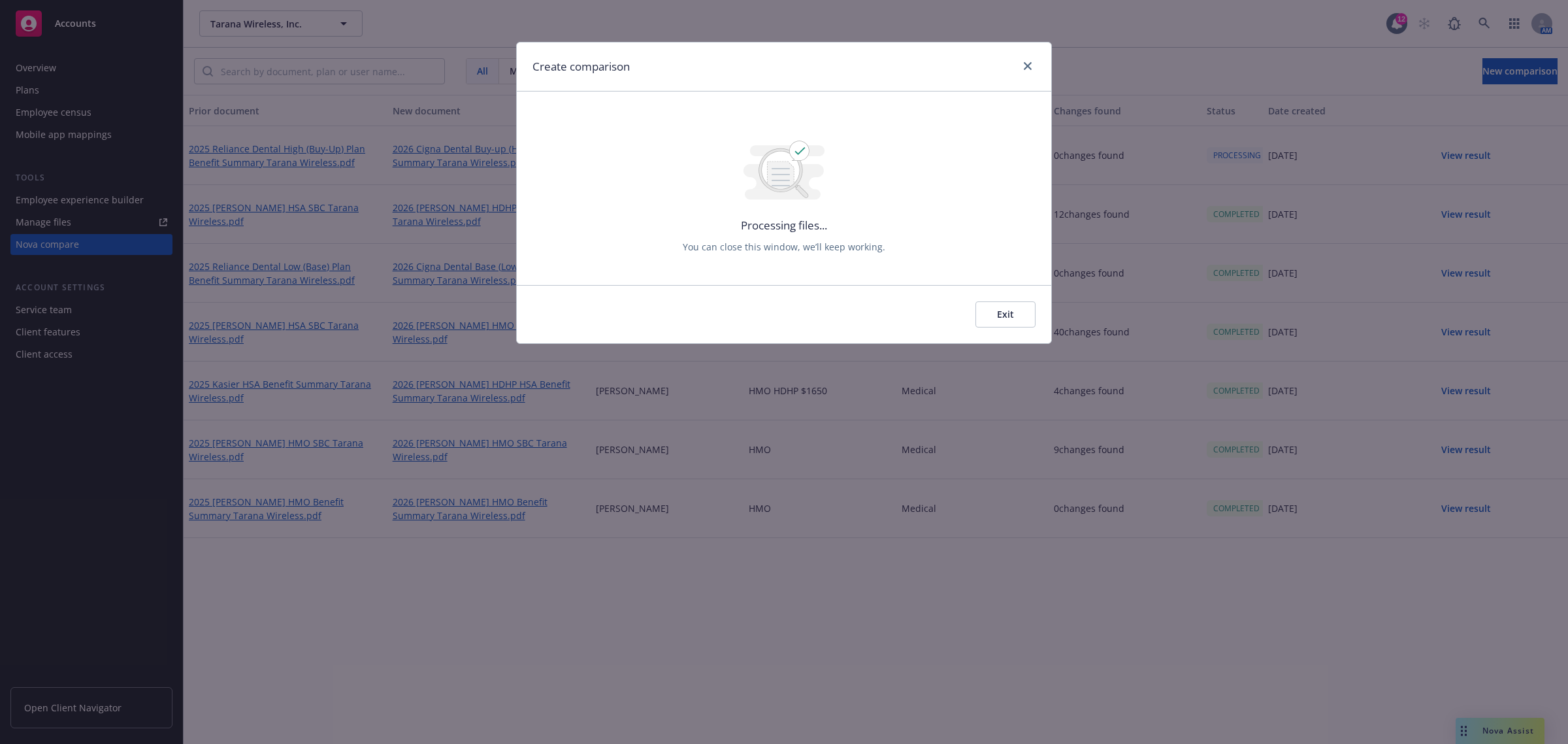
click at [1004, 308] on button "Exit" at bounding box center [1005, 314] width 60 height 26
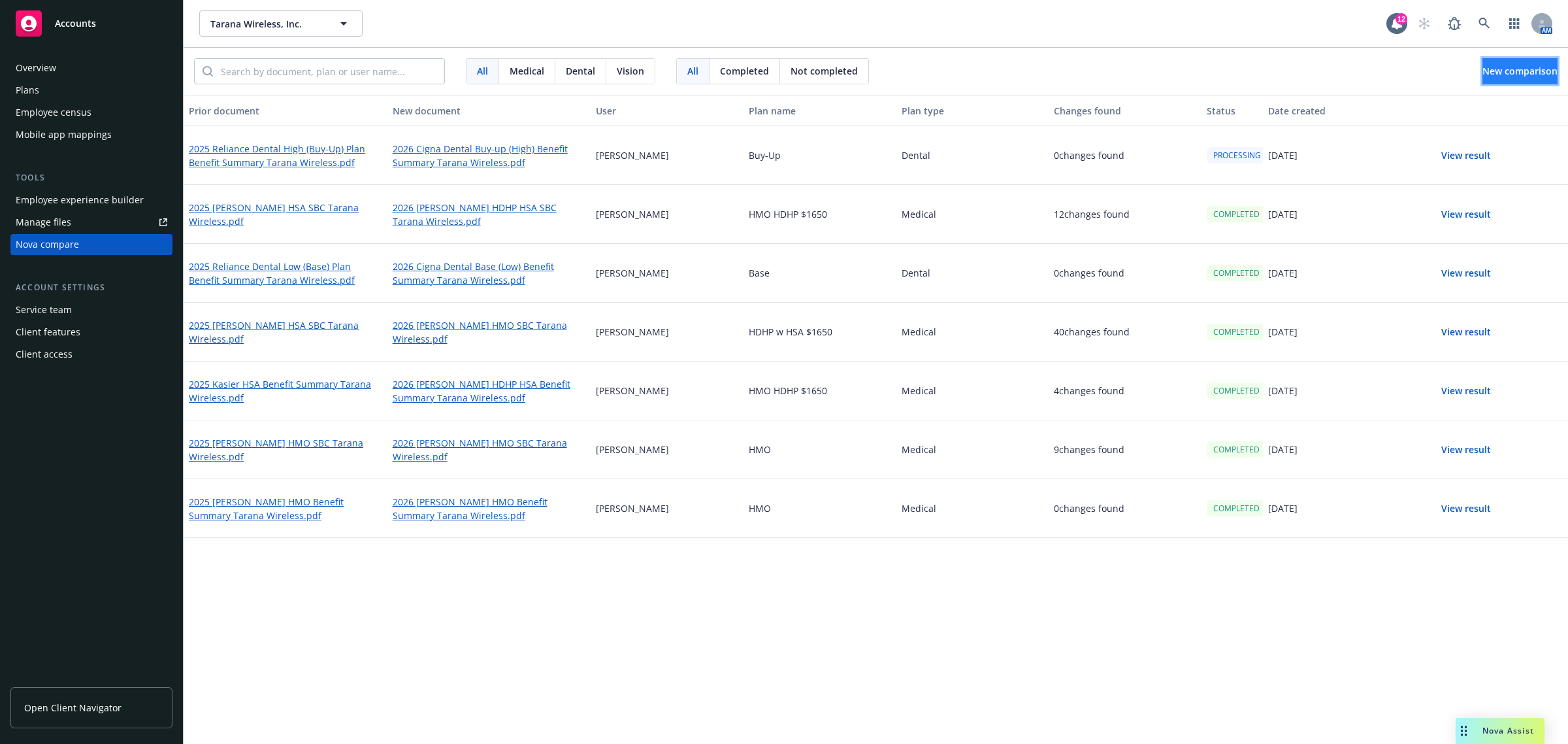
click at [1482, 62] on button "New comparison" at bounding box center [1520, 71] width 75 height 26
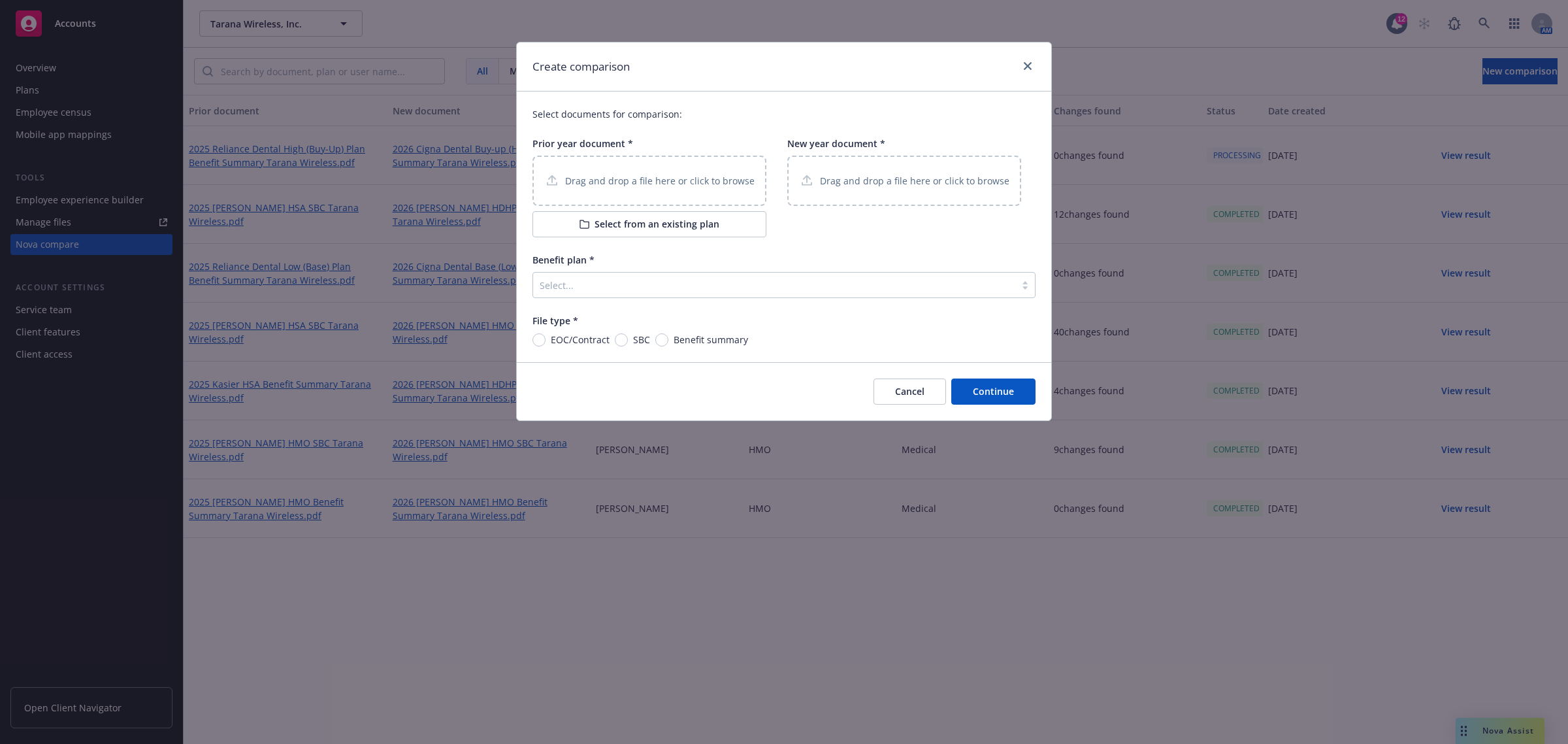
click at [627, 180] on p "Drag and drop a file here or click to browse" at bounding box center [659, 180] width 189 height 14
click at [560, 228] on button "Select from an existing plan" at bounding box center [649, 224] width 234 height 26
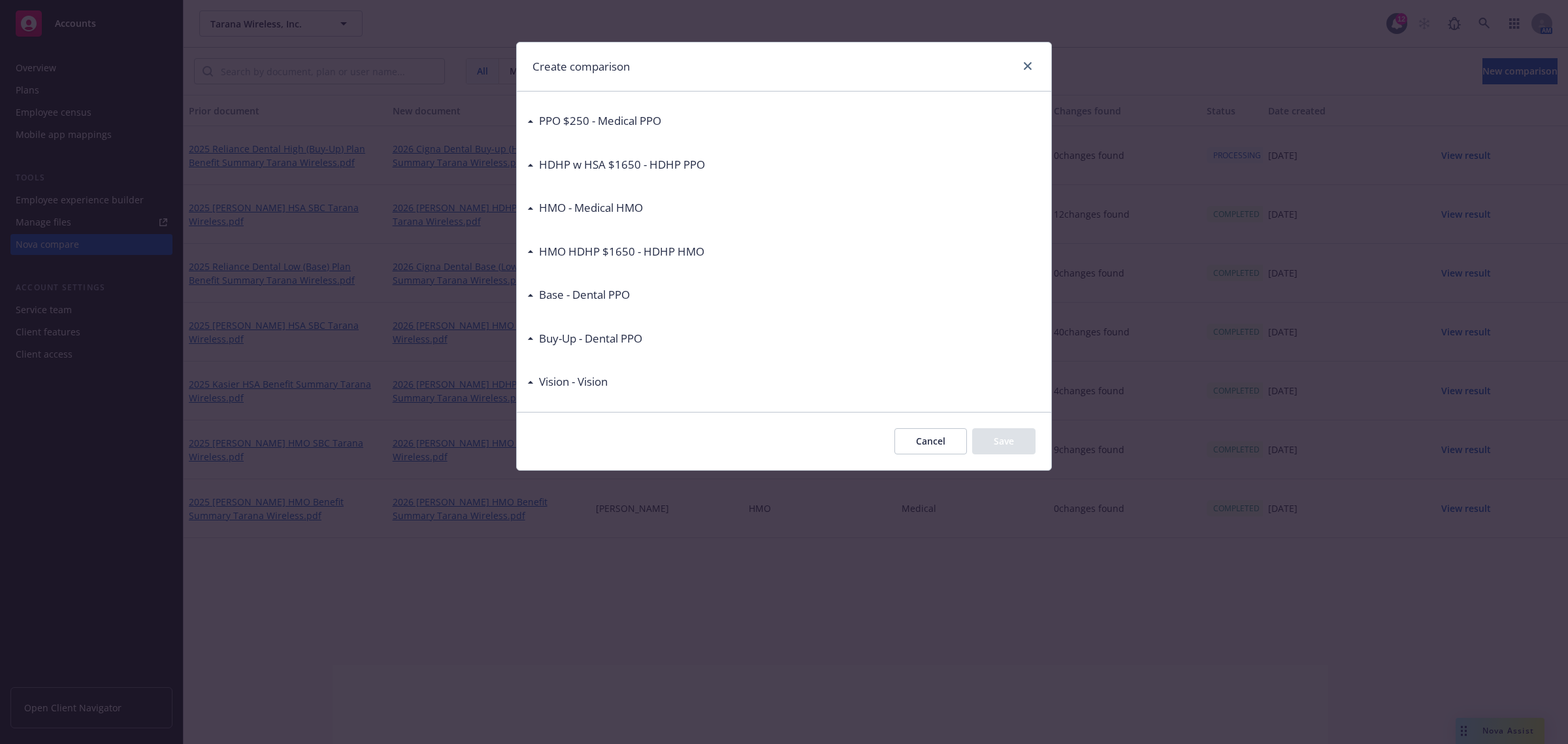
click at [533, 125] on div "PPO $250 - Medical PPO" at bounding box center [597, 121] width 127 height 17
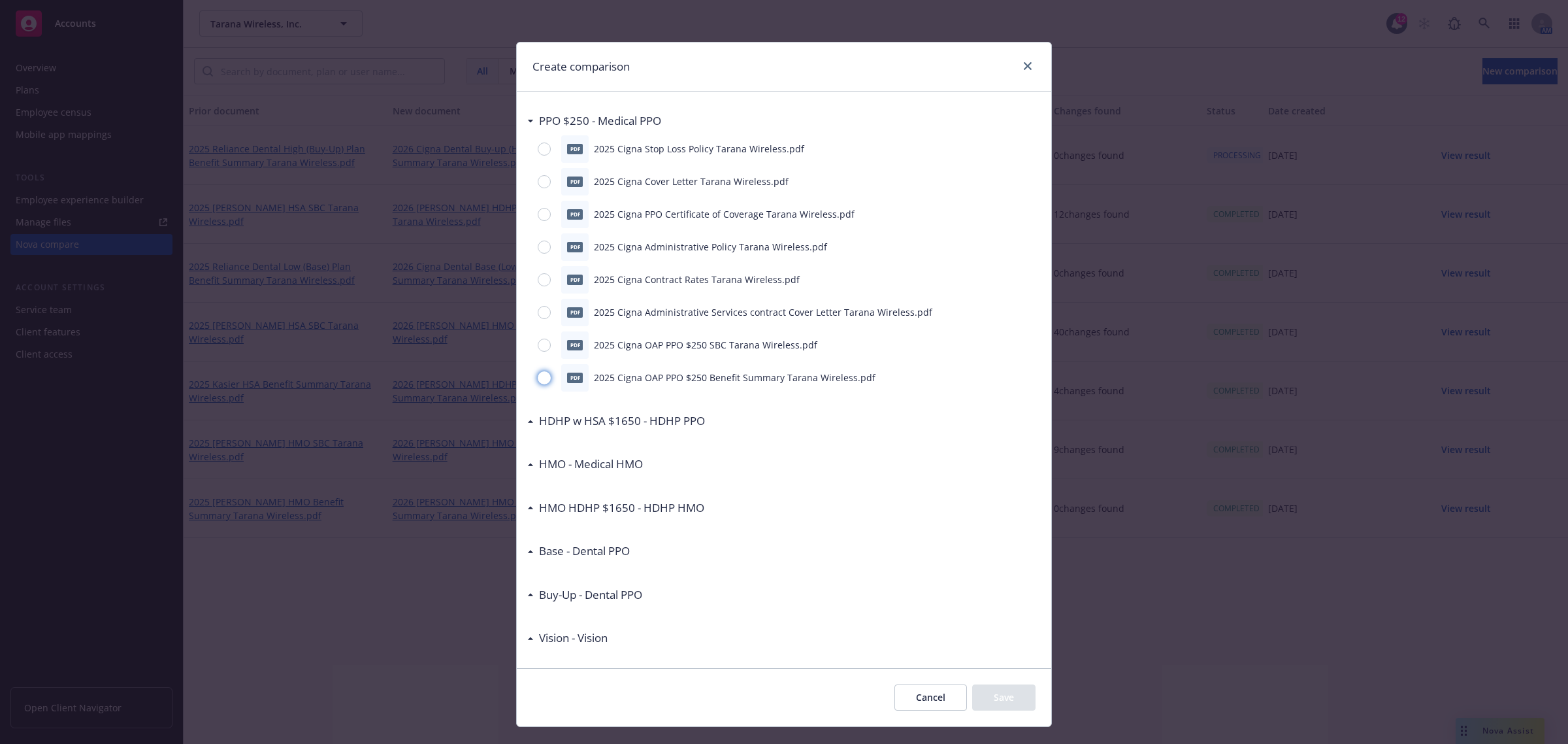
click at [538, 377] on input "radio" at bounding box center [544, 377] width 13 height 13
radio input "true"
click at [993, 696] on button "Save" at bounding box center [1004, 697] width 63 height 26
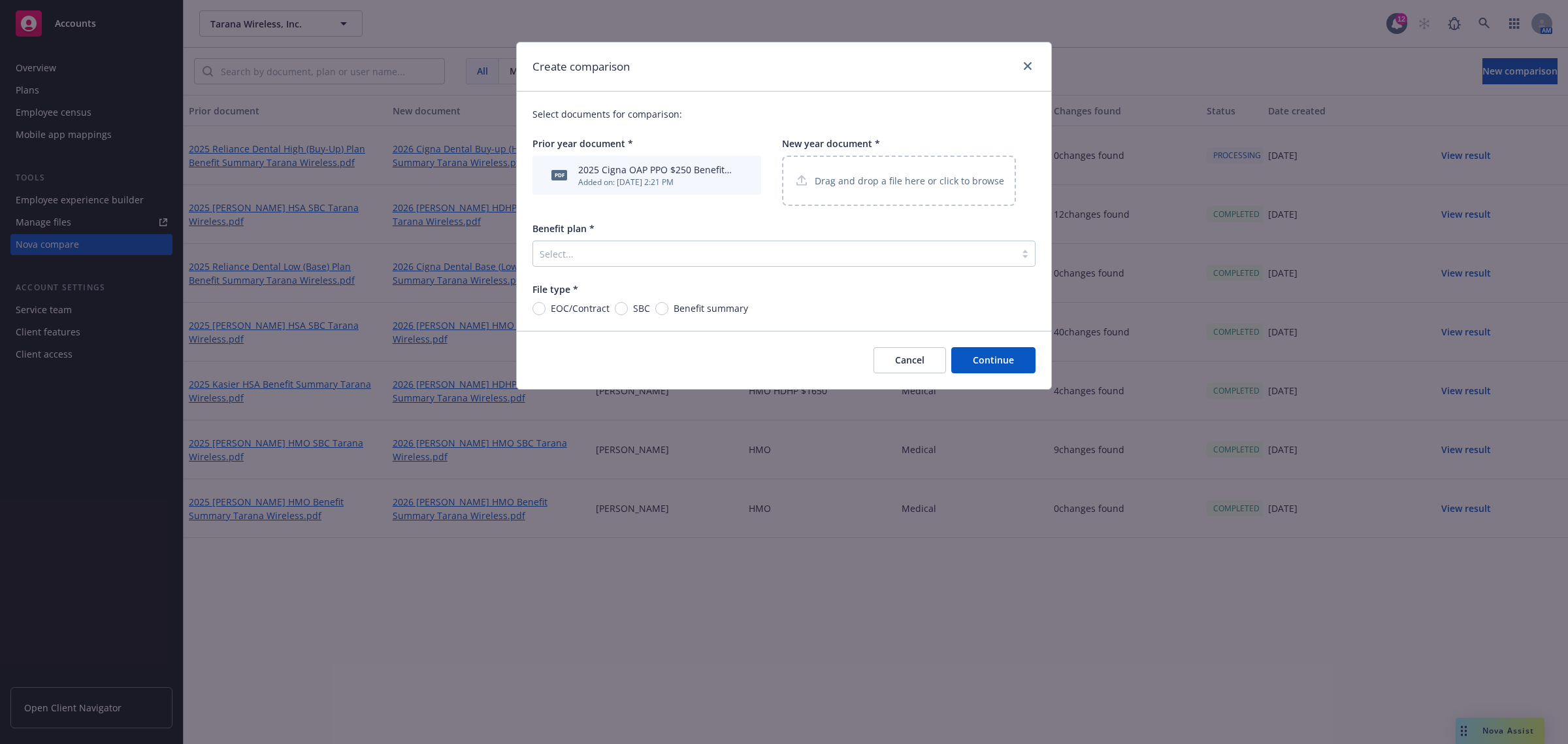
click at [844, 185] on p "Drag and drop a file here or click to browse" at bounding box center [909, 180] width 189 height 14
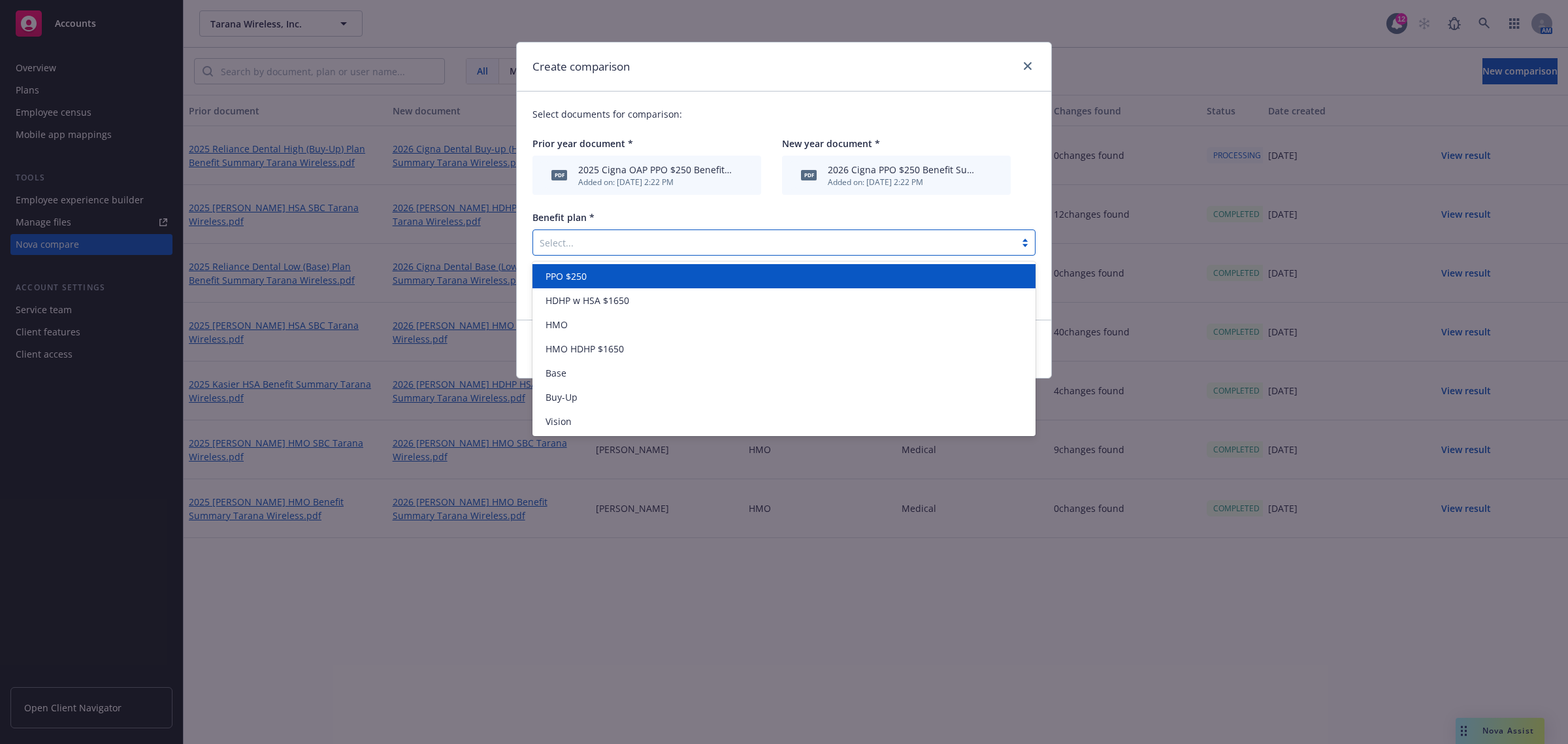
click at [713, 242] on div at bounding box center [775, 243] width 469 height 16
click at [667, 264] on div "PPO $250" at bounding box center [784, 277] width 503 height 24
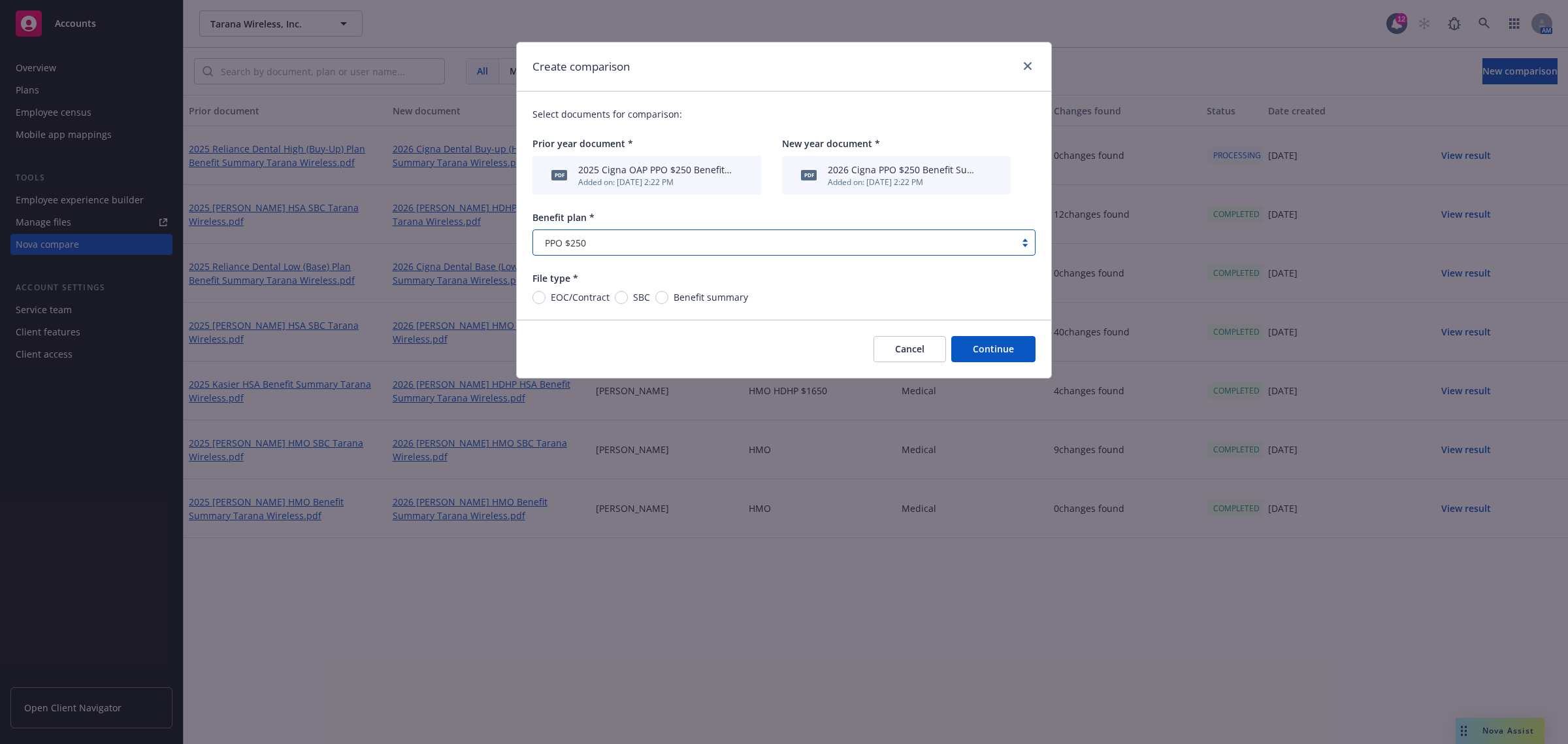
click at [697, 301] on span "Benefit summary" at bounding box center [711, 297] width 74 height 14
click at [668, 301] on input "Benefit summary" at bounding box center [662, 297] width 13 height 13
radio input "true"
click at [981, 344] on button "Continue" at bounding box center [993, 349] width 84 height 26
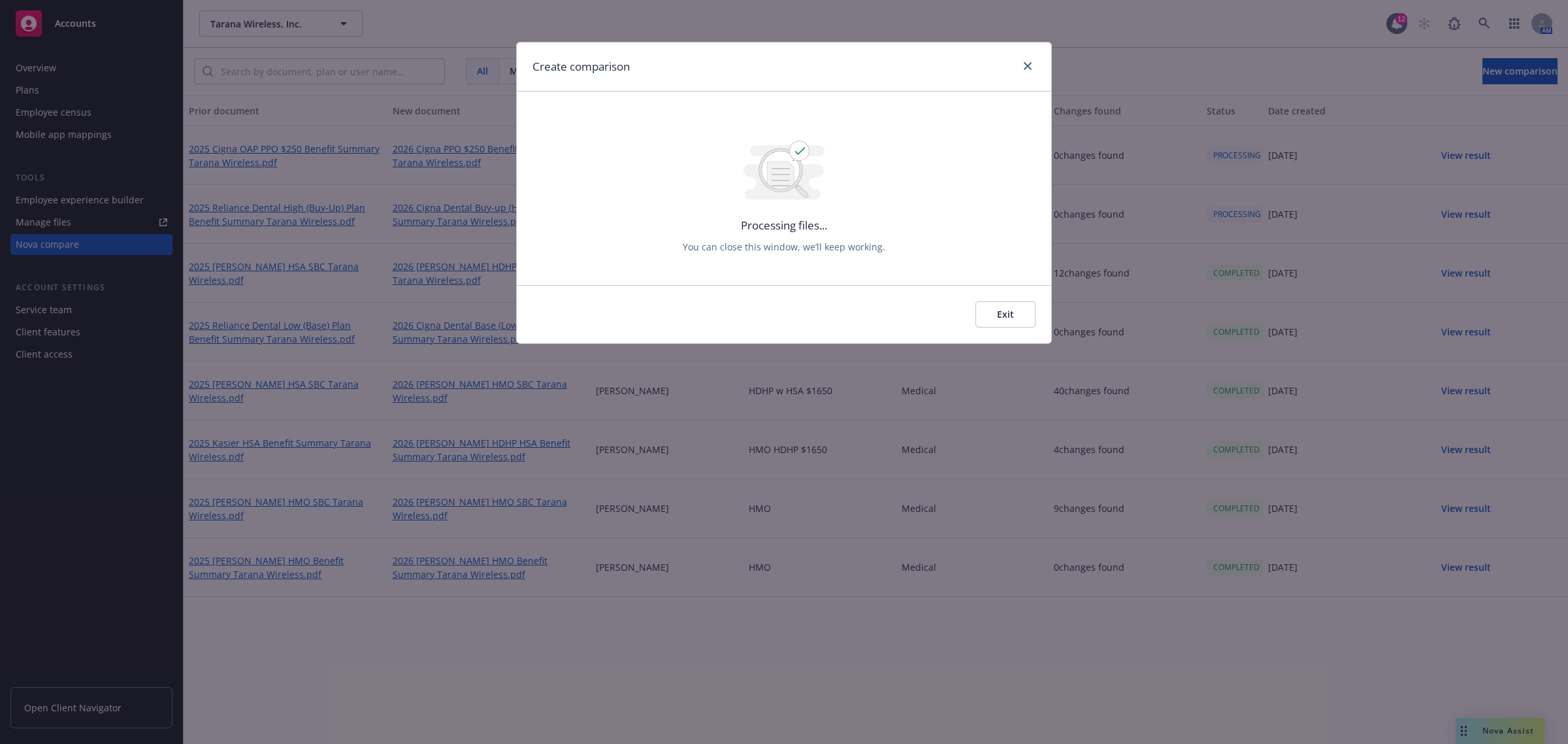
click at [985, 315] on button "Exit" at bounding box center [1005, 314] width 60 height 26
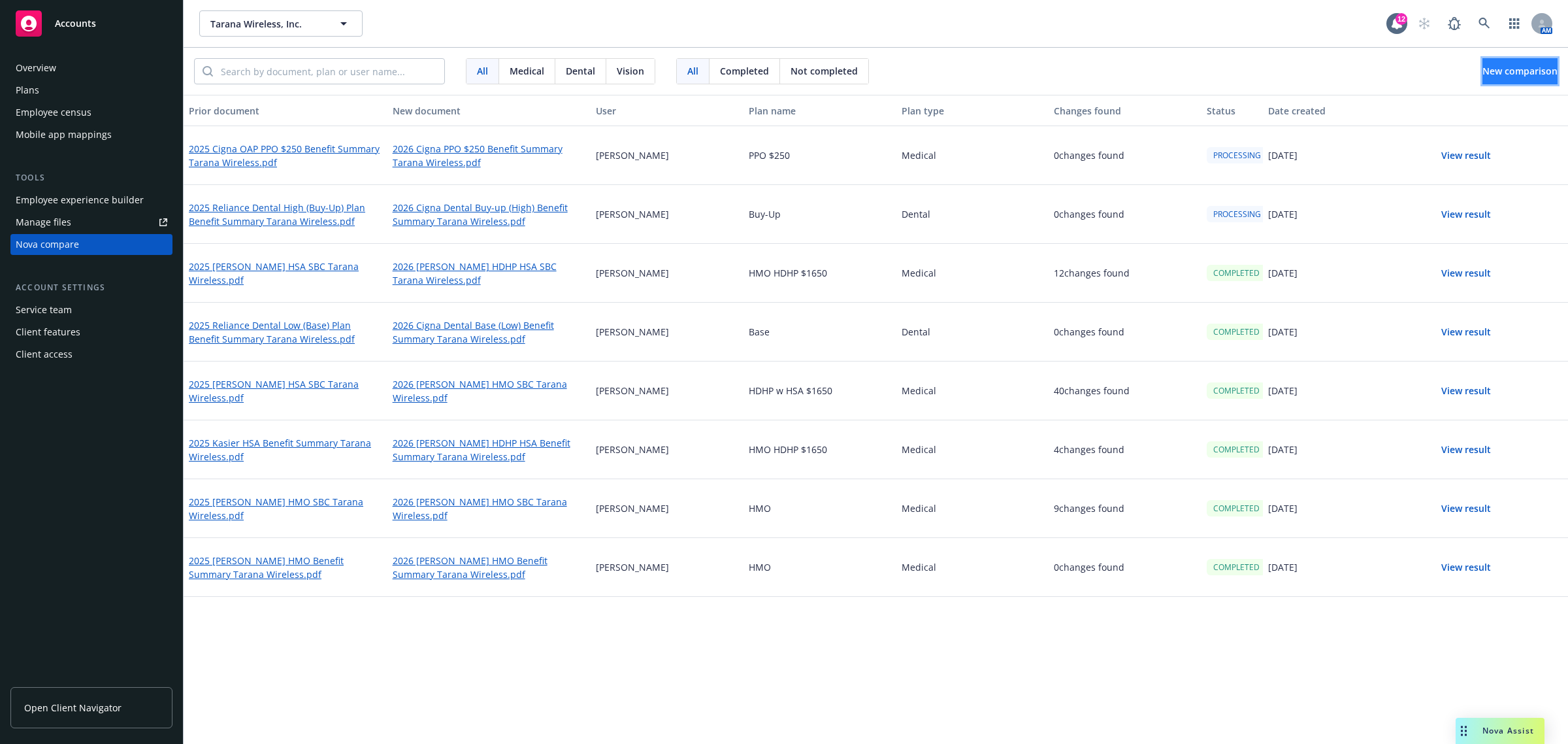
click at [1501, 72] on span "New comparison" at bounding box center [1520, 71] width 75 height 12
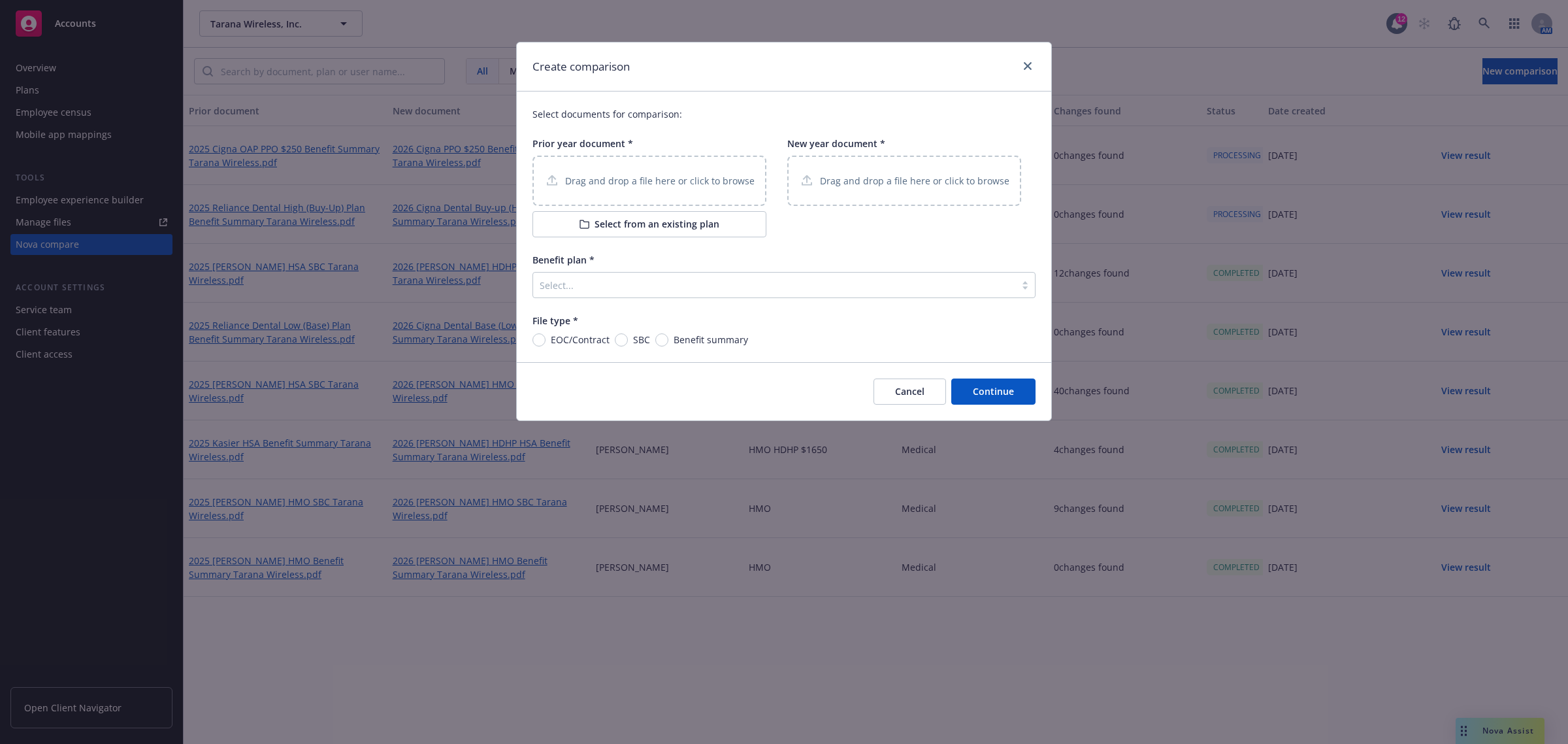
click at [682, 184] on p "Drag and drop a file here or click to browse" at bounding box center [659, 180] width 189 height 14
click at [599, 223] on button "Select from an existing plan" at bounding box center [649, 224] width 234 height 26
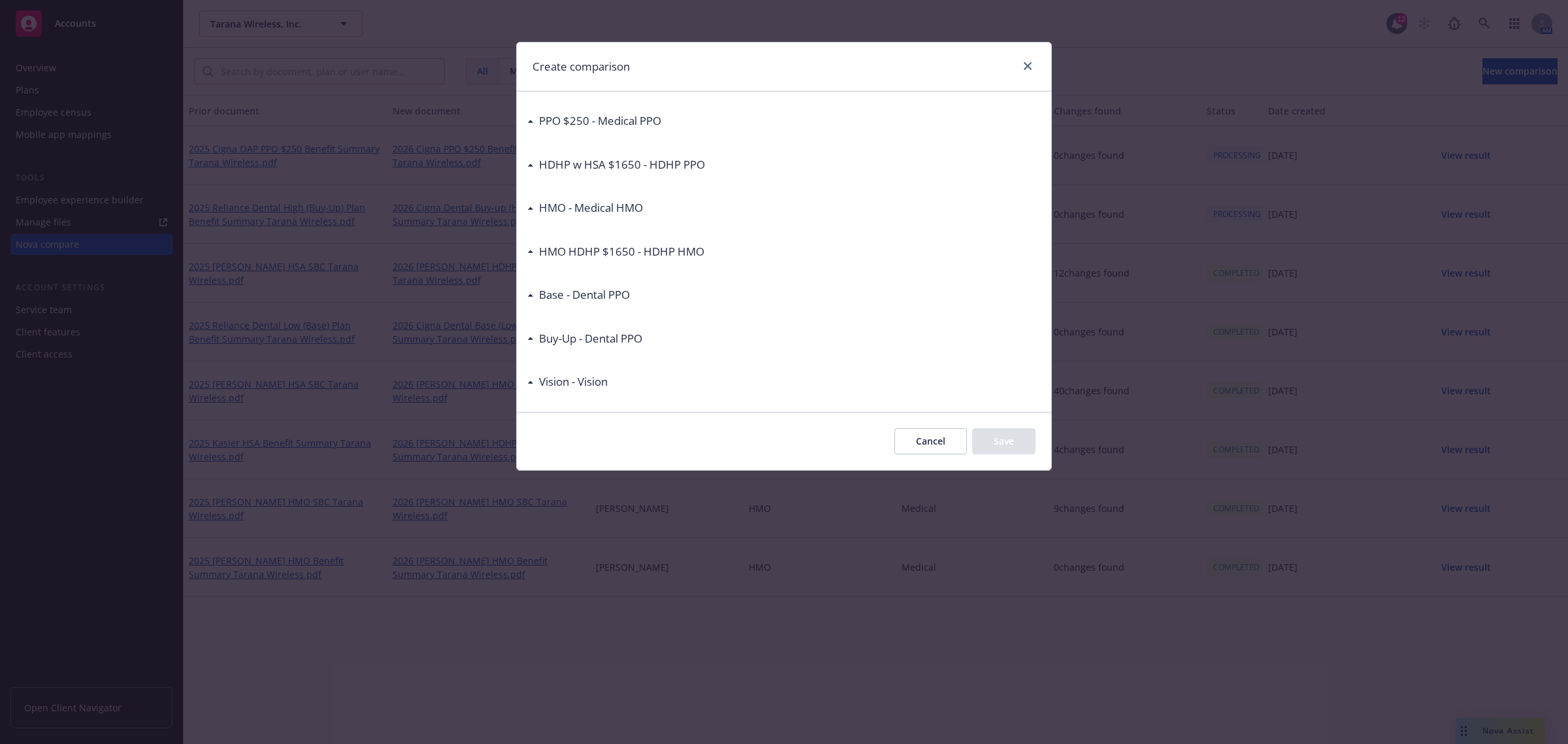
click at [534, 161] on div "HDHP w HSA $1650 - HDHP PPO" at bounding box center [619, 165] width 171 height 17
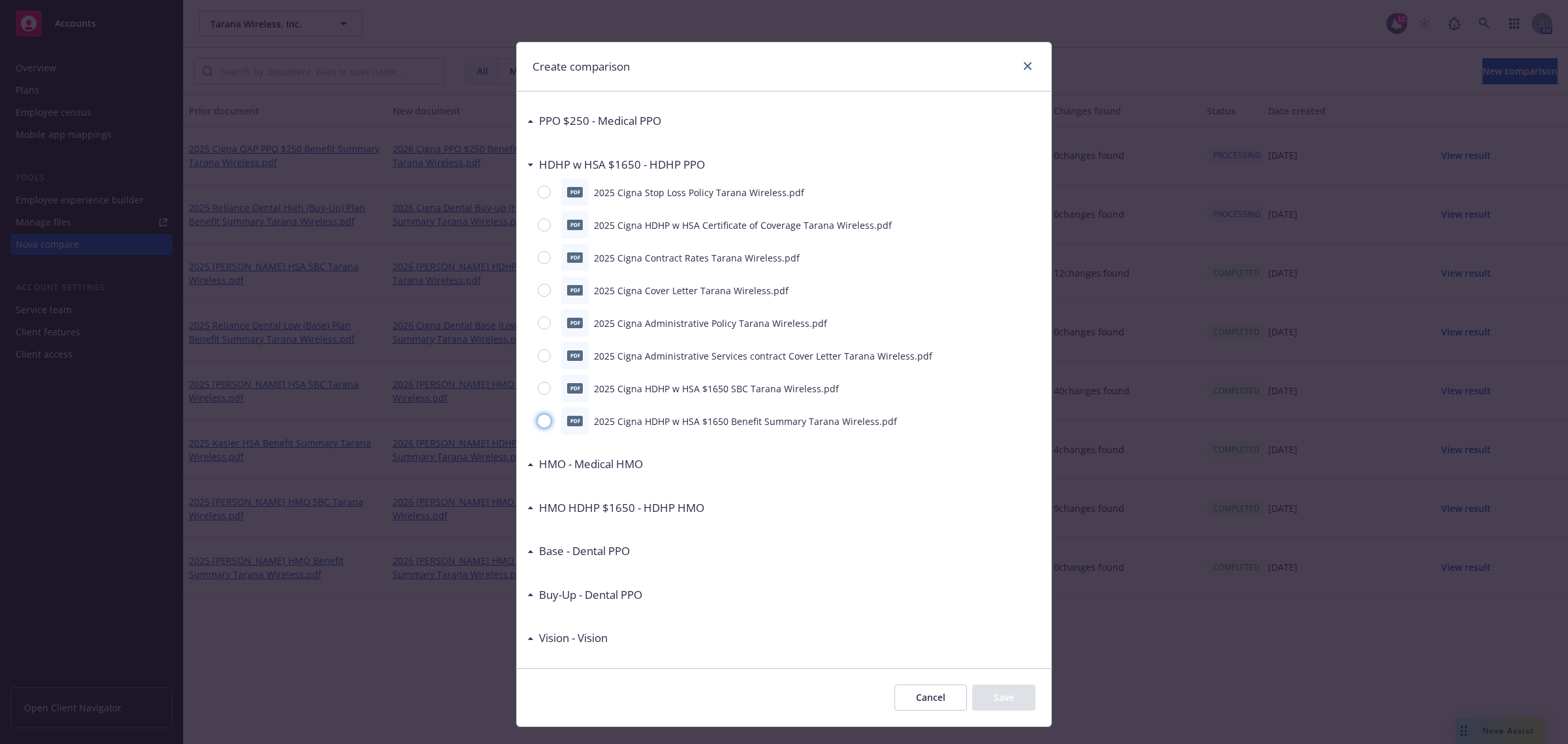
click at [540, 421] on input "radio" at bounding box center [544, 421] width 13 height 13
radio input "true"
click at [1006, 690] on button "Save" at bounding box center [1004, 697] width 63 height 26
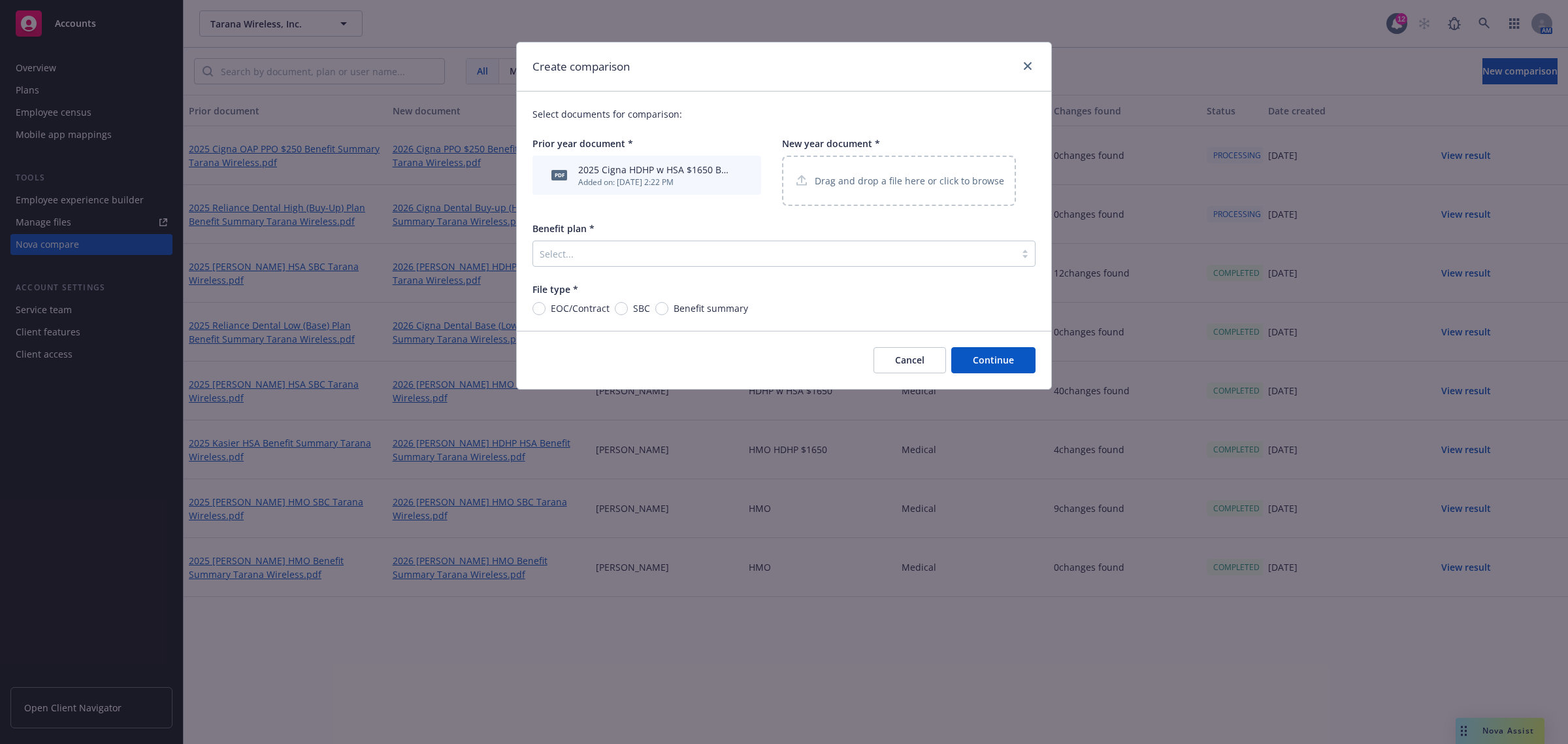
click at [936, 188] on div "Drag and drop a file here or click to browse" at bounding box center [899, 181] width 210 height 17
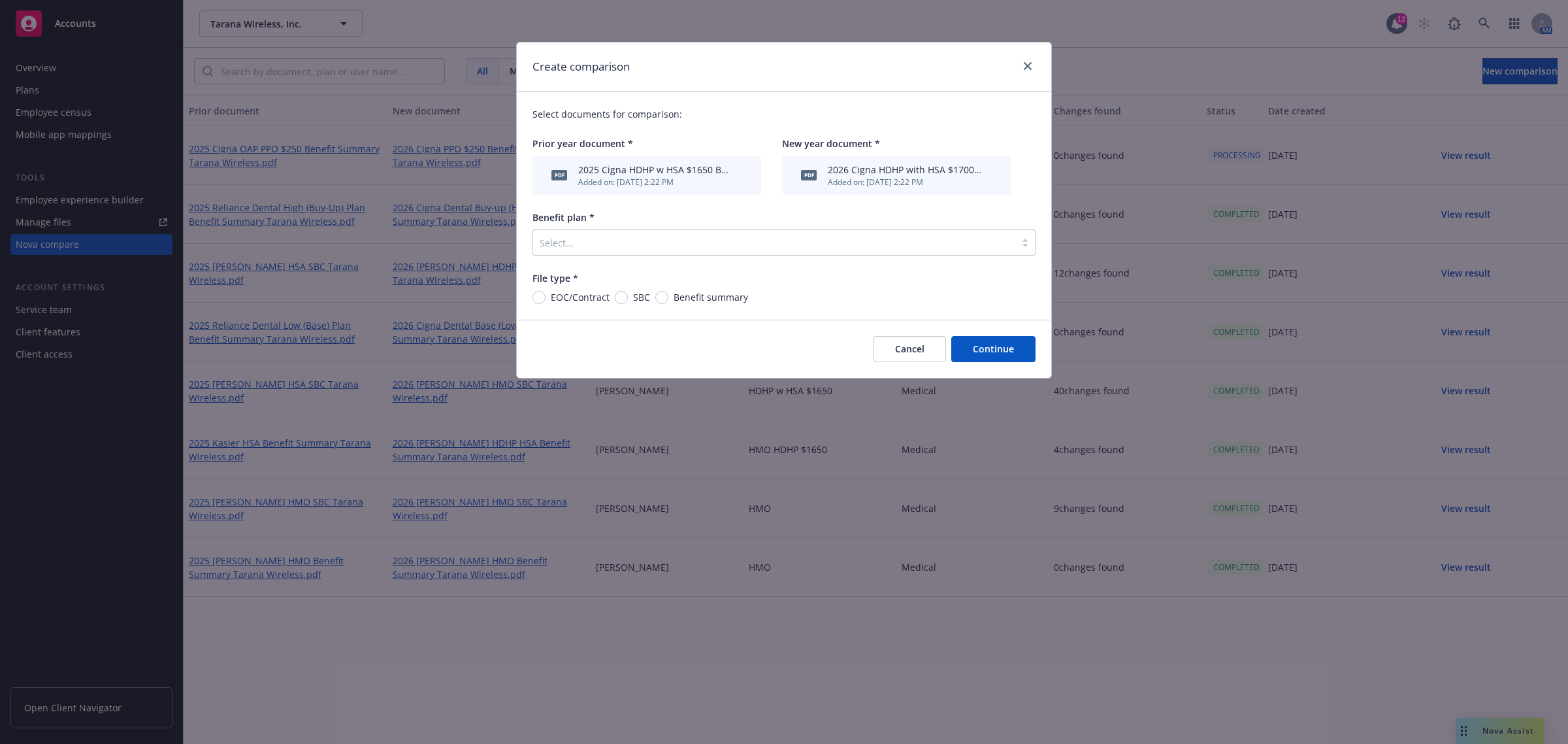
click at [582, 246] on div at bounding box center [775, 243] width 469 height 16
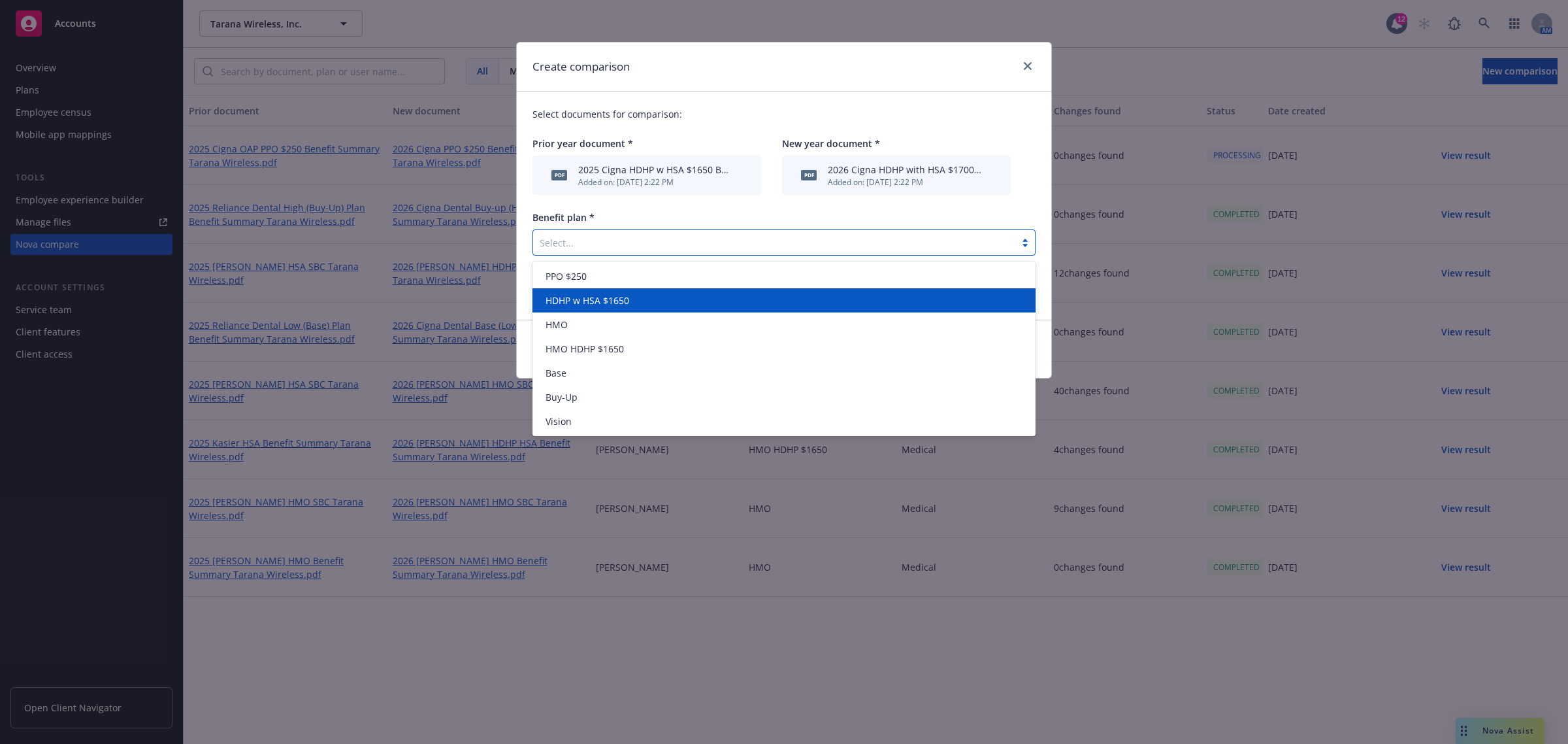
click at [649, 291] on div "HDHP w HSA $1650" at bounding box center [784, 300] width 503 height 24
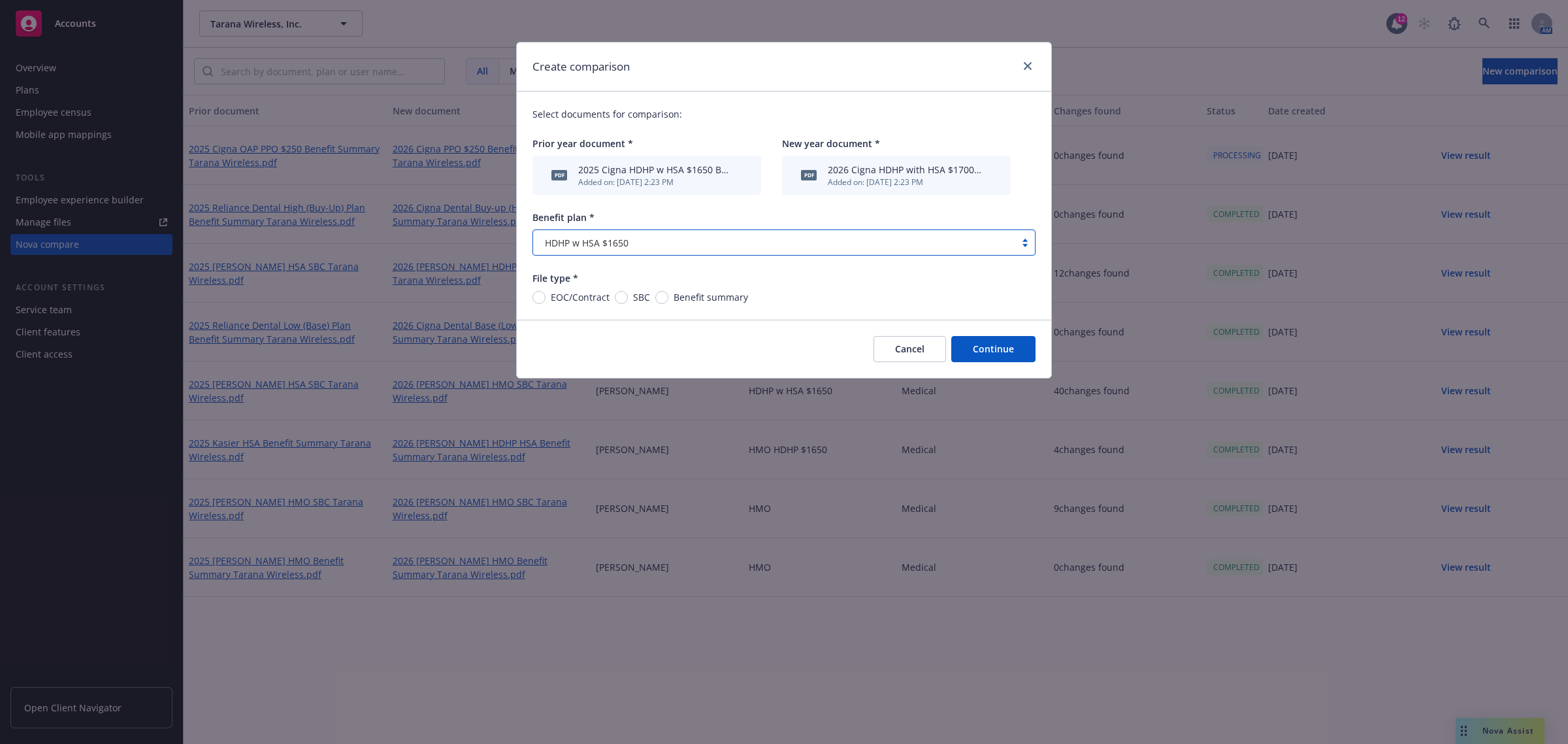
click at [710, 297] on span "Benefit summary" at bounding box center [711, 297] width 74 height 14
click at [668, 297] on input "Benefit summary" at bounding box center [662, 297] width 13 height 13
radio input "true"
click at [978, 351] on button "Continue" at bounding box center [993, 349] width 84 height 26
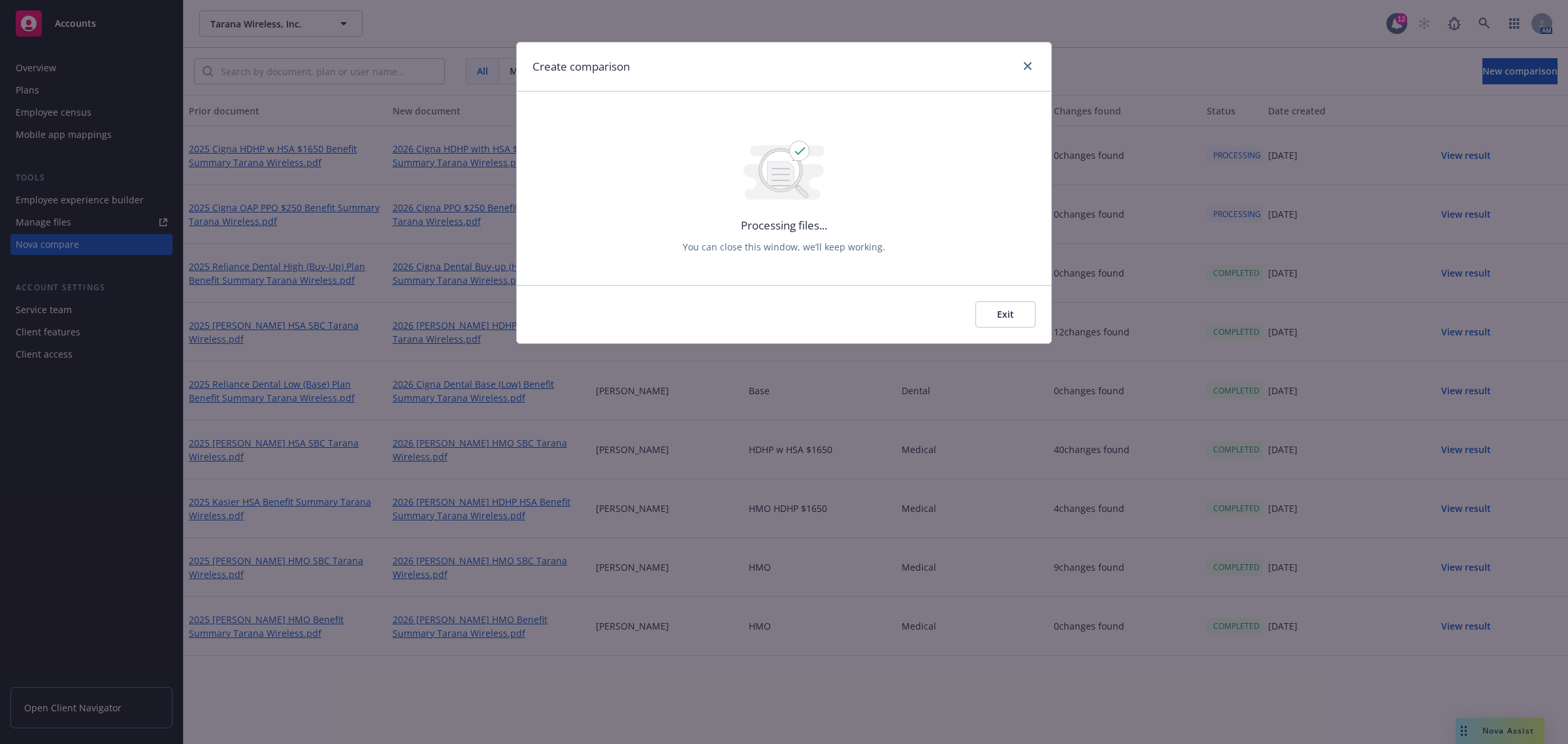
click at [1008, 314] on button "Exit" at bounding box center [1005, 314] width 60 height 26
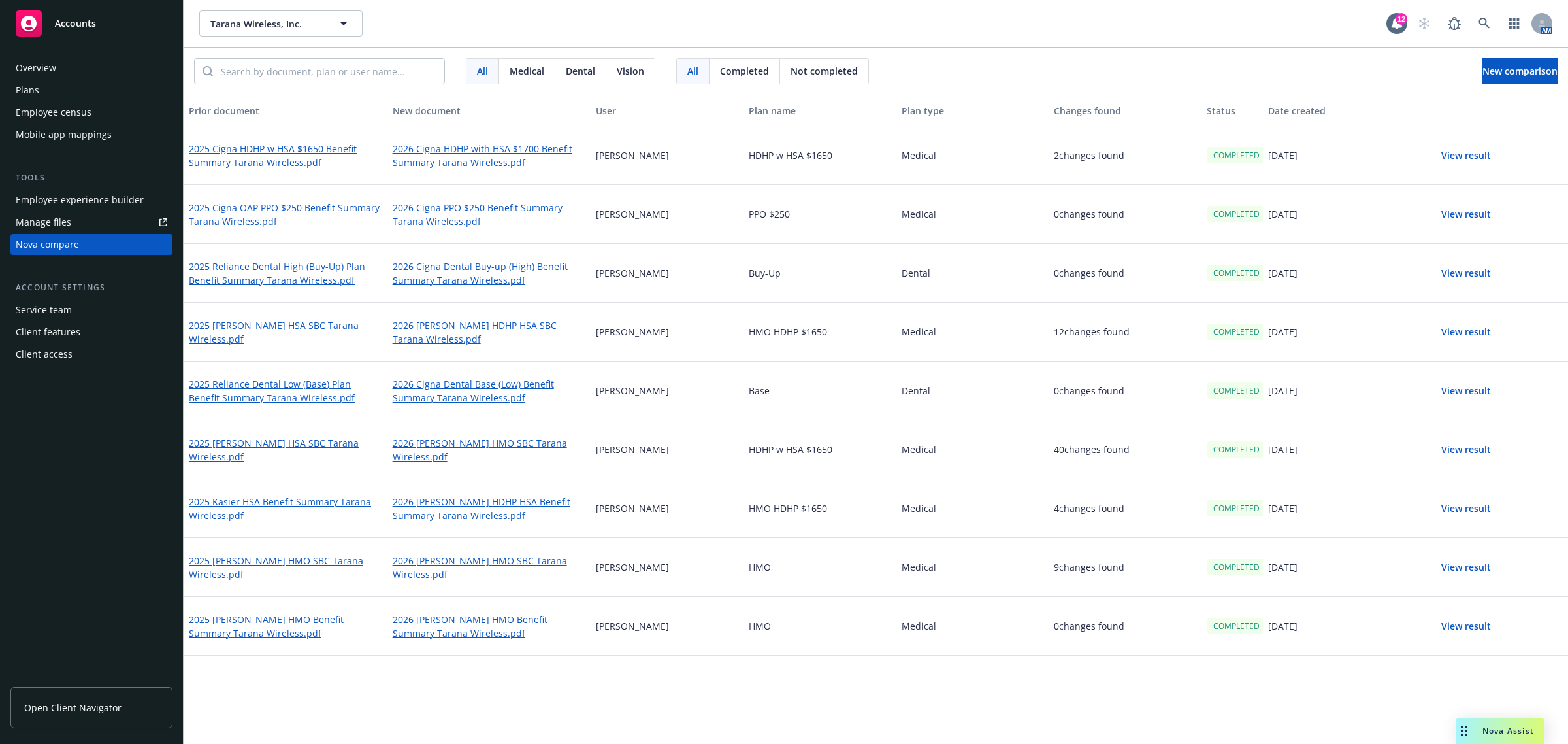
click at [1478, 156] on button "View result" at bounding box center [1466, 156] width 91 height 26
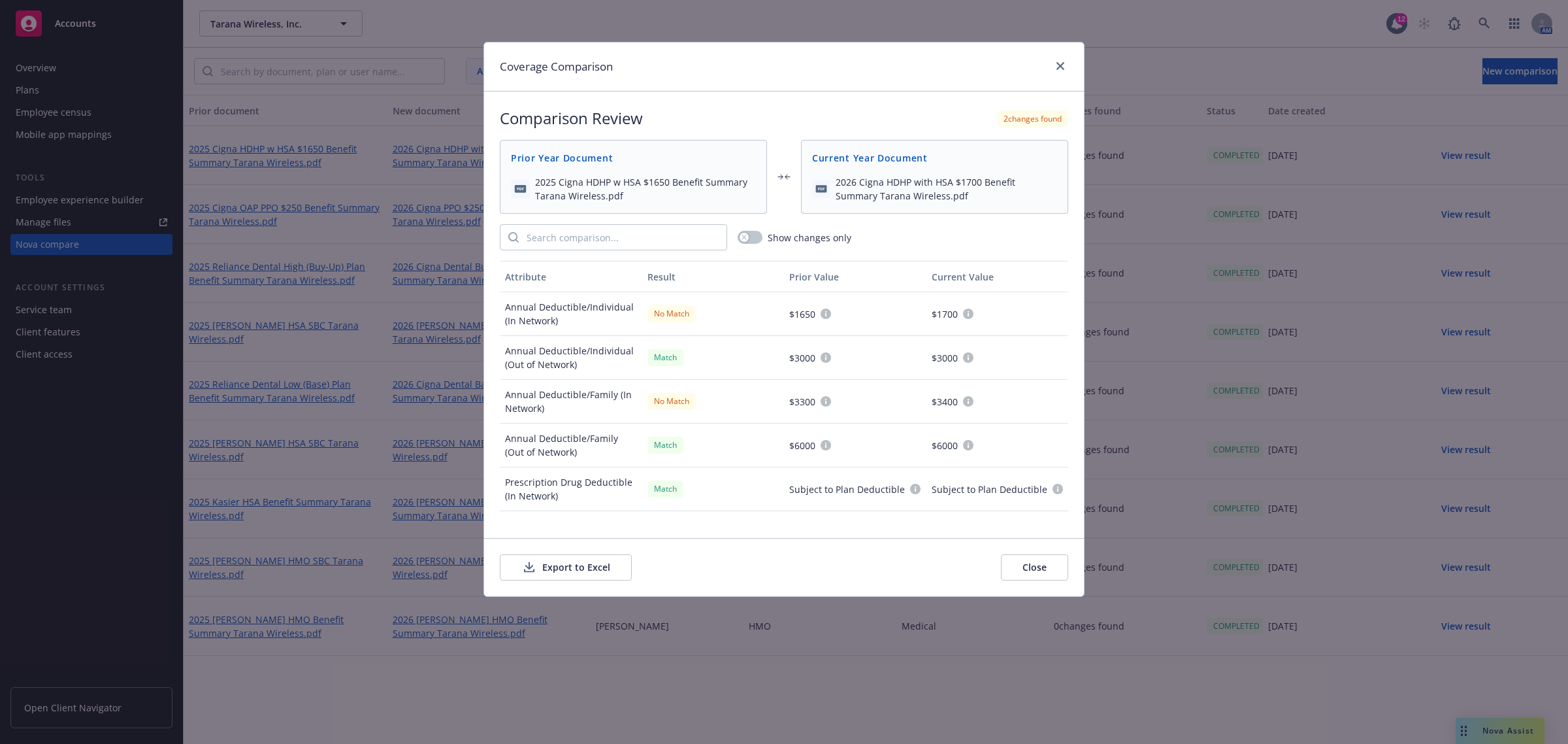
click at [1029, 573] on button "Close" at bounding box center [1034, 568] width 67 height 26
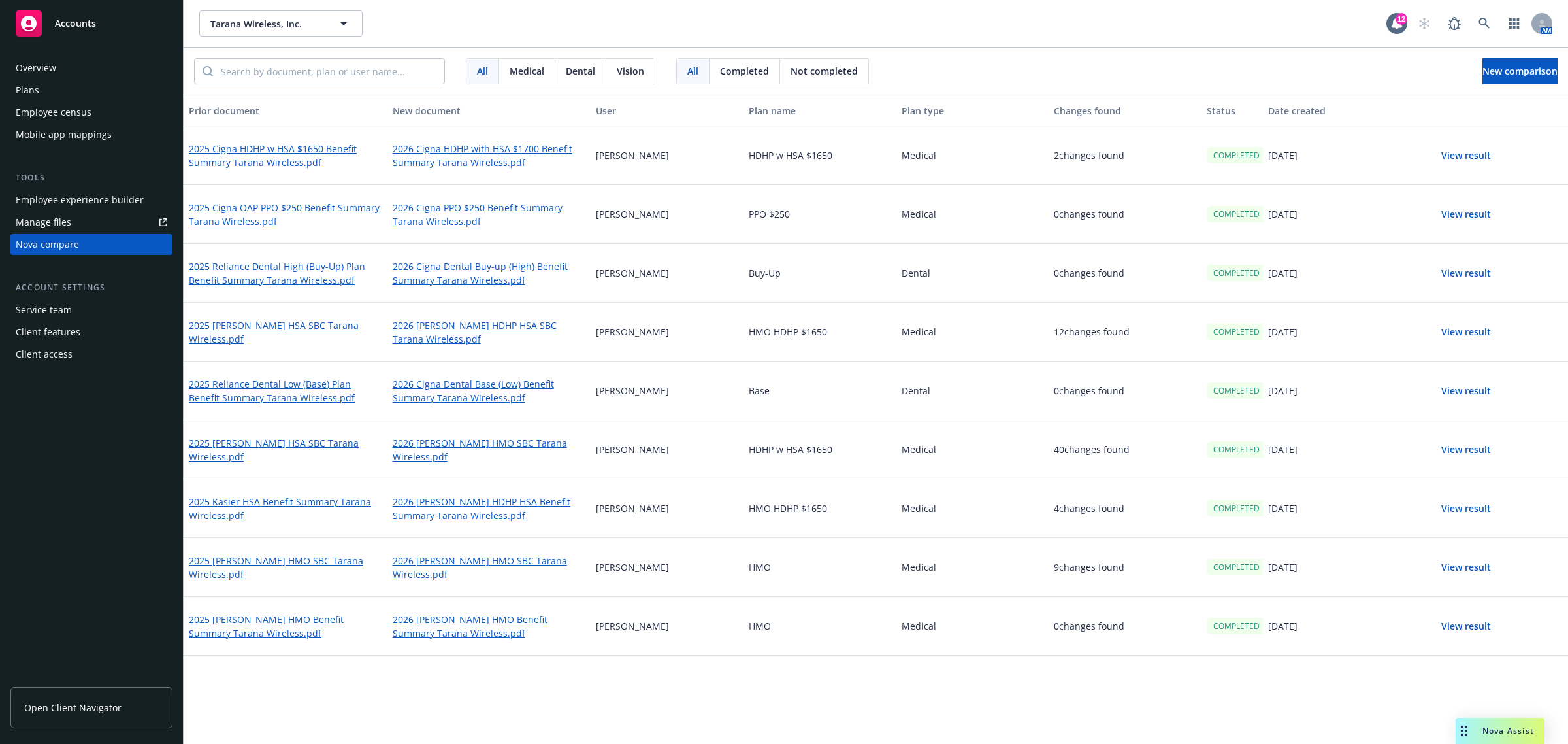
click at [1474, 507] on button "View result" at bounding box center [1466, 508] width 91 height 26
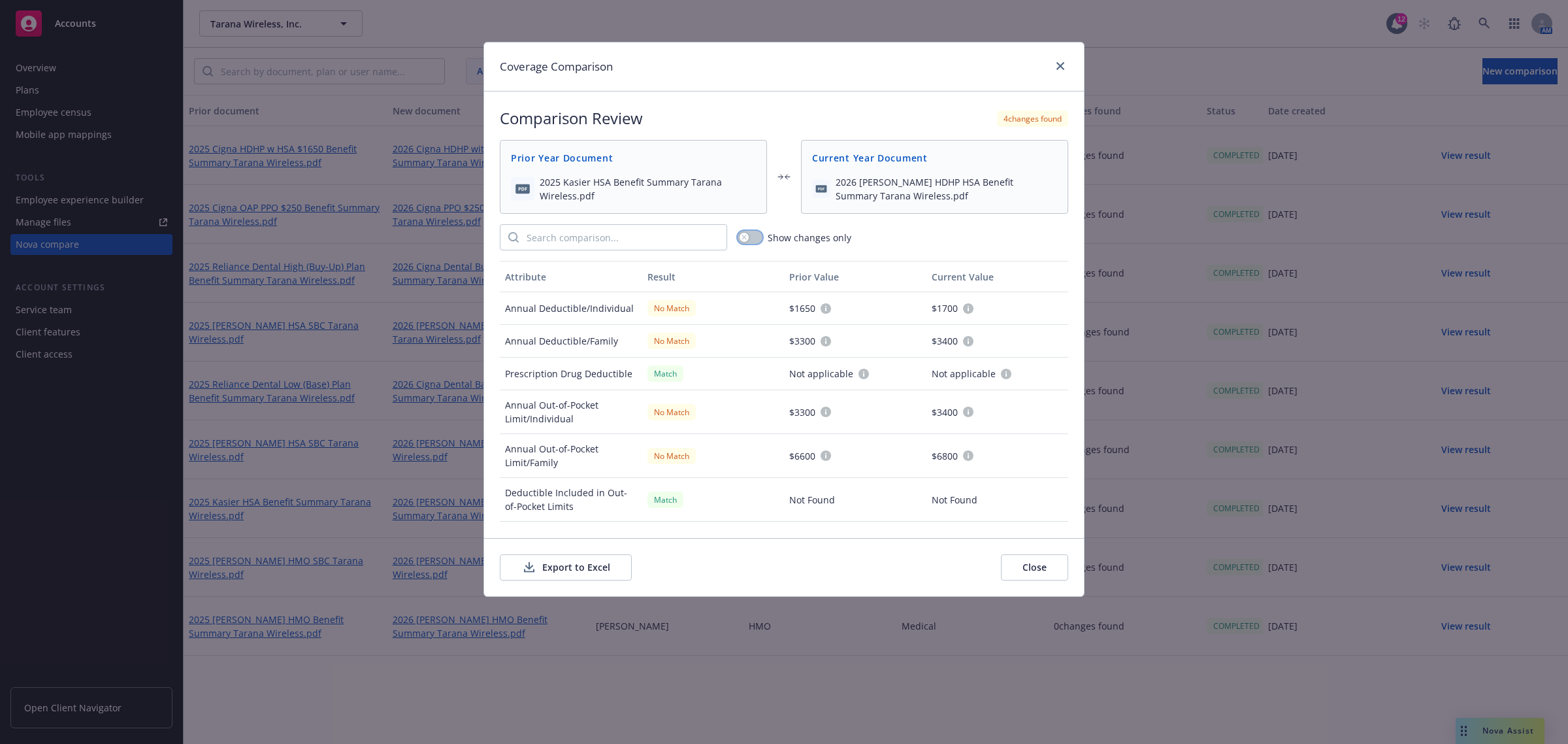
click at [740, 238] on div "button" at bounding box center [744, 237] width 9 height 9
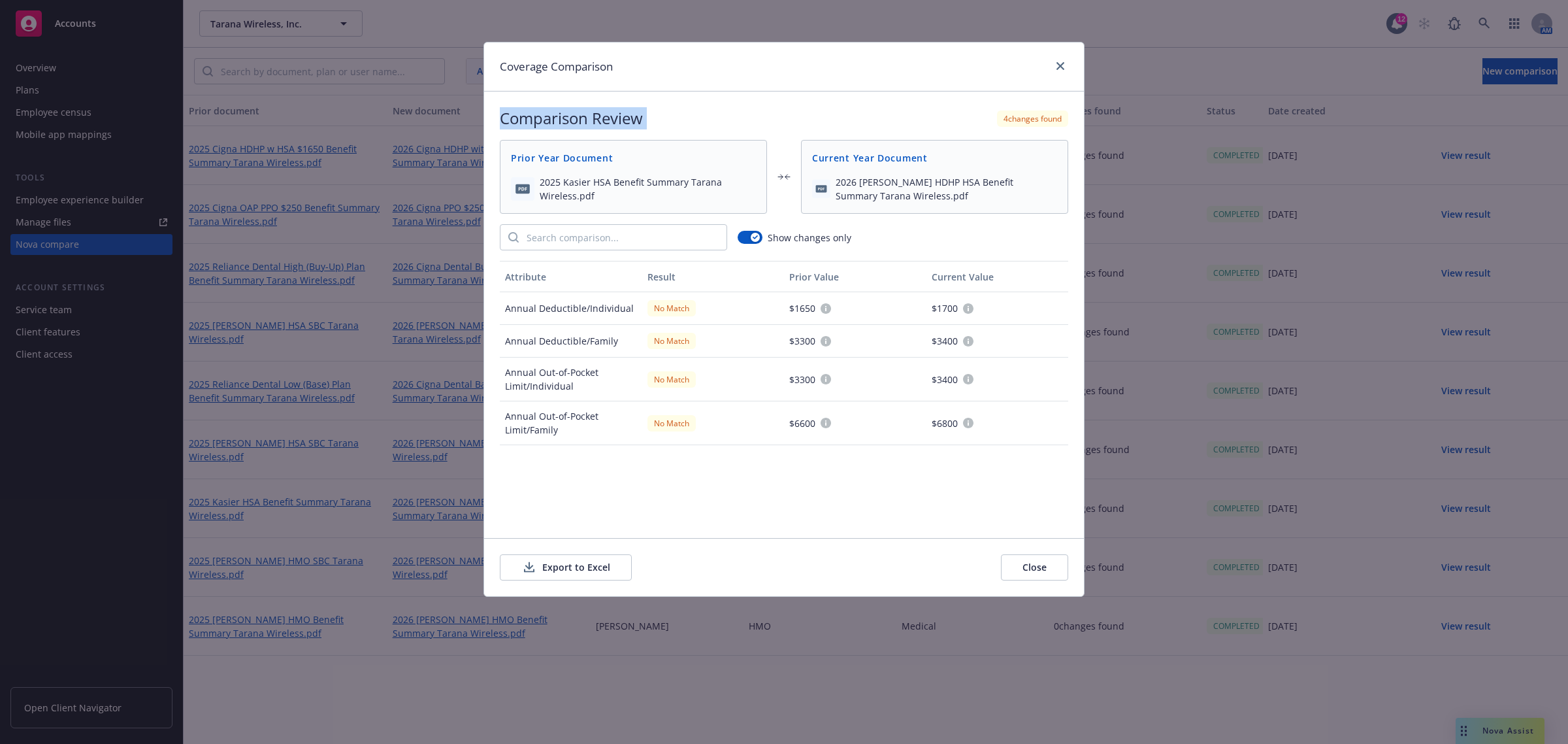
drag, startPoint x: 824, startPoint y: 64, endPoint x: 837, endPoint y: 105, distance: 43.0
click at [837, 105] on div "Coverage Comparison Comparison Review 4 changes found Prior Year Document 2025 …" at bounding box center [784, 319] width 601 height 555
click at [837, 105] on div "Comparison Review 4 changes found Prior Year Document 2025 Kasier HSA Benefit S…" at bounding box center [783, 315] width 600 height 447
click at [1056, 67] on icon "close" at bounding box center [1060, 66] width 8 height 8
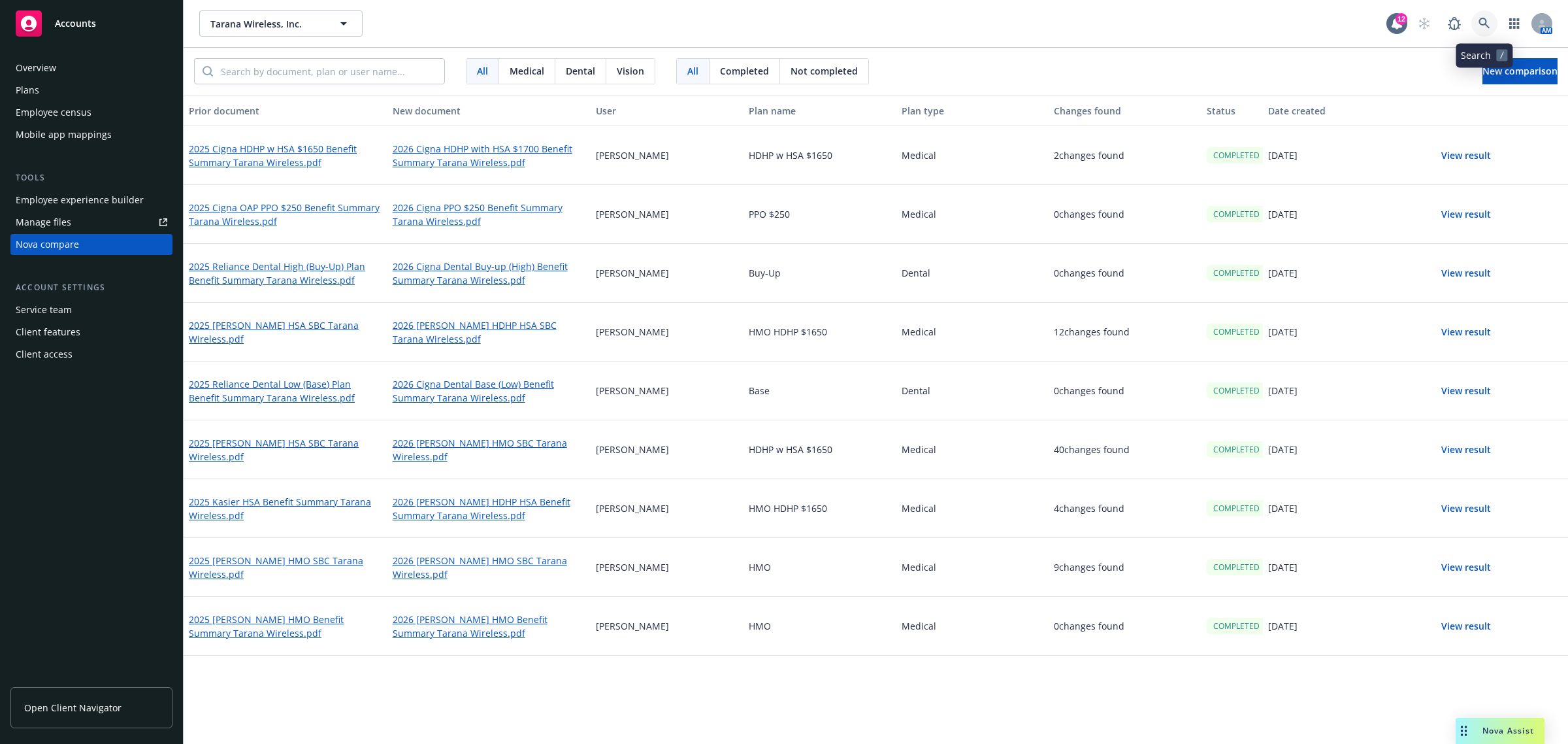
click at [1484, 22] on icon at bounding box center [1484, 24] width 12 height 12
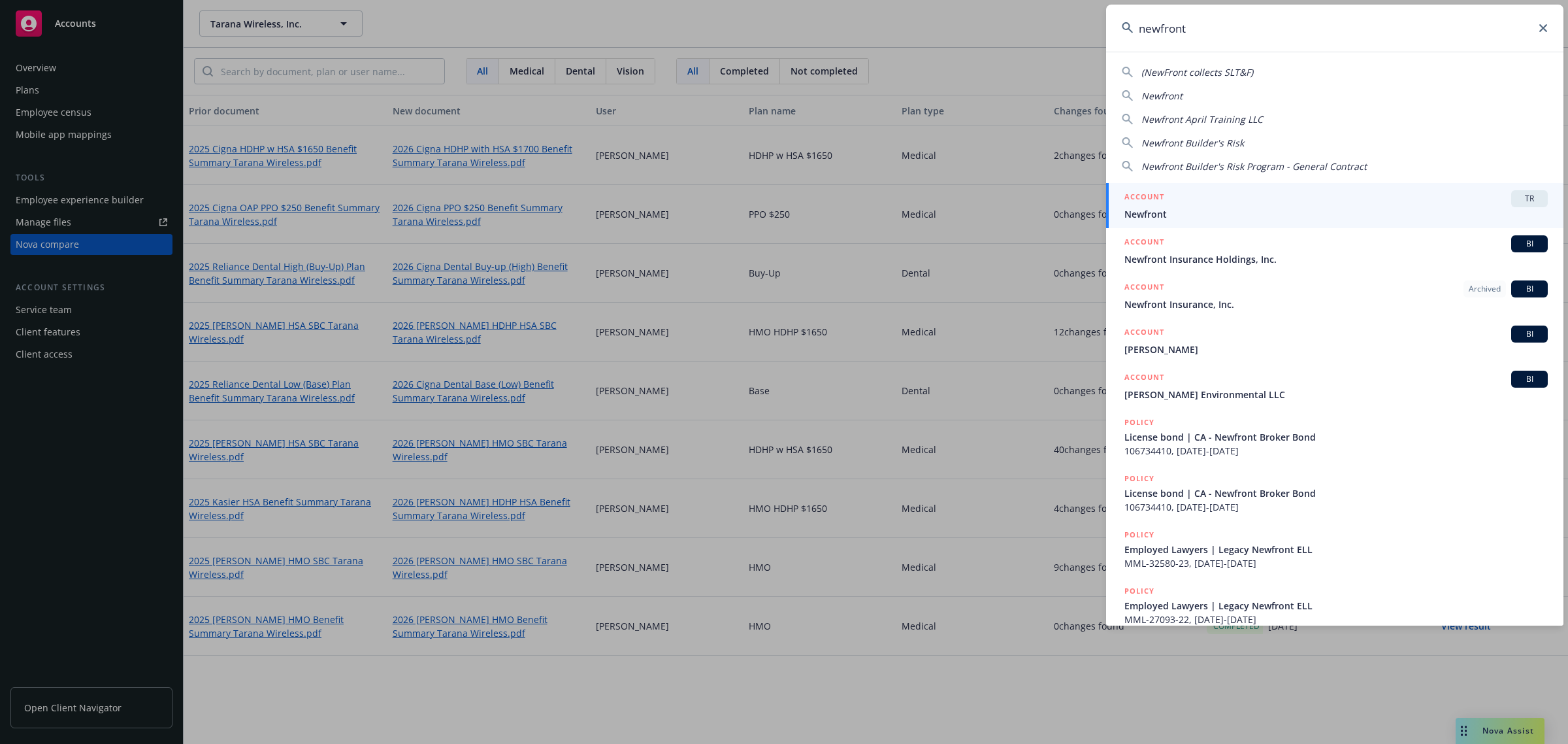
type input "newfront"
click at [1441, 215] on span "Newfront" at bounding box center [1336, 214] width 423 height 14
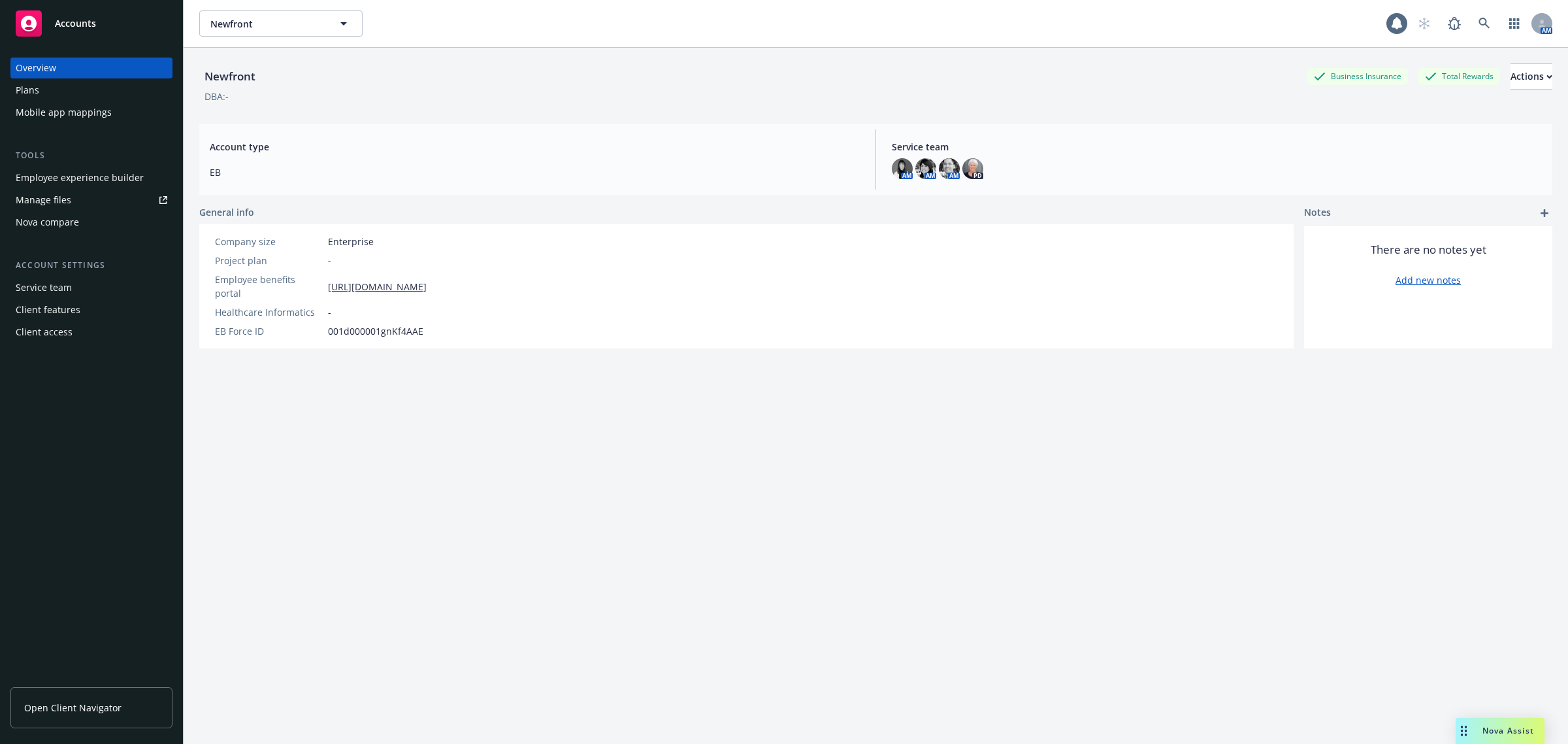
click at [102, 174] on div "Employee experience builder" at bounding box center [80, 177] width 128 height 21
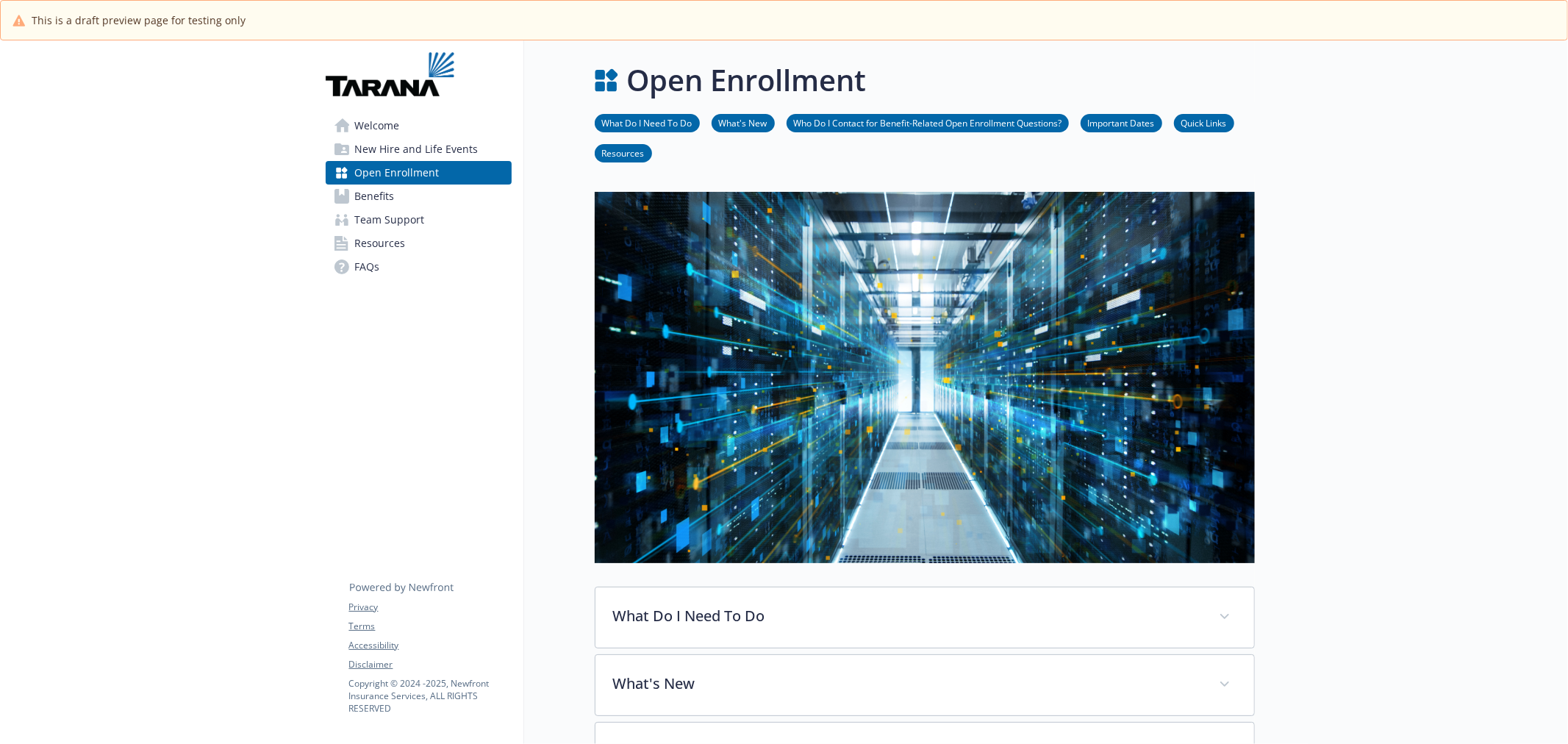
scroll to position [622, 0]
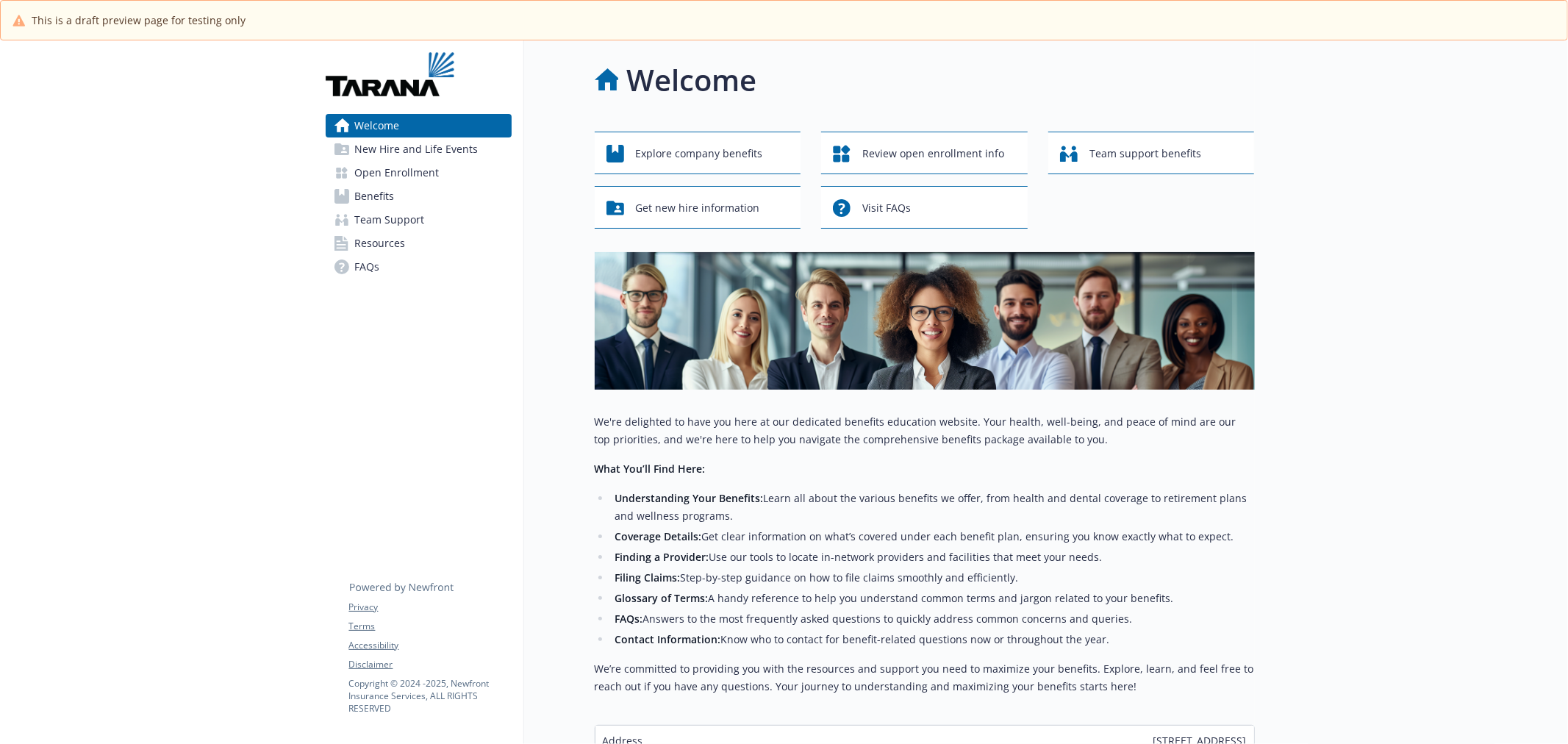
click at [458, 195] on link "Benefits" at bounding box center [419, 196] width 186 height 24
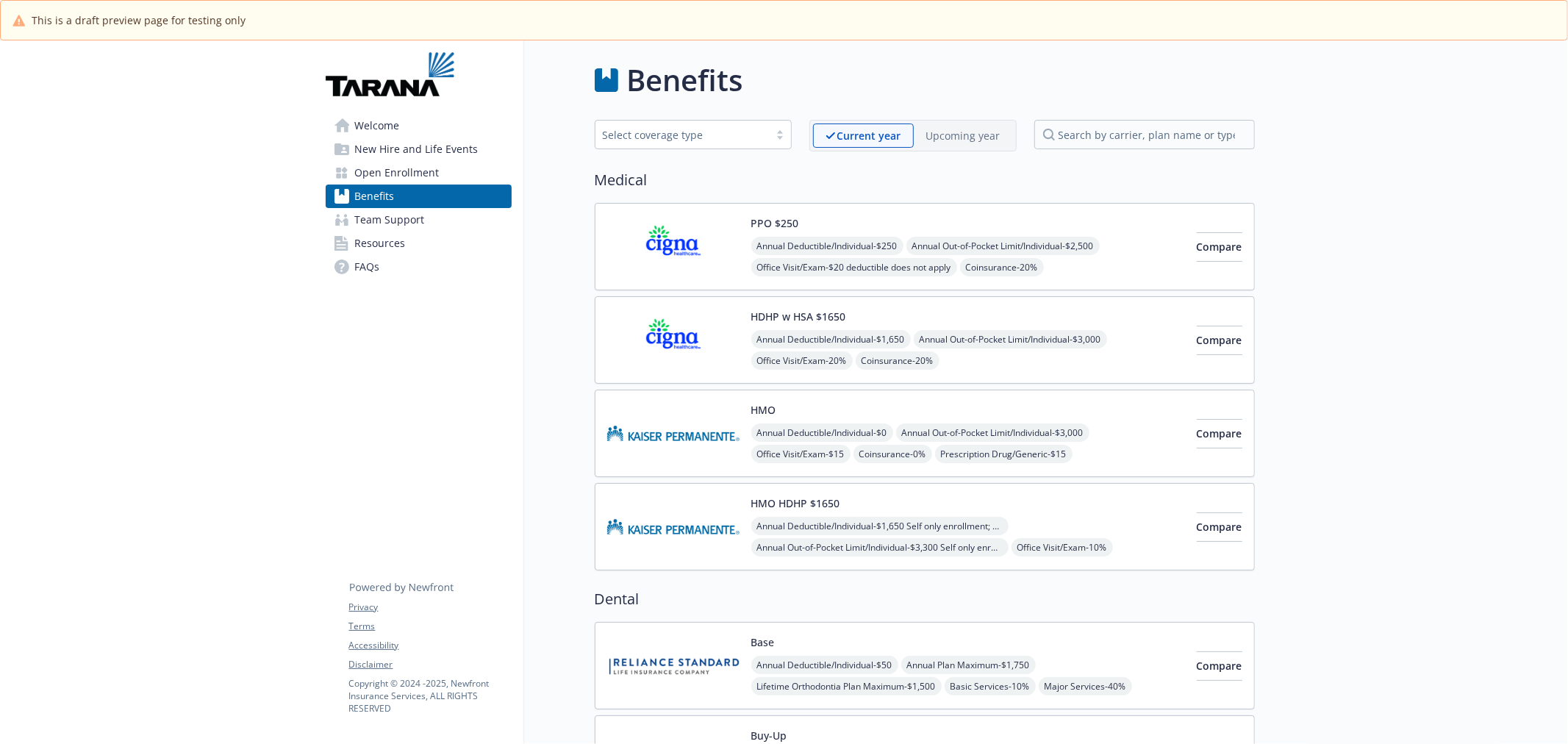
click at [951, 135] on p "Upcoming year" at bounding box center [963, 135] width 75 height 15
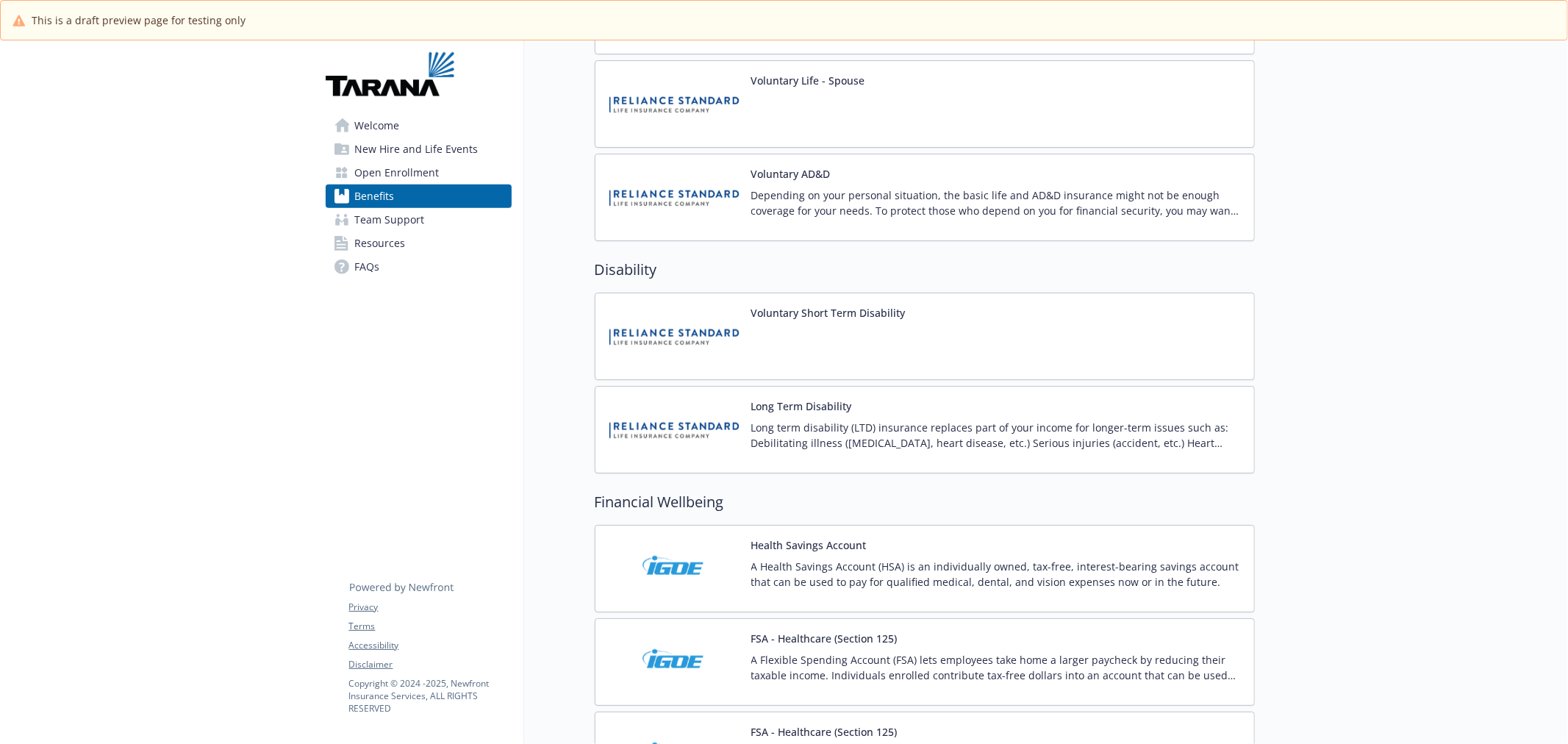
scroll to position [1525, 0]
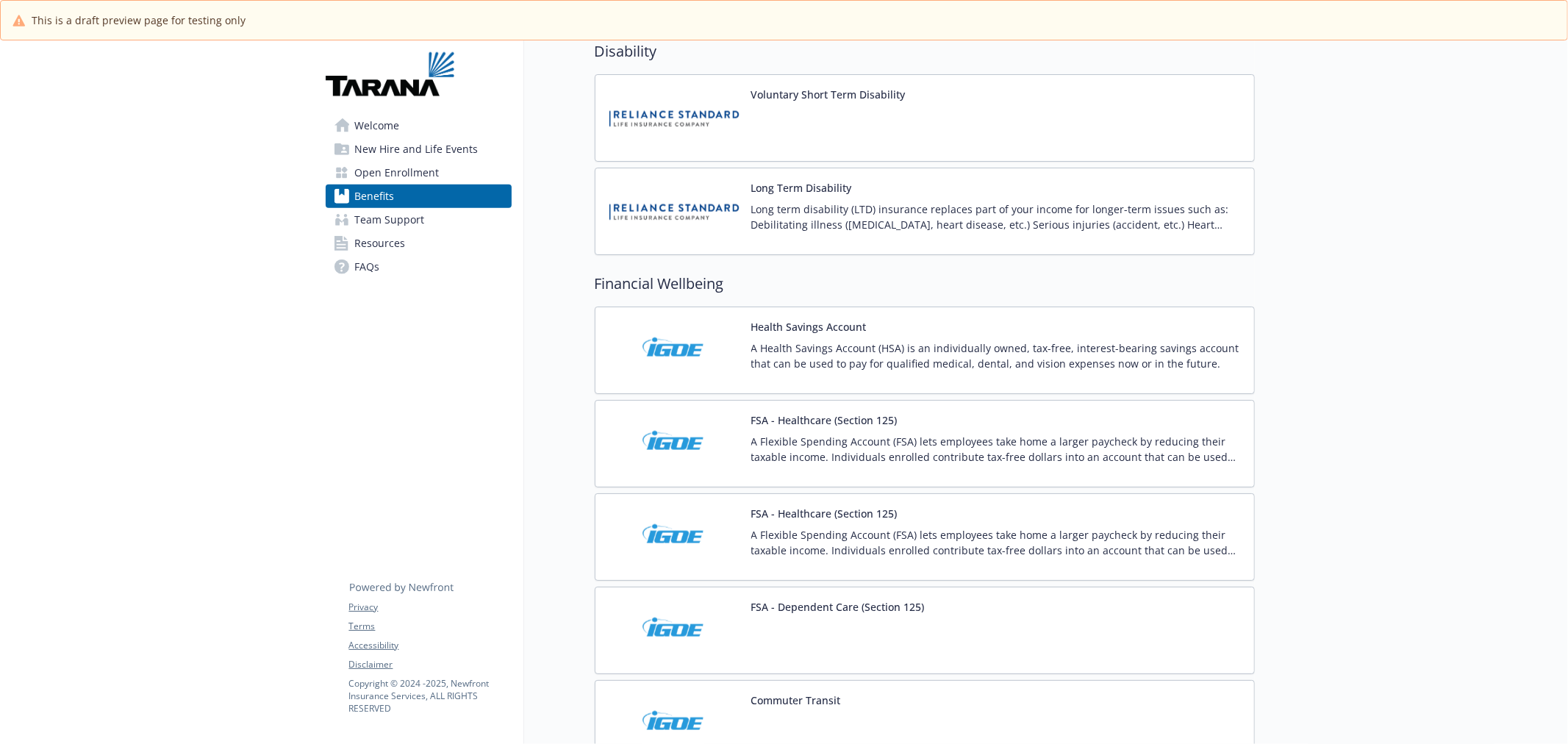
click at [894, 439] on p "A Flexible Spending Account (FSA) lets employees take home a larger paycheck by…" at bounding box center [996, 449] width 491 height 31
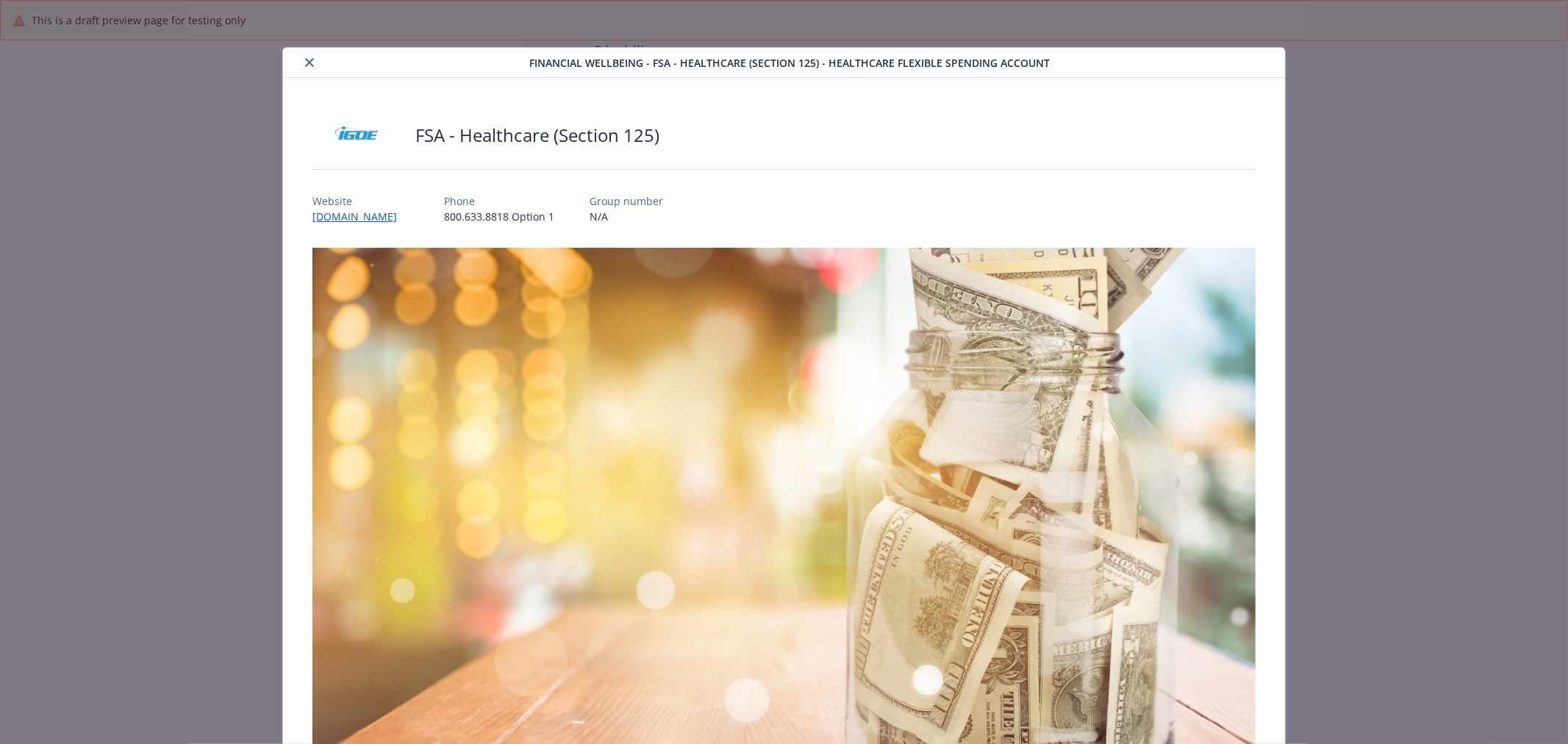
click at [312, 62] on button "close" at bounding box center [309, 62] width 18 height 18
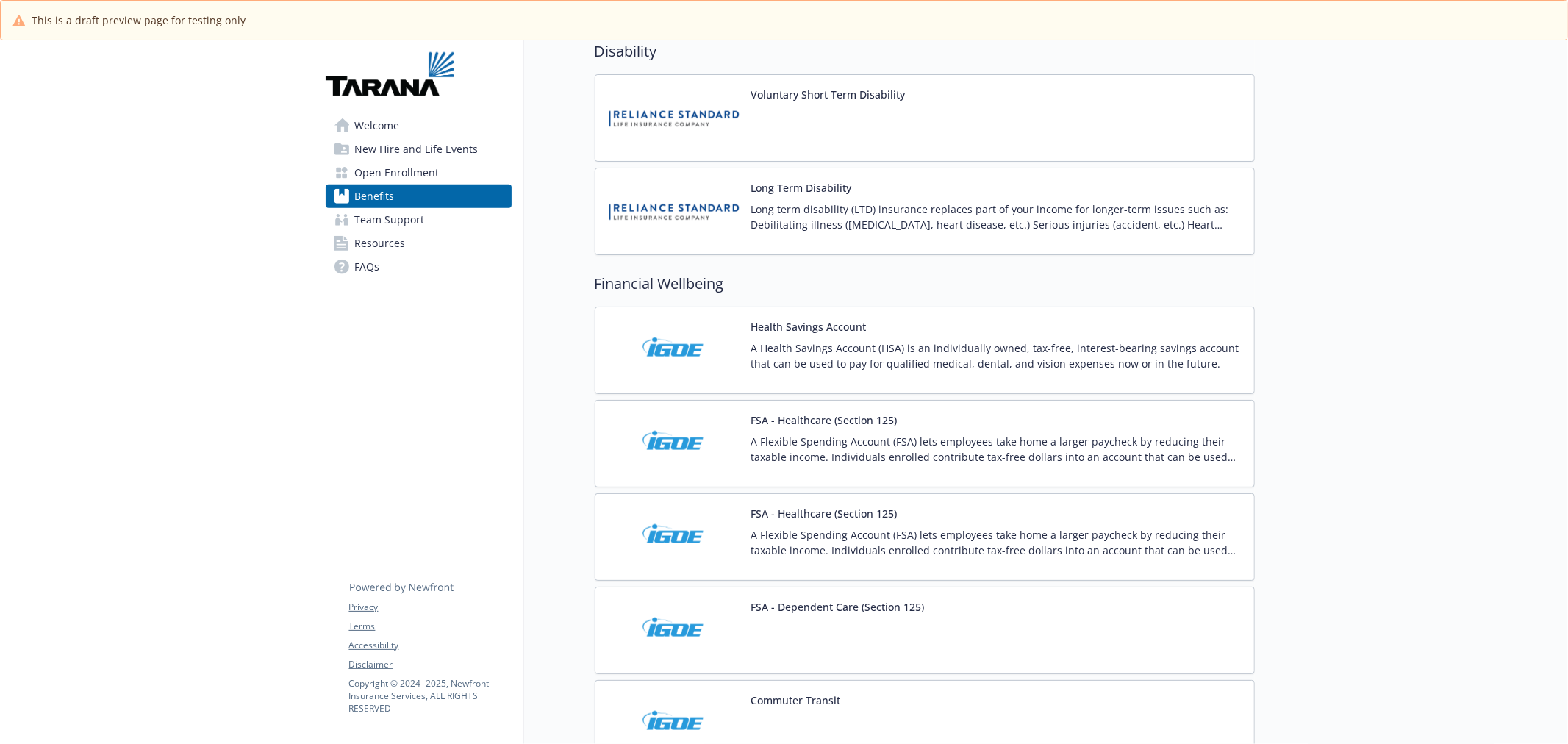
click at [1118, 438] on p "A Flexible Spending Account (FSA) lets employees take home a larger paycheck by…" at bounding box center [996, 449] width 491 height 31
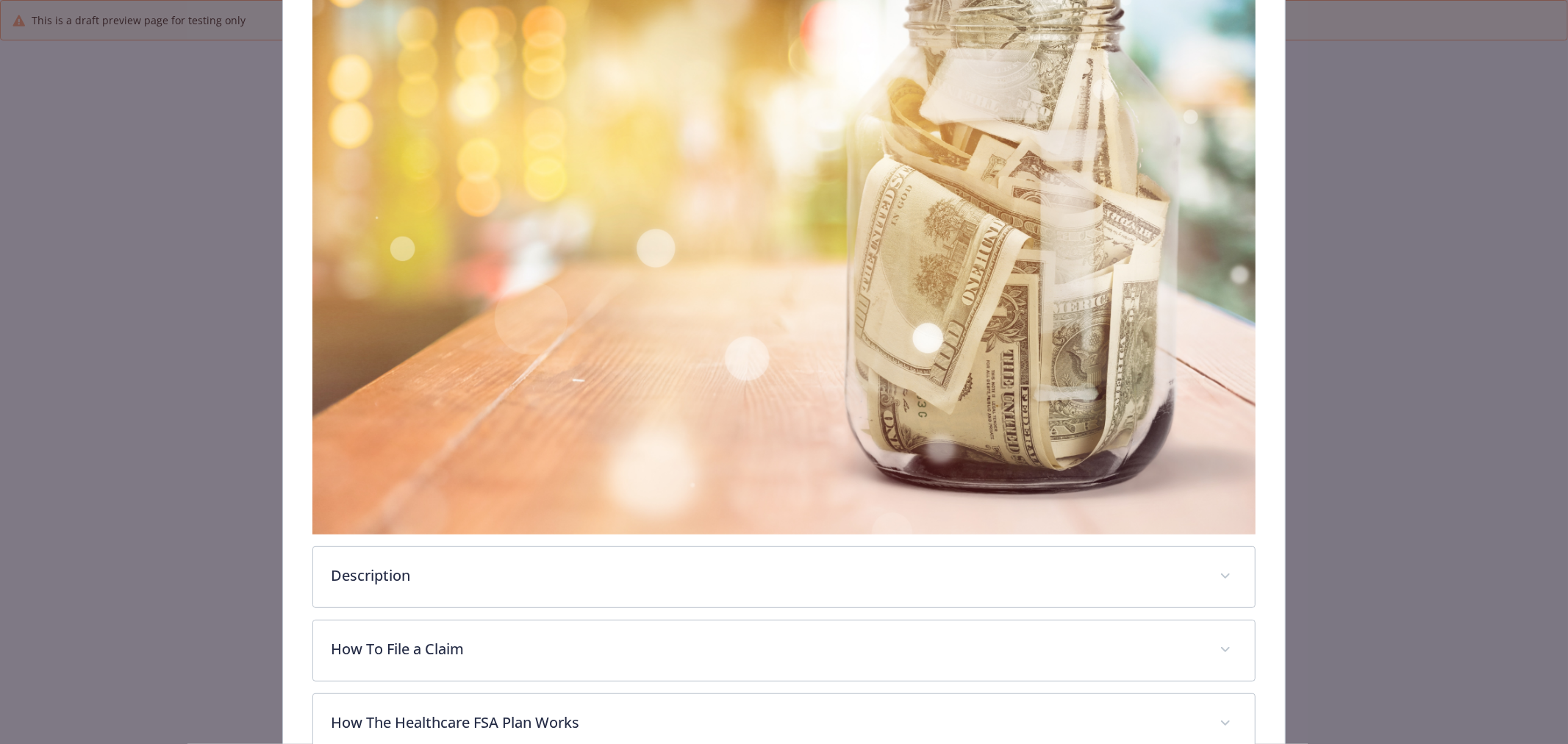
scroll to position [652, 0]
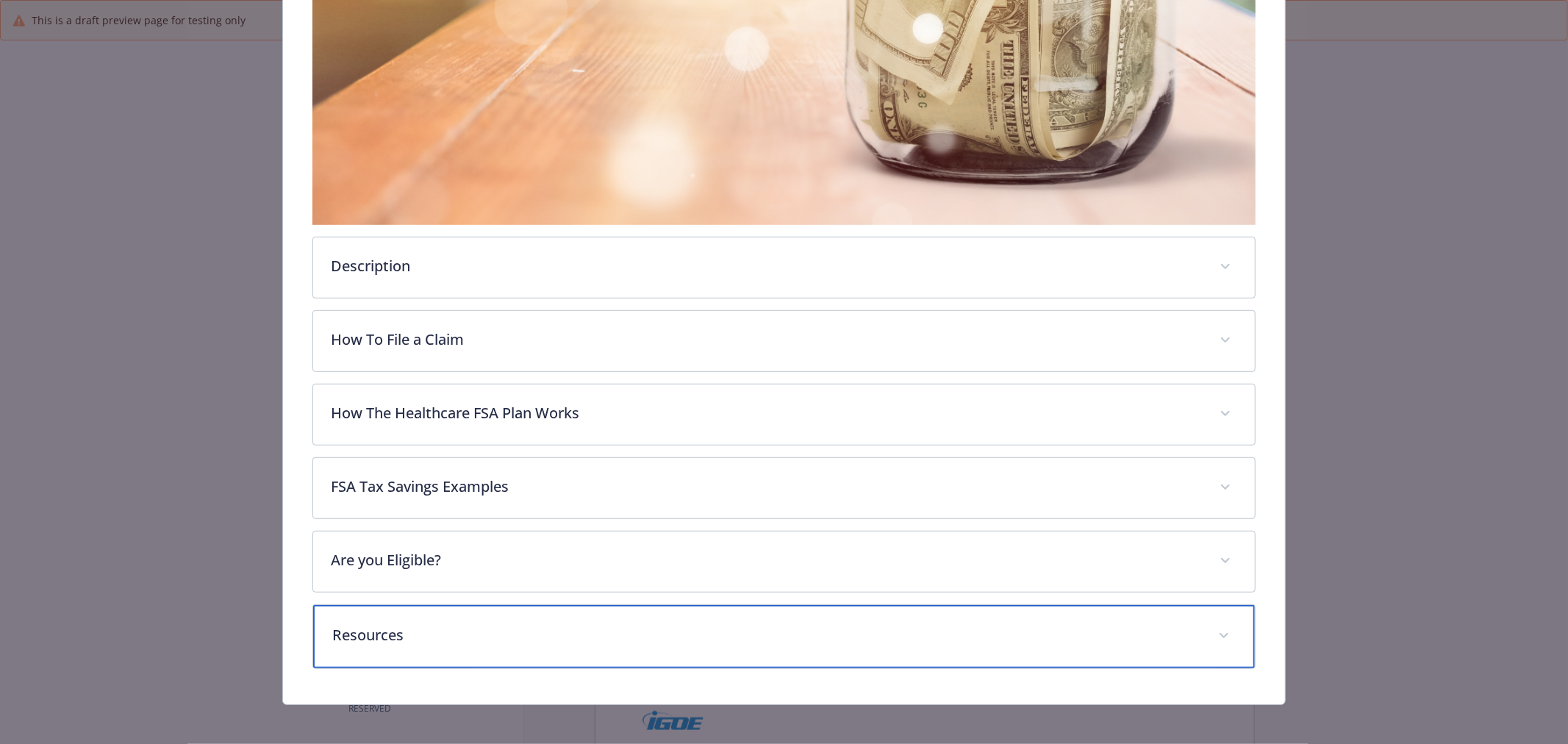
click at [489, 635] on p "Resources" at bounding box center [766, 635] width 868 height 22
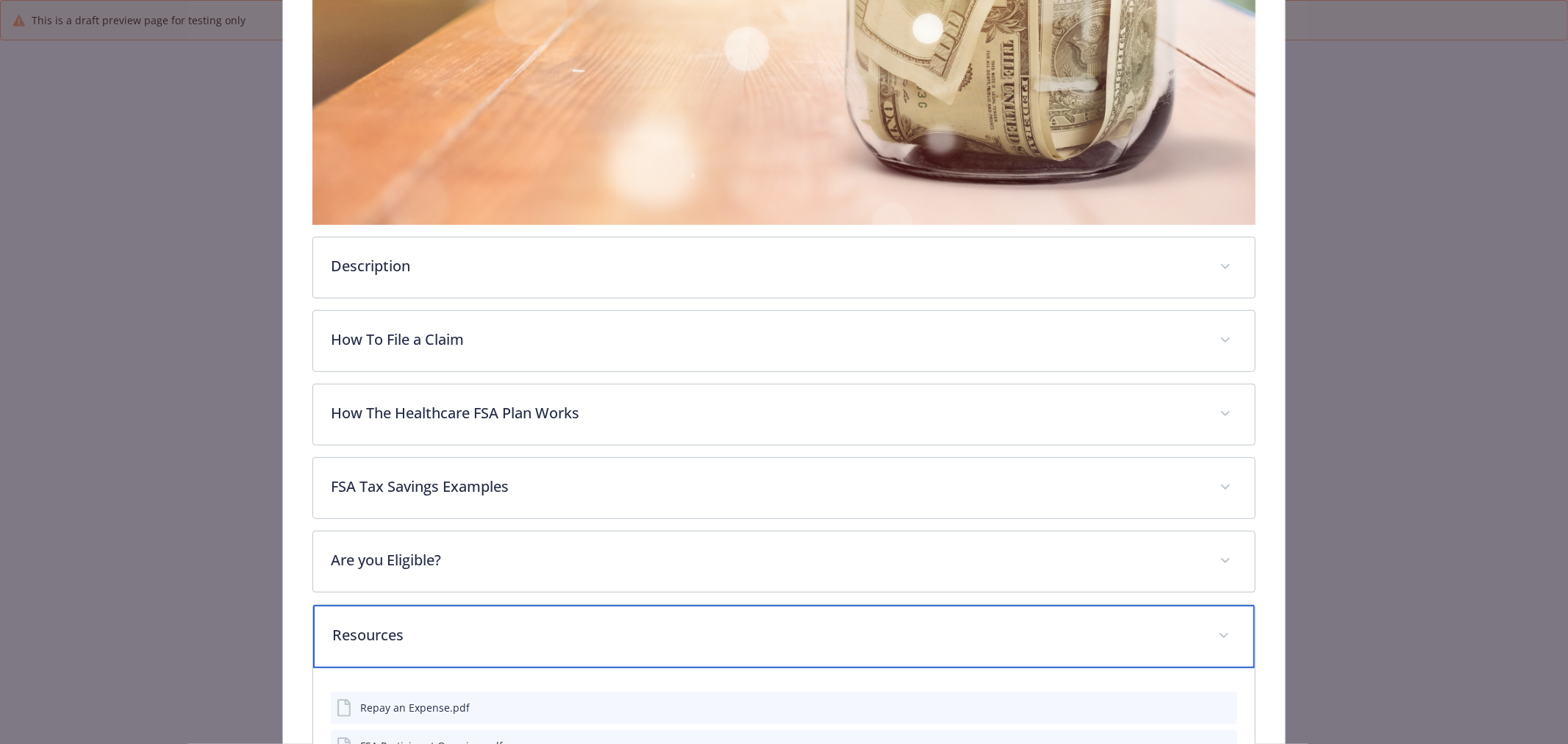
click at [489, 635] on p "Resources" at bounding box center [766, 635] width 868 height 22
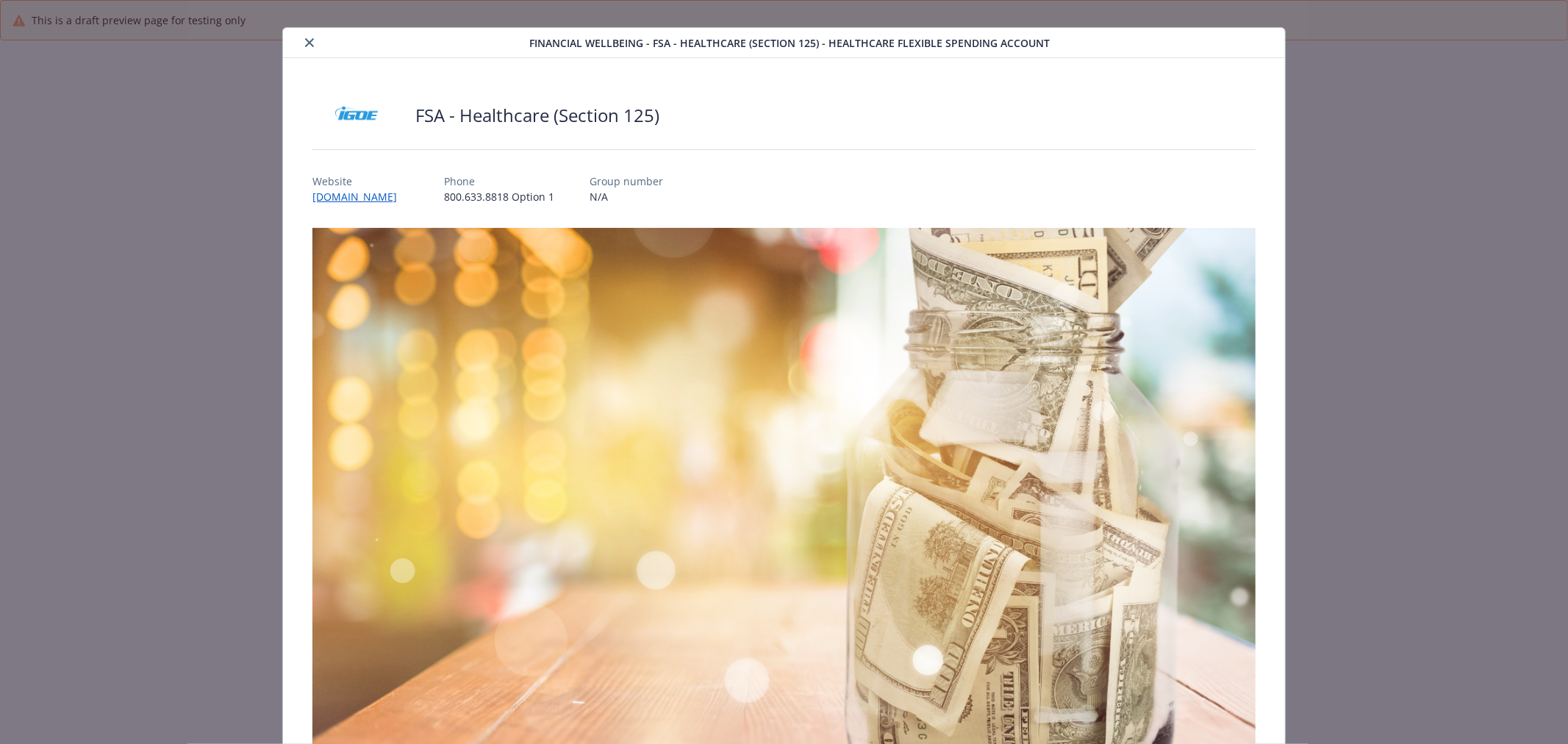
scroll to position [0, 0]
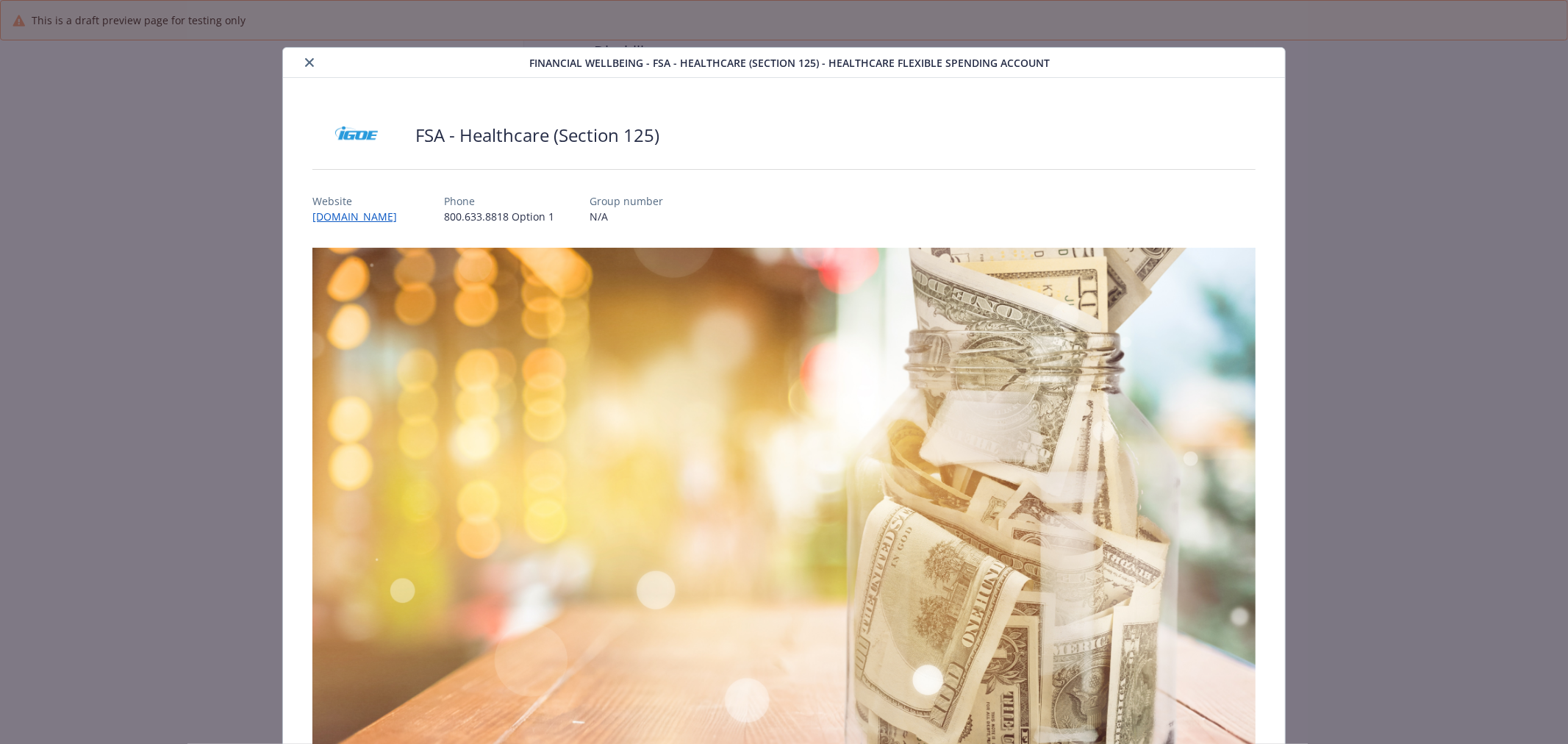
click at [309, 55] on button "close" at bounding box center [309, 62] width 18 height 18
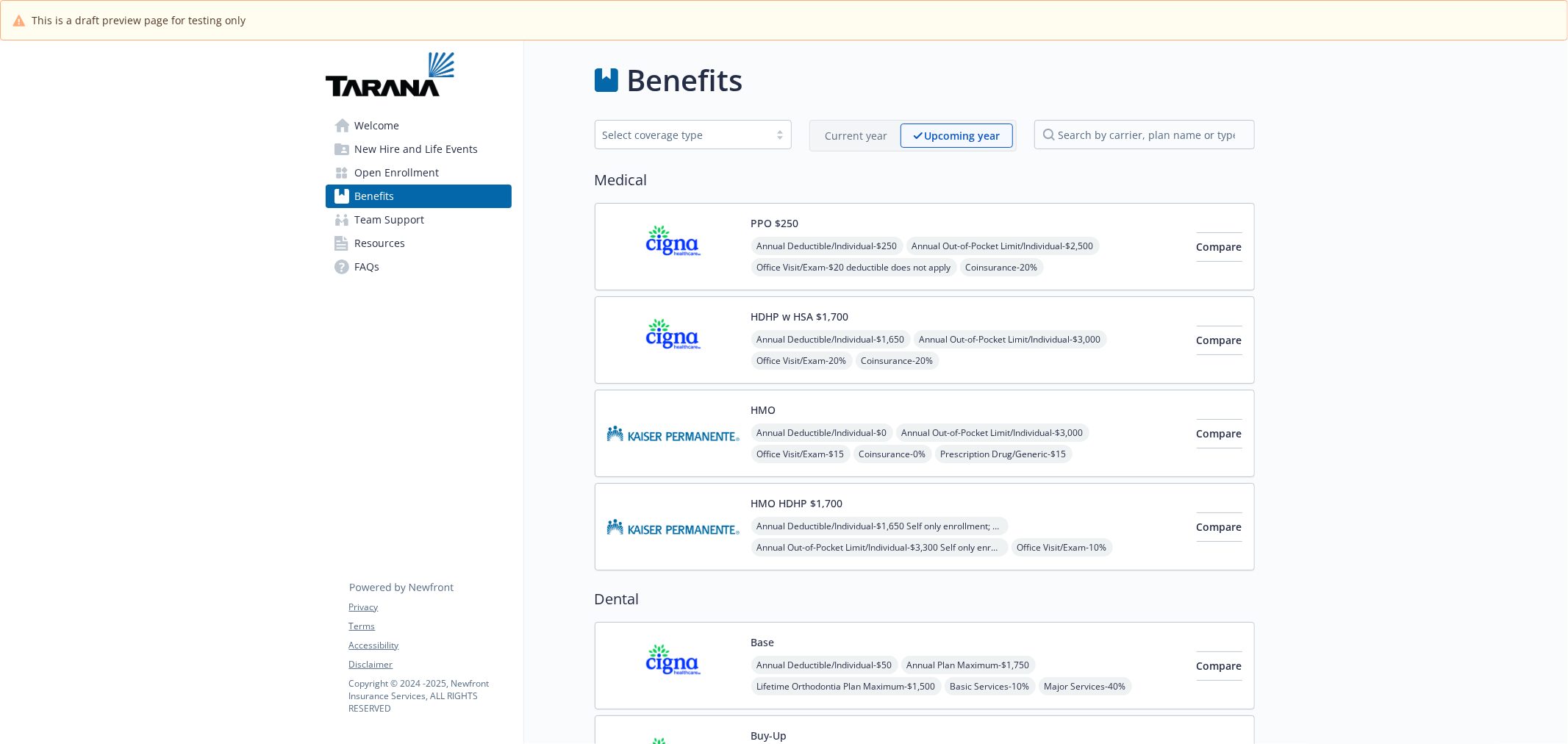
click at [705, 417] on img at bounding box center [673, 433] width 132 height 62
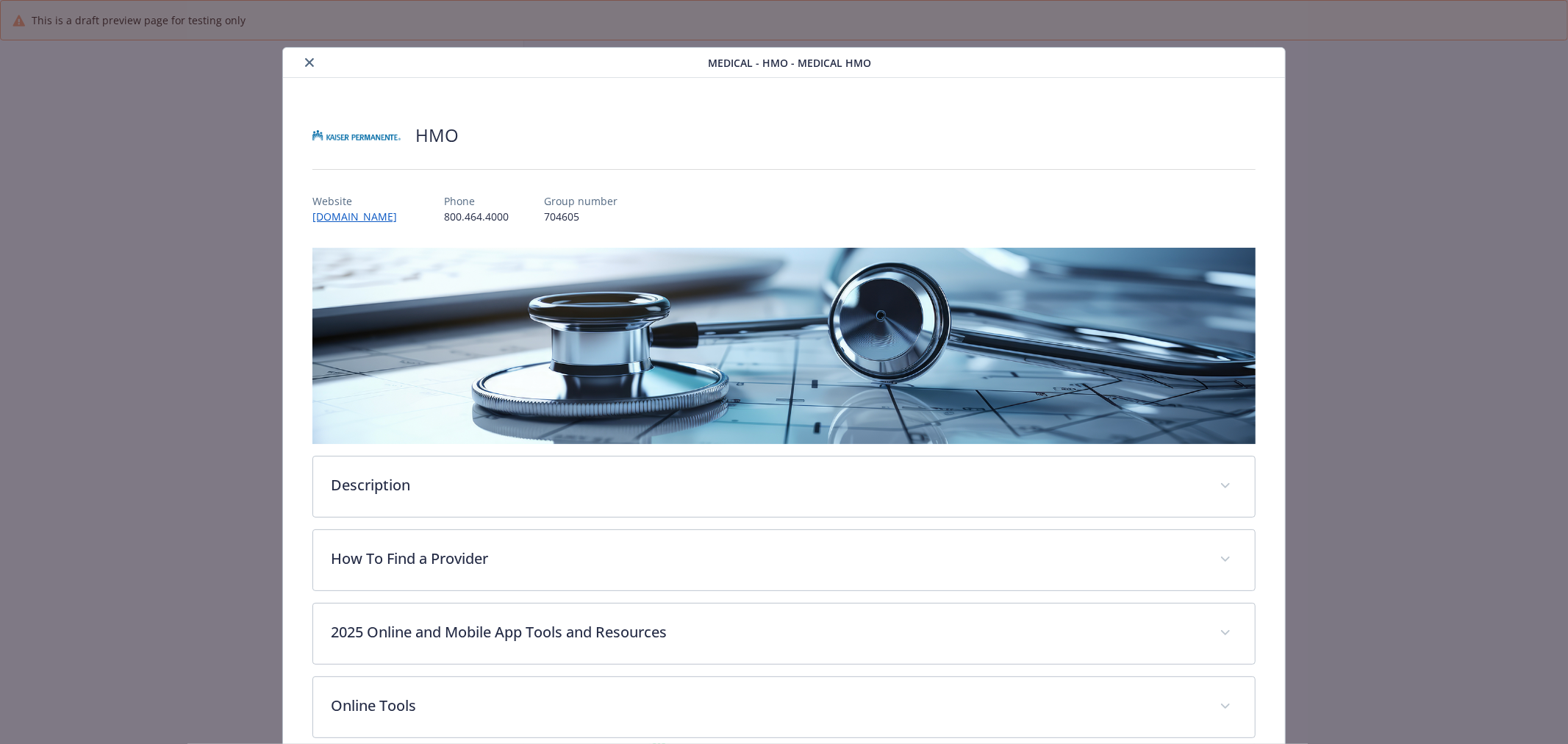
click at [309, 67] on button "close" at bounding box center [309, 62] width 18 height 18
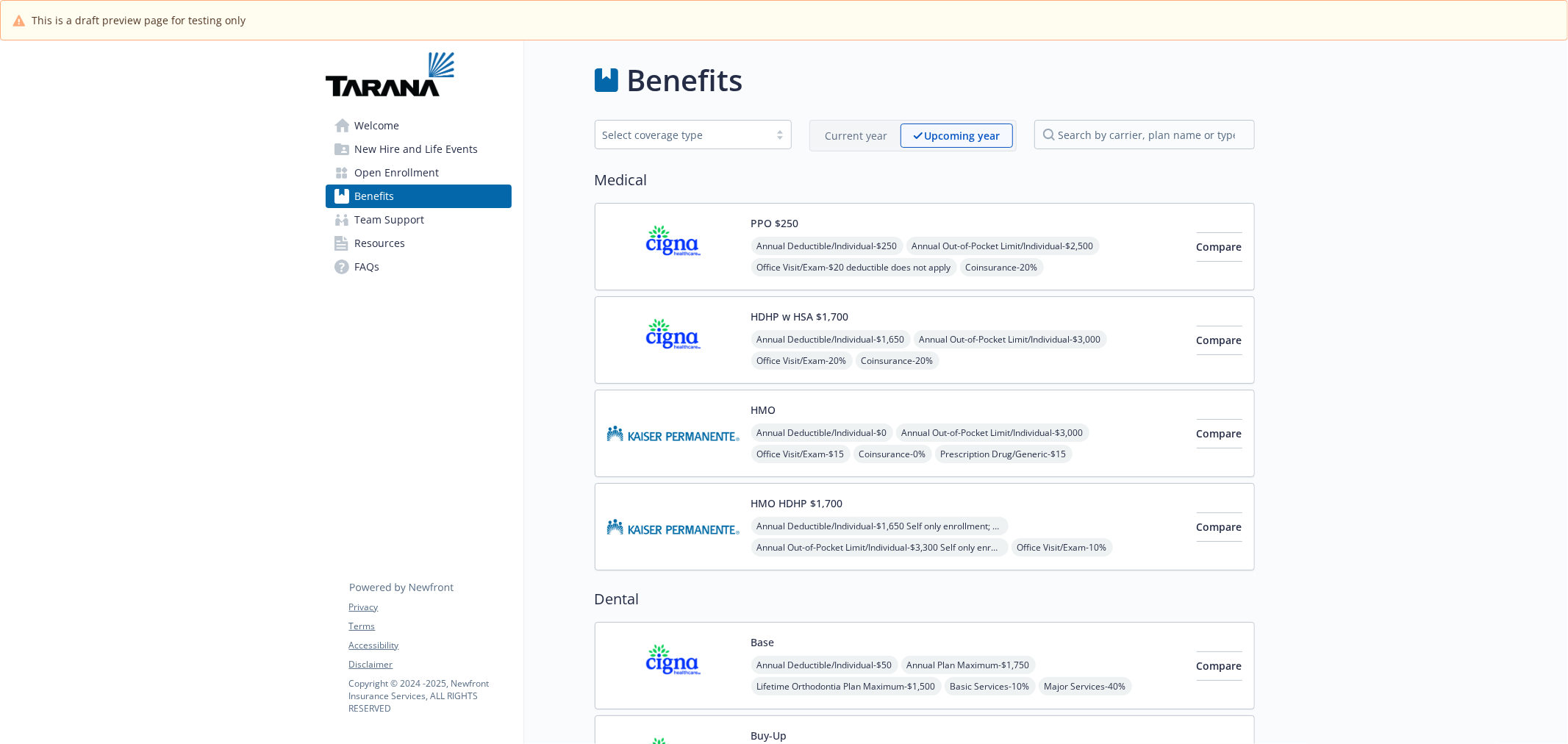
click at [830, 670] on span "Annual Deductible/Individual - $50" at bounding box center [824, 665] width 147 height 19
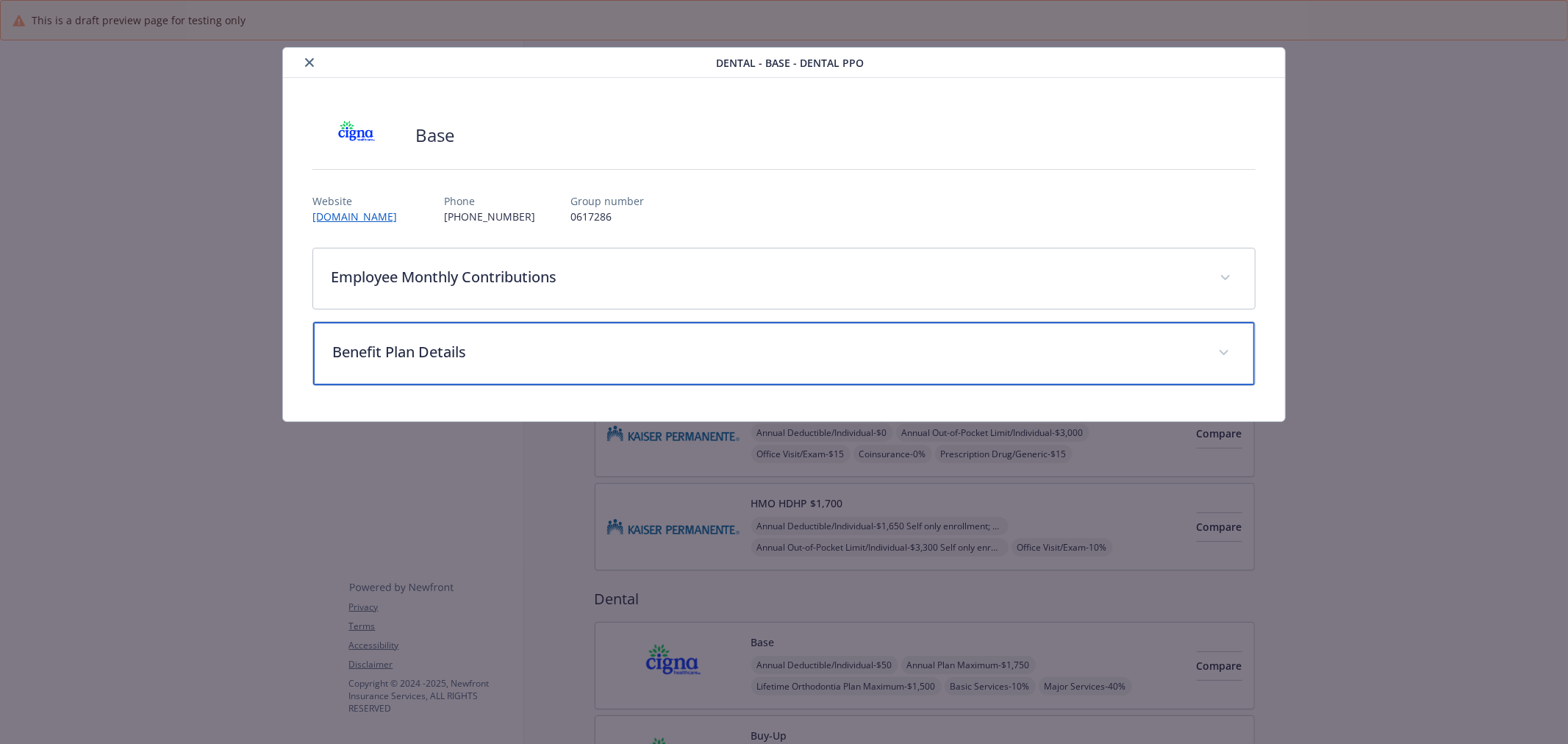
click at [603, 348] on p "Benefit Plan Details" at bounding box center [766, 352] width 868 height 22
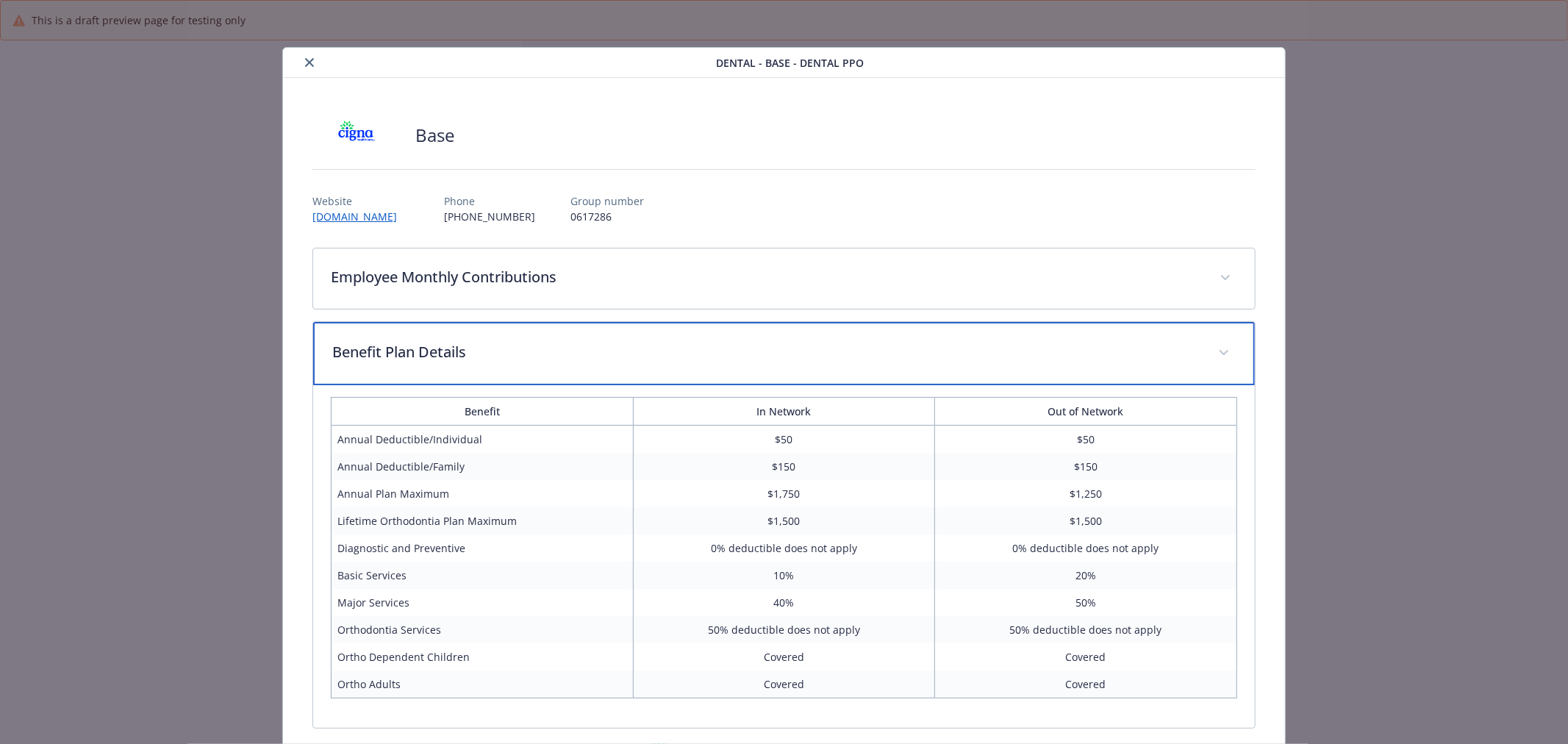
click at [603, 347] on p "Benefit Plan Details" at bounding box center [766, 352] width 868 height 22
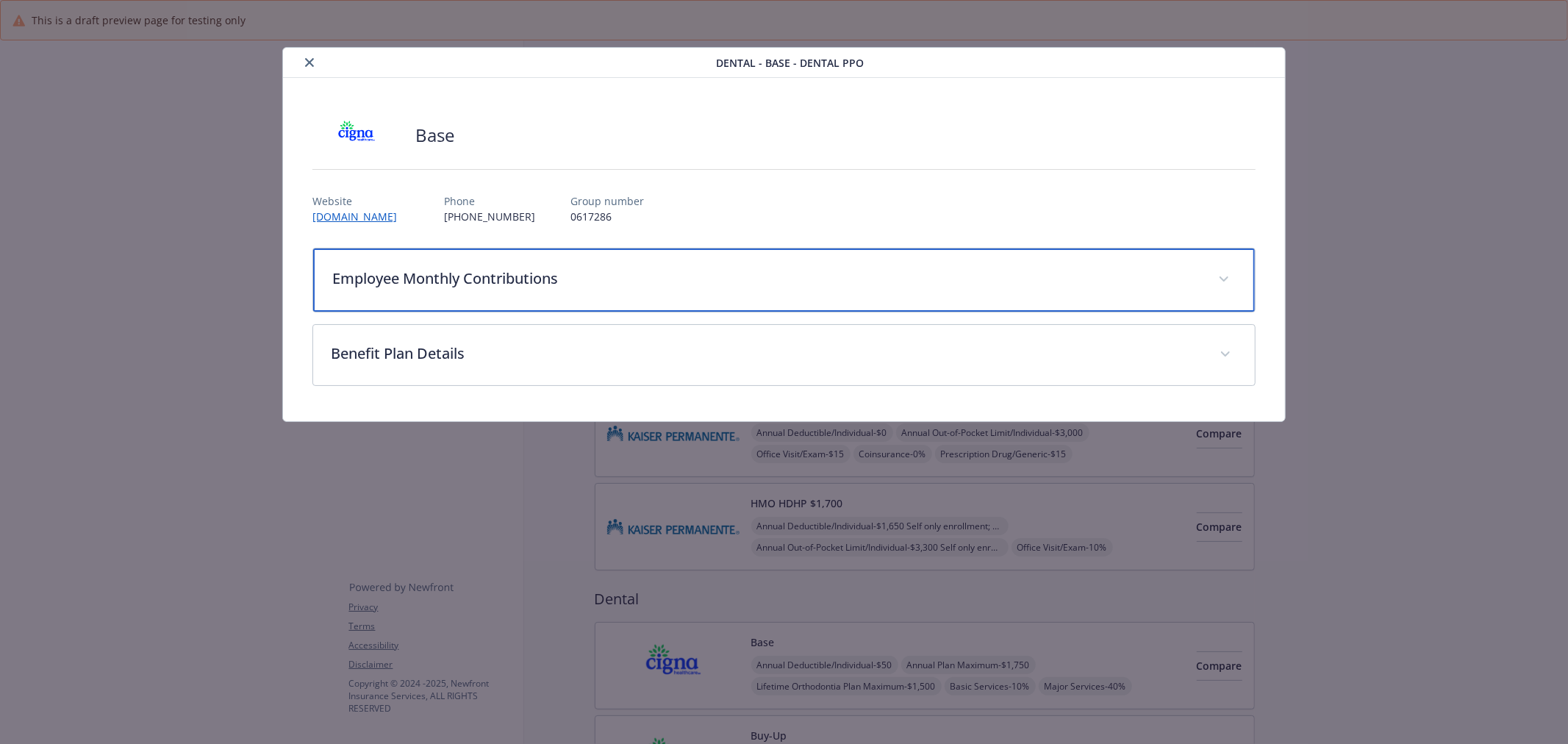
click at [603, 290] on div "Employee Monthly Contributions" at bounding box center [784, 280] width 941 height 63
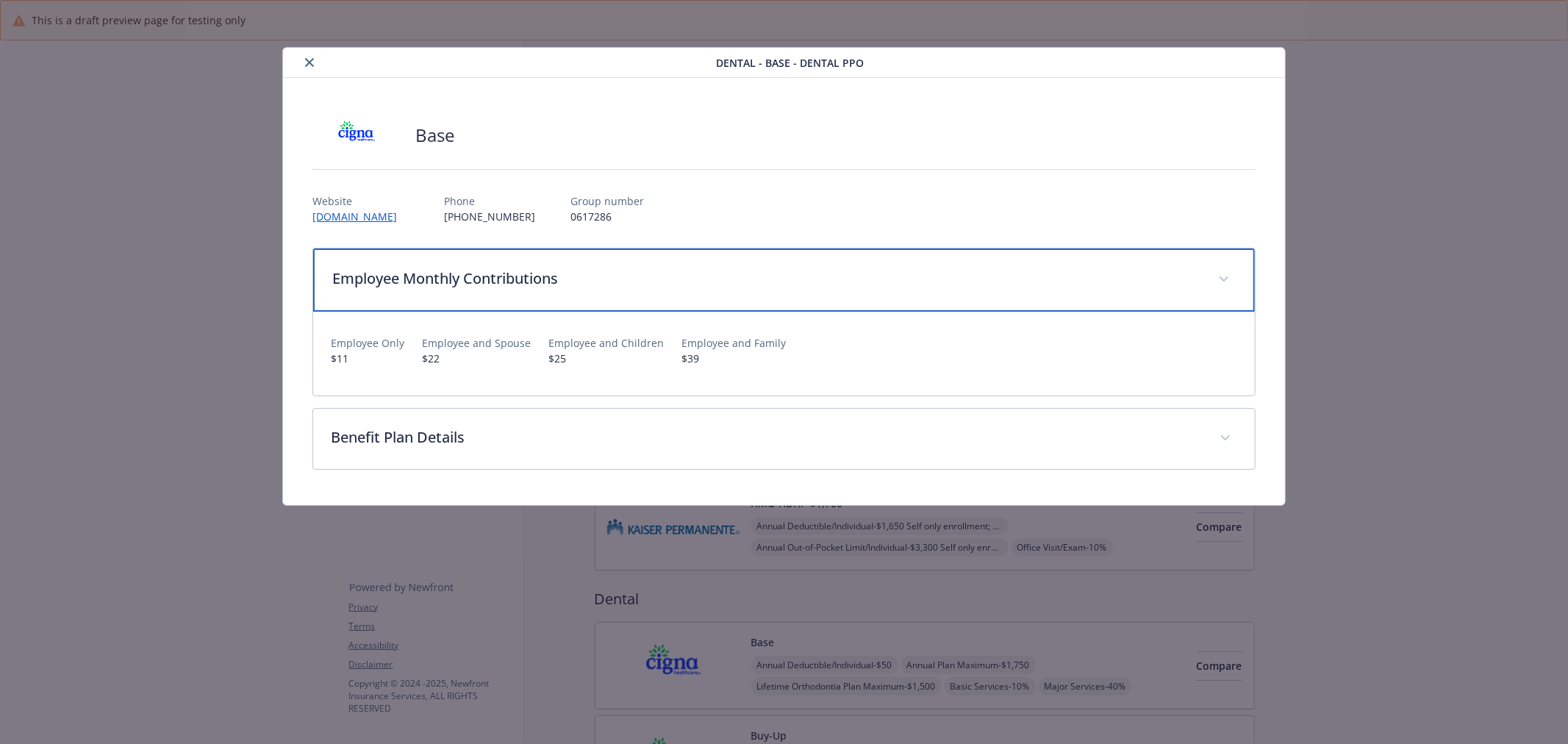
click at [603, 290] on div "Employee Monthly Contributions" at bounding box center [784, 280] width 941 height 63
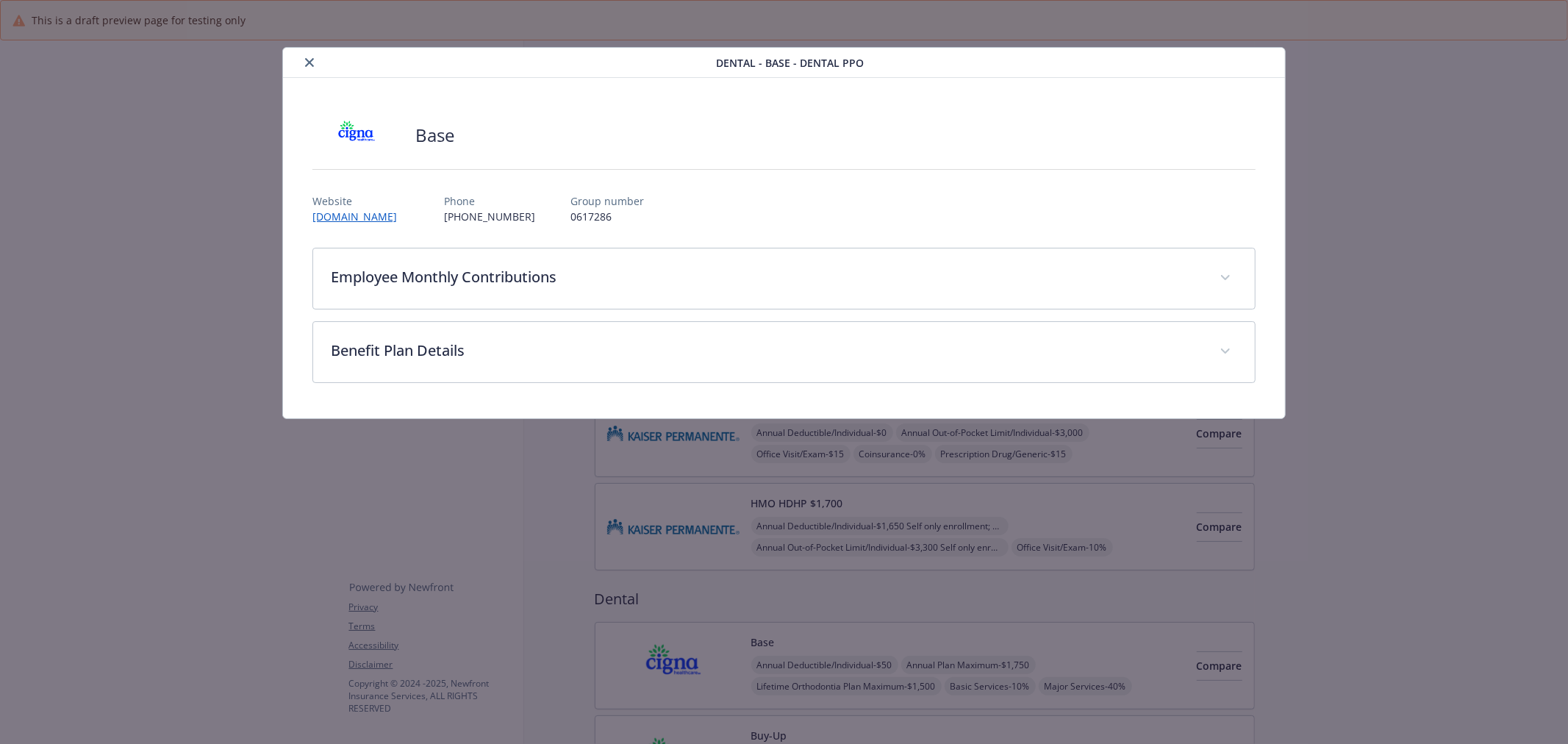
click at [311, 65] on icon "close" at bounding box center [309, 62] width 9 height 9
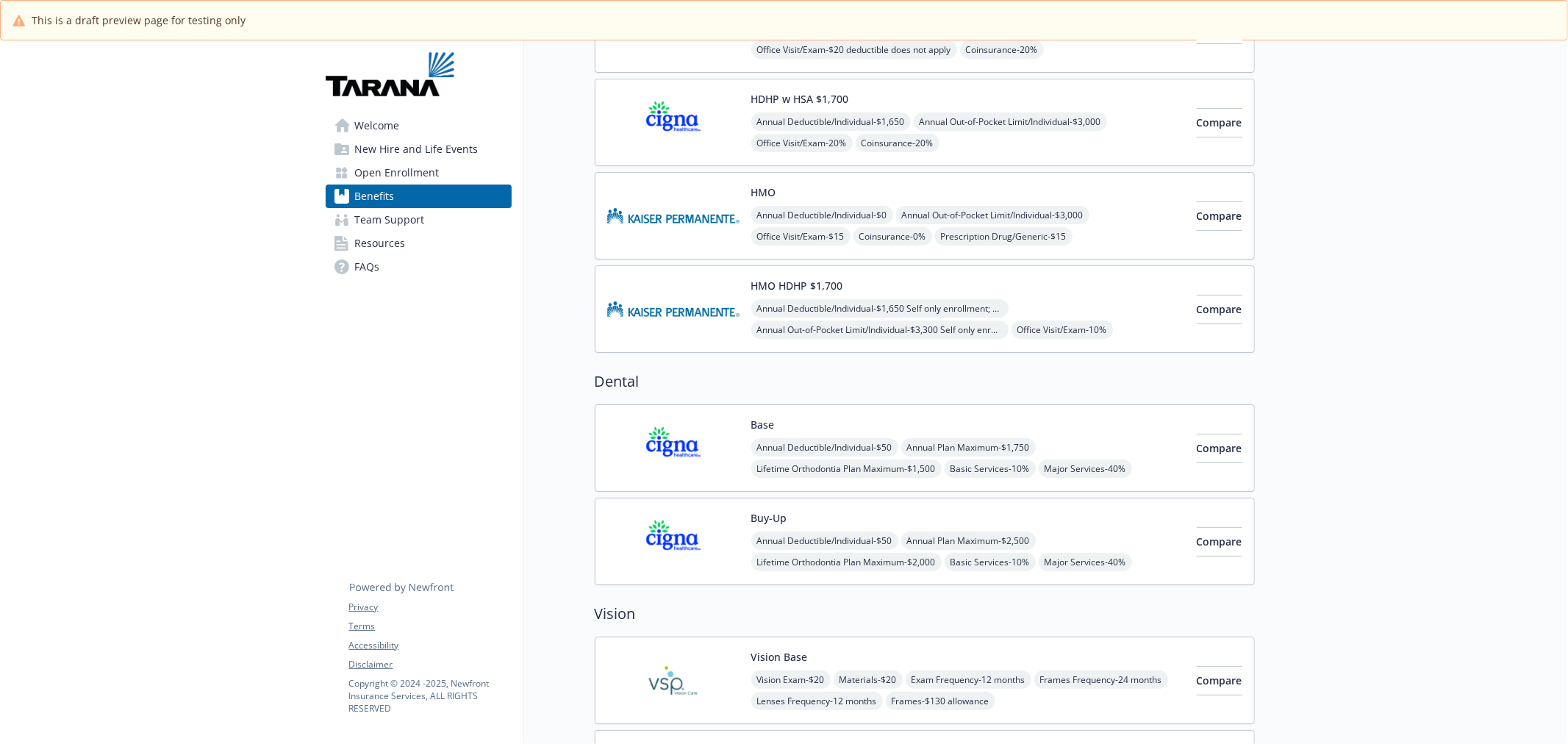
click at [944, 425] on div "Base Annual Deductible/Individual - $50 Annual Plan Maximum - $1,750 Lifetime O…" at bounding box center [967, 448] width 433 height 62
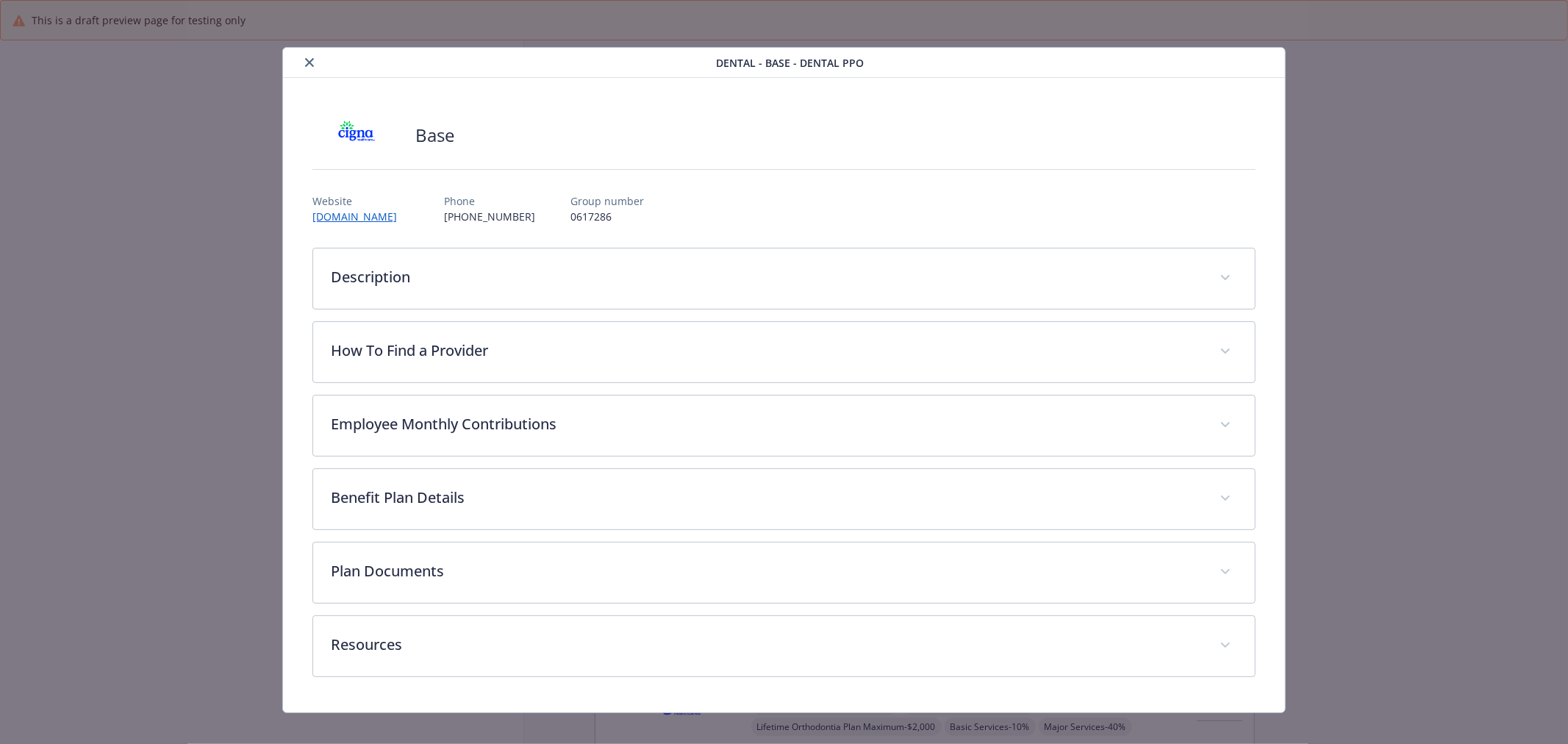
scroll to position [218, 0]
click at [306, 62] on icon "close" at bounding box center [309, 62] width 9 height 9
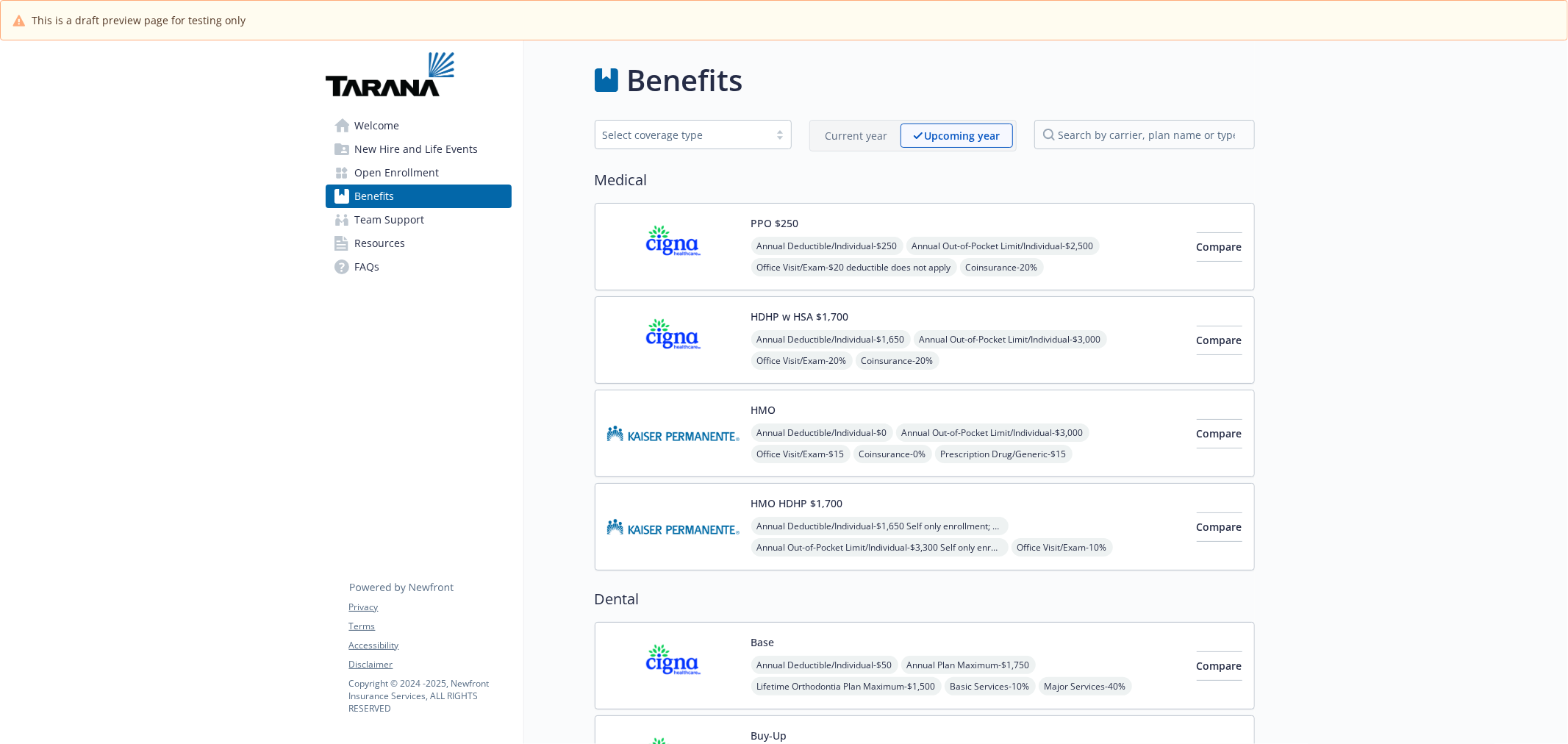
click at [880, 138] on p "Current year" at bounding box center [856, 135] width 62 height 15
click at [1037, 649] on div "Base Annual Deductible/Individual - $50 Annual Plan Maximum - $1,750 Lifetime O…" at bounding box center [967, 665] width 433 height 62
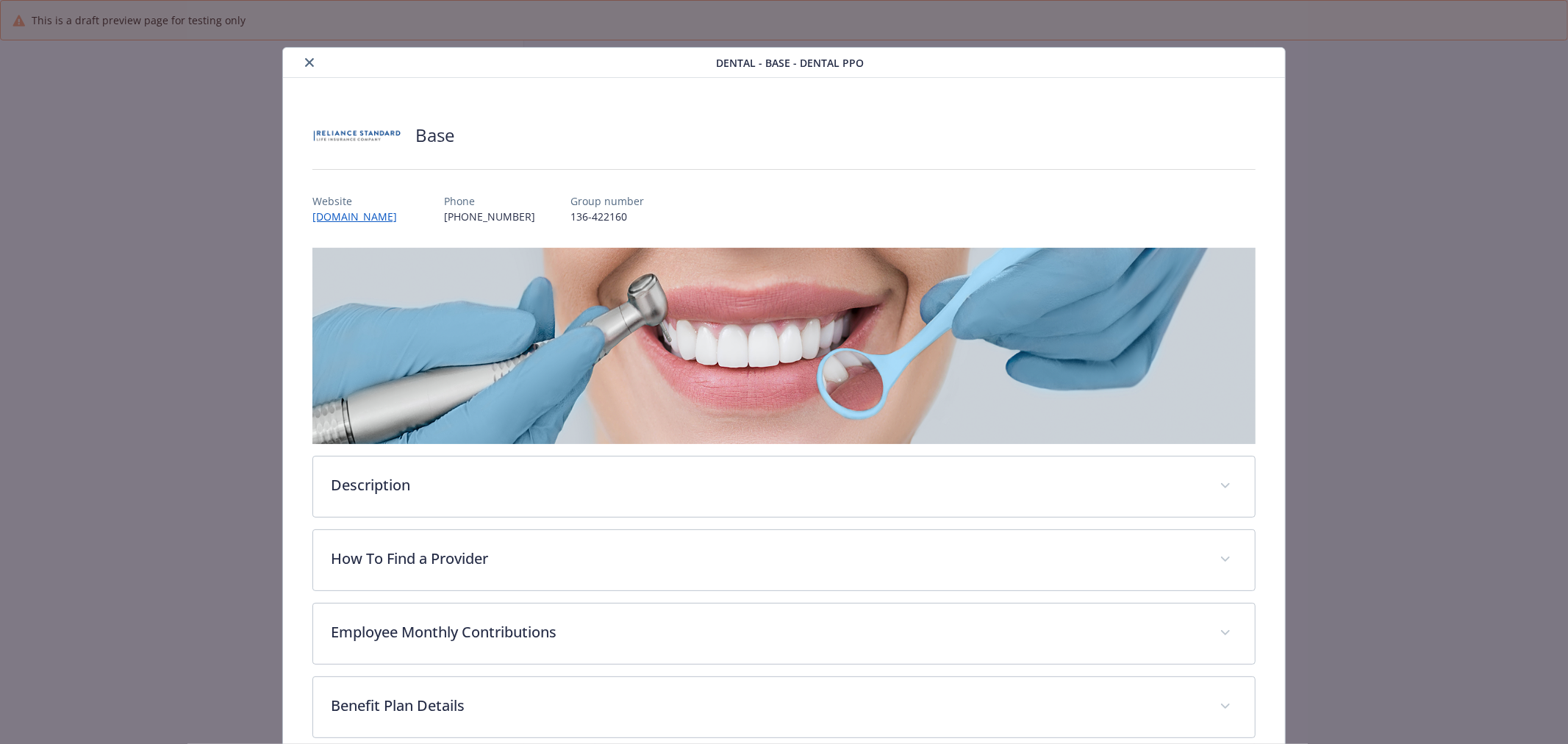
click at [306, 61] on icon "close" at bounding box center [309, 62] width 9 height 9
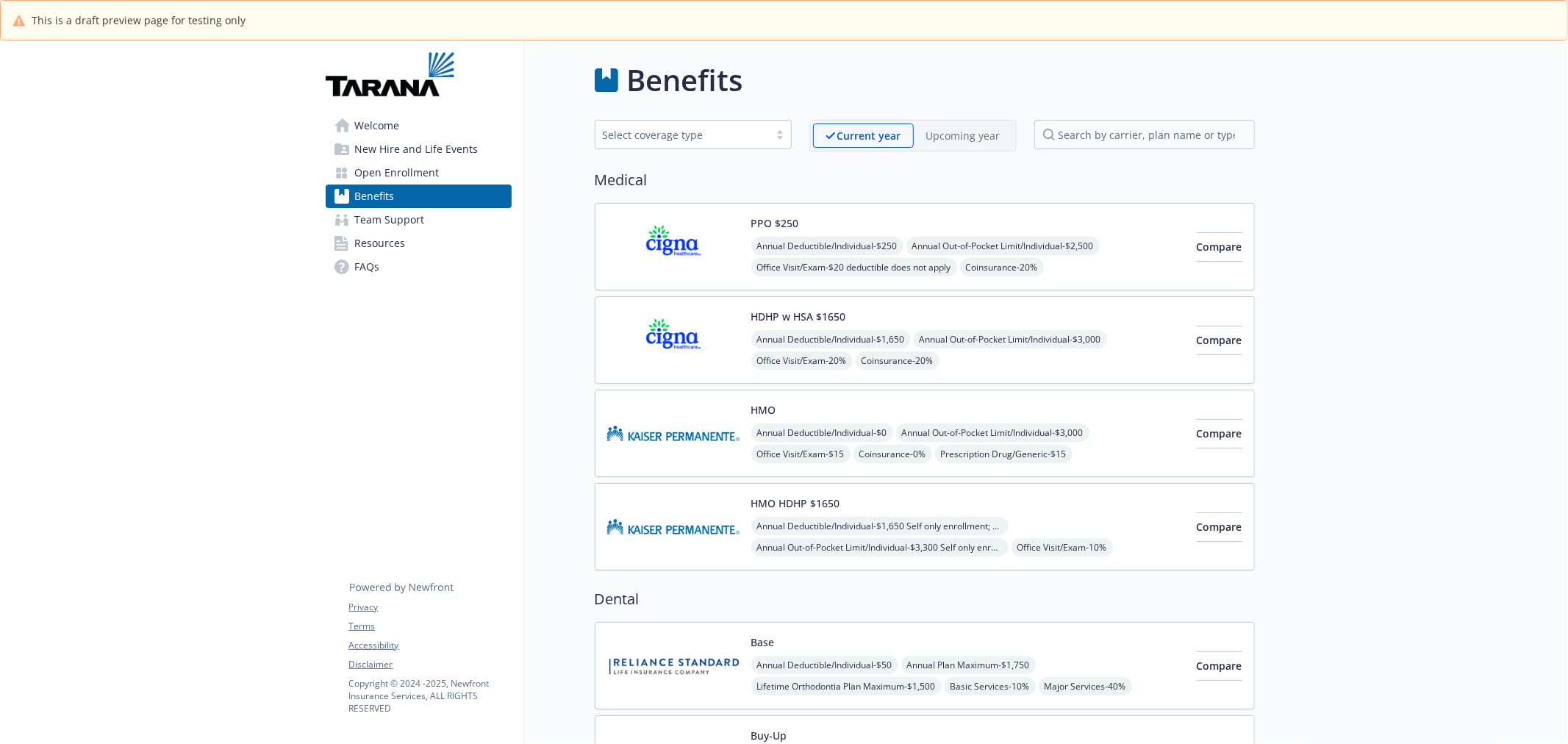
click at [761, 672] on span "Annual Deductible/Individual - $50" at bounding box center [824, 665] width 147 height 19
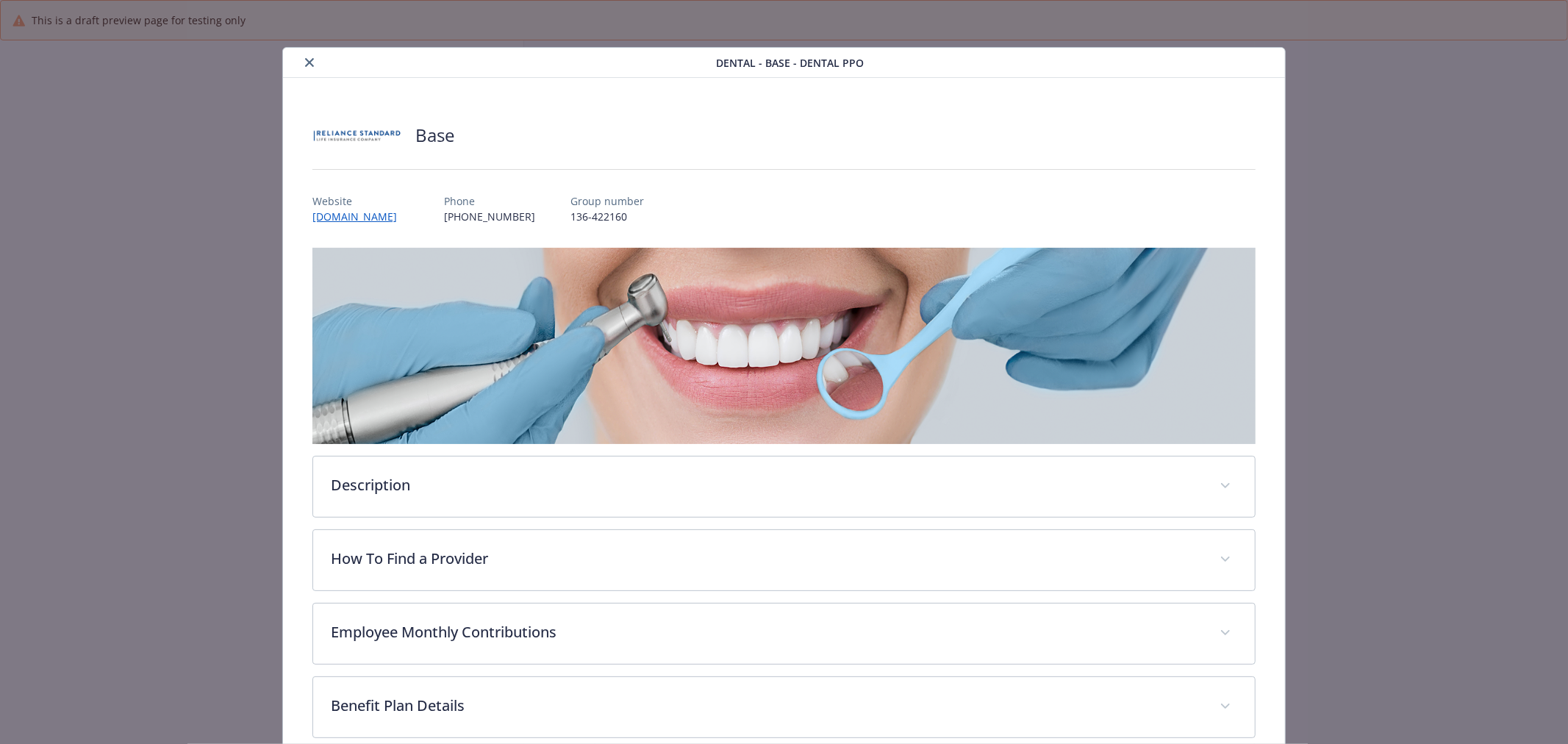
scroll to position [44, 0]
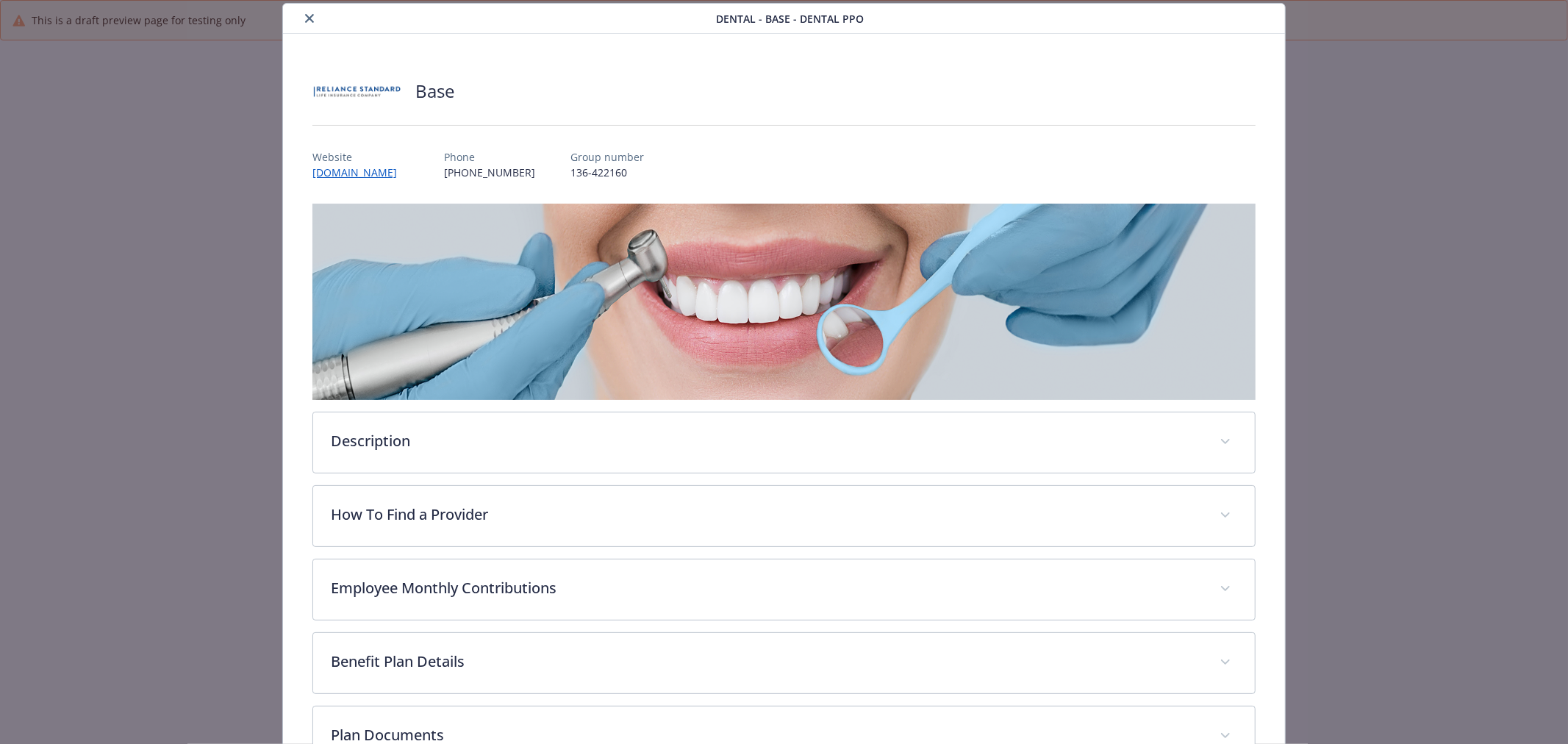
click at [310, 18] on icon "close" at bounding box center [309, 18] width 9 height 9
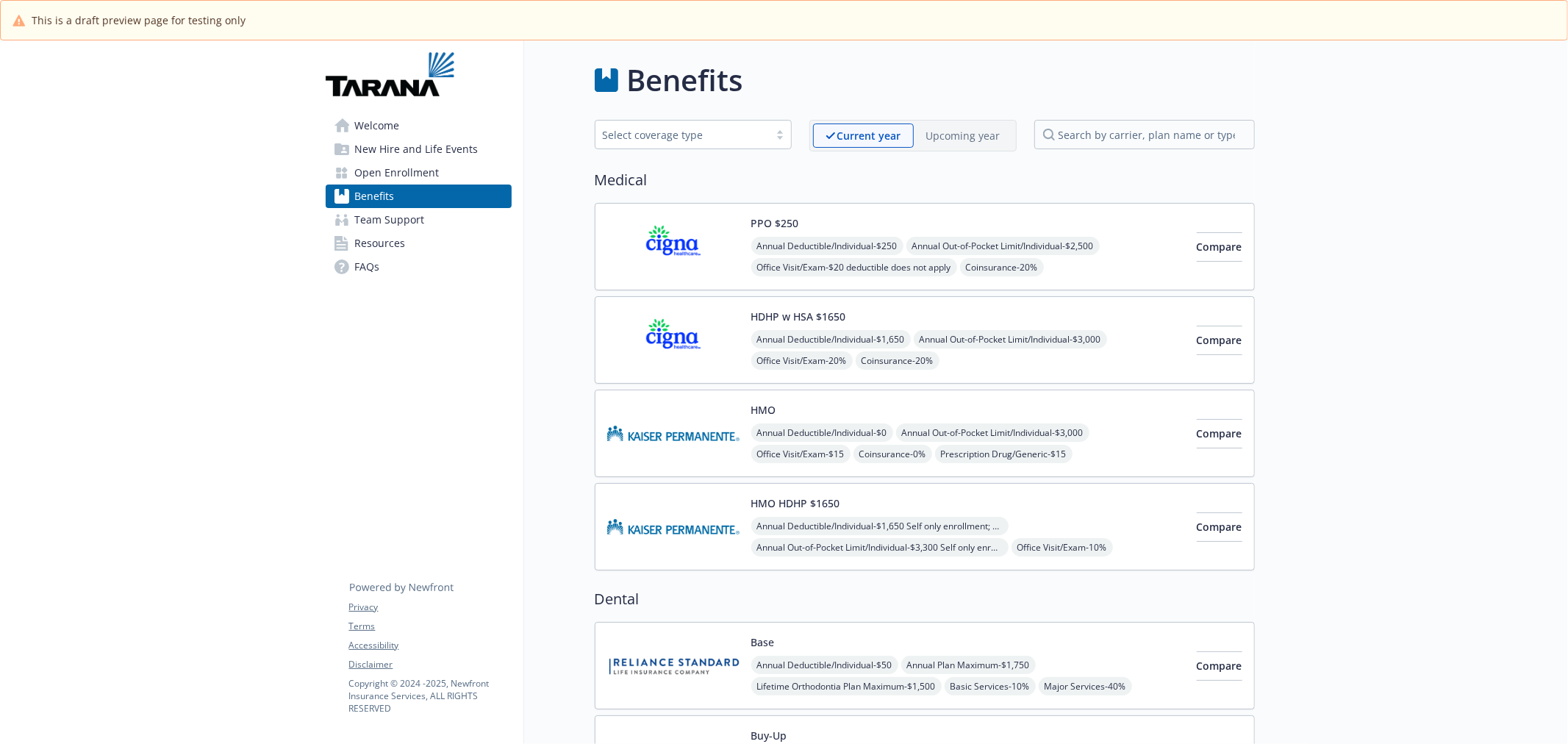
click at [937, 136] on p "Upcoming year" at bounding box center [963, 135] width 75 height 15
click at [876, 669] on span "Annual Deductible/Individual - $50" at bounding box center [824, 665] width 147 height 19
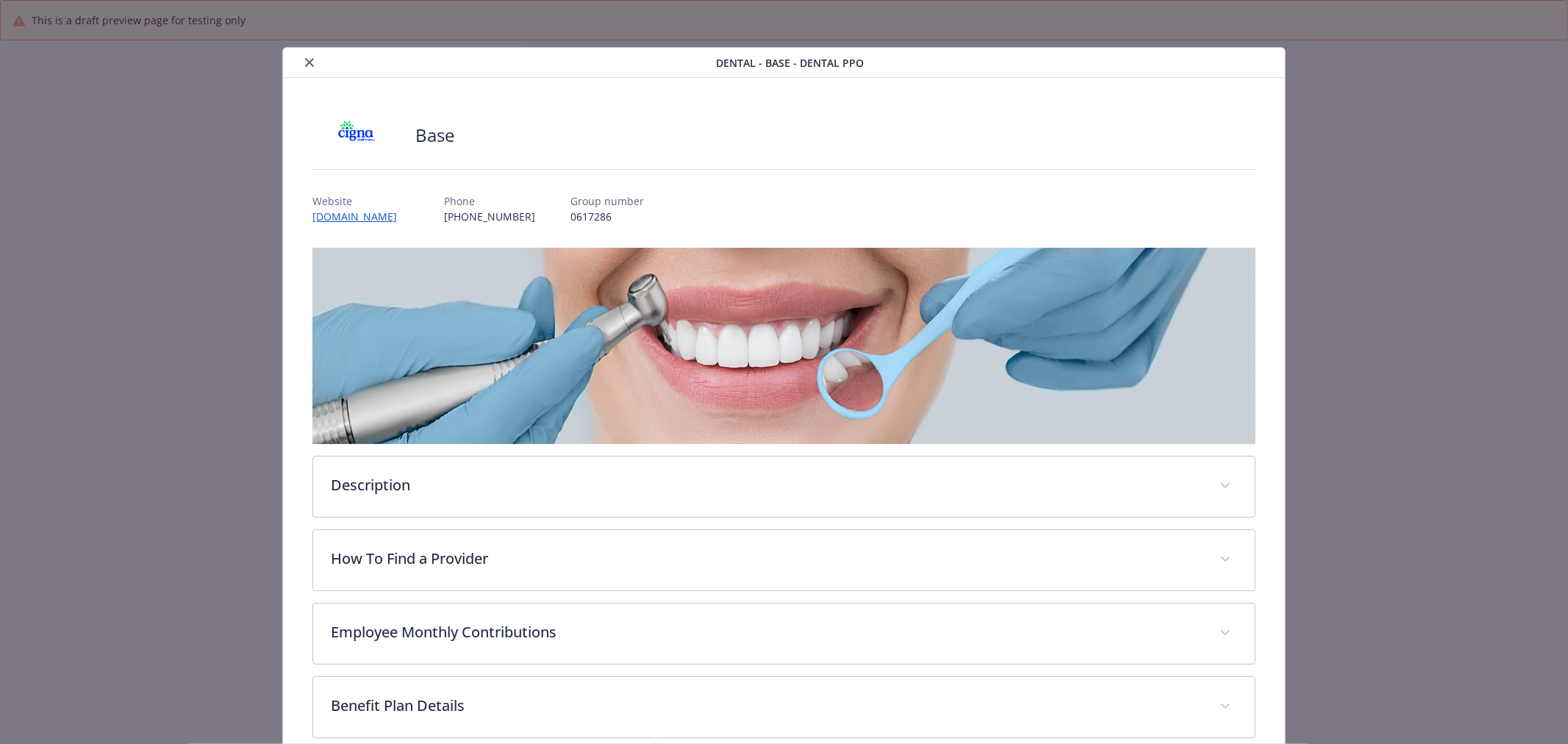
click at [464, 216] on p "[PHONE_NUMBER]" at bounding box center [489, 216] width 92 height 15
copy p "[PHONE_NUMBER]"
click at [310, 63] on icon "close" at bounding box center [309, 62] width 9 height 9
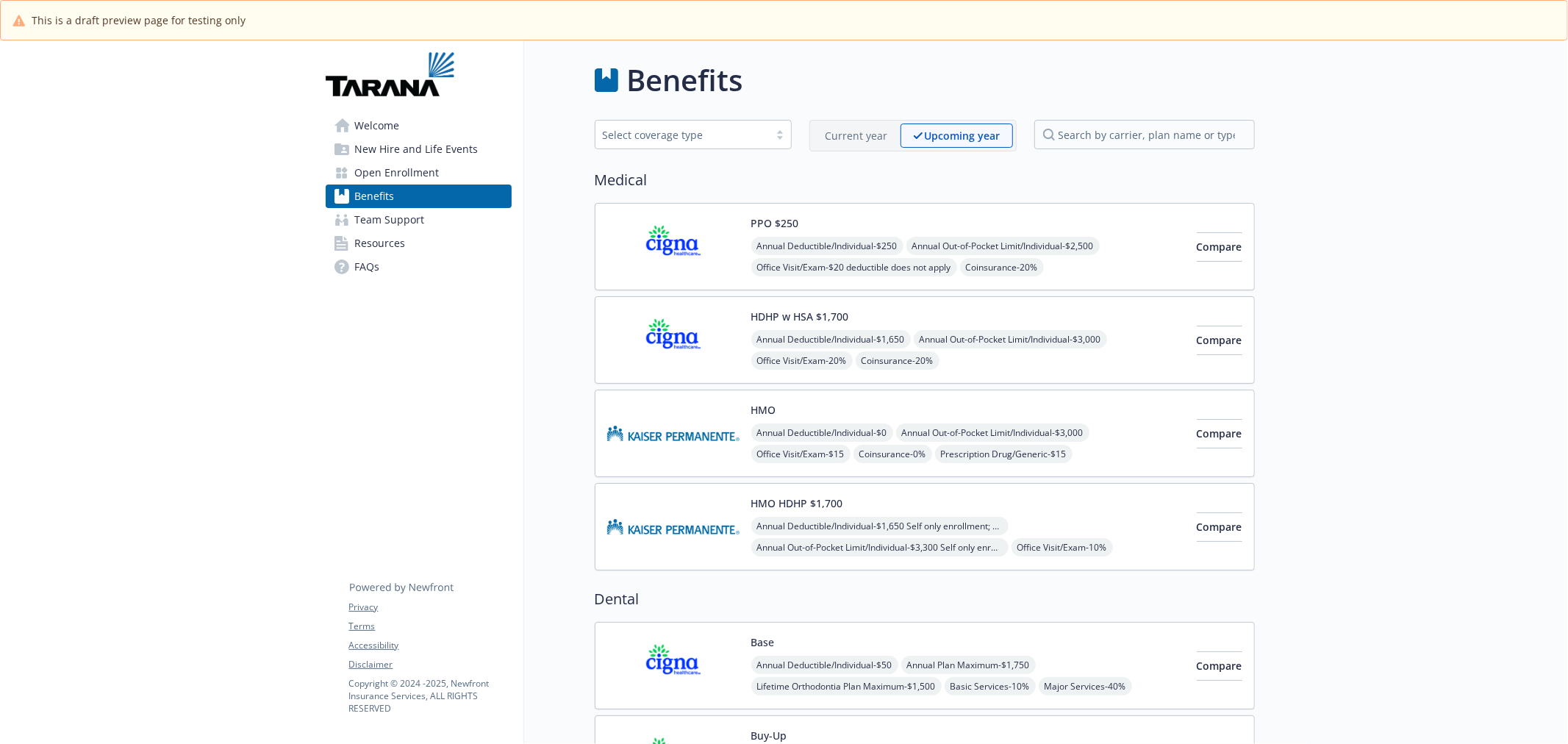
scroll to position [218, 0]
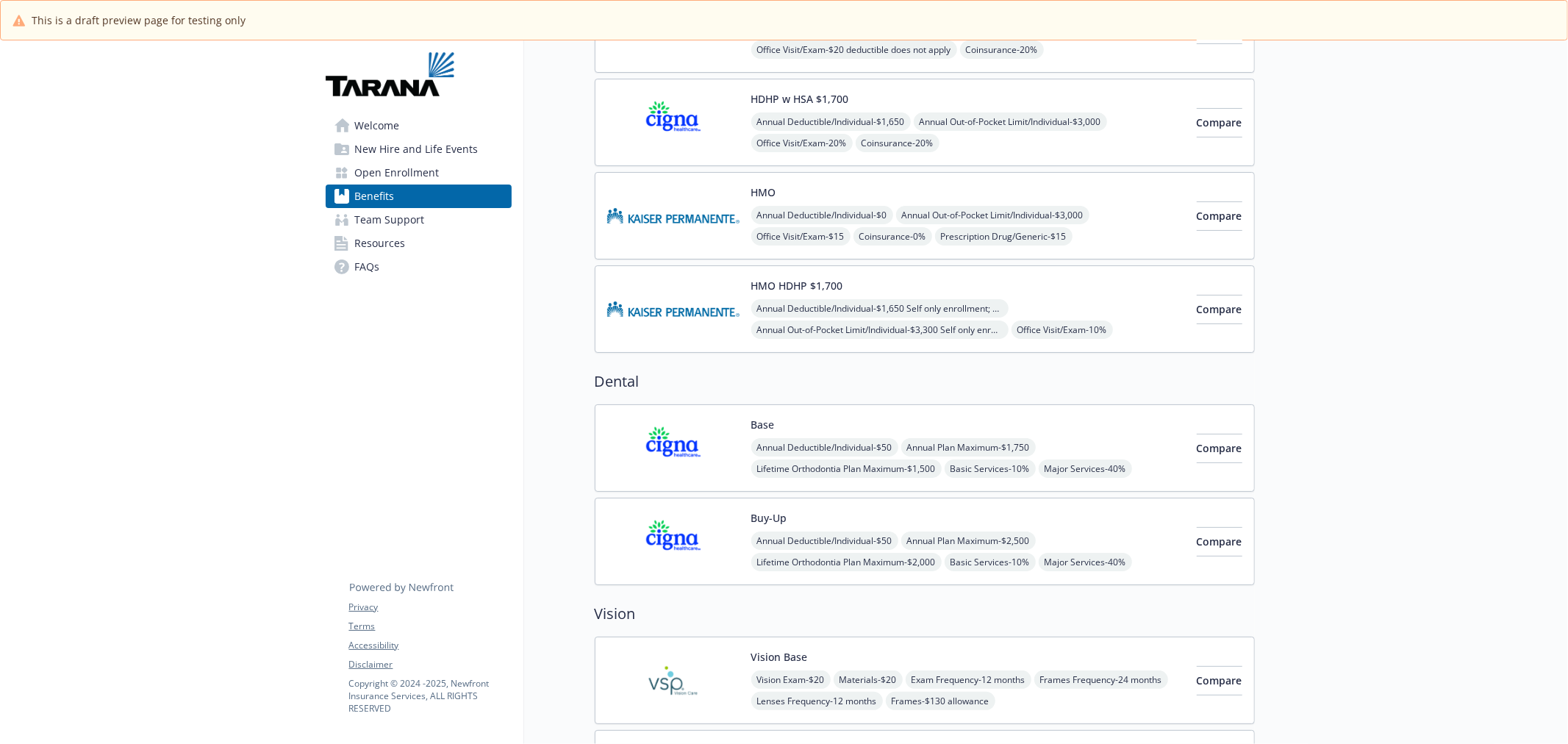
click at [964, 543] on span "Annual Plan Maximum - $2,500" at bounding box center [969, 541] width 134 height 19
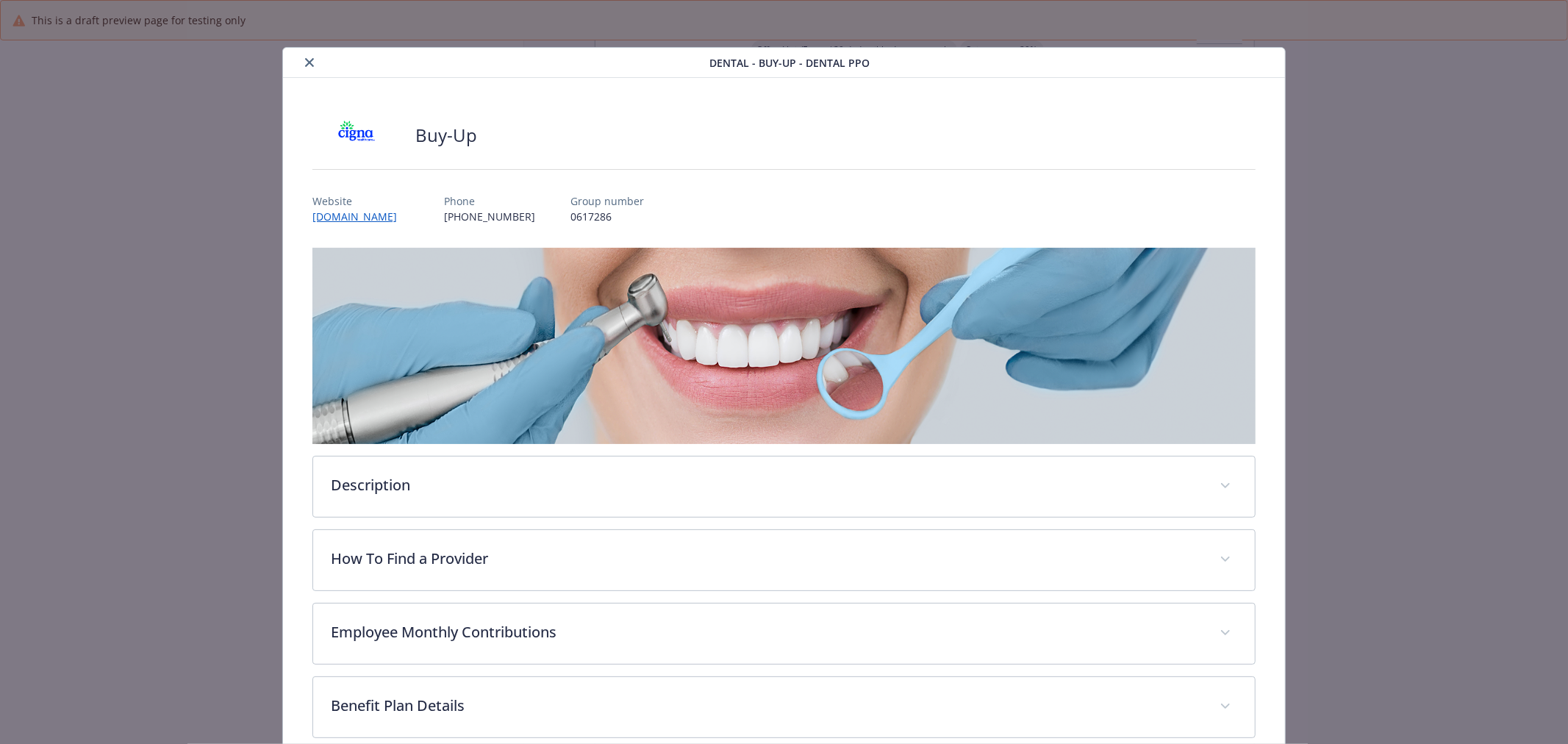
scroll to position [44, 0]
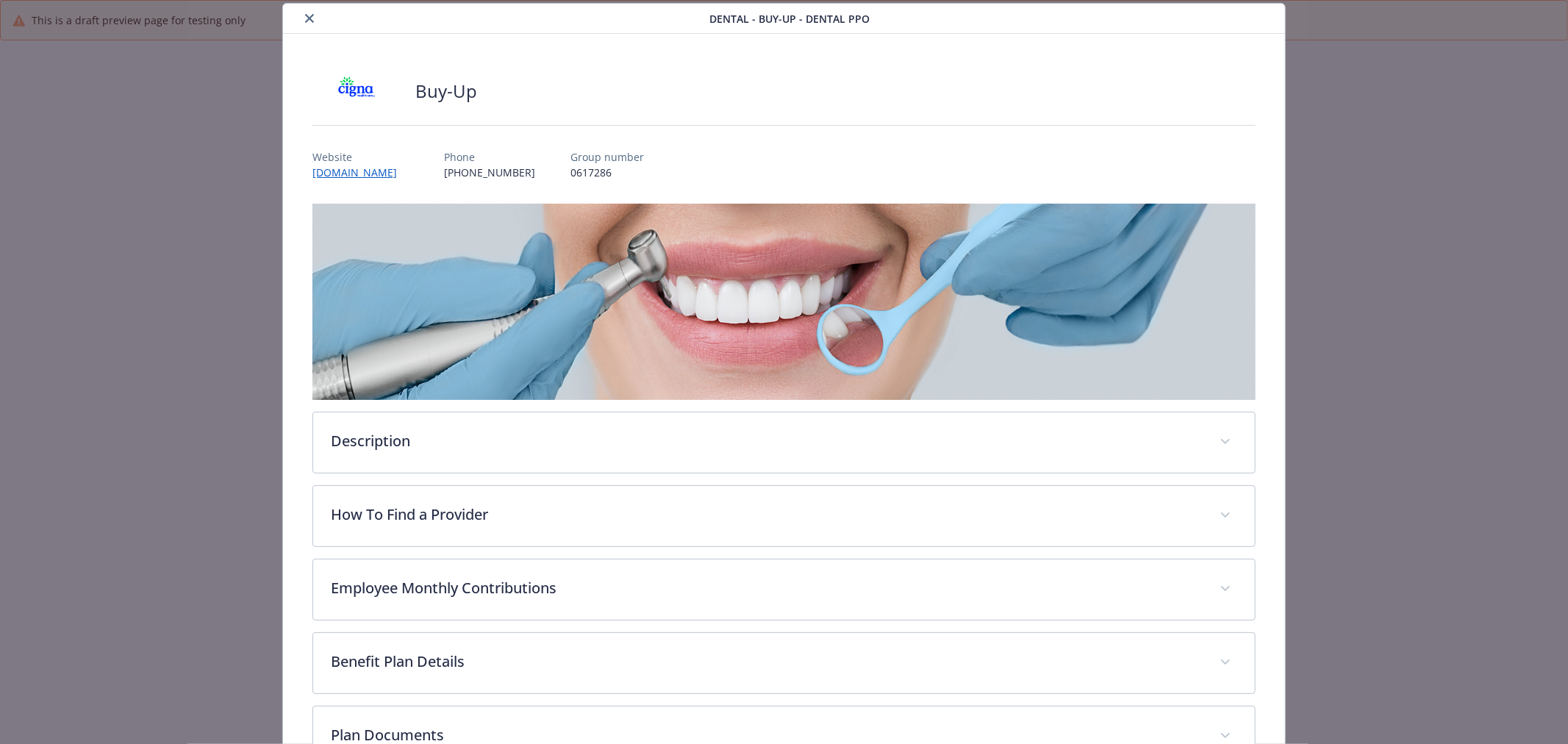
click at [307, 18] on icon "close" at bounding box center [309, 18] width 9 height 9
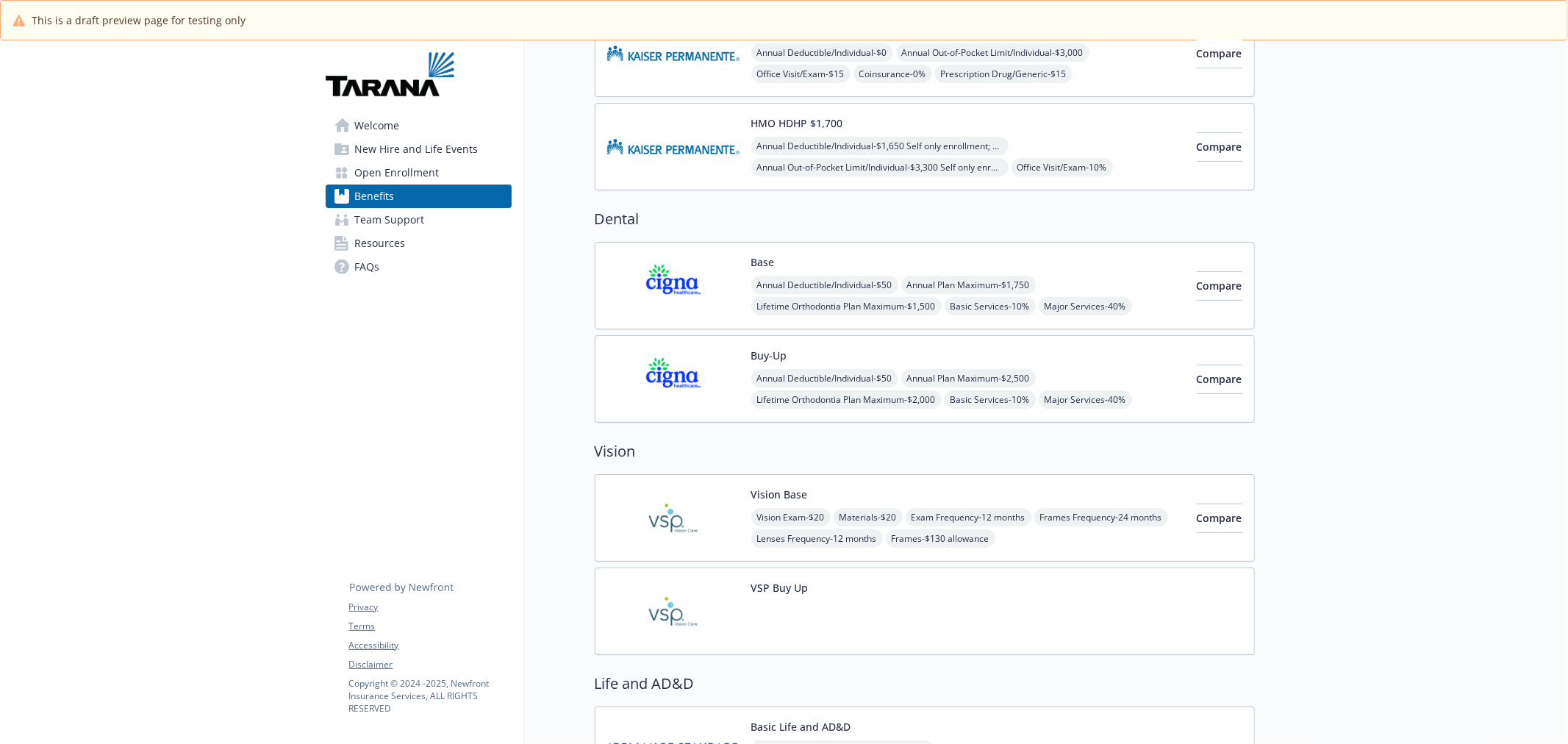
scroll to position [435, 0]
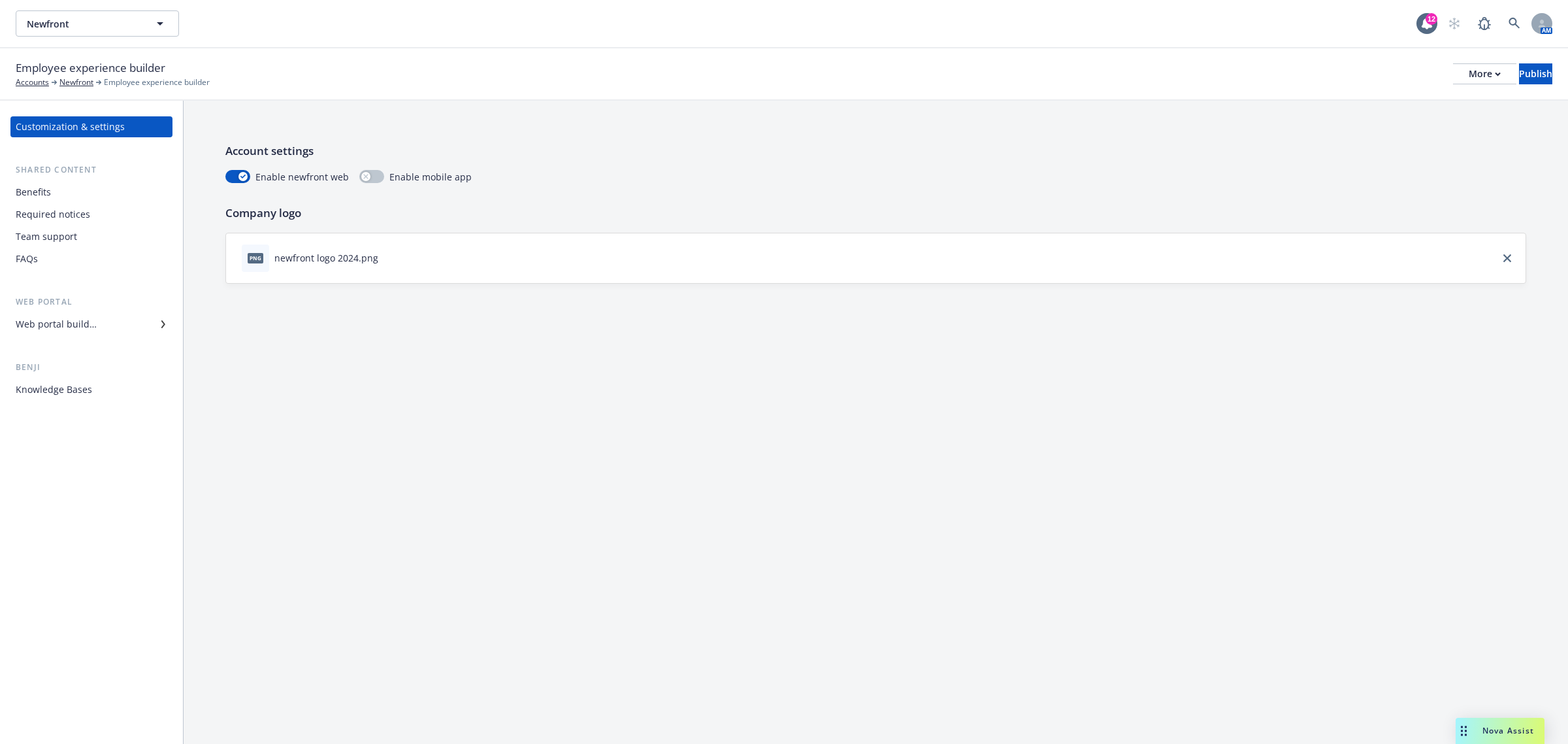
click at [24, 322] on div "Web portal builder" at bounding box center [56, 324] width 81 height 21
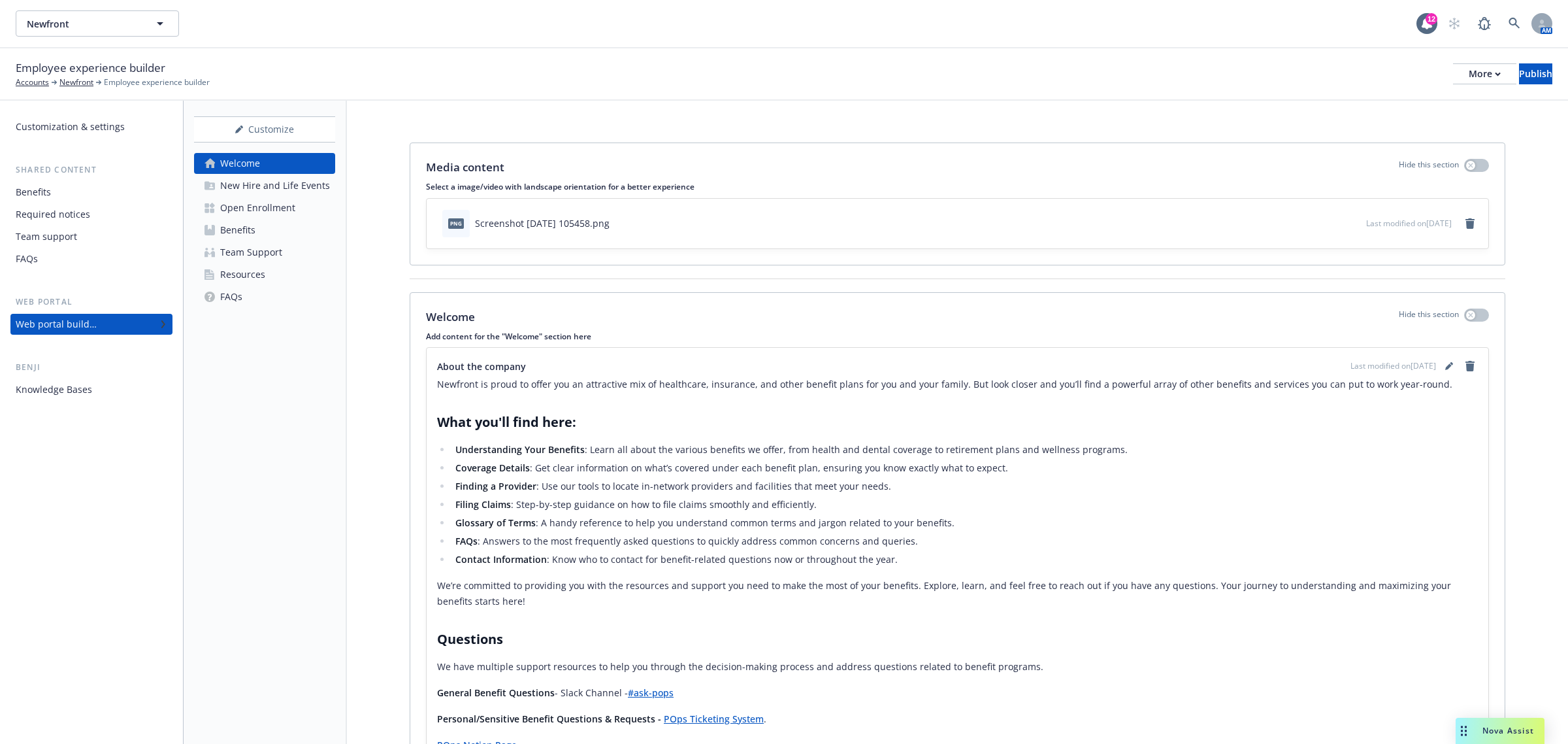
click at [263, 207] on div "Open Enrollment" at bounding box center [258, 207] width 75 height 21
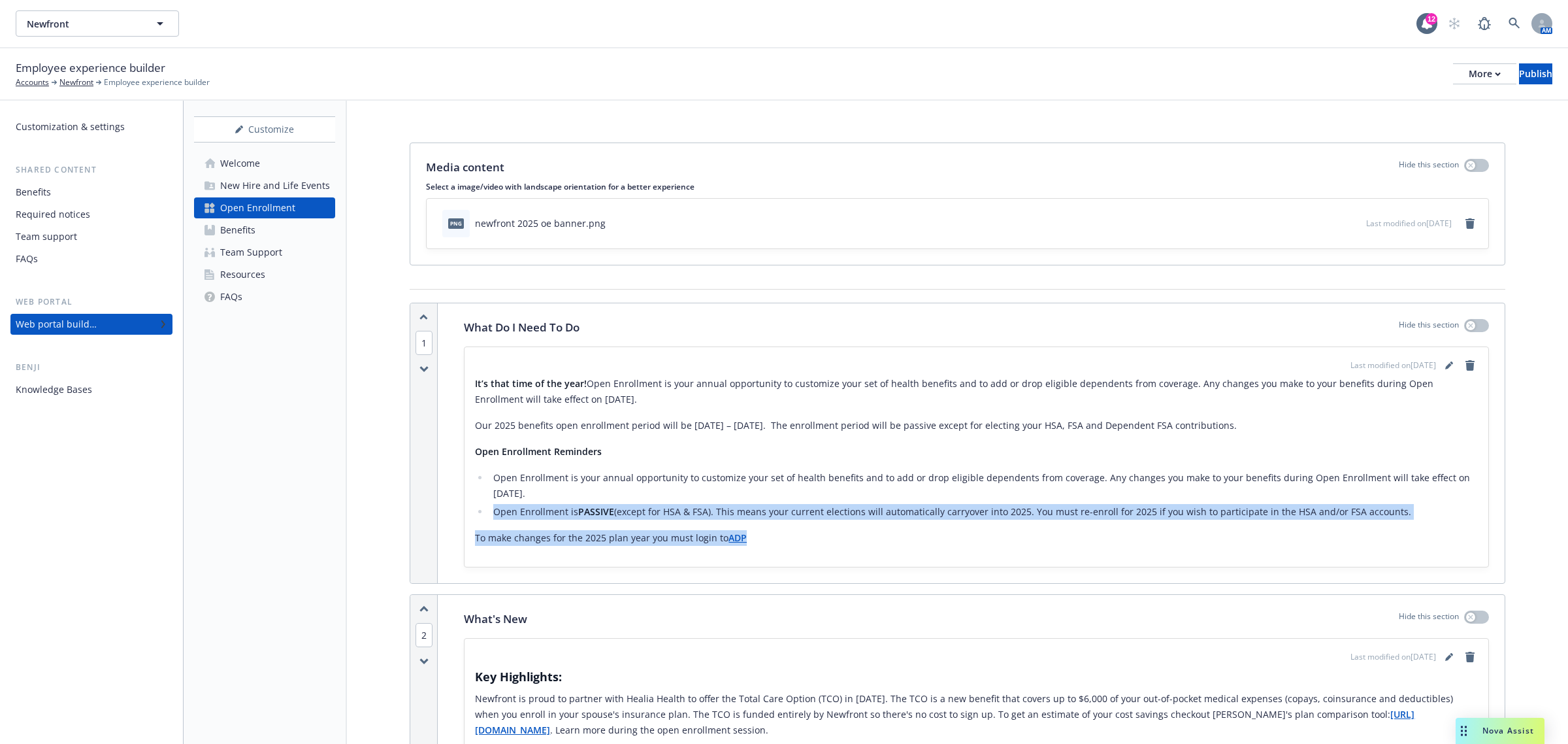
drag, startPoint x: 494, startPoint y: 513, endPoint x: 968, endPoint y: 538, distance: 474.7
click at [968, 538] on div "It’s that time of the year! Open Enrollment is your annual opportunity to custo…" at bounding box center [976, 461] width 1003 height 170
click at [919, 547] on div "It’s that time of the year! Open Enrollment is your annual opportunity to custo…" at bounding box center [976, 466] width 1003 height 180
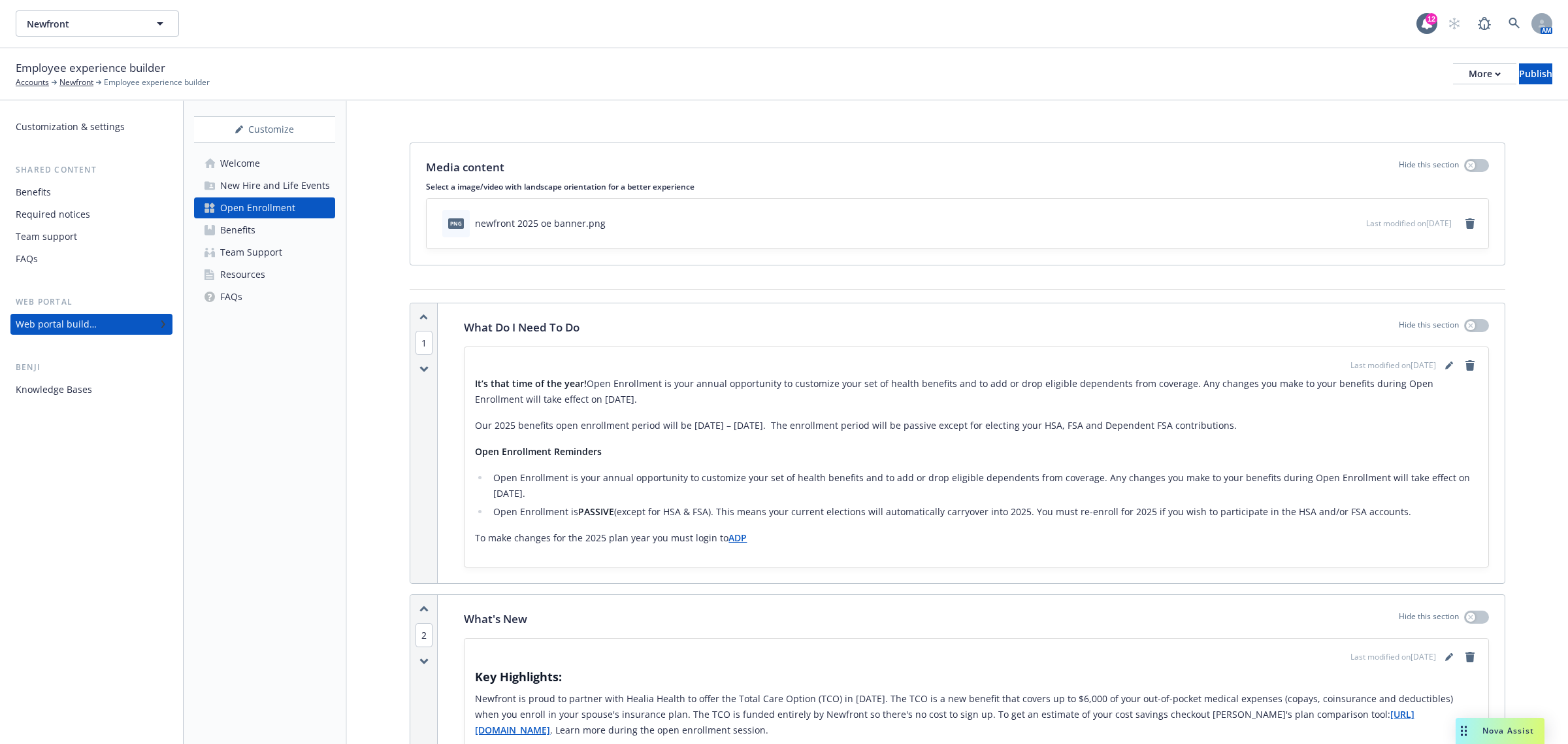
click at [931, 513] on li "Open Enrollment is PASSIVE (except for HSA & FSA). This means your current elec…" at bounding box center [983, 512] width 988 height 16
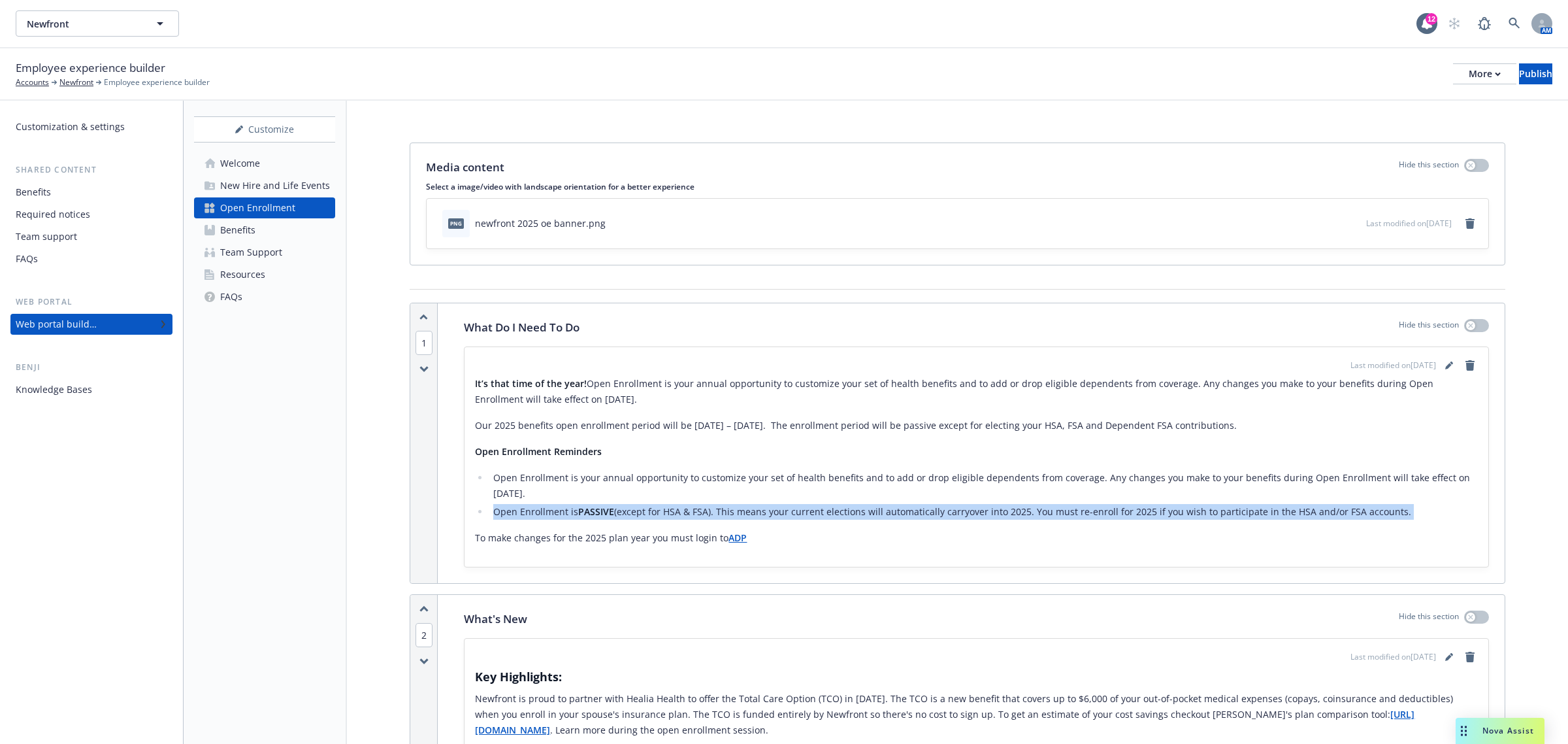
click at [931, 513] on li "Open Enrollment is PASSIVE (except for HSA & FSA). This means your current elec…" at bounding box center [983, 512] width 988 height 16
copy div "Open Enrollment is PASSIVE (except for HSA & FSA). This means your current elec…"
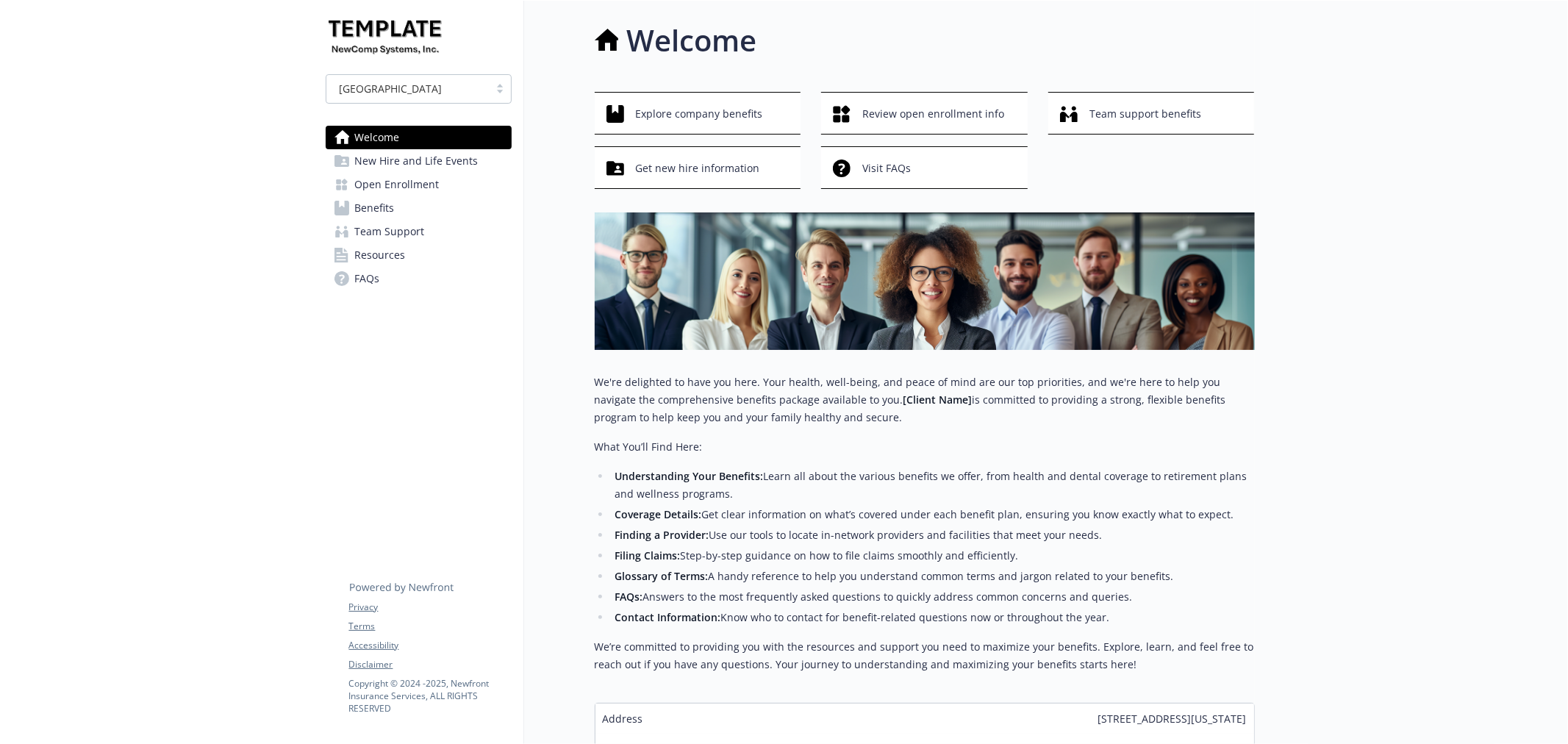
click at [414, 202] on link "Benefits" at bounding box center [419, 207] width 186 height 24
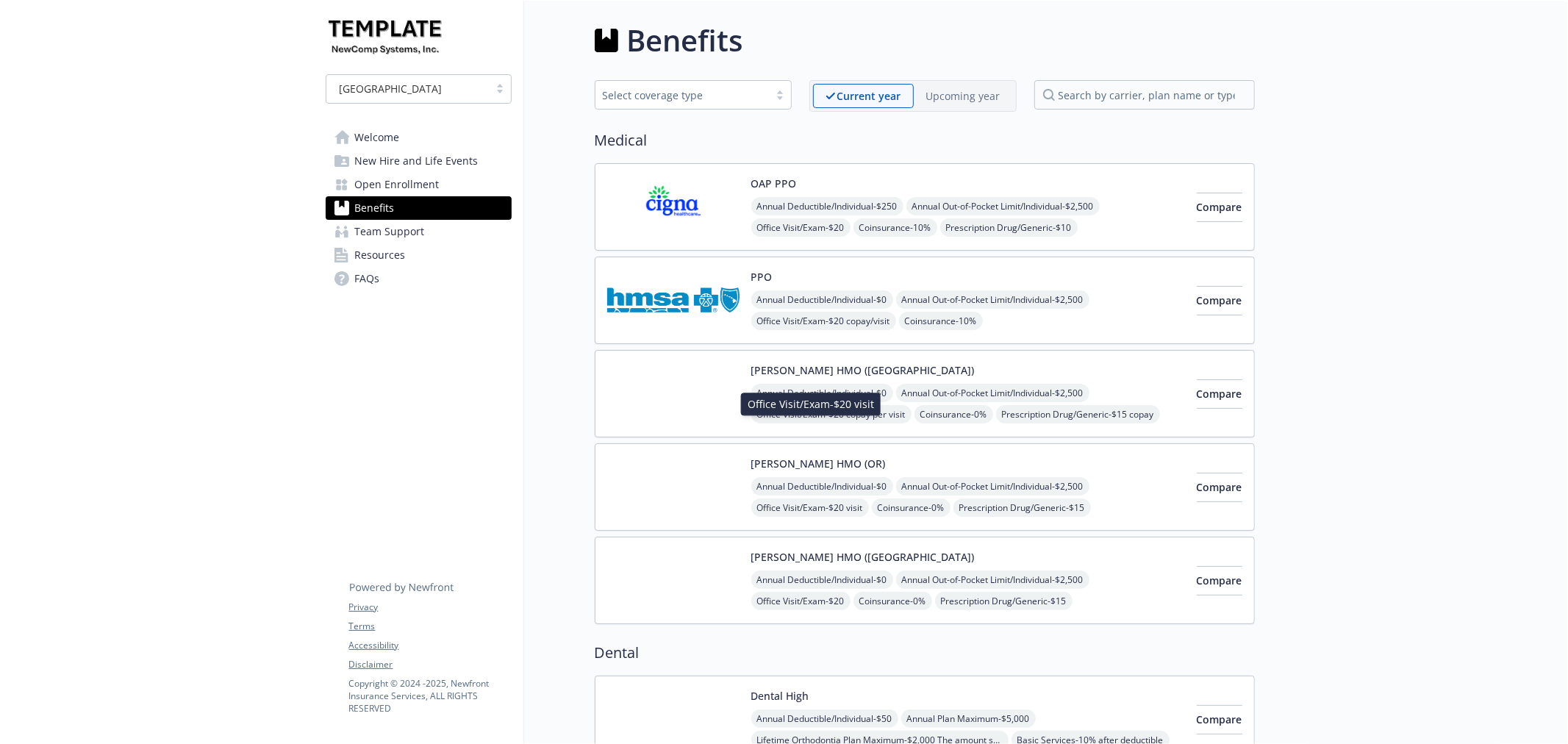
scroll to position [218, 0]
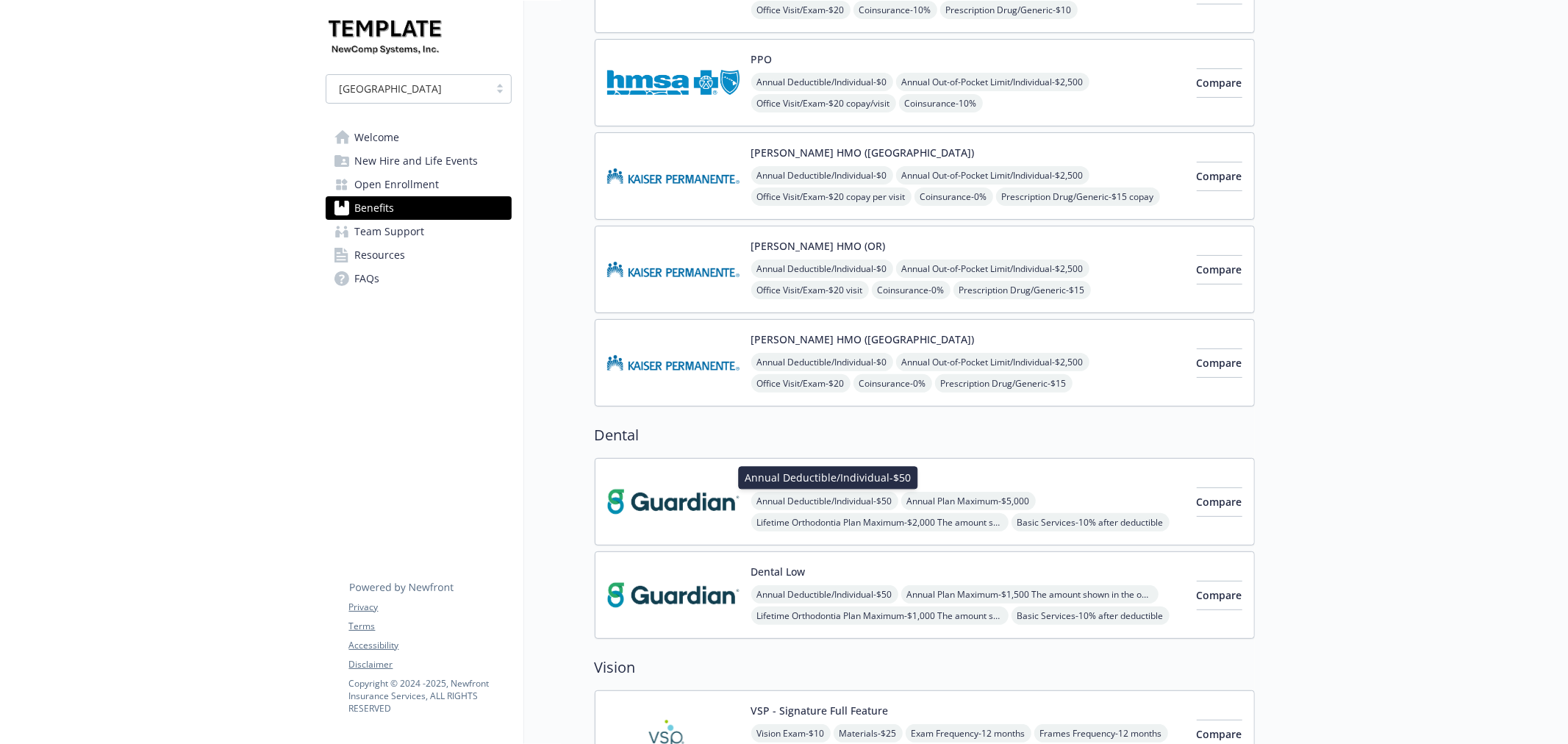
click at [829, 505] on span "Annual Deductible/Individual - $50" at bounding box center [824, 501] width 147 height 19
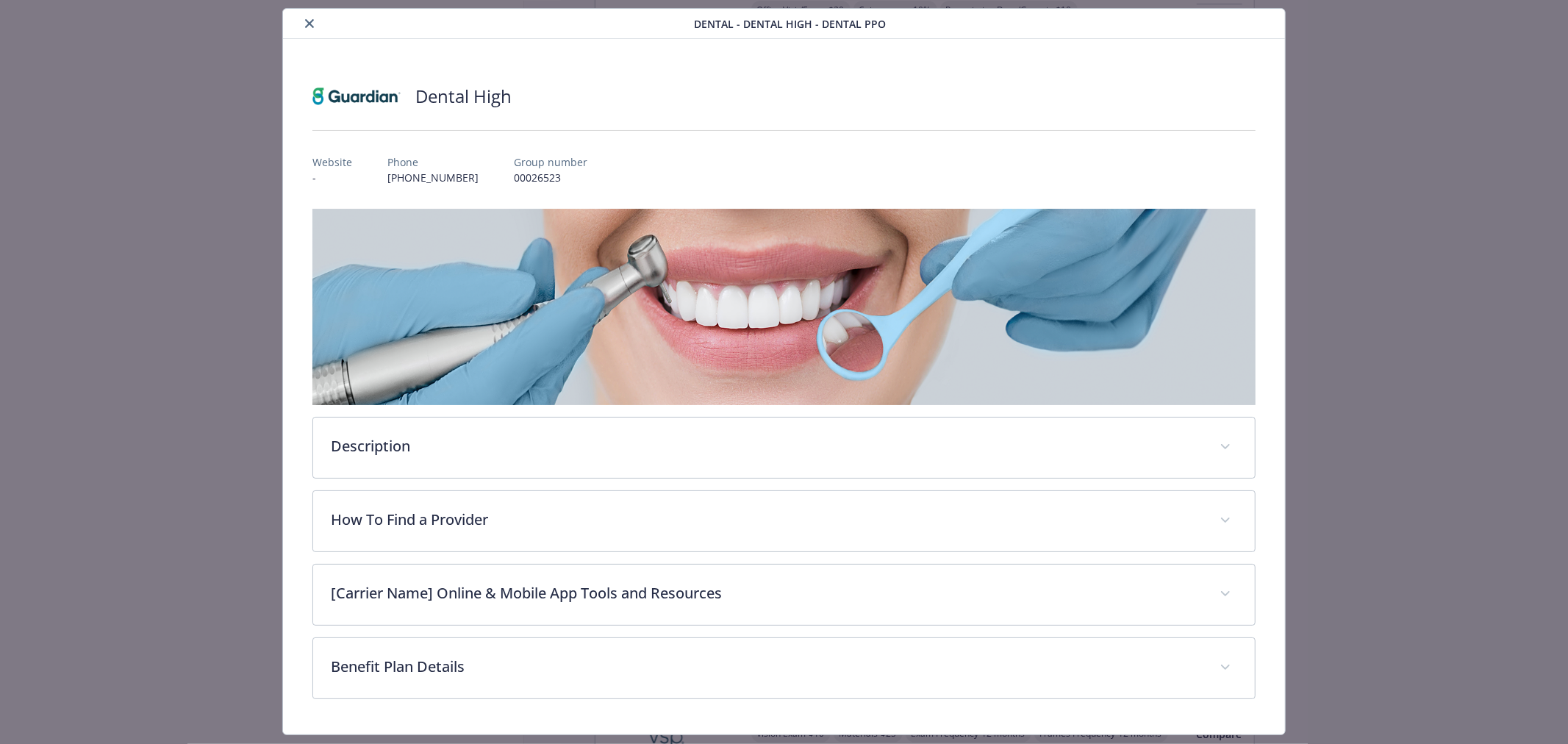
scroll to position [76, 0]
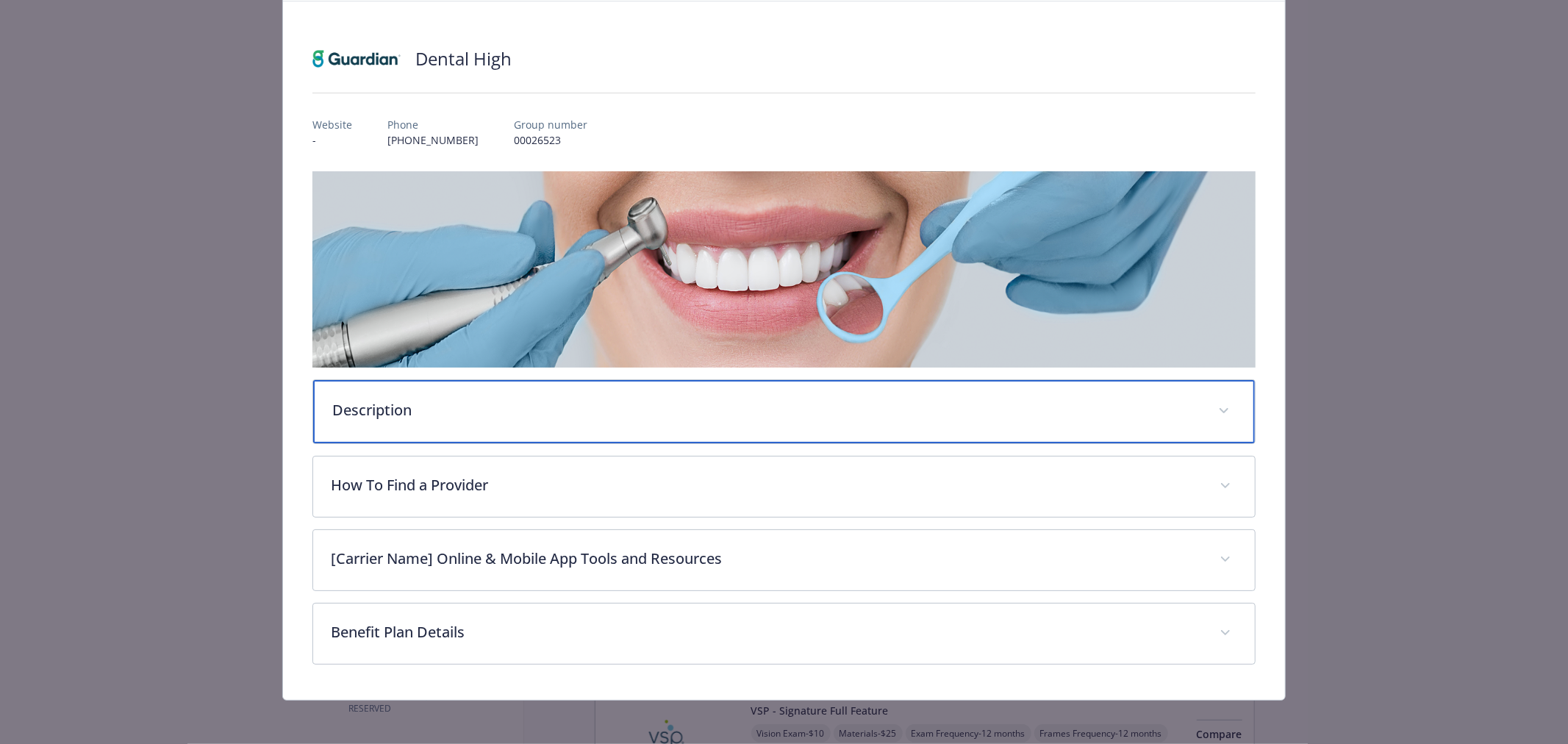
click at [829, 414] on p "Description" at bounding box center [766, 410] width 868 height 22
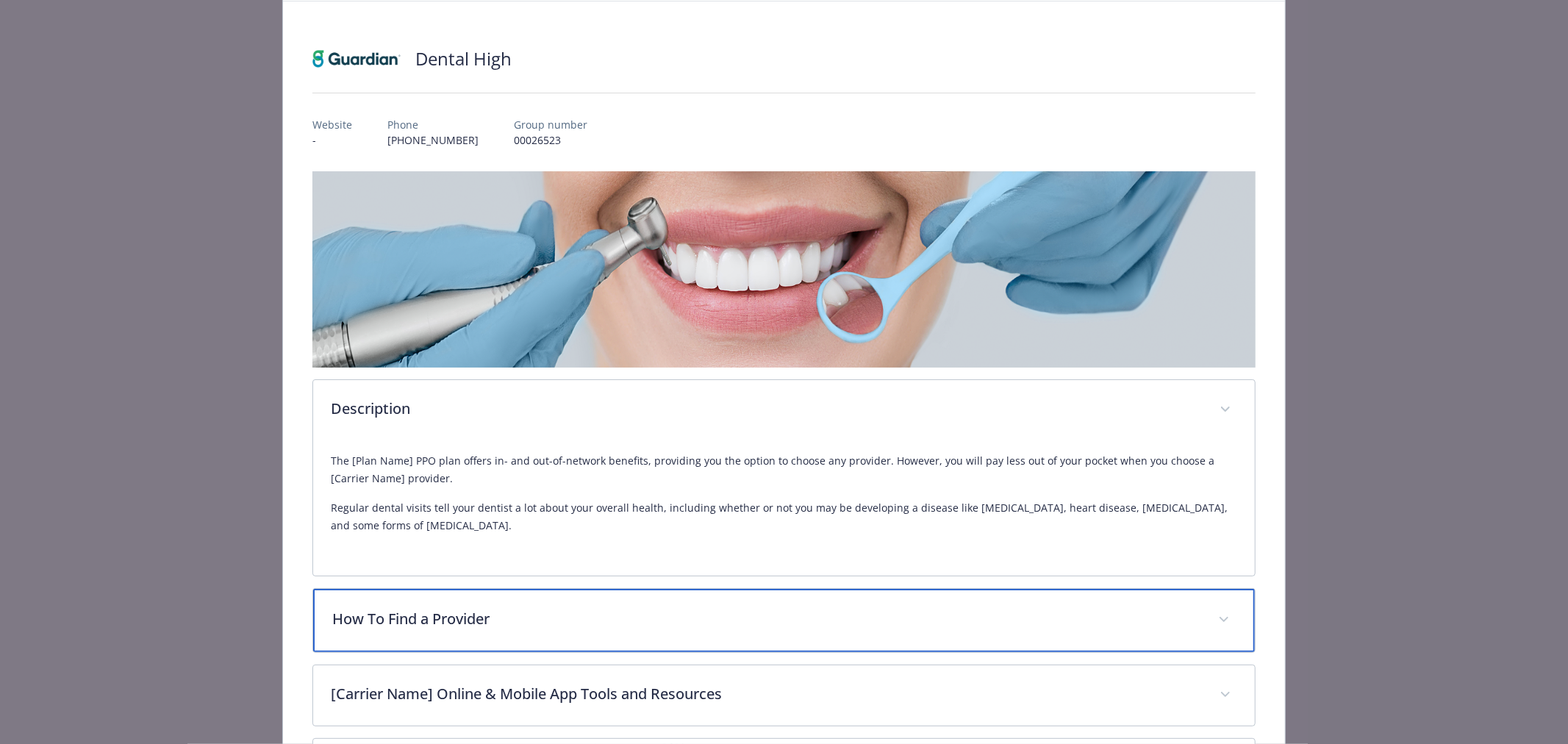
click at [496, 638] on div "How To Find a Provider" at bounding box center [784, 621] width 941 height 63
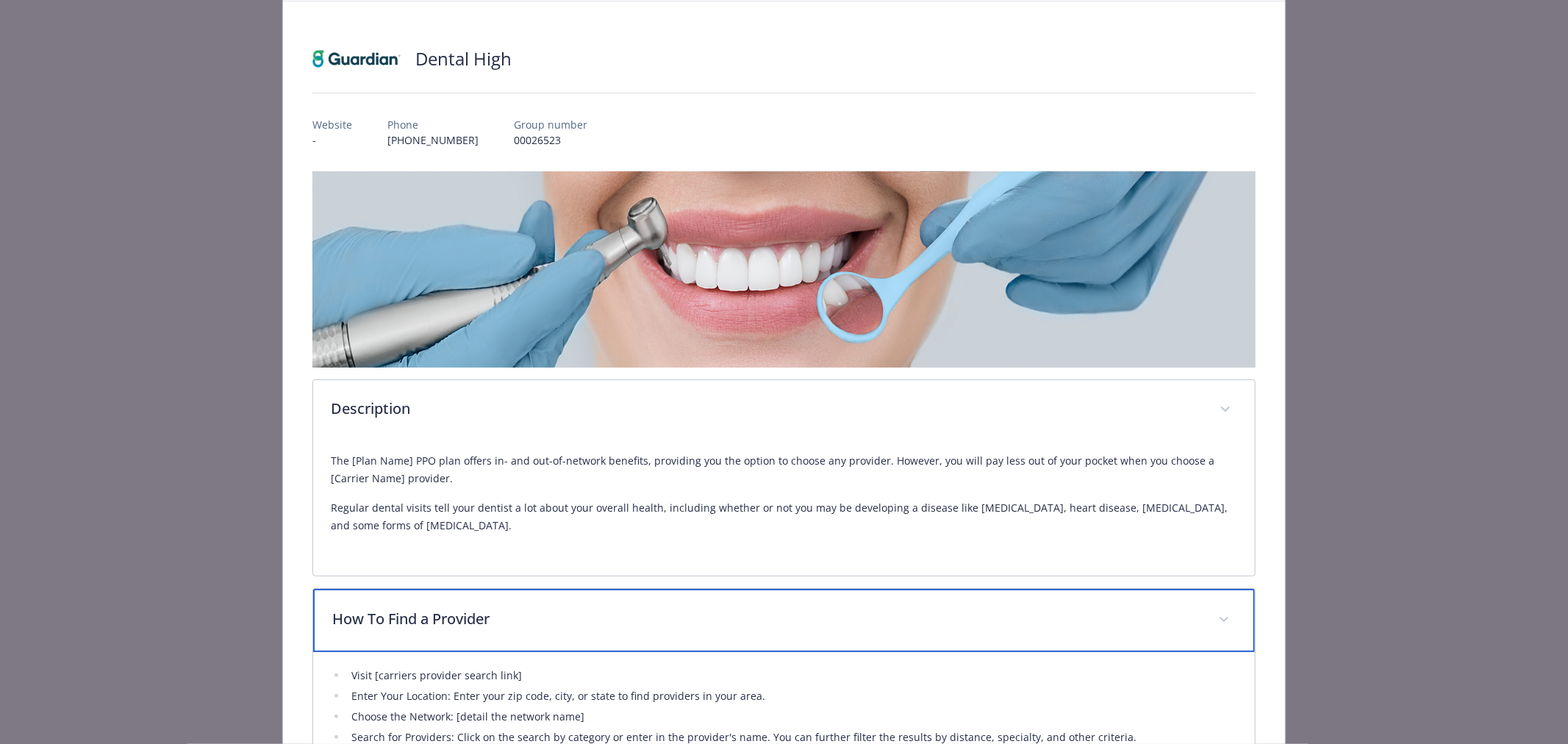
click at [496, 638] on div "How To Find a Provider" at bounding box center [784, 621] width 941 height 63
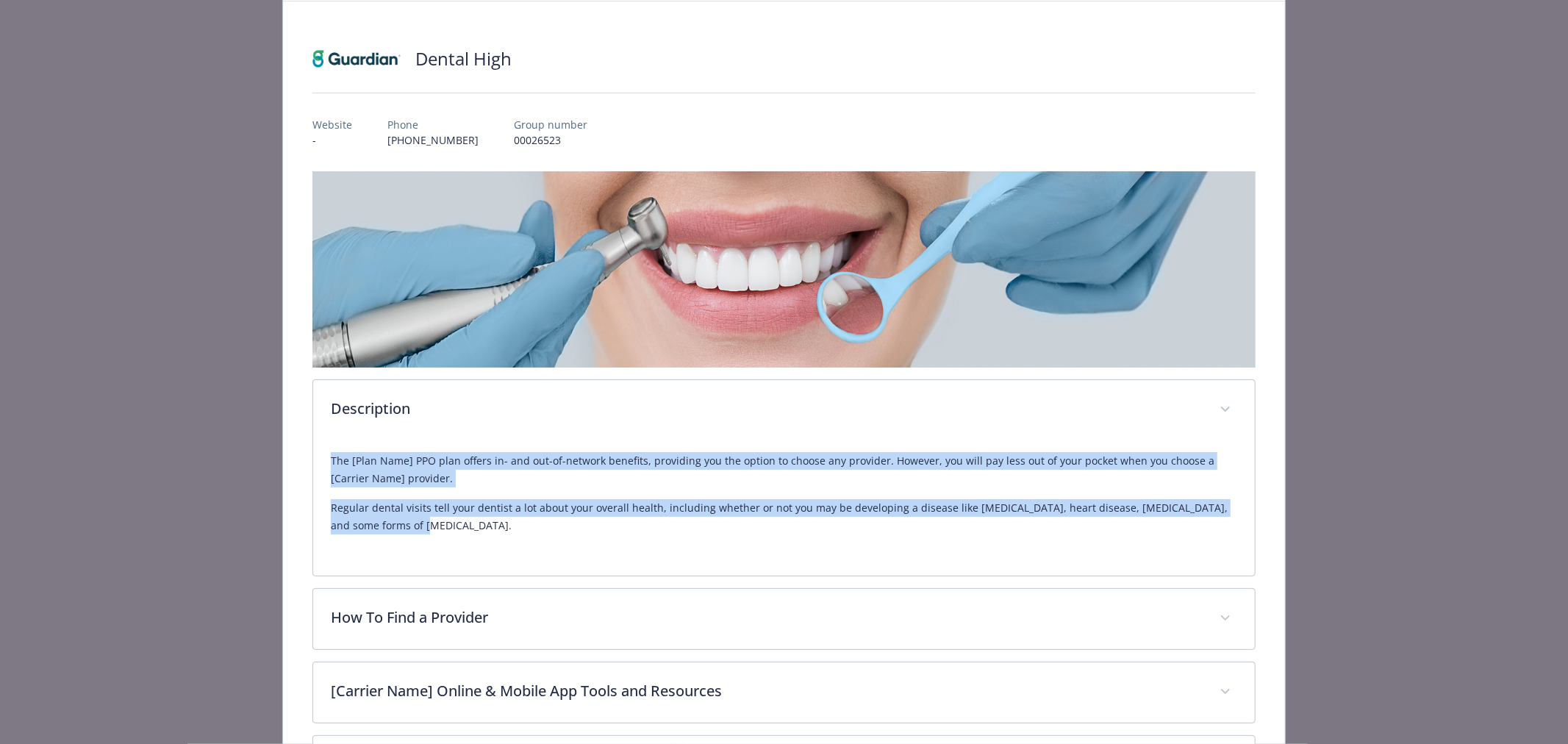
drag, startPoint x: 397, startPoint y: 524, endPoint x: 302, endPoint y: 455, distance: 117.4
click at [302, 455] on div "Dental High Website - Phone [PHONE_NUMBER] Group number 00026523 Description Th…" at bounding box center [783, 417] width 1002 height 831
copy div "The [Plan Name] PPO plan offers in- and out-of-network benefits, providing you …"
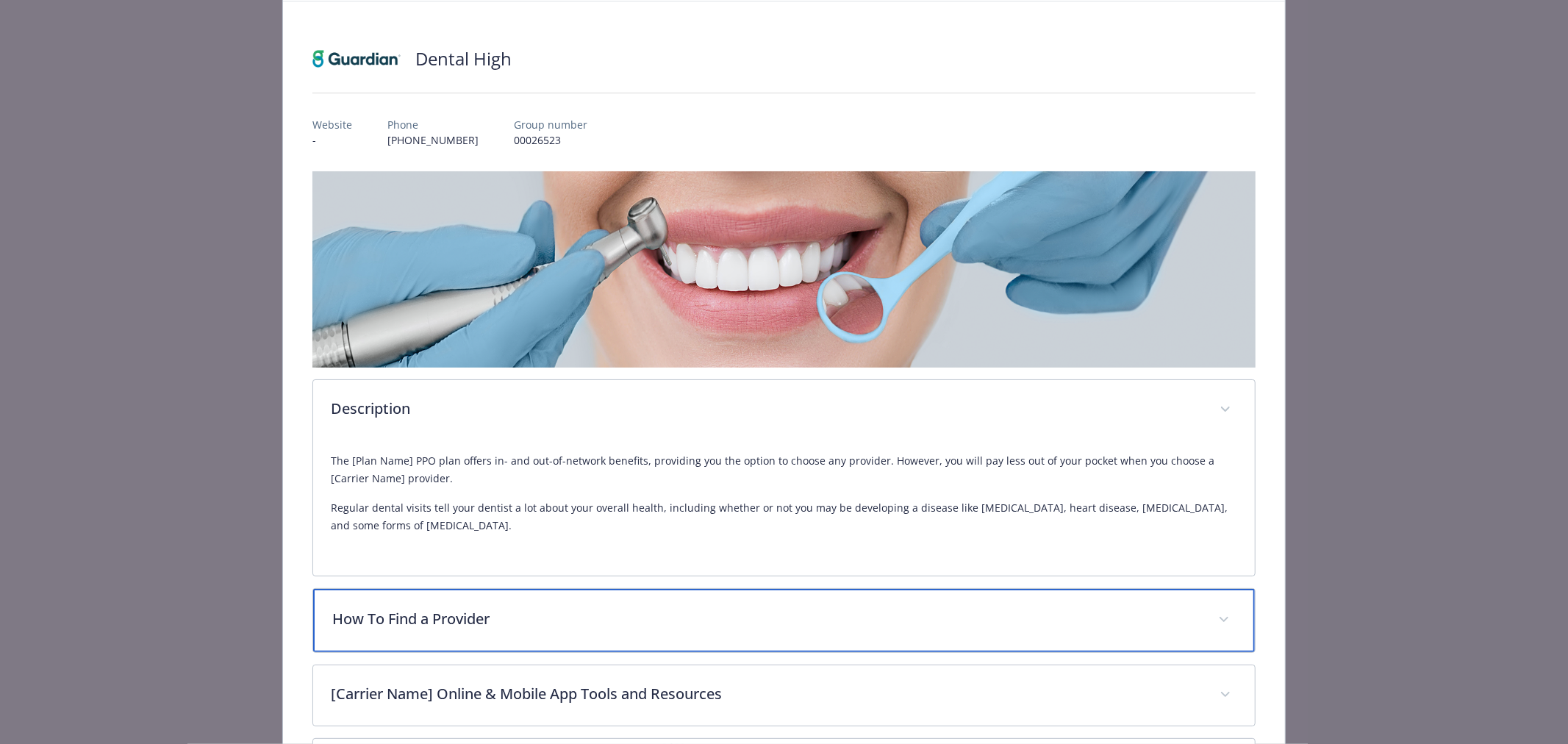
click at [354, 615] on p "How To Find a Provider" at bounding box center [766, 618] width 868 height 22
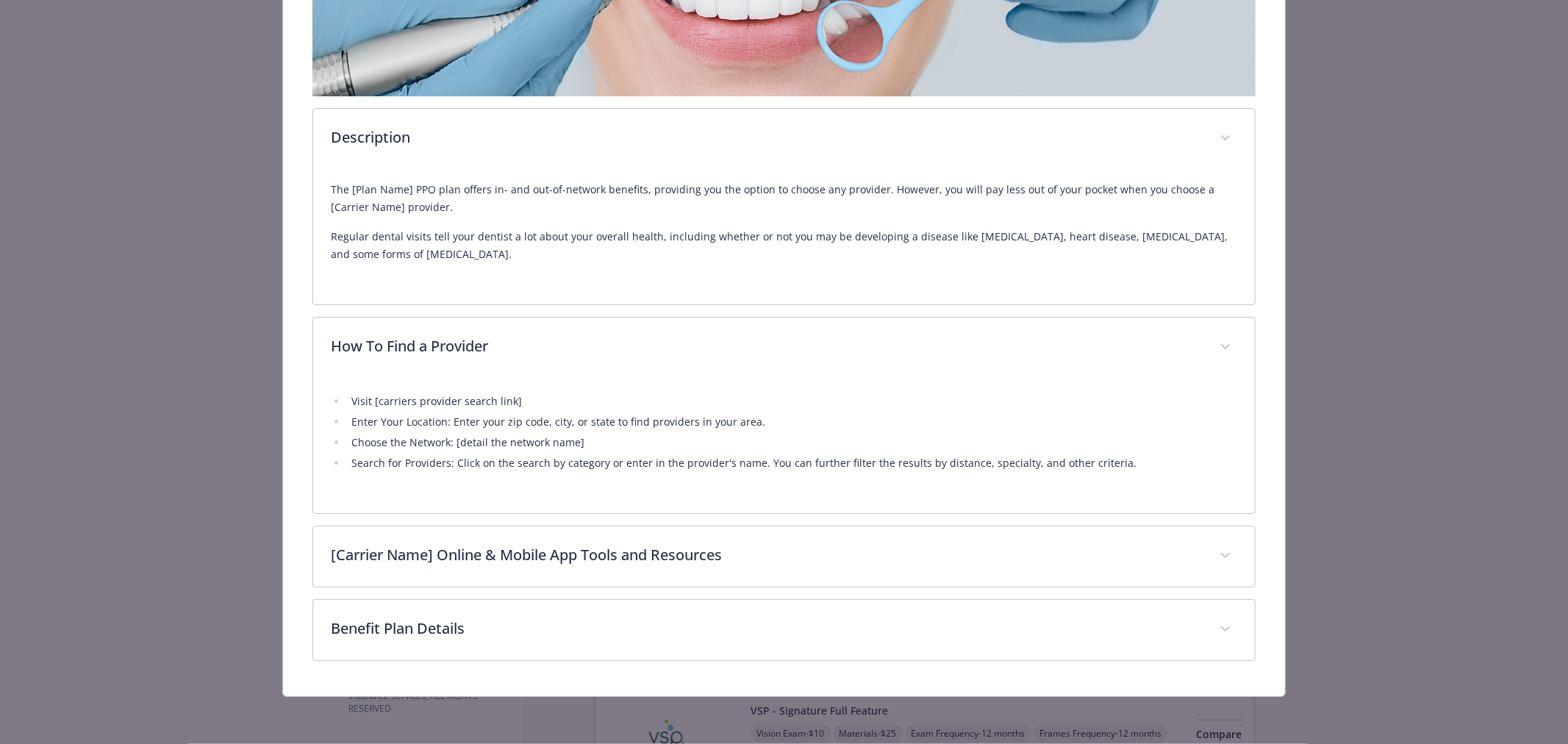
scroll to position [346, 0]
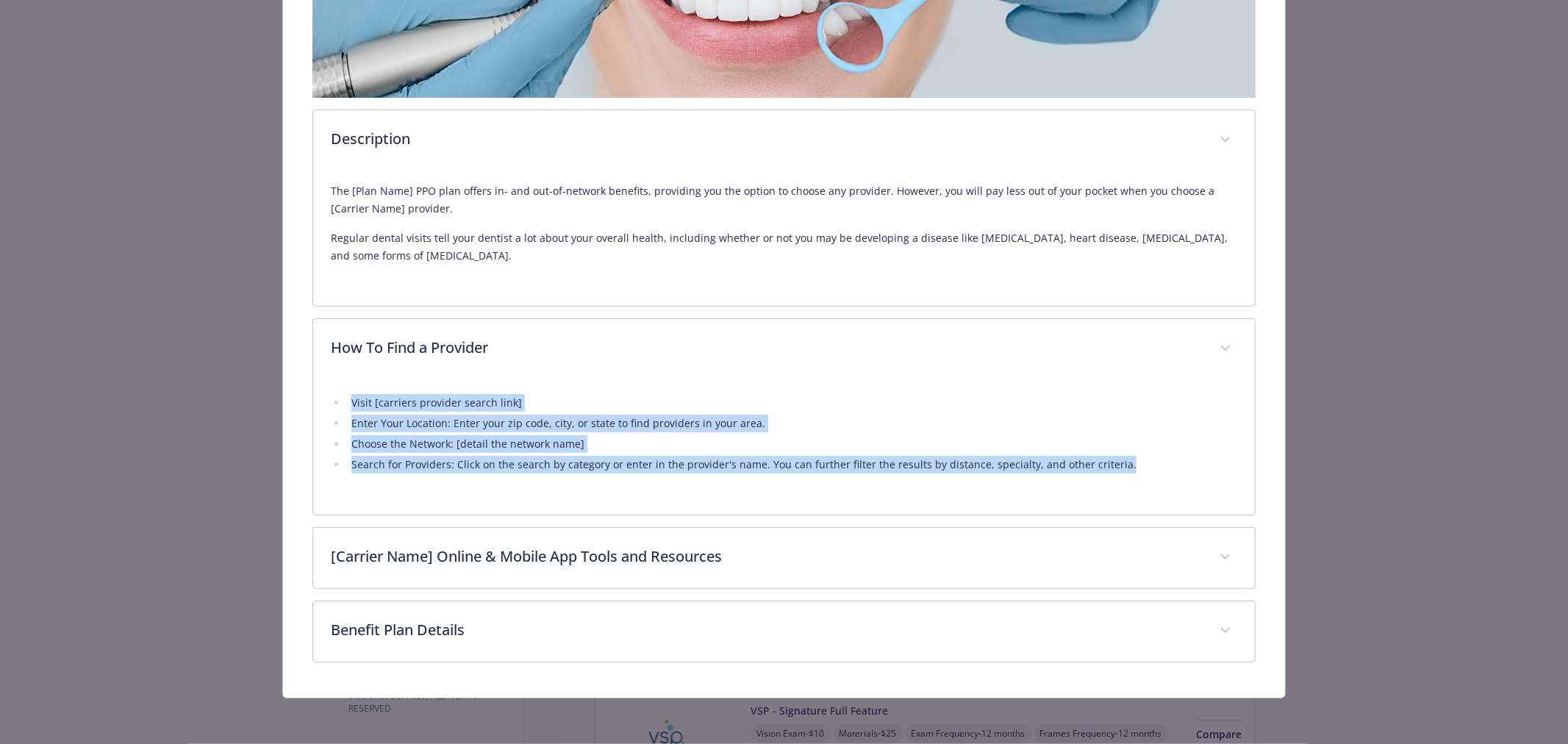
drag, startPoint x: 1110, startPoint y: 462, endPoint x: 301, endPoint y: 387, distance: 812.5
click at [301, 387] on div "Dental High Website - Phone [PHONE_NUMBER] Group number 00026523 Description Th…" at bounding box center [783, 215] width 1002 height 966
copy ul "Visit [carriers provider search link] Enter Your Location: Enter your zip code,…"
